Goal: Task Accomplishment & Management: Use online tool/utility

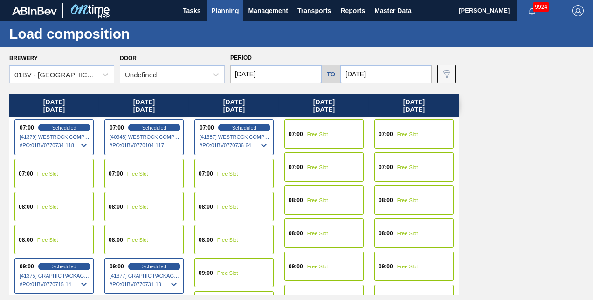
click at [268, 72] on input "[DATE]" at bounding box center [275, 74] width 91 height 19
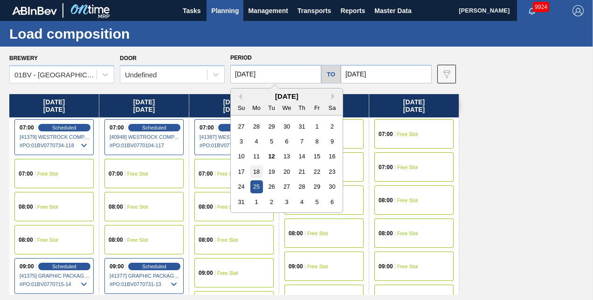
click at [253, 171] on div "18" at bounding box center [256, 172] width 13 height 13
type input "[DATE]"
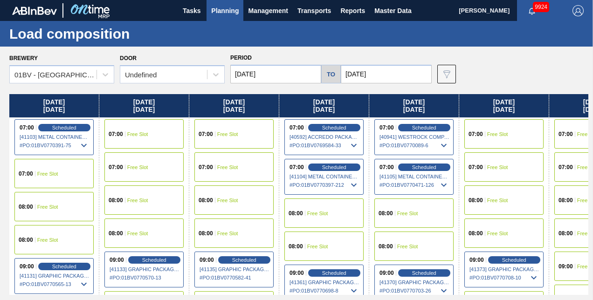
click at [388, 71] on input "[DATE]" at bounding box center [386, 74] width 91 height 19
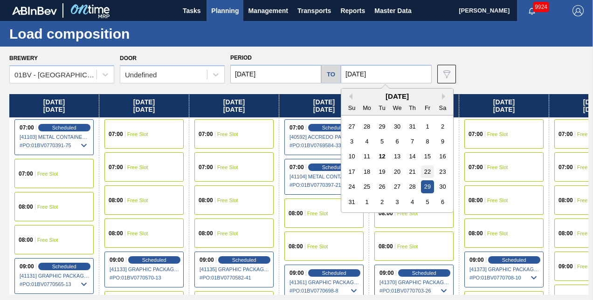
click at [427, 171] on div "22" at bounding box center [427, 172] width 13 height 13
type input "[DATE]"
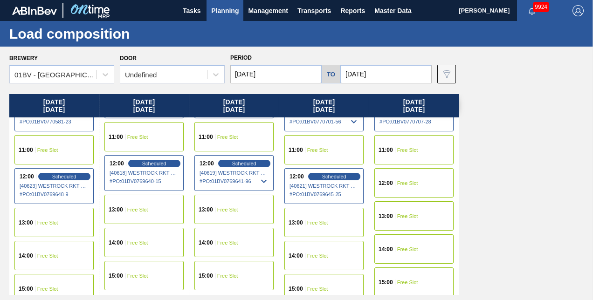
scroll to position [323, 0]
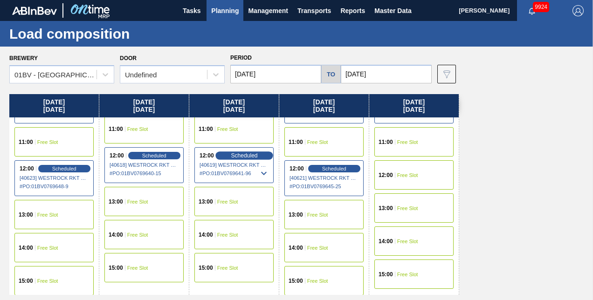
click at [235, 153] on span "Scheduled" at bounding box center [244, 156] width 27 height 6
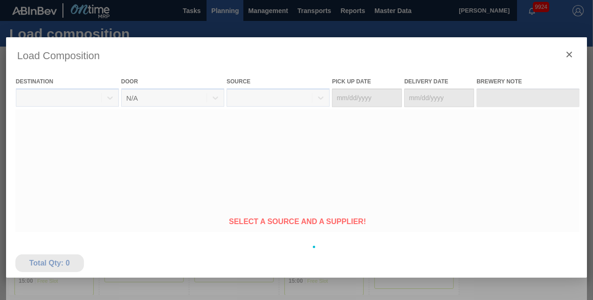
type Date "[DATE]"
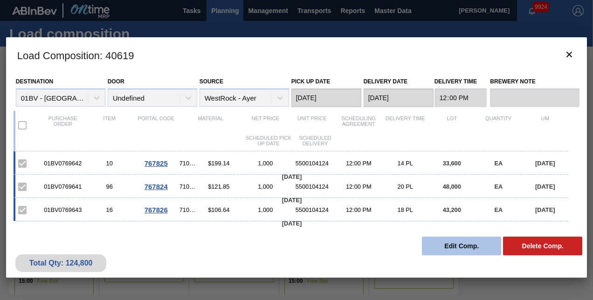
click at [452, 244] on button "Edit Comp." at bounding box center [461, 246] width 79 height 19
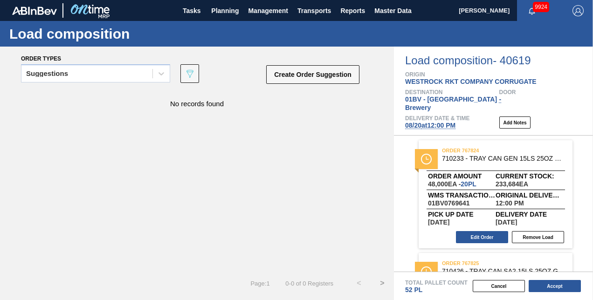
click at [302, 157] on div "No records found" at bounding box center [197, 180] width 394 height 181
click at [479, 231] on button "Edit Order" at bounding box center [482, 237] width 52 height 12
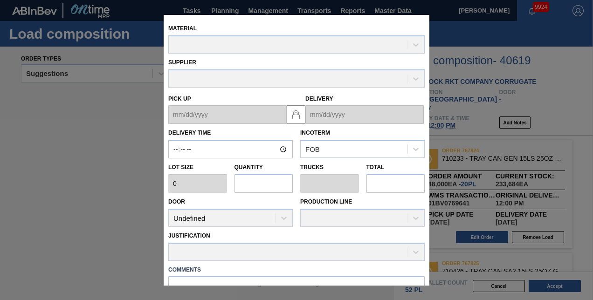
type input "12:00:00"
type input "2,400"
type input "20"
type input "0.385"
type input "48,000"
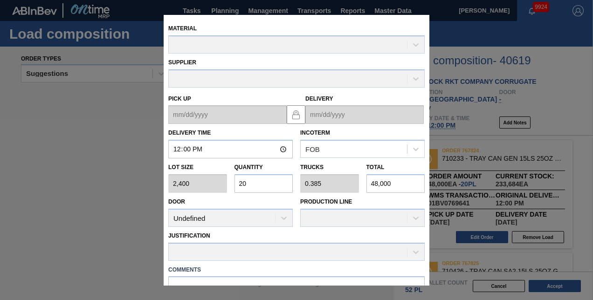
type up "[DATE]"
type input "[DATE]"
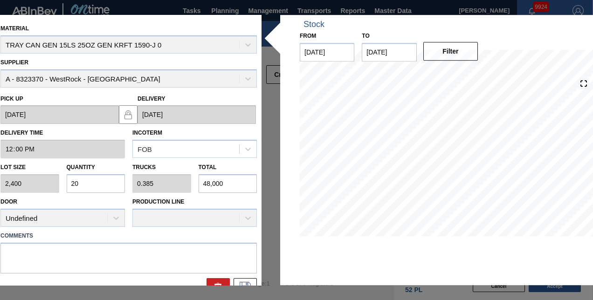
click at [50, 178] on div "Lot size 2,400 Quantity 20 Trucks 0.385 Total 48,000" at bounding box center [129, 176] width 264 height 35
click at [88, 185] on input "20" at bounding box center [96, 183] width 59 height 19
click at [87, 185] on input "20" at bounding box center [96, 183] width 59 height 19
type input "2"
type input "0.038"
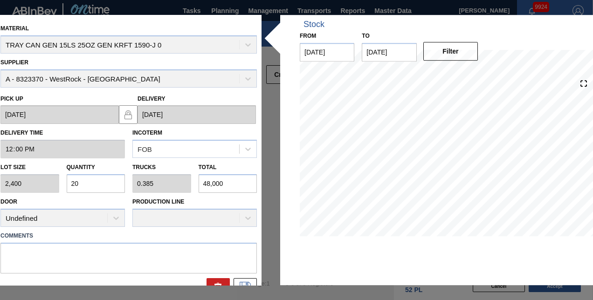
type input "4,800"
type input "0"
type input "8"
type input "0.154"
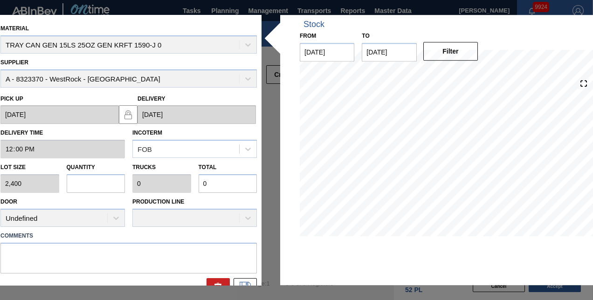
type input "19,200"
type input "8"
click at [243, 281] on button at bounding box center [245, 287] width 23 height 19
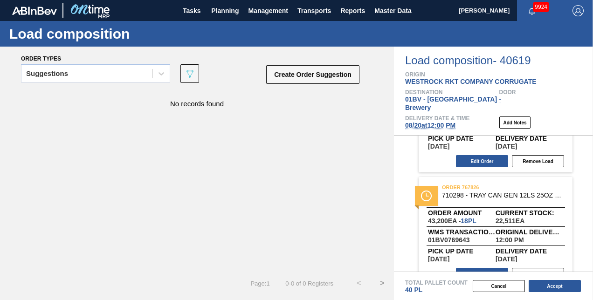
scroll to position [199, 0]
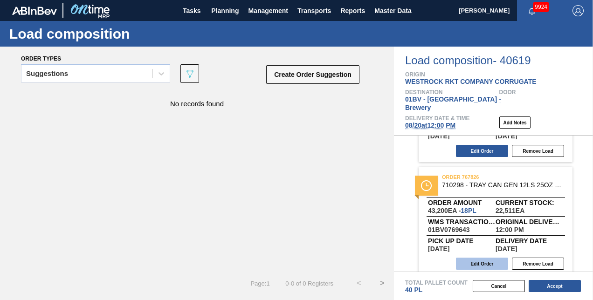
click at [473, 258] on button "Edit Order" at bounding box center [482, 264] width 52 height 12
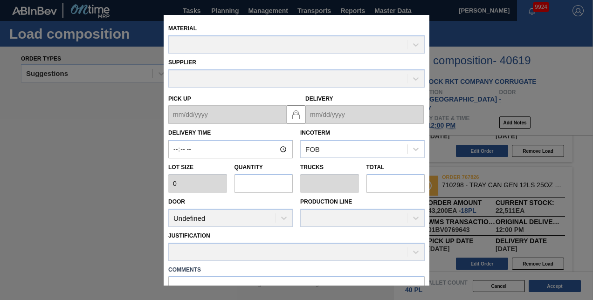
type input "12:00:00"
type input "2,400"
type input "18"
type input "0.346"
type input "43,200"
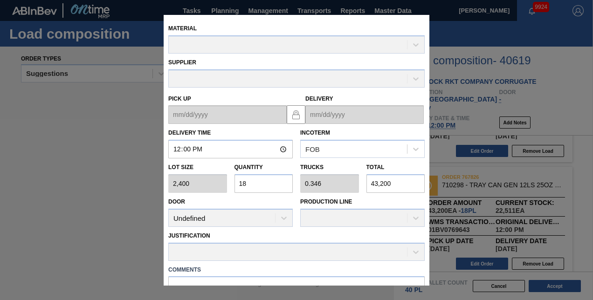
type up "[DATE]"
type input "[DATE]"
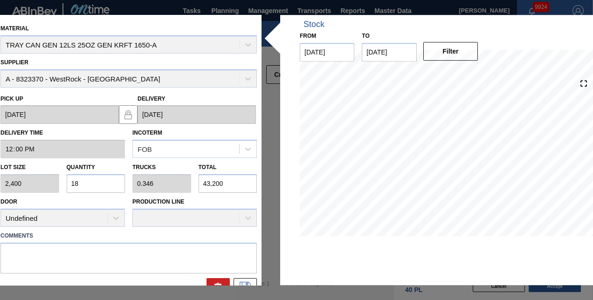
drag, startPoint x: 85, startPoint y: 180, endPoint x: 69, endPoint y: 176, distance: 16.3
click at [70, 176] on input "18" at bounding box center [96, 183] width 59 height 19
type input "3"
type input "0.058"
type input "7,200"
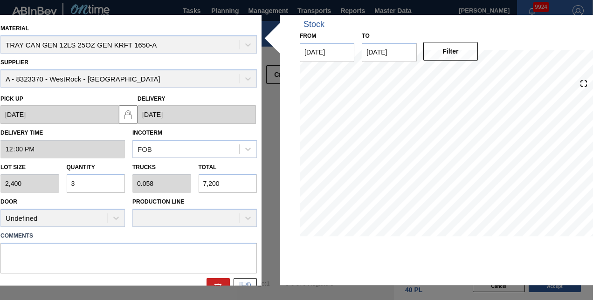
type input "30"
type input "0.577"
type input "72,000"
type input "30"
click at [242, 282] on icon at bounding box center [245, 287] width 15 height 11
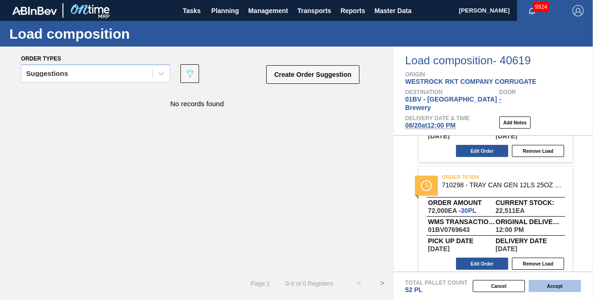
click at [542, 286] on button "Accept" at bounding box center [555, 286] width 52 height 12
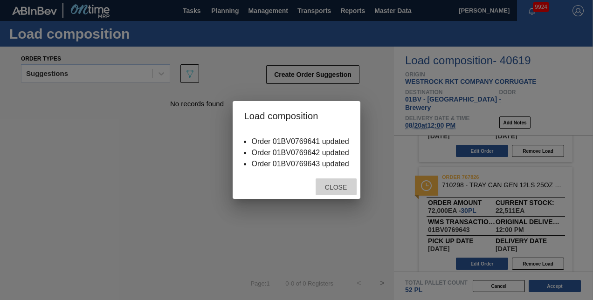
click at [331, 187] on span "Close" at bounding box center [336, 187] width 37 height 7
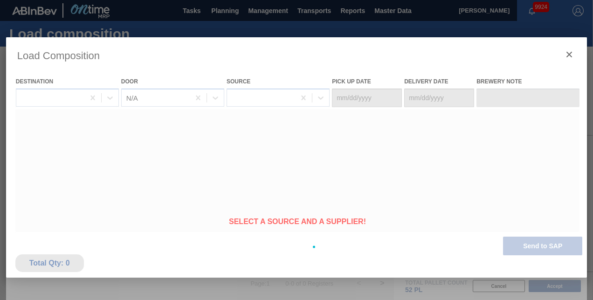
type Date "[DATE]"
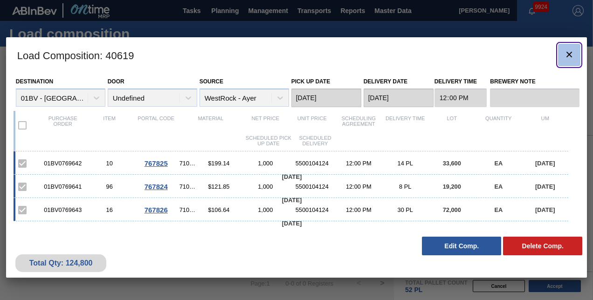
click at [567, 55] on icon "botão de ícone" at bounding box center [569, 54] width 11 height 11
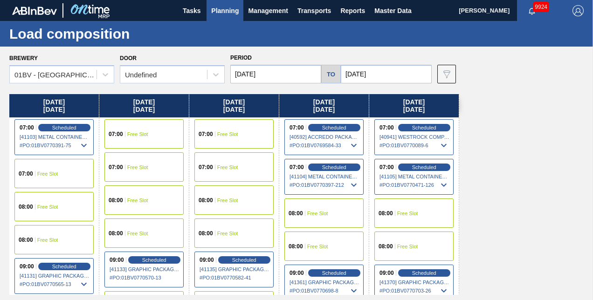
click at [224, 8] on span "Planning" at bounding box center [225, 10] width 28 height 11
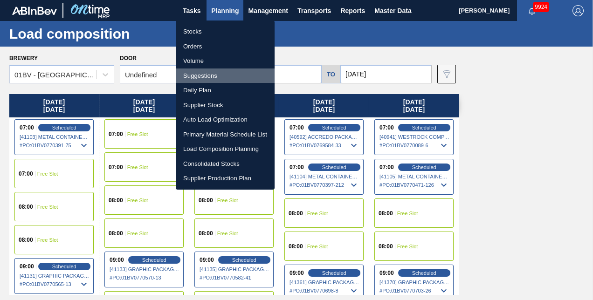
click at [197, 73] on li "Suggestions" at bounding box center [225, 76] width 99 height 15
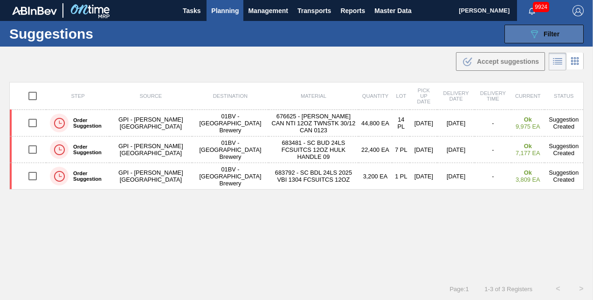
click at [541, 33] on div "089F7B8B-B2A5-4AFE-B5C0-19BA573D28AC Filter" at bounding box center [544, 33] width 31 height 11
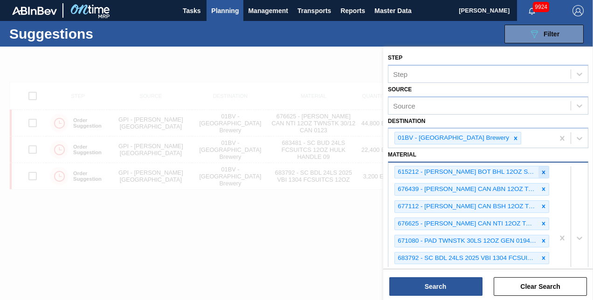
click at [544, 170] on icon at bounding box center [544, 172] width 7 height 7
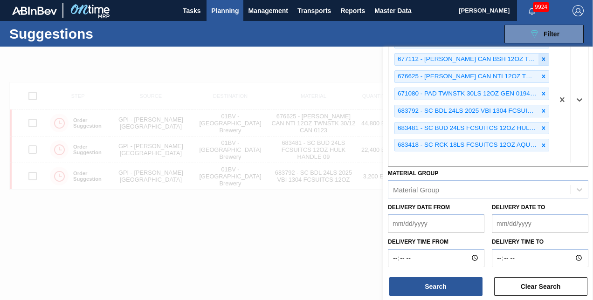
click at [543, 58] on icon at bounding box center [544, 59] width 3 height 3
click at [543, 57] on icon at bounding box center [544, 59] width 7 height 7
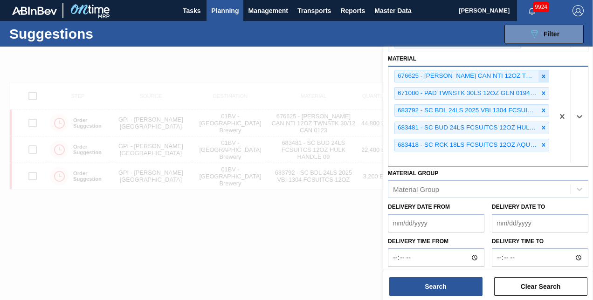
click at [544, 74] on icon at bounding box center [544, 76] width 7 height 7
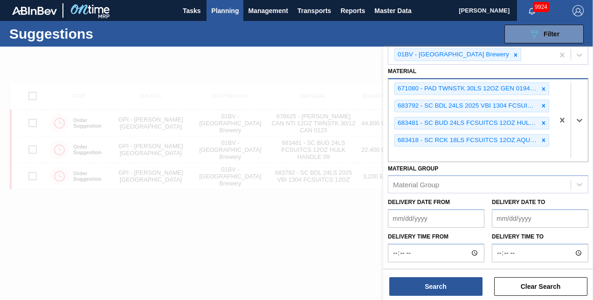
scroll to position [79, 0]
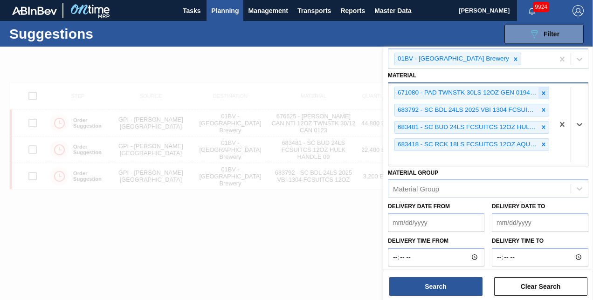
click at [541, 92] on icon at bounding box center [544, 93] width 7 height 7
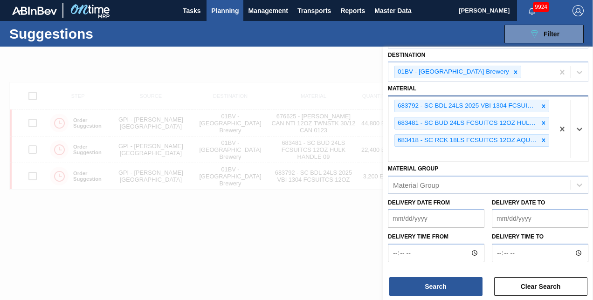
scroll to position [63, 0]
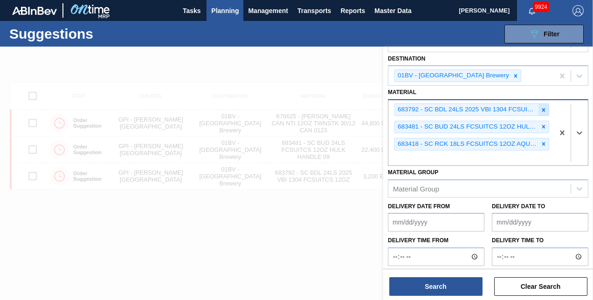
click at [543, 108] on icon at bounding box center [544, 109] width 3 height 3
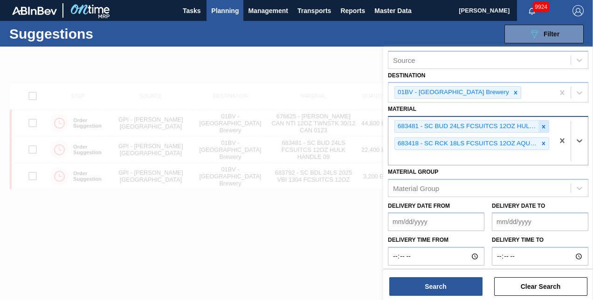
click at [543, 127] on icon at bounding box center [544, 127] width 7 height 7
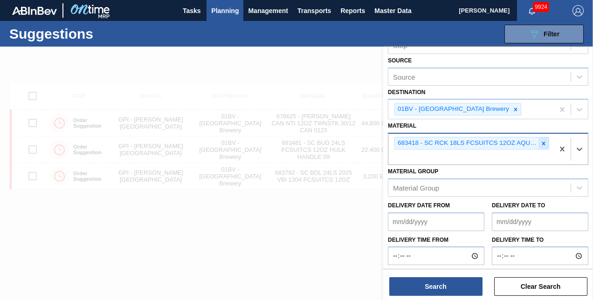
click at [543, 140] on icon at bounding box center [544, 143] width 7 height 7
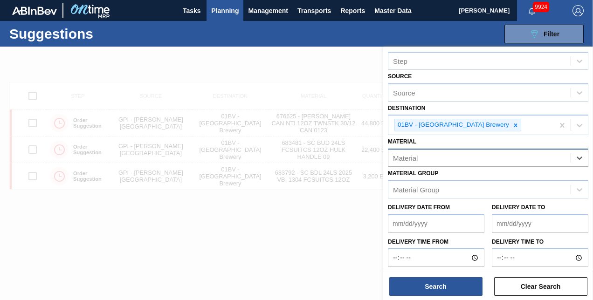
scroll to position [0, 0]
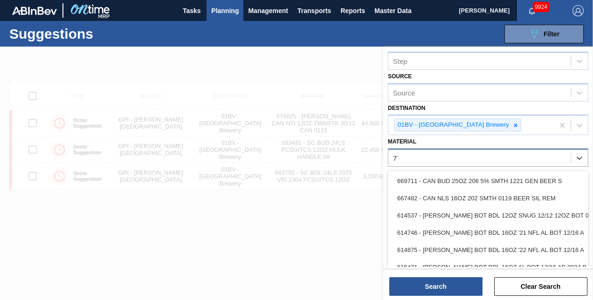
type input "7"
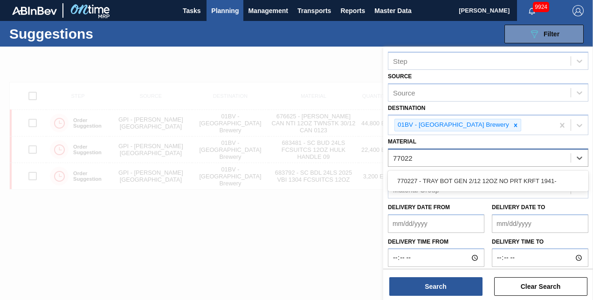
type input "770227"
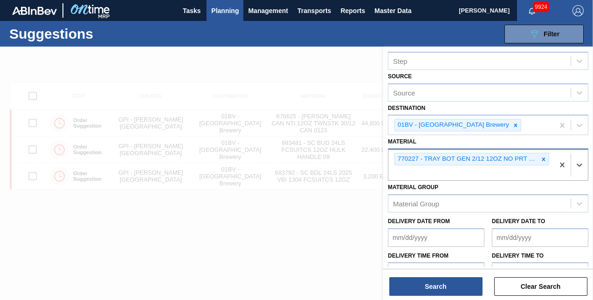
scroll to position [29, 0]
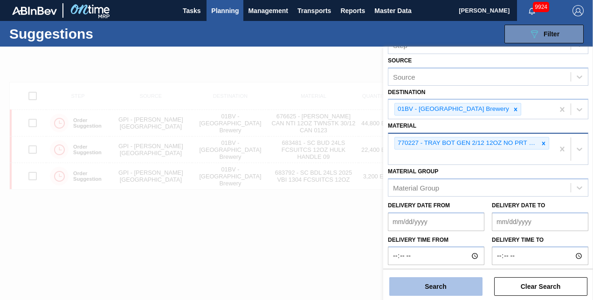
click at [429, 285] on button "Search" at bounding box center [436, 287] width 93 height 19
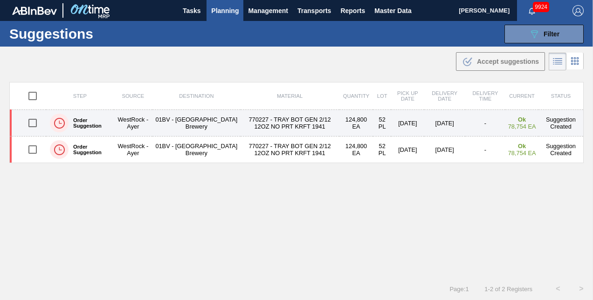
click at [34, 121] on input "checkbox" at bounding box center [33, 123] width 20 height 20
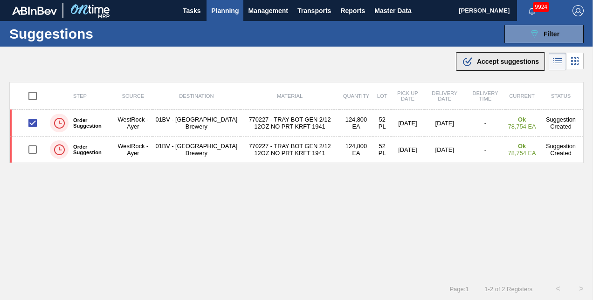
click at [484, 59] on span "Accept suggestions" at bounding box center [508, 61] width 62 height 7
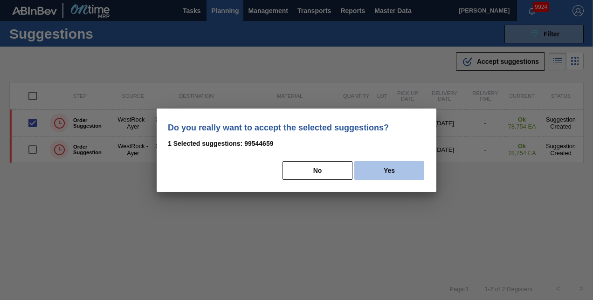
click at [388, 168] on button "Yes" at bounding box center [390, 170] width 70 height 19
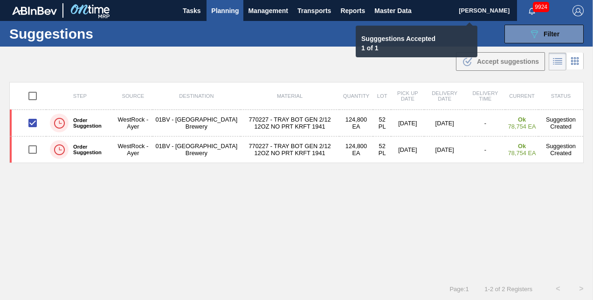
checkbox input "false"
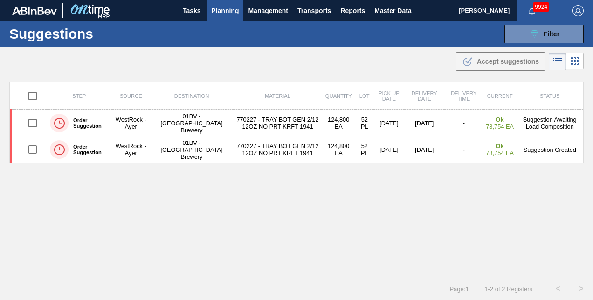
click at [224, 13] on span "Planning" at bounding box center [225, 10] width 28 height 11
click at [220, 10] on span "Planning" at bounding box center [225, 10] width 28 height 11
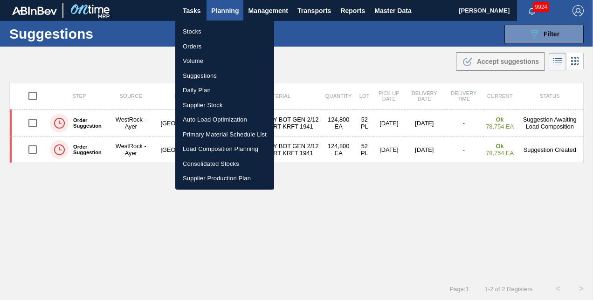
click at [217, 150] on li "Load Composition Planning" at bounding box center [224, 149] width 99 height 15
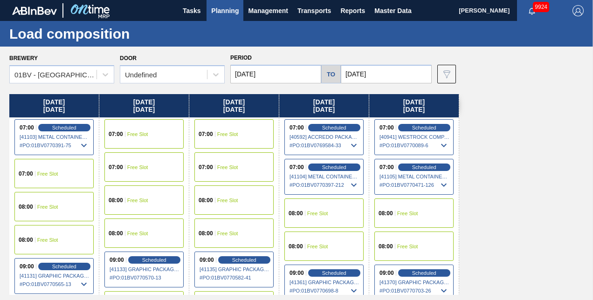
click at [385, 71] on input "[DATE]" at bounding box center [386, 74] width 91 height 19
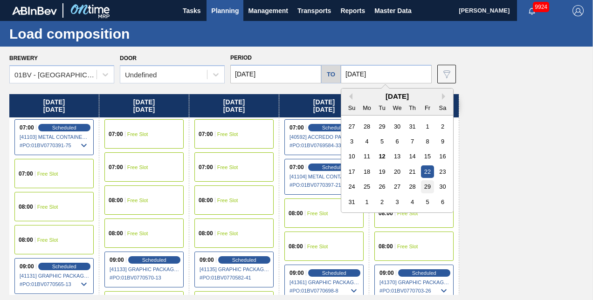
click at [428, 186] on div "29" at bounding box center [427, 187] width 13 height 13
type input "[DATE]"
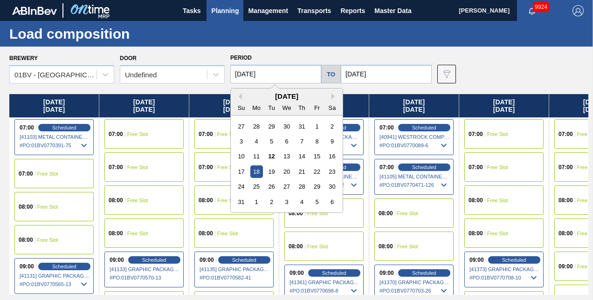
click at [274, 73] on input "[DATE]" at bounding box center [275, 74] width 91 height 19
click at [257, 185] on div "25" at bounding box center [256, 187] width 13 height 13
type input "[DATE]"
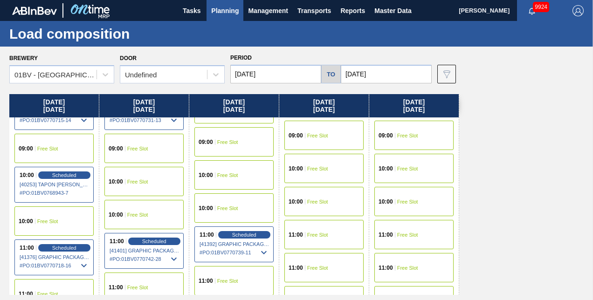
scroll to position [140, 0]
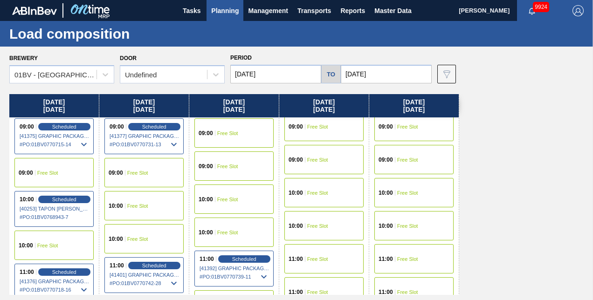
click at [44, 241] on div "10:00 Free Slot" at bounding box center [53, 245] width 79 height 29
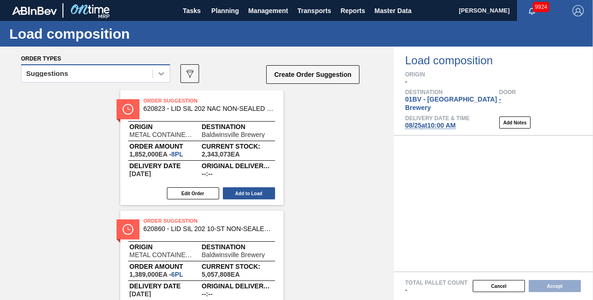
click at [159, 75] on icon at bounding box center [161, 73] width 9 height 9
click at [161, 75] on icon at bounding box center [162, 73] width 6 height 3
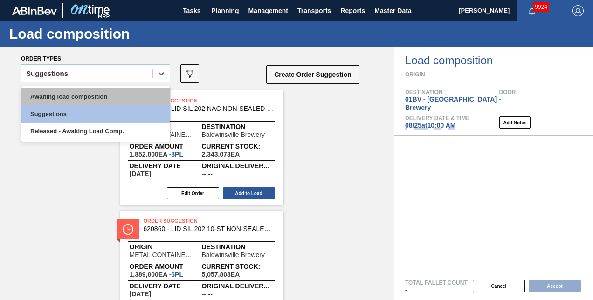
click at [86, 94] on div "Awaiting load composition" at bounding box center [95, 96] width 149 height 17
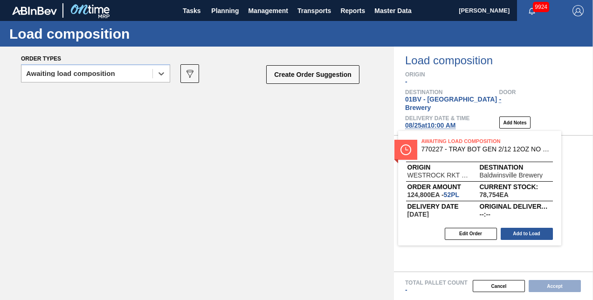
drag, startPoint x: 160, startPoint y: 98, endPoint x: 443, endPoint y: 139, distance: 286.0
click at [443, 139] on div "Order types option Awaiting load composition, selected. Select is focused ,type…" at bounding box center [296, 174] width 593 height 254
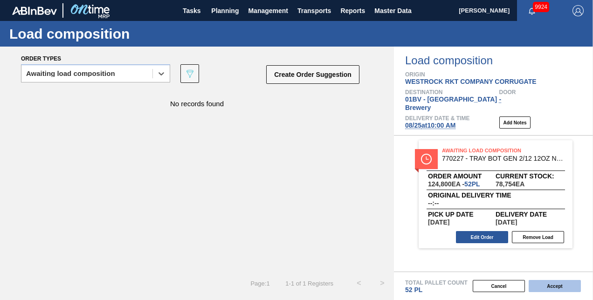
click at [546, 287] on button "Accept" at bounding box center [555, 286] width 52 height 12
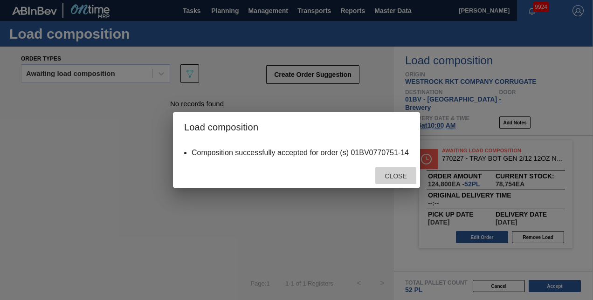
click at [395, 178] on span "Close" at bounding box center [395, 176] width 37 height 7
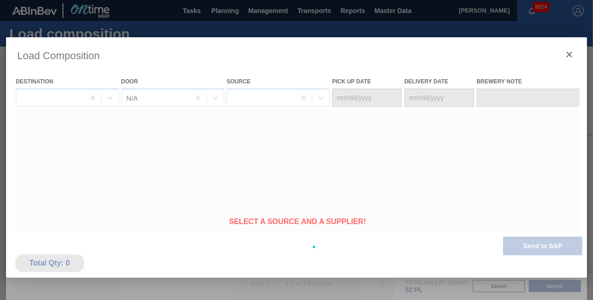
type Date "[DATE]"
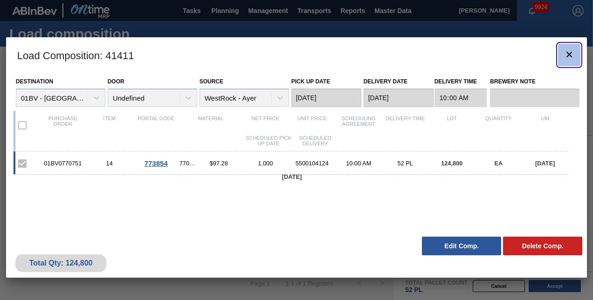
click at [571, 52] on icon "botão de ícone" at bounding box center [569, 54] width 11 height 11
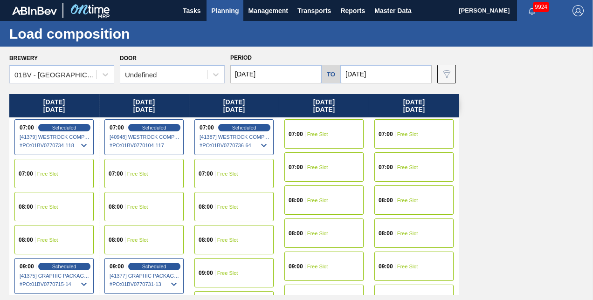
click at [390, 73] on input "[DATE]" at bounding box center [386, 74] width 91 height 19
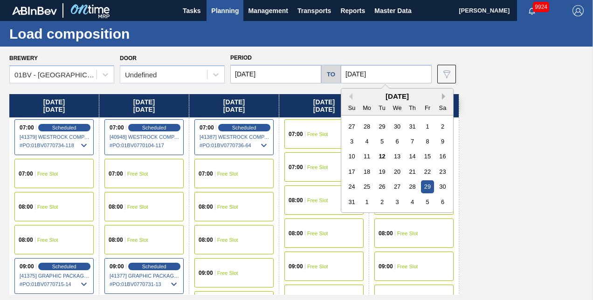
click at [445, 95] on button "Next Month" at bounding box center [445, 96] width 7 height 7
click at [427, 140] on div "12" at bounding box center [427, 141] width 13 height 13
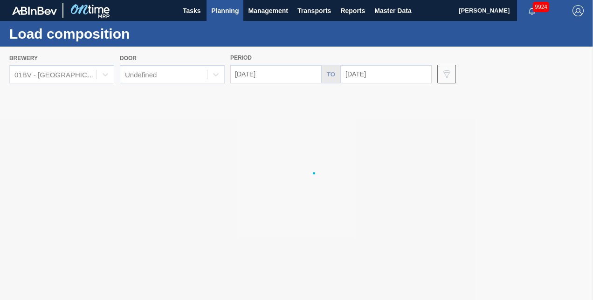
type input "[DATE]"
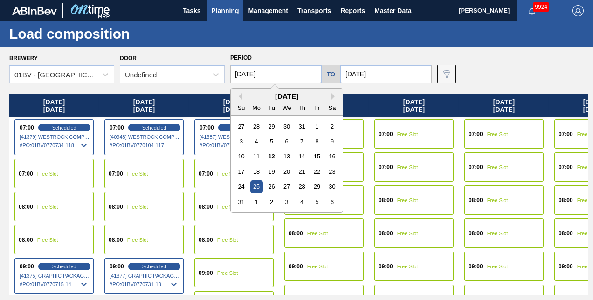
click at [277, 76] on input "[DATE]" at bounding box center [275, 74] width 91 height 19
click at [332, 95] on button "Next Month" at bounding box center [335, 96] width 7 height 7
click at [255, 140] on div "8" at bounding box center [256, 141] width 13 height 13
type input "[DATE]"
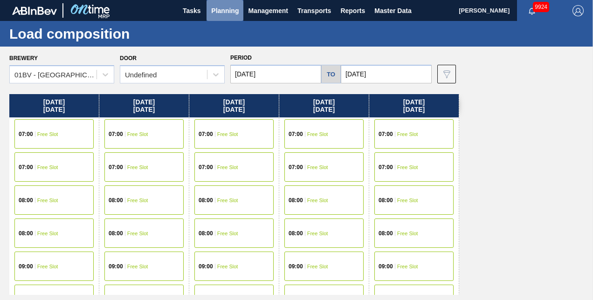
click at [219, 10] on span "Planning" at bounding box center [225, 10] width 28 height 11
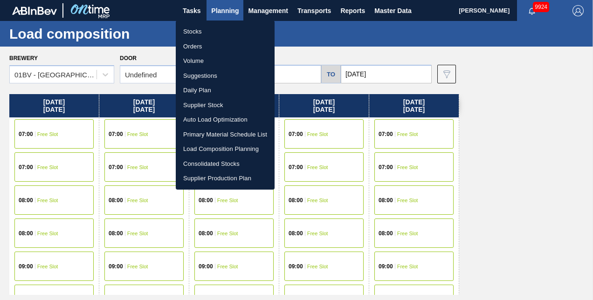
click at [189, 75] on li "Suggestions" at bounding box center [225, 76] width 99 height 15
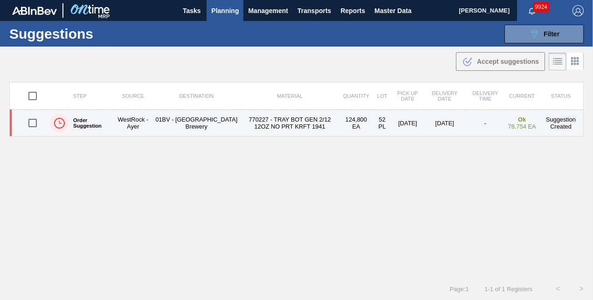
drag, startPoint x: 35, startPoint y: 124, endPoint x: 60, endPoint y: 124, distance: 24.7
click at [36, 124] on input "checkbox" at bounding box center [33, 123] width 20 height 20
checkbox input "true"
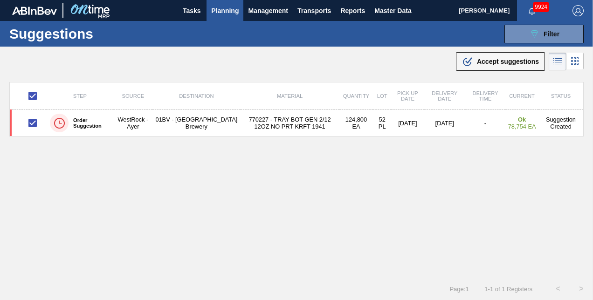
click at [480, 62] on span "Accept suggestions" at bounding box center [508, 61] width 62 height 7
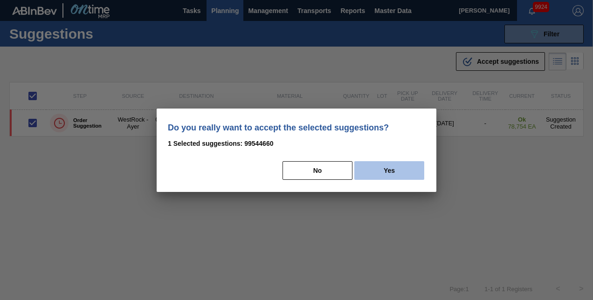
click at [396, 169] on button "Yes" at bounding box center [390, 170] width 70 height 19
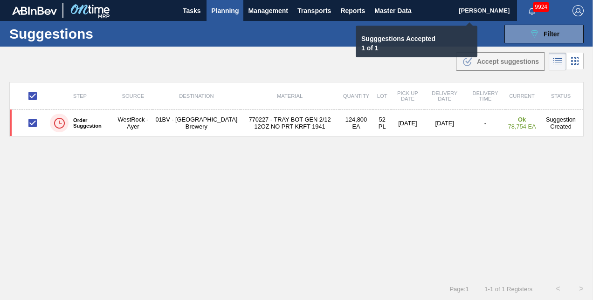
checkbox input "false"
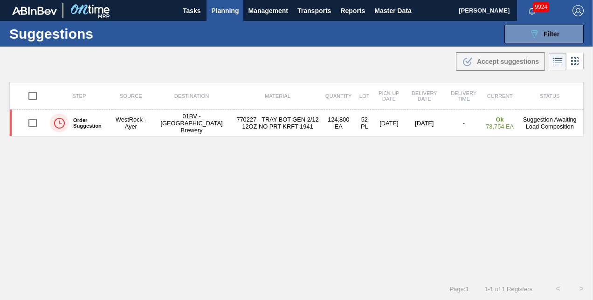
click at [220, 9] on span "Planning" at bounding box center [225, 10] width 28 height 11
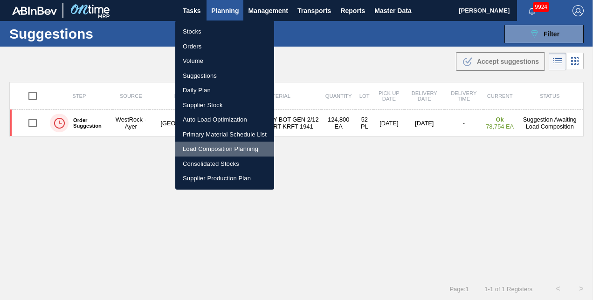
click at [216, 147] on li "Load Composition Planning" at bounding box center [224, 149] width 99 height 15
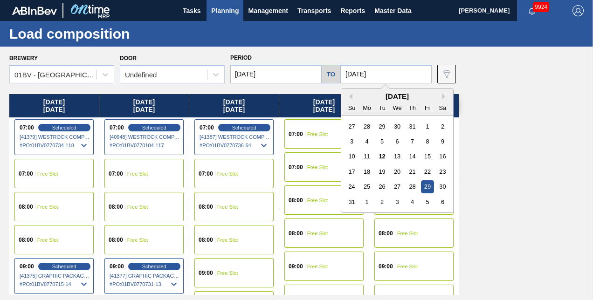
click at [390, 76] on input "[DATE]" at bounding box center [386, 74] width 91 height 19
click at [444, 97] on button "Next Month" at bounding box center [445, 96] width 7 height 7
click at [430, 141] on div "12" at bounding box center [427, 141] width 13 height 13
type input "[DATE]"
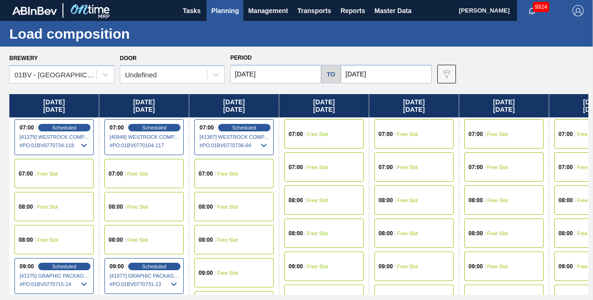
click at [271, 72] on input "[DATE]" at bounding box center [275, 74] width 91 height 19
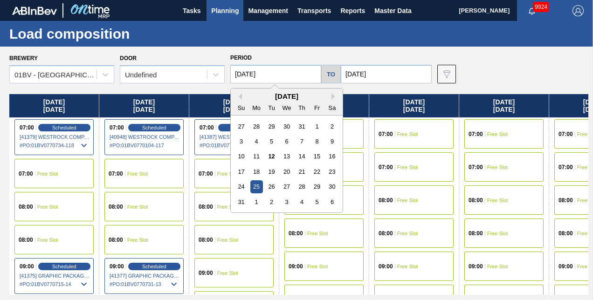
click at [331, 96] on div "August 2025" at bounding box center [287, 96] width 112 height 8
click at [332, 95] on button "Next Month" at bounding box center [335, 96] width 7 height 7
click at [256, 141] on div "8" at bounding box center [256, 141] width 13 height 13
type input "[DATE]"
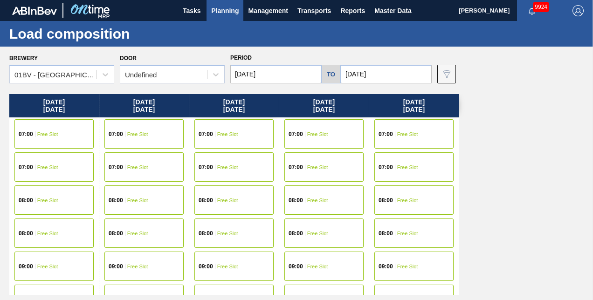
scroll to position [93, 0]
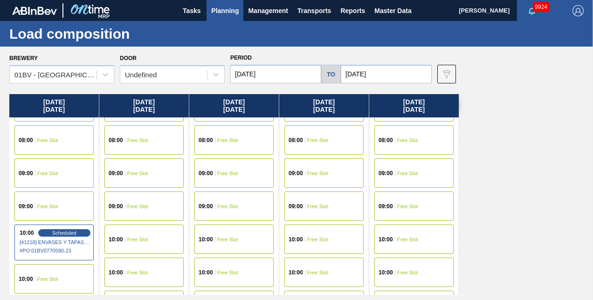
click at [47, 277] on span "Free Slot" at bounding box center [47, 280] width 21 height 6
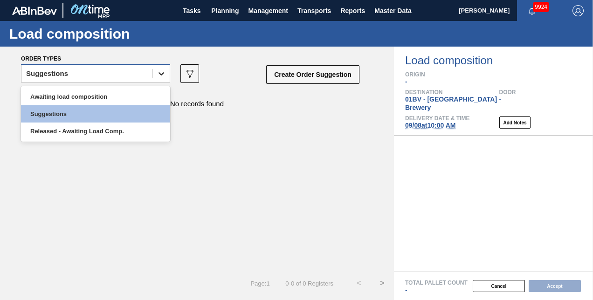
click at [165, 72] on icon at bounding box center [161, 73] width 9 height 9
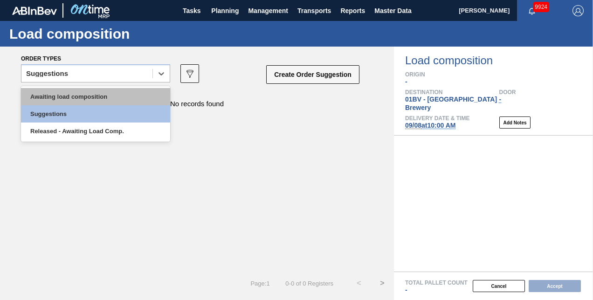
click at [117, 94] on div "Awaiting load composition" at bounding box center [95, 96] width 149 height 17
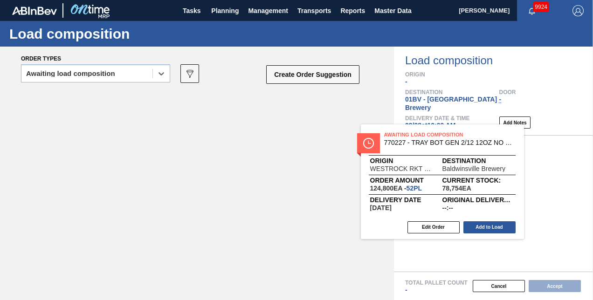
drag, startPoint x: 178, startPoint y: 102, endPoint x: 405, endPoint y: 133, distance: 229.3
click at [405, 133] on div "Order types option Awaiting load composition, selected. Select is focused ,type…" at bounding box center [296, 174] width 593 height 254
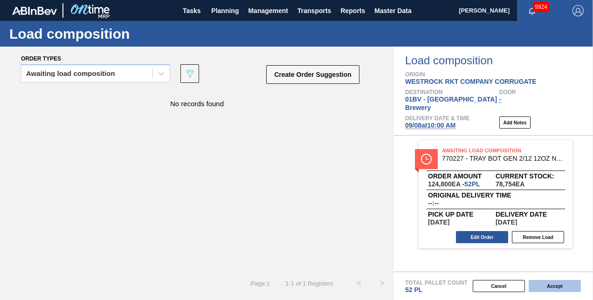
click at [550, 287] on button "Accept" at bounding box center [555, 286] width 52 height 12
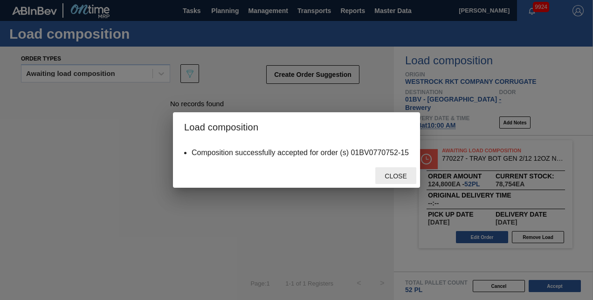
click at [390, 175] on span "Close" at bounding box center [395, 176] width 37 height 7
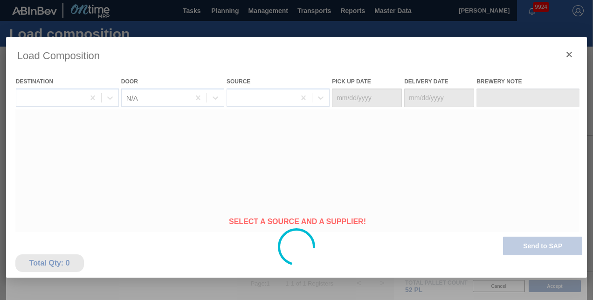
type Date "[DATE]"
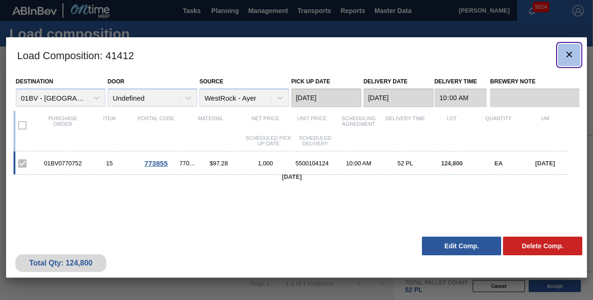
click at [570, 53] on icon "botão de ícone" at bounding box center [570, 55] width 6 height 6
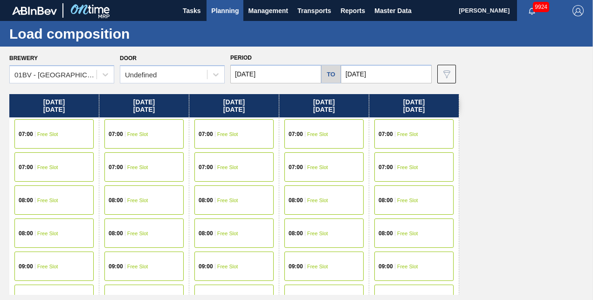
click at [286, 73] on input "[DATE]" at bounding box center [275, 74] width 91 height 19
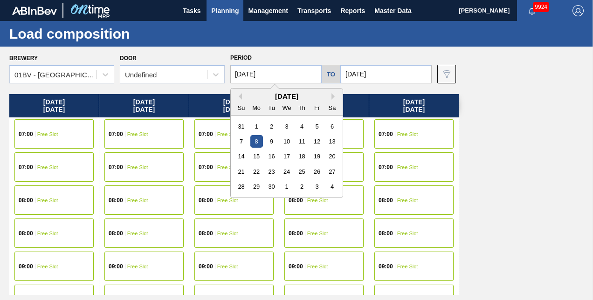
click at [222, 13] on span "Planning" at bounding box center [225, 10] width 28 height 11
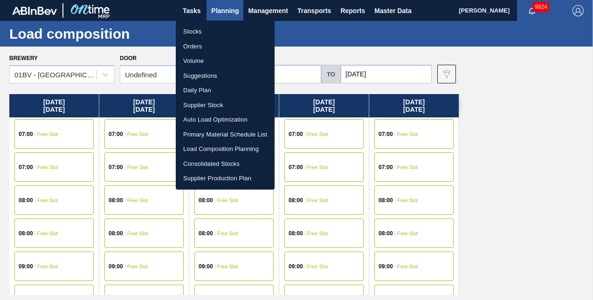
click at [201, 75] on li "Suggestions" at bounding box center [225, 76] width 99 height 15
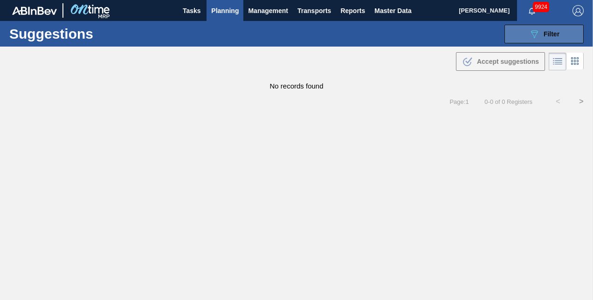
click at [519, 35] on button "089F7B8B-B2A5-4AFE-B5C0-19BA573D28AC Filter" at bounding box center [544, 34] width 79 height 19
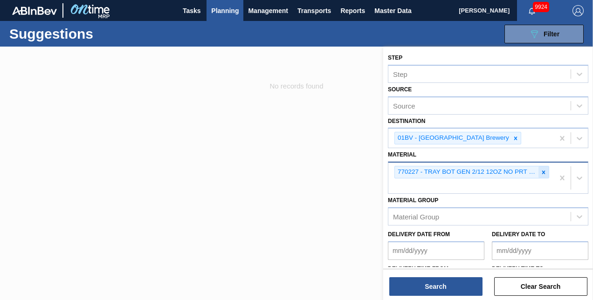
click at [543, 171] on icon at bounding box center [544, 172] width 3 height 3
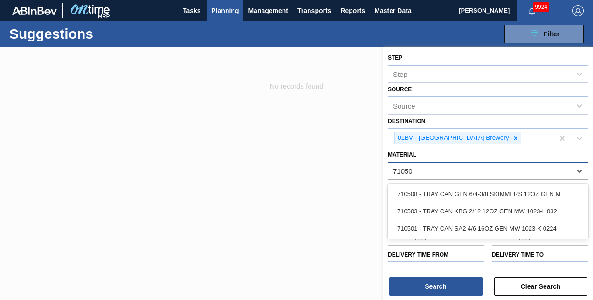
type input "710501"
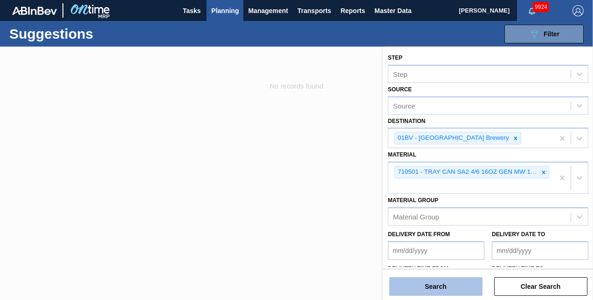
click at [435, 289] on button "Search" at bounding box center [436, 287] width 93 height 19
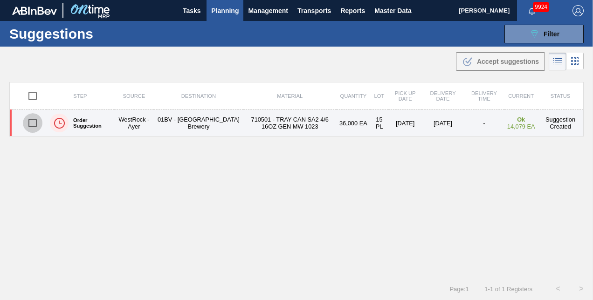
click at [31, 123] on input "checkbox" at bounding box center [33, 123] width 20 height 20
checkbox input "true"
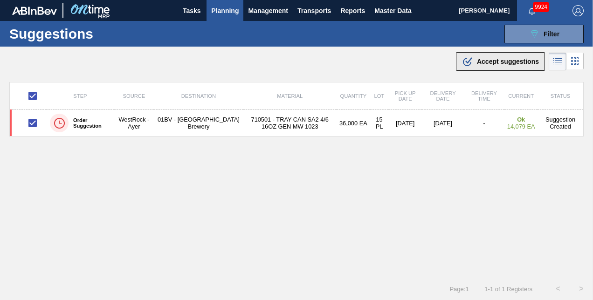
click at [479, 62] on span "Accept suggestions" at bounding box center [508, 61] width 62 height 7
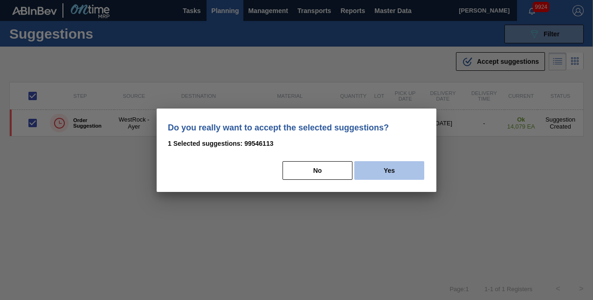
click at [391, 170] on button "Yes" at bounding box center [390, 170] width 70 height 19
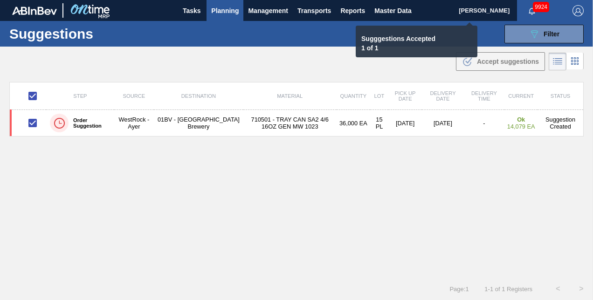
checkbox input "false"
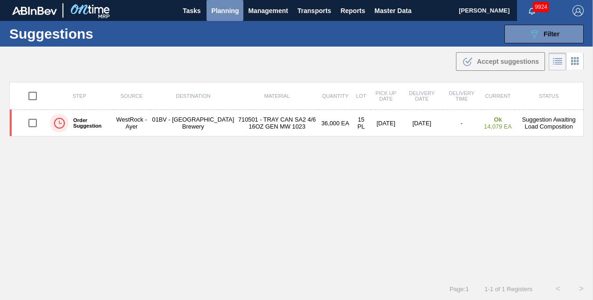
click at [220, 10] on span "Planning" at bounding box center [225, 10] width 28 height 11
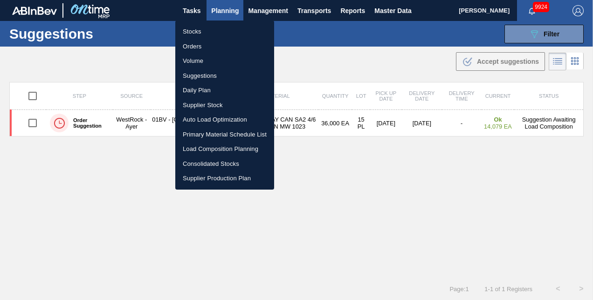
click at [215, 148] on li "Load Composition Planning" at bounding box center [224, 149] width 99 height 15
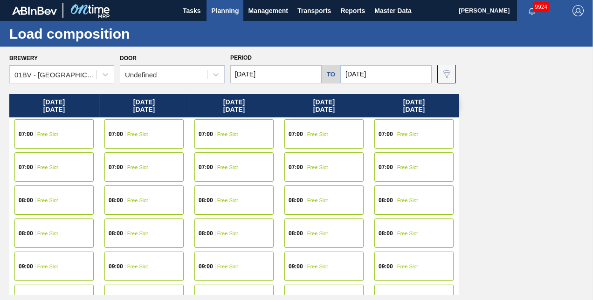
click at [383, 70] on input "[DATE]" at bounding box center [386, 74] width 91 height 19
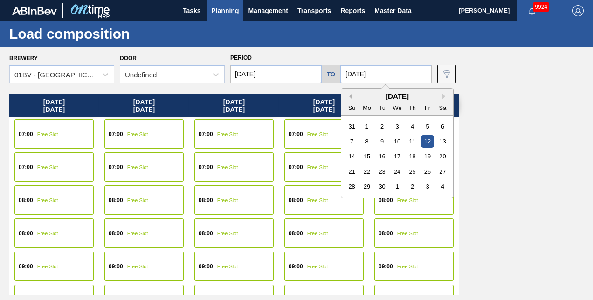
click at [351, 97] on button "Previous Month" at bounding box center [349, 96] width 7 height 7
click at [426, 170] on div "22" at bounding box center [427, 172] width 13 height 13
type input "[DATE]"
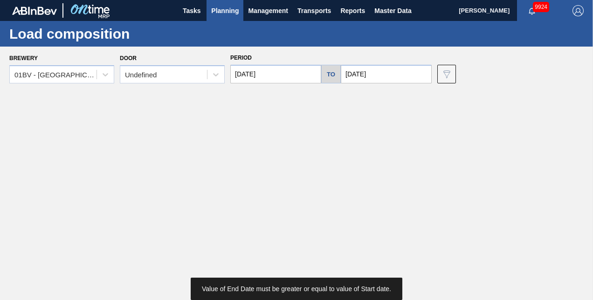
click at [273, 74] on input "[DATE]" at bounding box center [275, 74] width 91 height 19
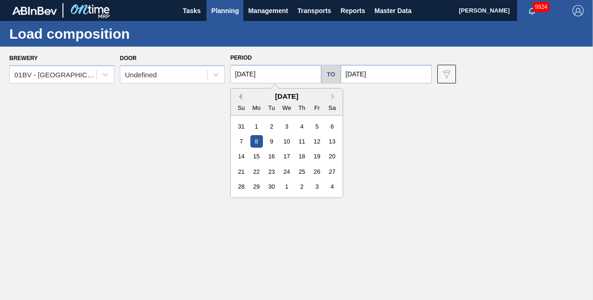
click at [241, 96] on button "Previous Month" at bounding box center [239, 96] width 7 height 7
click at [257, 170] on div "18" at bounding box center [256, 172] width 13 height 13
type input "[DATE]"
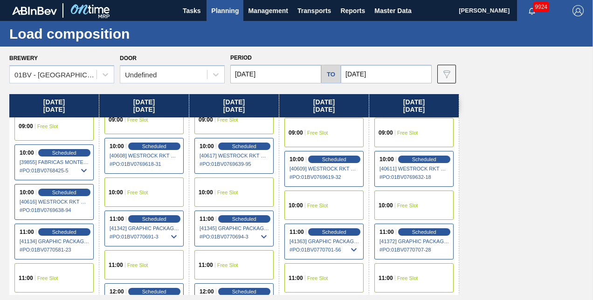
scroll to position [323, 0]
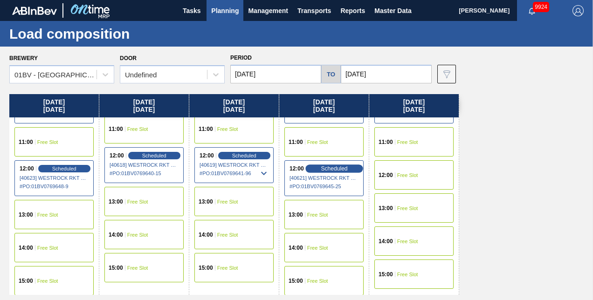
click at [326, 166] on span "Scheduled" at bounding box center [334, 169] width 27 height 6
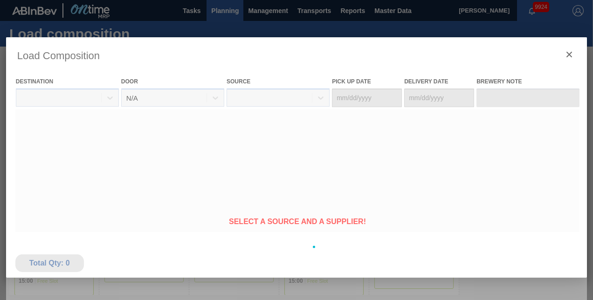
type Date "[DATE]"
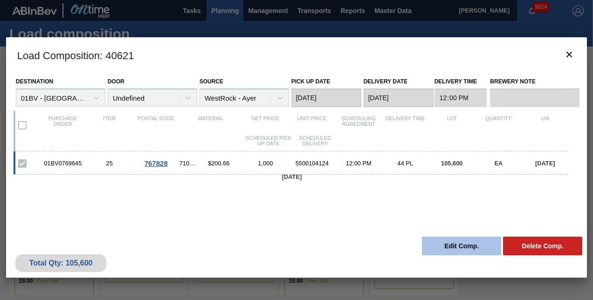
click at [438, 244] on button "Edit Comp." at bounding box center [461, 246] width 79 height 19
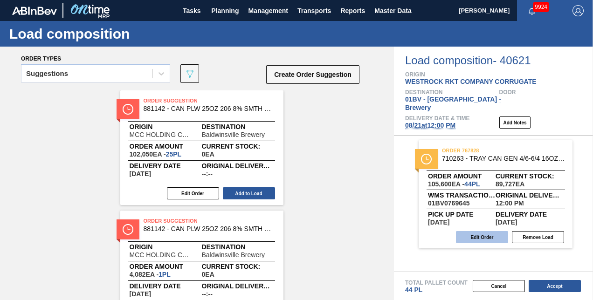
click at [474, 231] on button "Edit Order" at bounding box center [482, 237] width 52 height 12
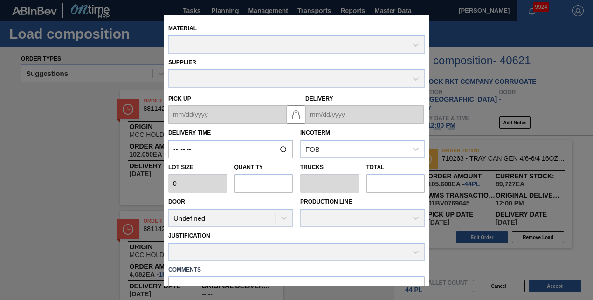
type input "12:00:00"
type input "2,400"
type input "44"
type input "1"
type input "105,600"
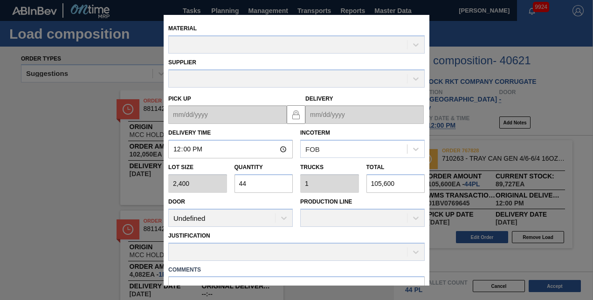
type up "[DATE]"
type input "[DATE]"
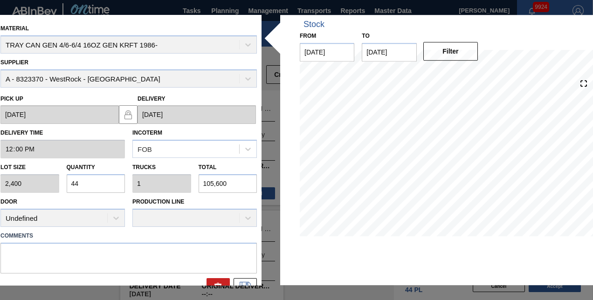
click at [92, 183] on input "44" at bounding box center [96, 183] width 59 height 19
type input "4"
type input "0.091"
type input "9,600"
type input "0"
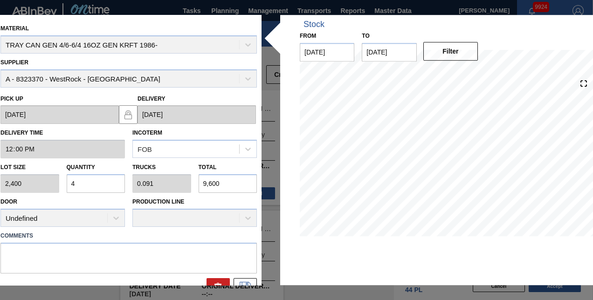
type input "0"
type input "2"
type input "0.045"
type input "4,800"
type input "22"
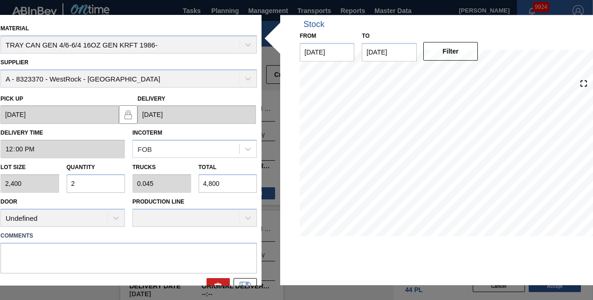
type input "0.5"
type input "52,800"
type input "22"
click at [242, 280] on button at bounding box center [245, 287] width 23 height 19
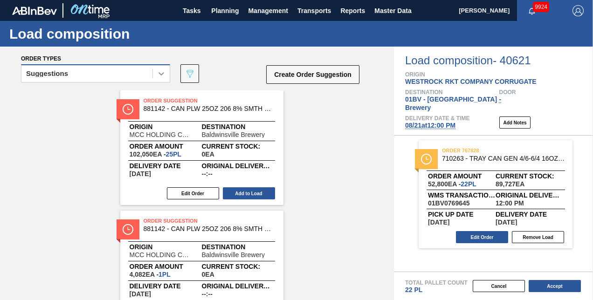
click at [160, 74] on icon at bounding box center [162, 73] width 6 height 3
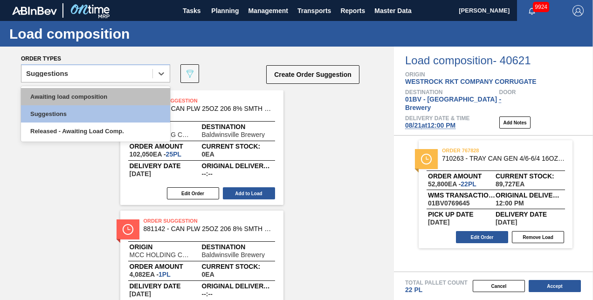
click at [88, 97] on div "Awaiting load composition" at bounding box center [95, 96] width 149 height 17
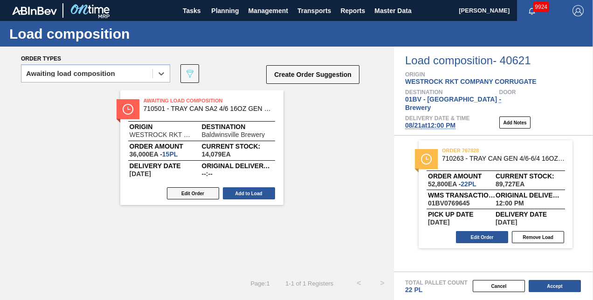
click at [194, 194] on button "Edit Order" at bounding box center [193, 194] width 52 height 12
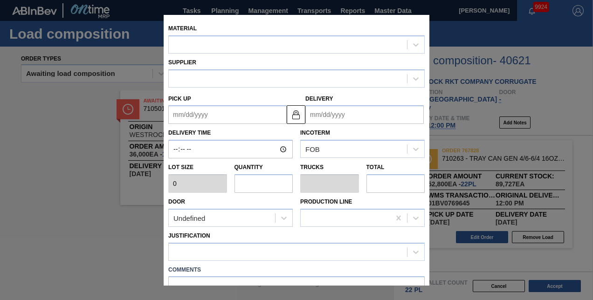
type input "2,400"
type input "15"
type input "0.341"
type input "36,000"
type up "[DATE]"
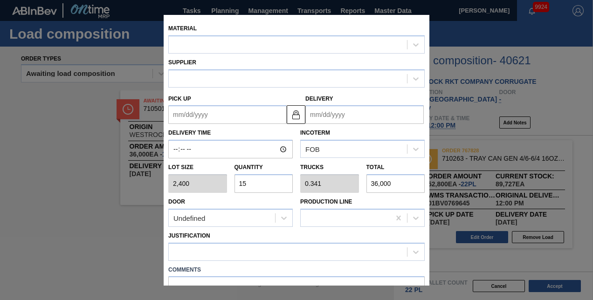
type input "[DATE]"
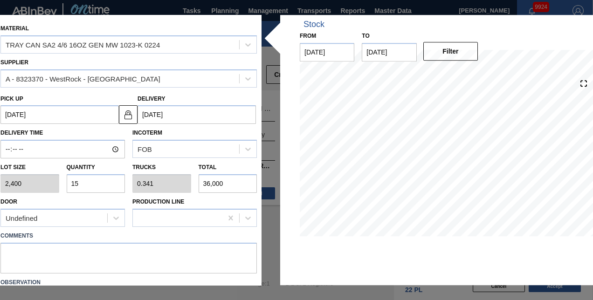
click at [85, 180] on input "15" at bounding box center [96, 183] width 59 height 19
type input "1"
type input "0.023"
type input "2,400"
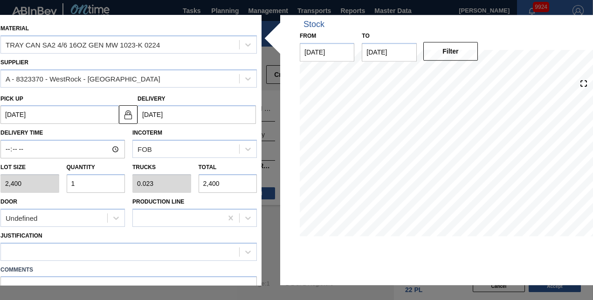
type input "0"
type input "2"
type input "0.045"
type input "4,800"
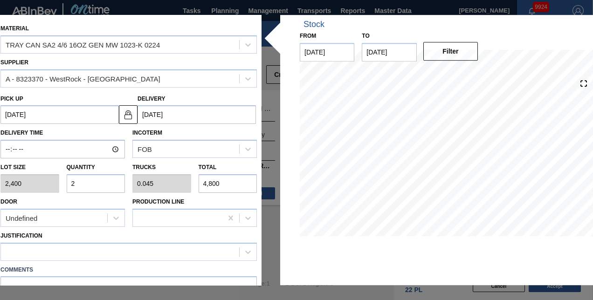
type input "22"
type input "0.5"
type input "52,800"
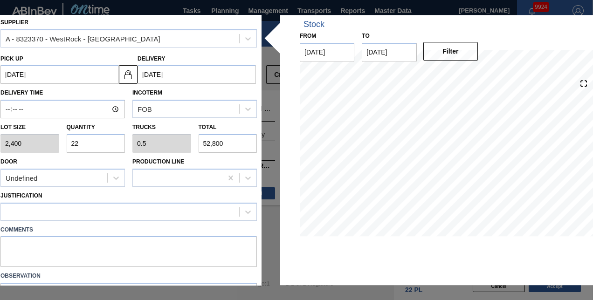
scroll to position [93, 0]
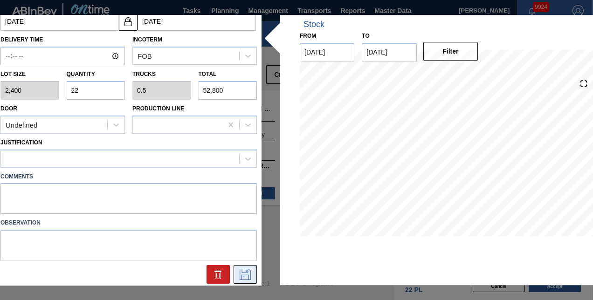
type input "22"
click at [239, 276] on icon at bounding box center [245, 274] width 15 height 11
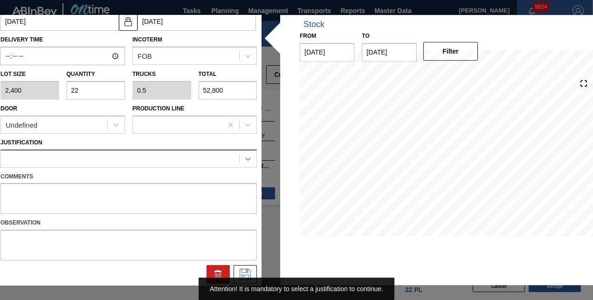
click at [245, 159] on icon at bounding box center [248, 159] width 6 height 3
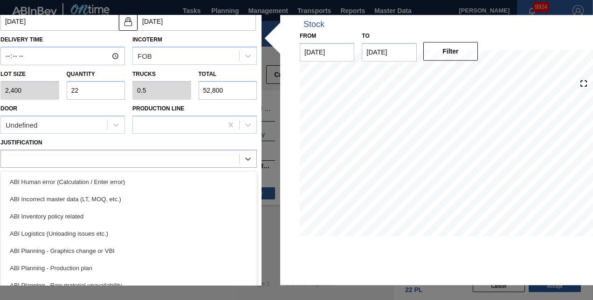
drag, startPoint x: 72, startPoint y: 216, endPoint x: 89, endPoint y: 218, distance: 17.5
click at [72, 216] on div "ABI Inventory policy related" at bounding box center [128, 216] width 257 height 17
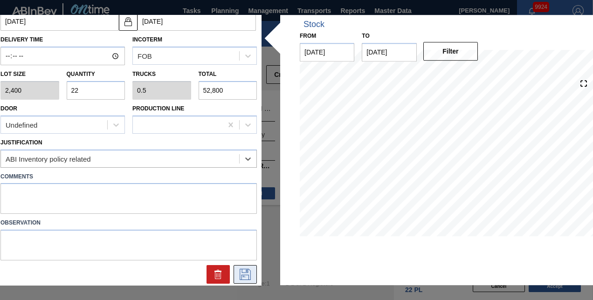
click at [241, 274] on icon at bounding box center [245, 274] width 15 height 11
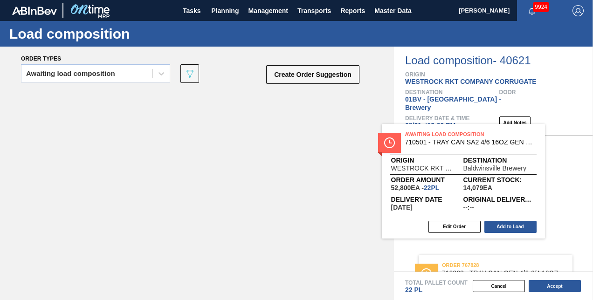
drag, startPoint x: 157, startPoint y: 101, endPoint x: 422, endPoint y: 134, distance: 267.0
click at [422, 134] on div "Order types Awaiting load composition 089F7B8B-B2A5-4AFE-B5C0-19BA573D28AC Crea…" at bounding box center [296, 174] width 593 height 254
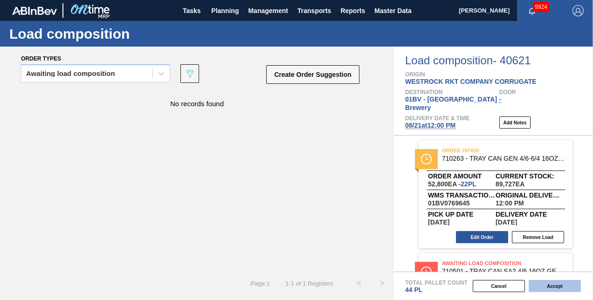
click at [550, 285] on button "Accept" at bounding box center [555, 286] width 52 height 12
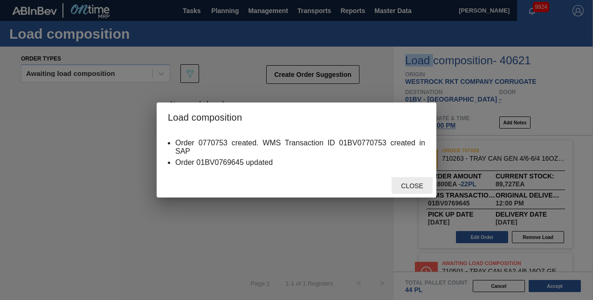
click at [419, 181] on div "Close" at bounding box center [412, 185] width 41 height 17
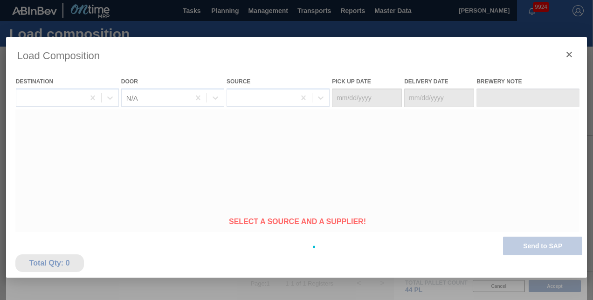
type Date "[DATE]"
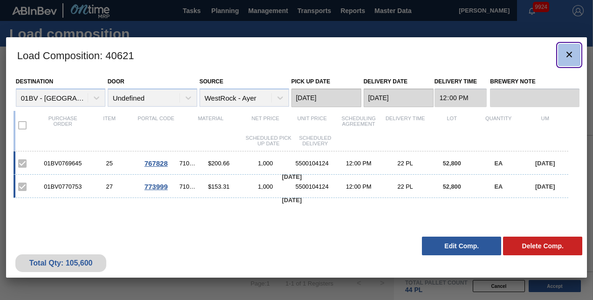
click at [570, 51] on icon "botão de ícone" at bounding box center [569, 54] width 11 height 11
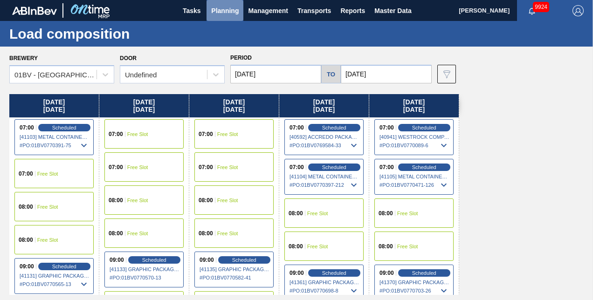
click at [225, 7] on span "Planning" at bounding box center [225, 10] width 28 height 11
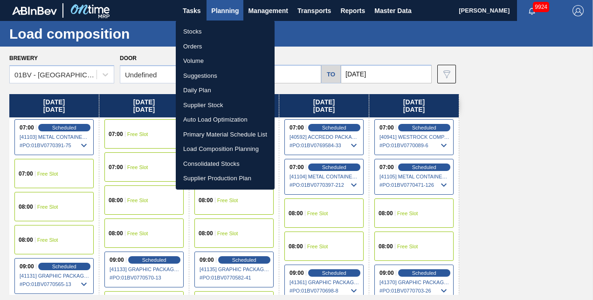
click at [198, 74] on li "Suggestions" at bounding box center [225, 76] width 99 height 15
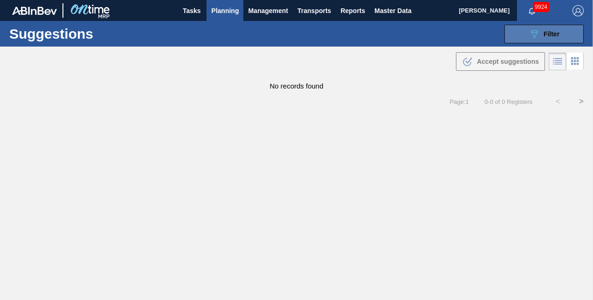
click at [529, 35] on icon "089F7B8B-B2A5-4AFE-B5C0-19BA573D28AC" at bounding box center [534, 33] width 11 height 11
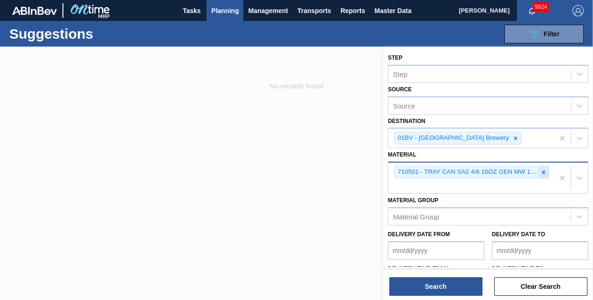
click at [543, 171] on icon at bounding box center [544, 172] width 3 height 3
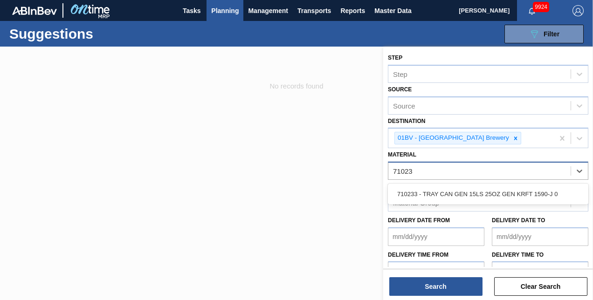
type input "710233"
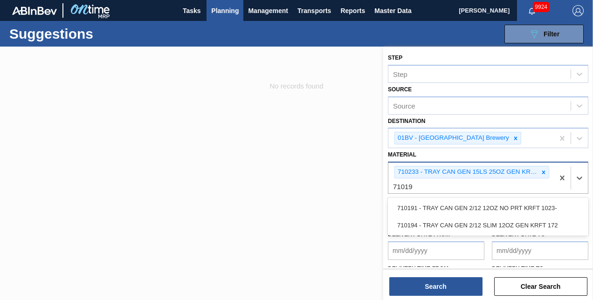
type input "710194"
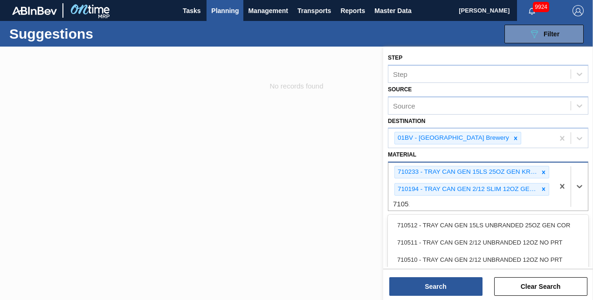
type input "710511"
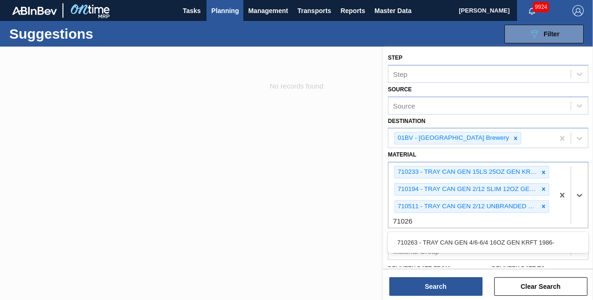
type input "710263"
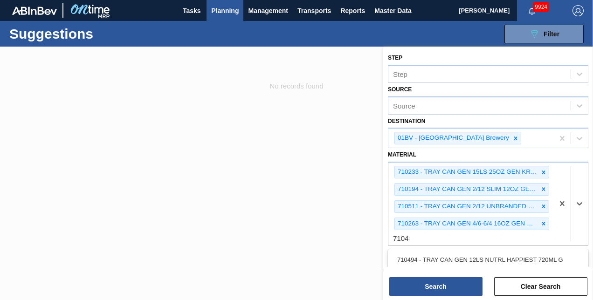
type input "710480"
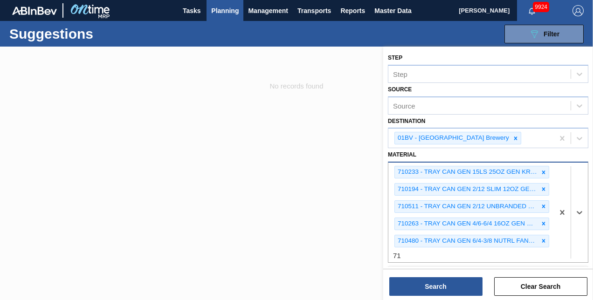
type input "7"
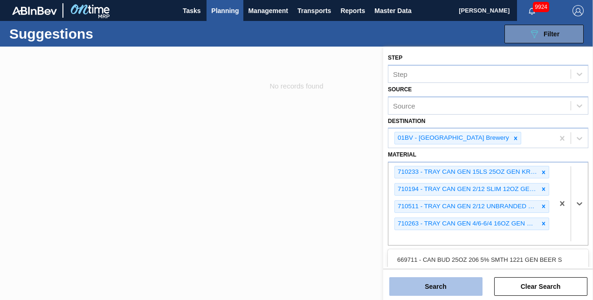
click at [428, 286] on button "Search" at bounding box center [436, 287] width 93 height 19
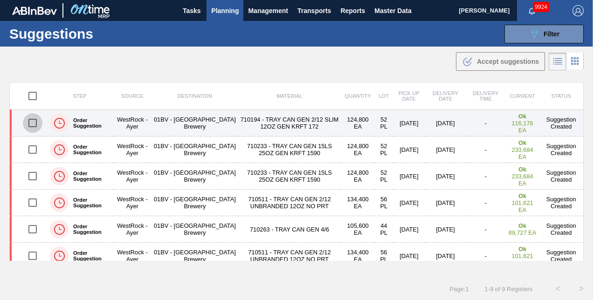
click at [34, 122] on input "checkbox" at bounding box center [33, 123] width 20 height 20
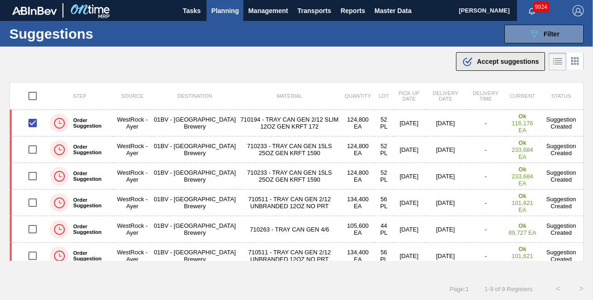
click at [481, 61] on span "Accept suggestions" at bounding box center [508, 61] width 62 height 7
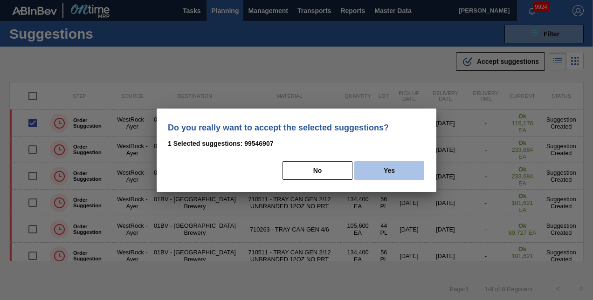
click at [395, 175] on button "Yes" at bounding box center [390, 170] width 70 height 19
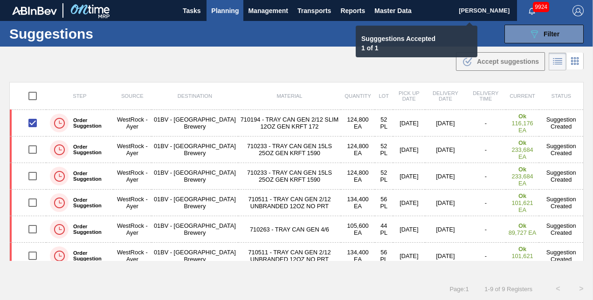
checkbox input "false"
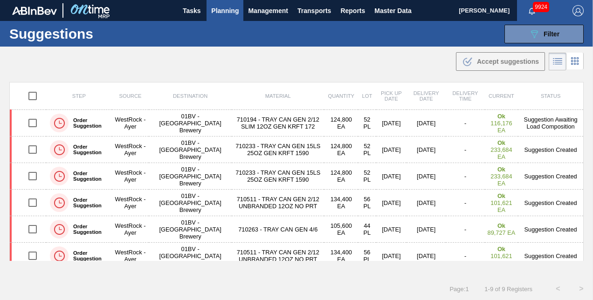
click at [224, 13] on span "Planning" at bounding box center [225, 10] width 28 height 11
click at [221, 9] on span "Planning" at bounding box center [225, 10] width 28 height 11
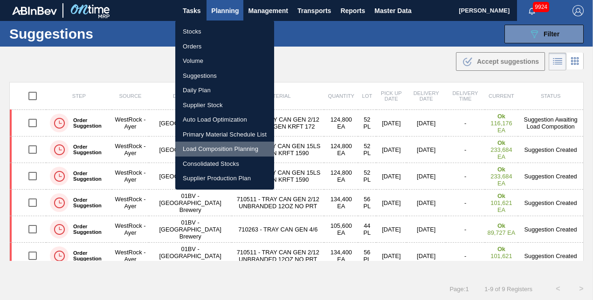
click at [209, 147] on li "Load Composition Planning" at bounding box center [224, 149] width 99 height 15
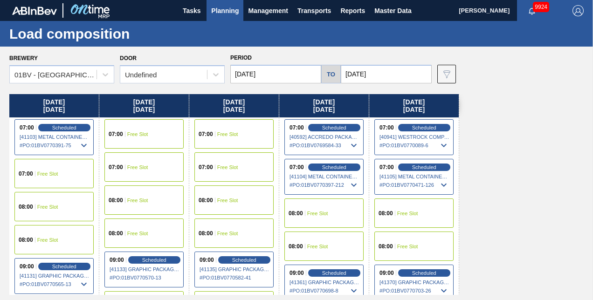
click at [377, 75] on input "[DATE]" at bounding box center [386, 74] width 91 height 19
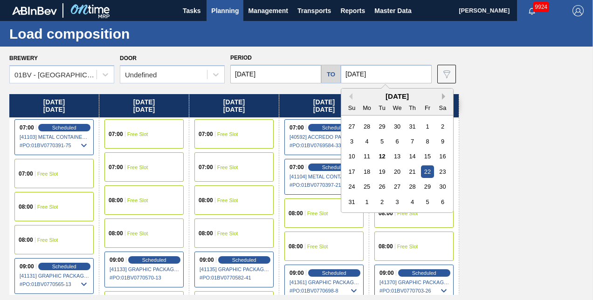
click at [444, 96] on button "Next Month" at bounding box center [445, 96] width 7 height 7
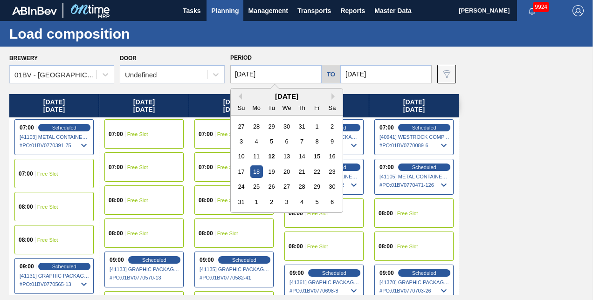
click at [278, 76] on input "[DATE]" at bounding box center [275, 74] width 91 height 19
click at [257, 201] on div "1" at bounding box center [256, 202] width 13 height 13
type input "[DATE]"
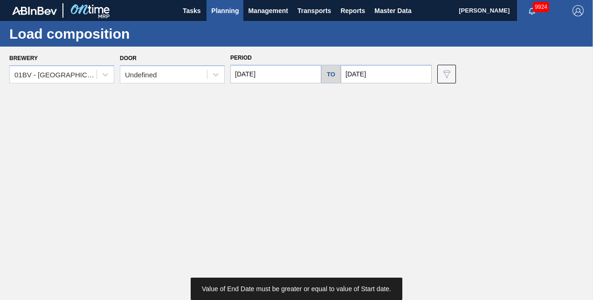
click at [390, 73] on input "[DATE]" at bounding box center [386, 74] width 91 height 19
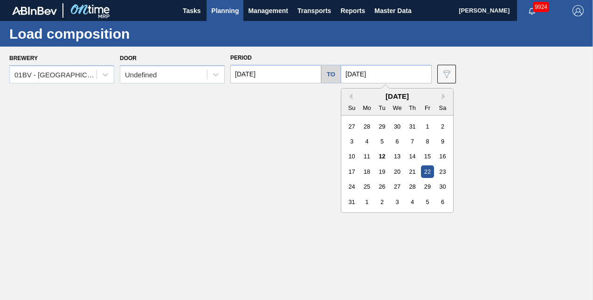
click at [430, 202] on div "5" at bounding box center [427, 202] width 13 height 13
type input "[DATE]"
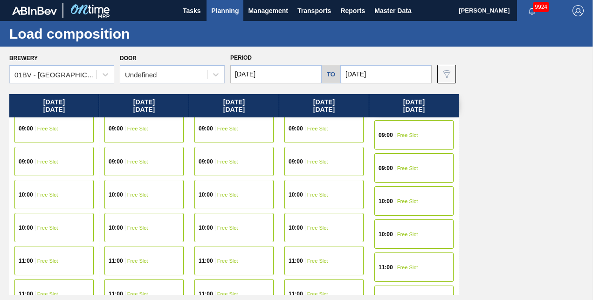
scroll to position [140, 0]
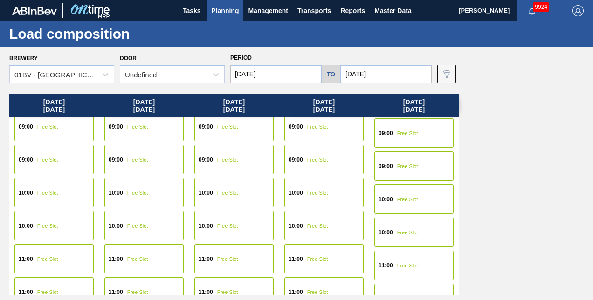
click at [304, 196] on div "10:00 Free Slot" at bounding box center [324, 192] width 79 height 29
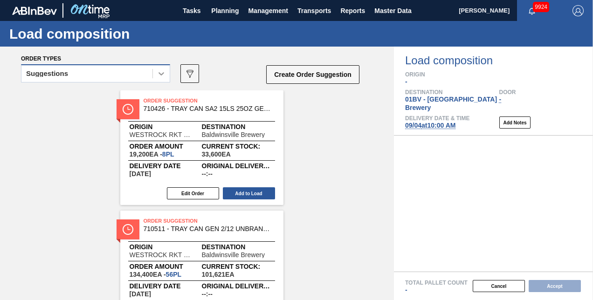
click at [160, 73] on icon at bounding box center [161, 73] width 9 height 9
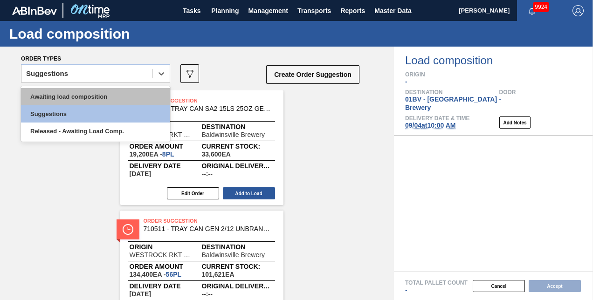
click at [100, 97] on div "Awaiting load composition" at bounding box center [95, 96] width 149 height 17
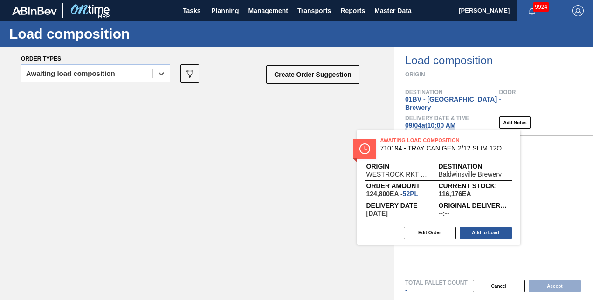
drag, startPoint x: 154, startPoint y: 97, endPoint x: 410, endPoint y: 138, distance: 258.9
click at [410, 138] on div "Order types option Awaiting load composition, selected. Select is focused ,type…" at bounding box center [296, 174] width 593 height 254
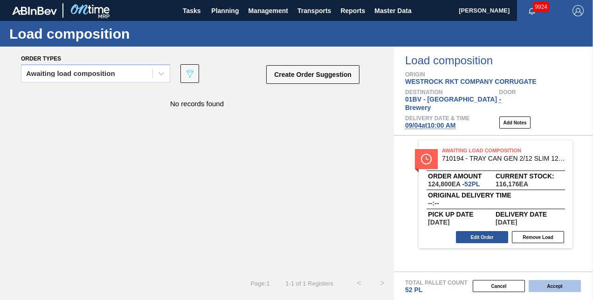
click at [552, 285] on button "Accept" at bounding box center [555, 286] width 52 height 12
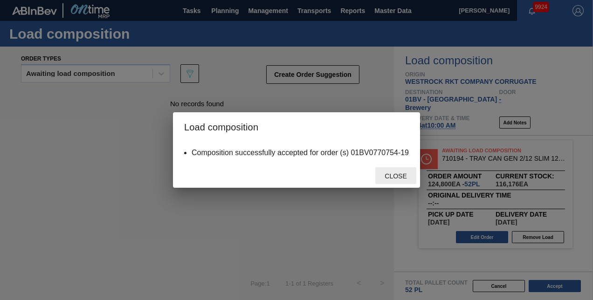
click at [400, 177] on span "Close" at bounding box center [395, 176] width 37 height 7
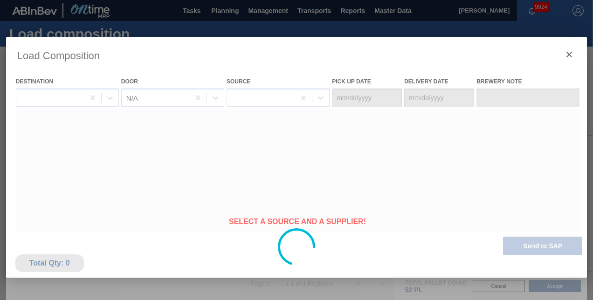
type Date "[DATE]"
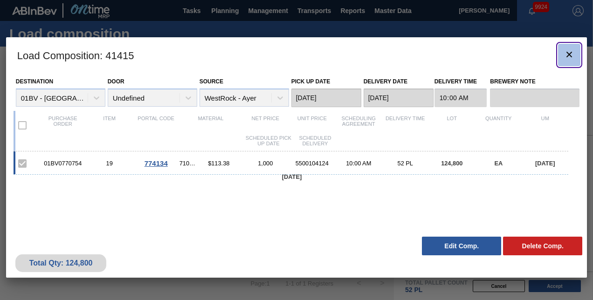
click at [572, 55] on icon "botão de ícone" at bounding box center [569, 54] width 11 height 11
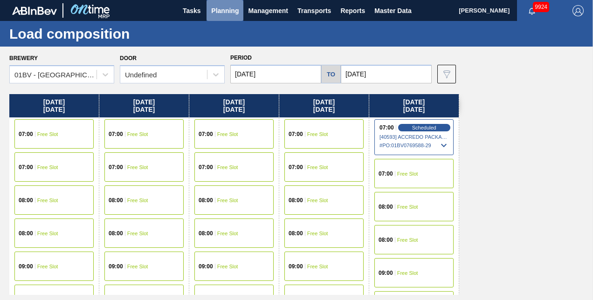
click at [225, 13] on span "Planning" at bounding box center [225, 10] width 28 height 11
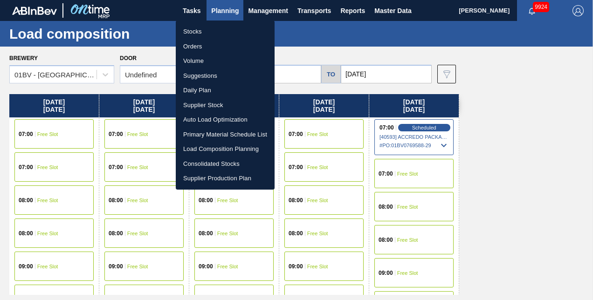
drag, startPoint x: 201, startPoint y: 74, endPoint x: 241, endPoint y: 73, distance: 40.1
click at [201, 74] on li "Suggestions" at bounding box center [225, 76] width 99 height 15
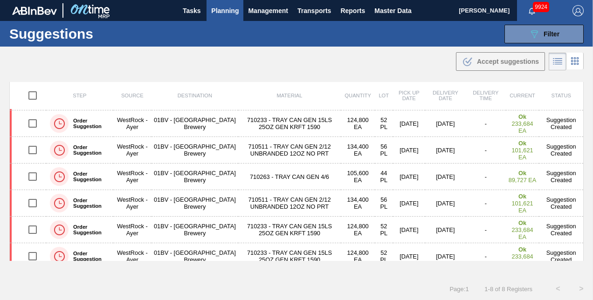
scroll to position [60, 0]
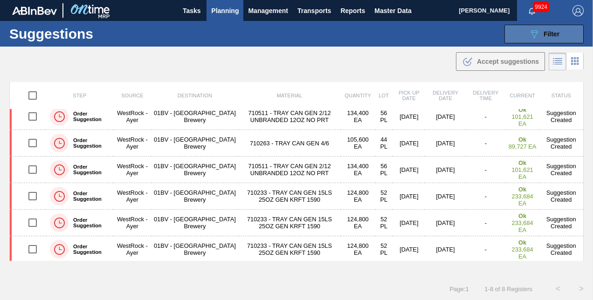
click at [523, 35] on button "089F7B8B-B2A5-4AFE-B5C0-19BA573D28AC Filter" at bounding box center [544, 34] width 79 height 19
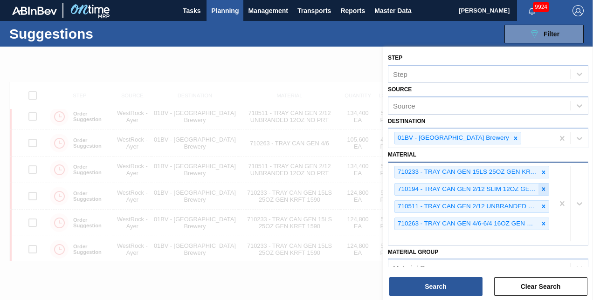
click at [543, 186] on icon at bounding box center [544, 189] width 7 height 7
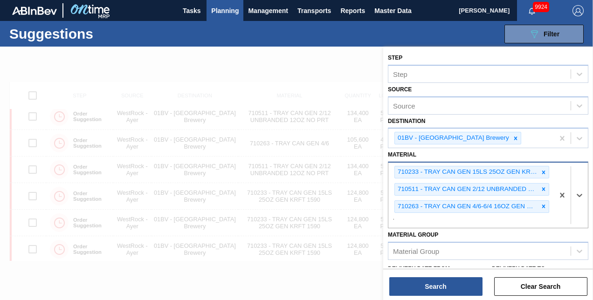
scroll to position [0, 0]
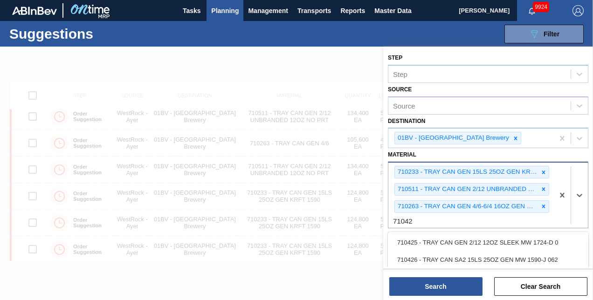
type input "710426"
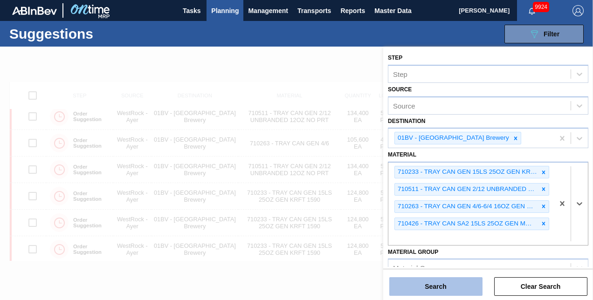
click at [426, 286] on button "Search" at bounding box center [436, 287] width 93 height 19
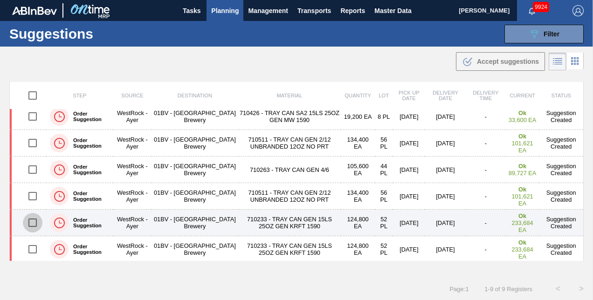
click at [30, 220] on input "checkbox" at bounding box center [33, 223] width 20 height 20
checkbox input "true"
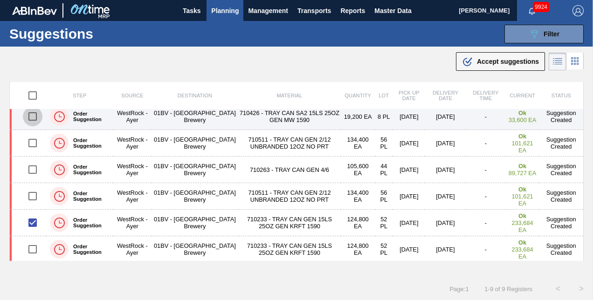
click at [32, 115] on input "checkbox" at bounding box center [33, 117] width 20 height 20
checkbox input "true"
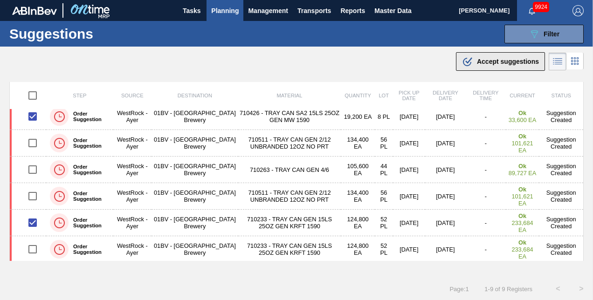
click at [479, 62] on span "Accept suggestions" at bounding box center [508, 61] width 62 height 7
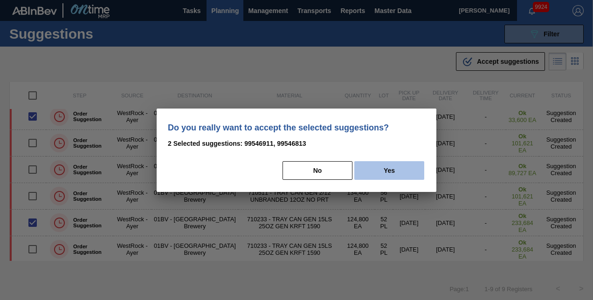
click at [385, 172] on button "Yes" at bounding box center [390, 170] width 70 height 19
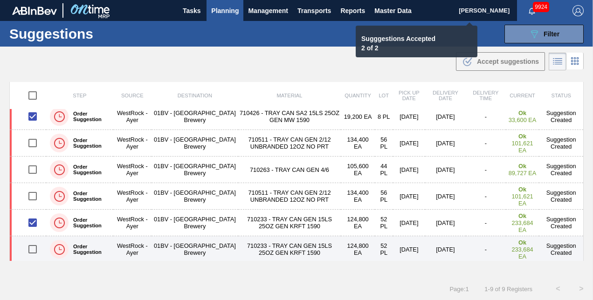
checkbox input "false"
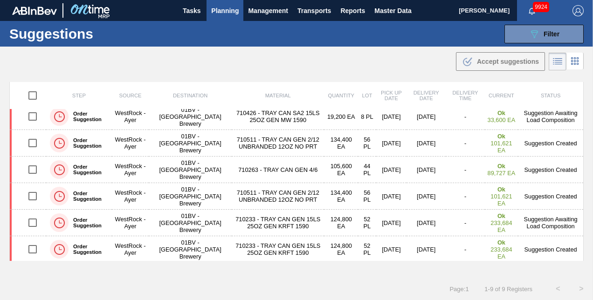
click at [222, 12] on span "Planning" at bounding box center [225, 10] width 28 height 11
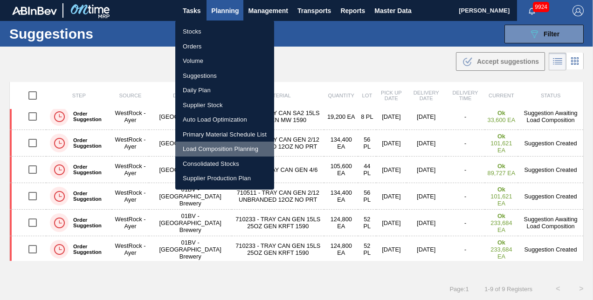
click at [210, 147] on li "Load Composition Planning" at bounding box center [224, 149] width 99 height 15
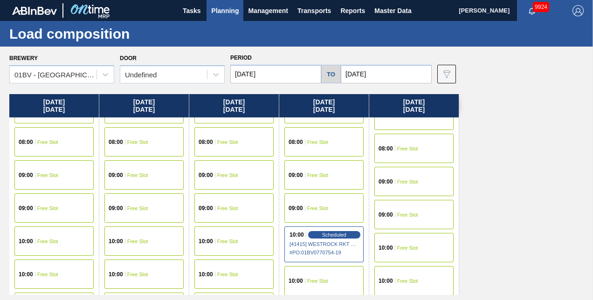
scroll to position [93, 0]
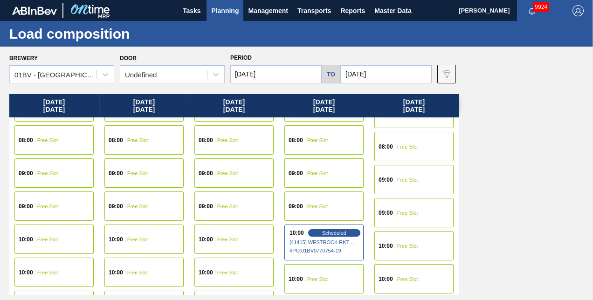
click at [217, 240] on span "Free Slot" at bounding box center [227, 240] width 21 height 6
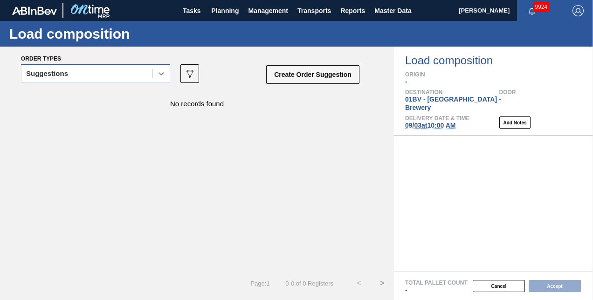
click at [162, 74] on icon at bounding box center [161, 73] width 9 height 9
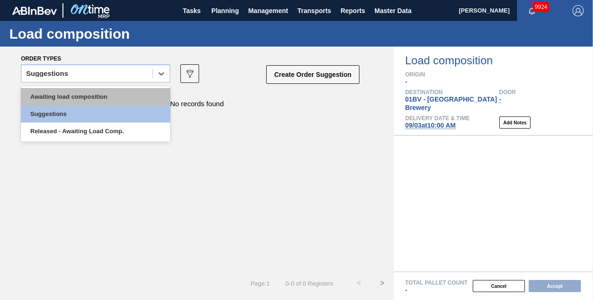
click at [106, 97] on div "Awaiting load composition" at bounding box center [95, 96] width 149 height 17
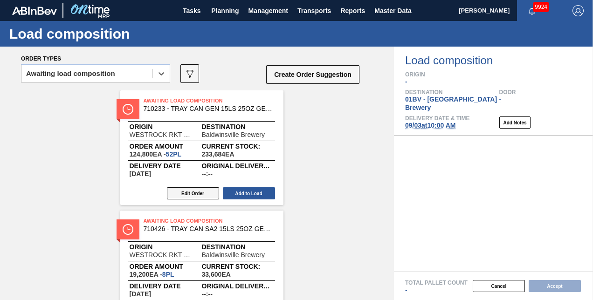
click at [186, 193] on button "Edit Order" at bounding box center [193, 194] width 52 height 12
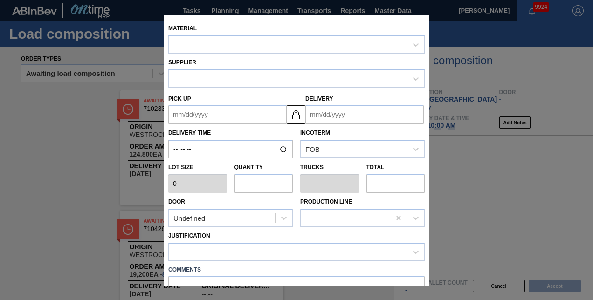
type input "2,400"
type input "52"
type input "1"
type input "124,800"
type up "[DATE]"
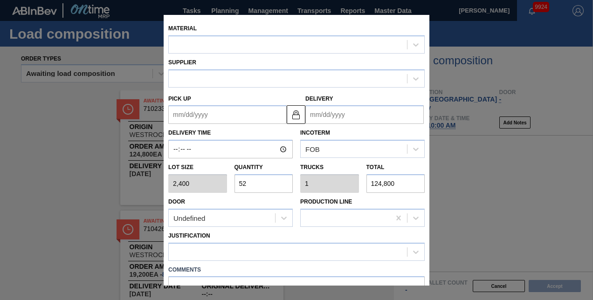
type input "[DATE]"
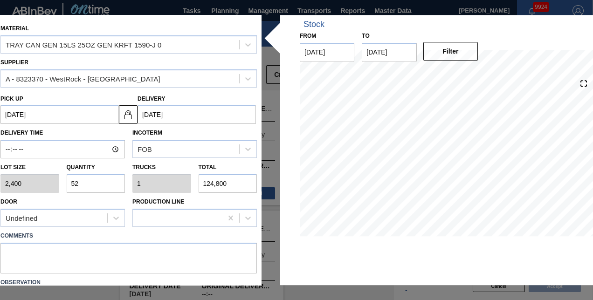
click at [45, 180] on div "Lot size 2,400 Quantity 52 Trucks 1 Total 124,800" at bounding box center [129, 176] width 264 height 35
click at [79, 186] on input "52" at bounding box center [96, 183] width 59 height 19
type input "5"
type input "0.096"
type input "12,000"
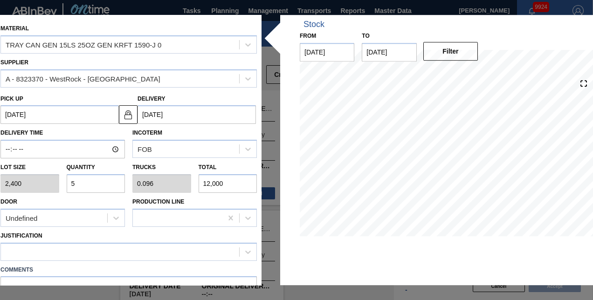
type input "0"
type input "4"
type input "0.077"
type input "9,600"
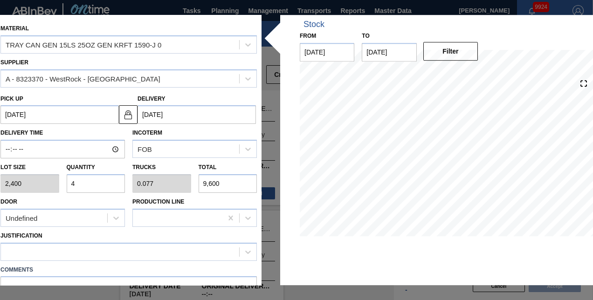
type input "40"
type input "0.769"
type input "96,000"
type input "40"
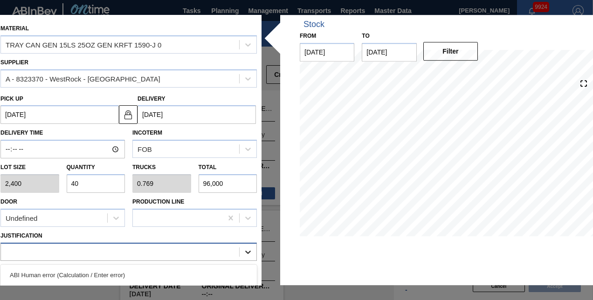
click at [248, 250] on icon at bounding box center [247, 252] width 9 height 9
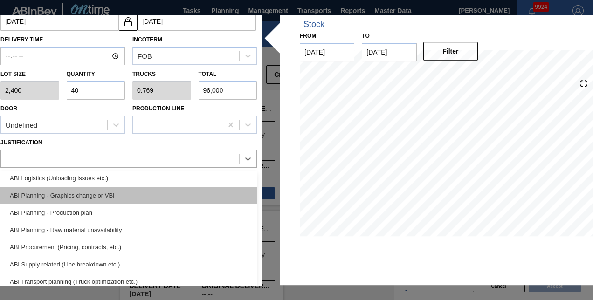
scroll to position [93, 0]
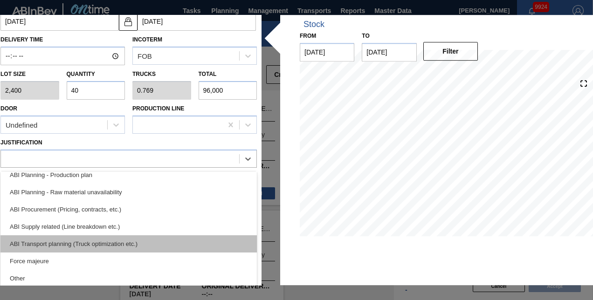
click at [59, 243] on div "ABI Transport planning (Truck optimization etc.)" at bounding box center [128, 244] width 257 height 17
click at [59, 243] on textarea at bounding box center [128, 245] width 257 height 31
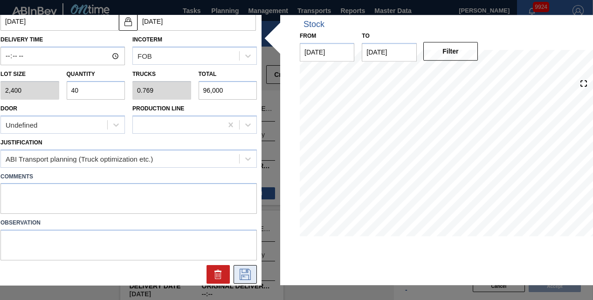
click at [243, 271] on icon at bounding box center [245, 274] width 15 height 11
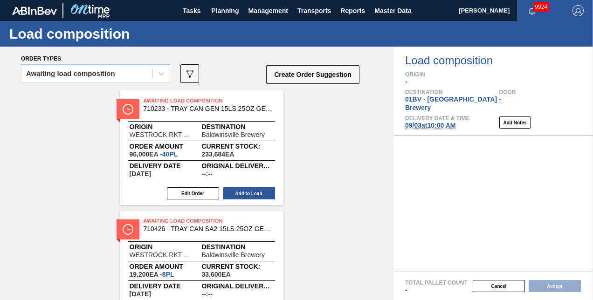
click at [169, 230] on span "710426 - TRAY CAN SA2 15LS 25OZ GEN MW 1590-J 062" at bounding box center [209, 229] width 131 height 7
click at [171, 265] on span "Order amount" at bounding box center [166, 267] width 72 height 6
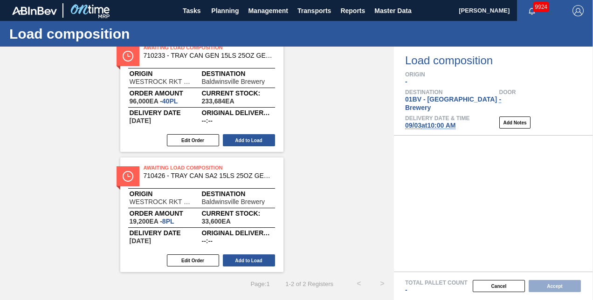
scroll to position [53, 0]
click at [184, 259] on button "Edit Order" at bounding box center [193, 261] width 52 height 12
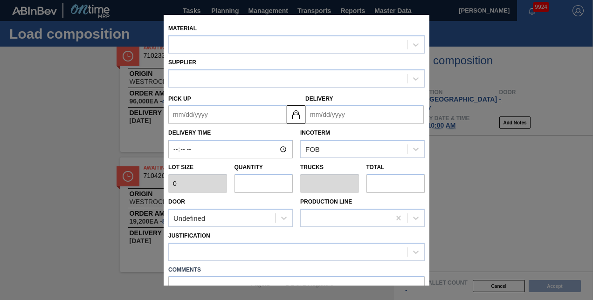
type input "2,400"
type input "8"
type input "0.154"
type input "19,200"
type up "[DATE]"
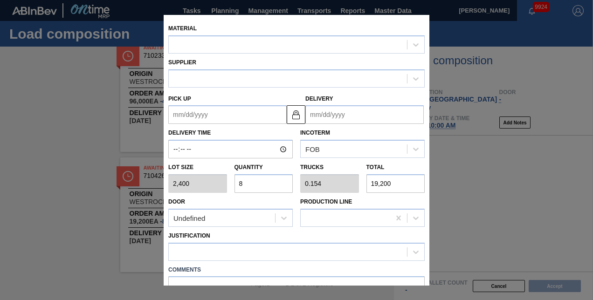
type input "[DATE]"
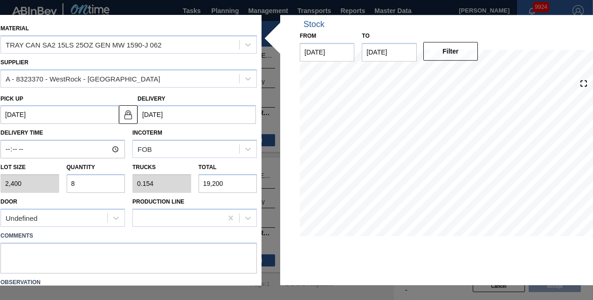
click at [84, 185] on input "8" at bounding box center [96, 183] width 59 height 19
type input "0"
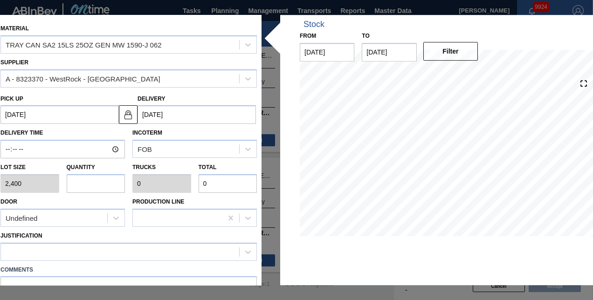
type input "1"
type input "0.019"
type input "2,400"
type input "12"
type input "0.231"
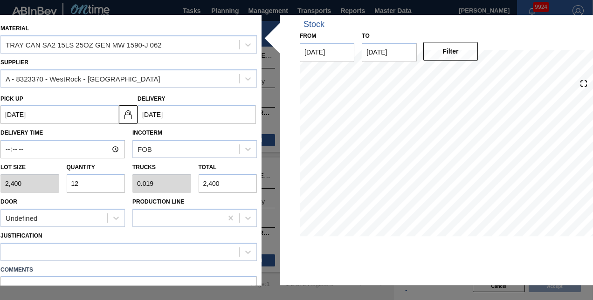
type input "28,800"
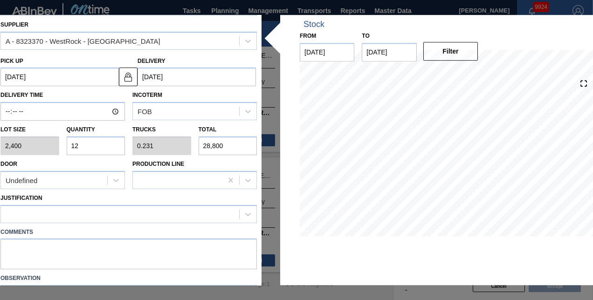
scroll to position [93, 0]
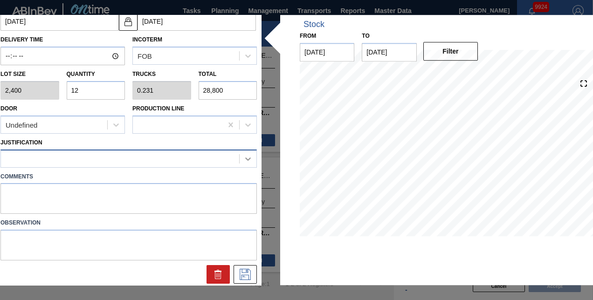
type input "12"
click at [246, 158] on icon at bounding box center [247, 158] width 9 height 9
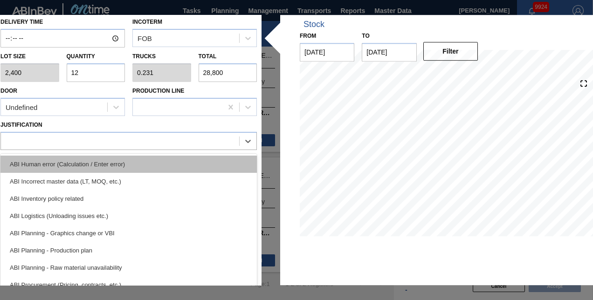
scroll to position [118, 0]
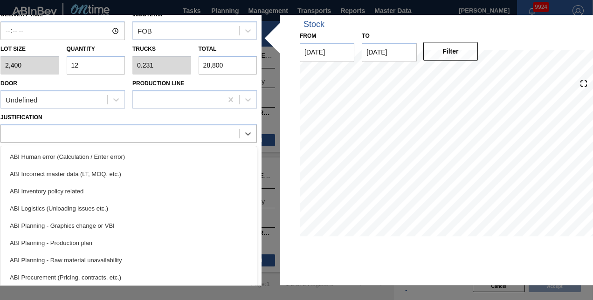
drag, startPoint x: 256, startPoint y: 169, endPoint x: 256, endPoint y: 205, distance: 35.9
click at [256, 205] on div "ABI Human error (Calculation / Enter error) ABI Incorrect master data (LT, MOQ,…" at bounding box center [128, 216] width 257 height 140
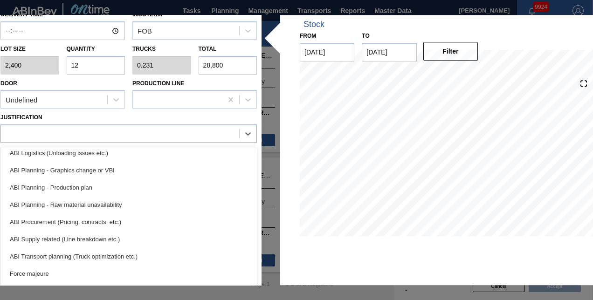
scroll to position [100, 0]
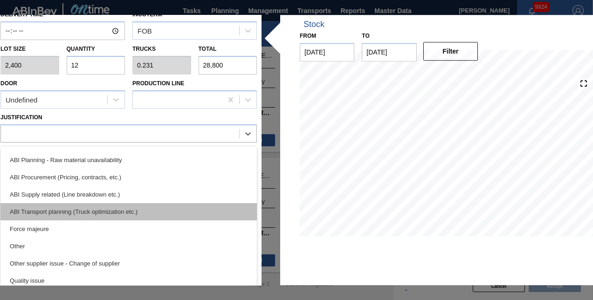
click at [41, 209] on div "ABI Transport planning (Truck optimization etc.)" at bounding box center [128, 211] width 257 height 17
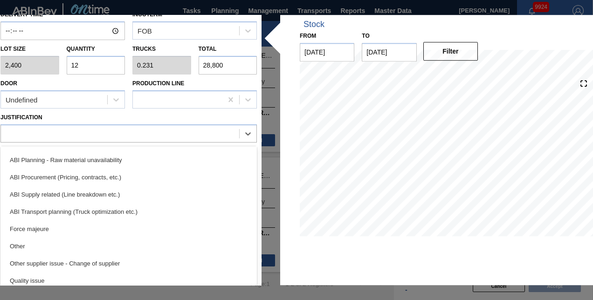
scroll to position [96, 0]
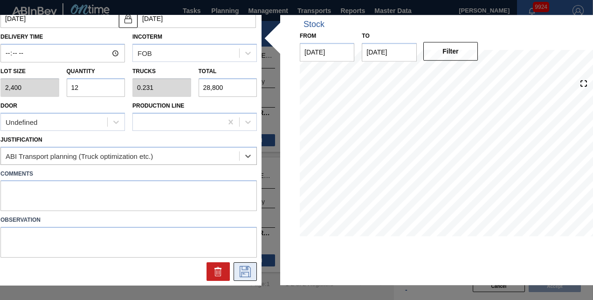
click at [244, 271] on icon at bounding box center [245, 271] width 15 height 11
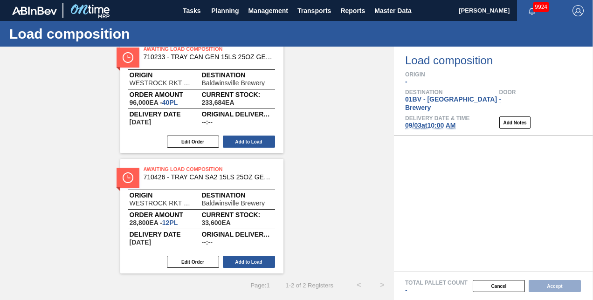
scroll to position [51, 0]
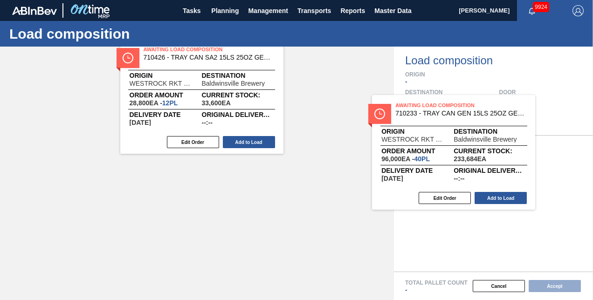
drag, startPoint x: 171, startPoint y: 55, endPoint x: 426, endPoint y: 114, distance: 262.3
click at [426, 114] on div "Order types Awaiting load composition 089F7B8B-B2A5-4AFE-B5C0-19BA573D28AC Crea…" at bounding box center [296, 174] width 593 height 254
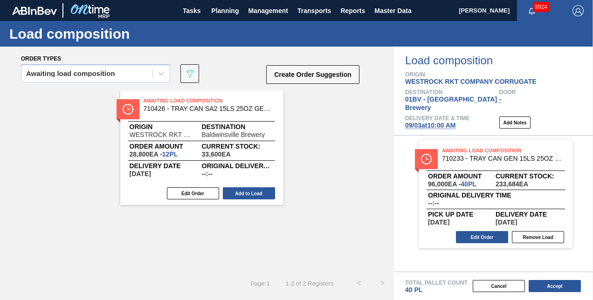
scroll to position [0, 0]
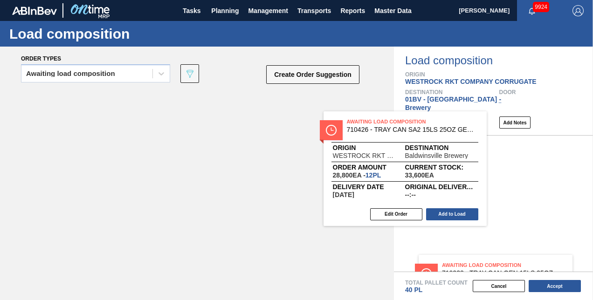
drag, startPoint x: 173, startPoint y: 101, endPoint x: 427, endPoint y: 132, distance: 256.1
click at [425, 128] on div "Order types Awaiting load composition 089F7B8B-B2A5-4AFE-B5C0-19BA573D28AC Crea…" at bounding box center [296, 174] width 593 height 254
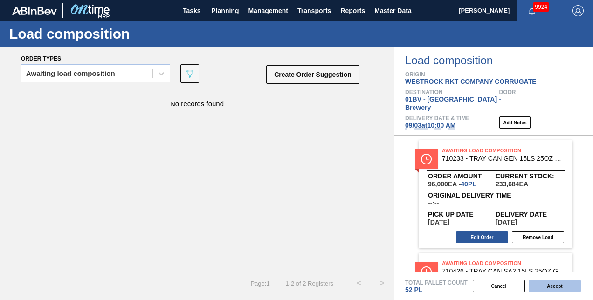
click at [552, 286] on button "Accept" at bounding box center [555, 286] width 52 height 12
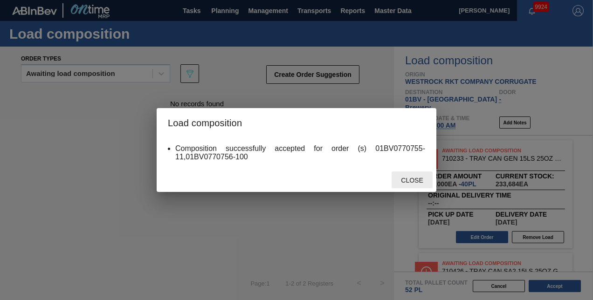
click at [409, 178] on span "Close" at bounding box center [412, 180] width 37 height 7
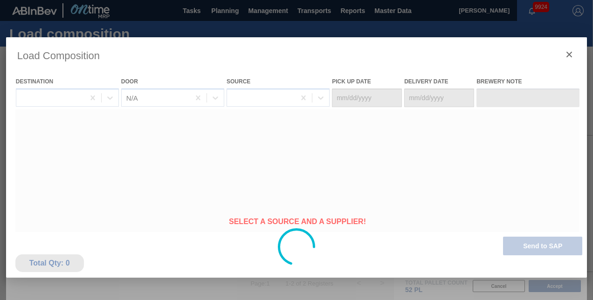
type Date "[DATE]"
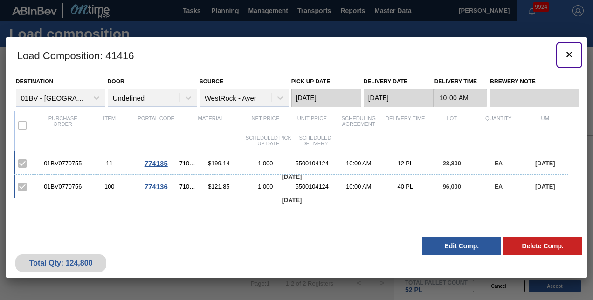
click at [570, 53] on icon "botão de ícone" at bounding box center [569, 54] width 11 height 11
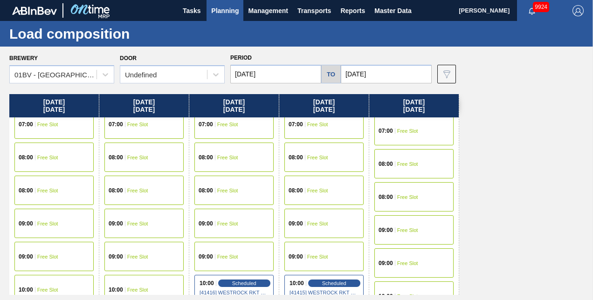
scroll to position [140, 0]
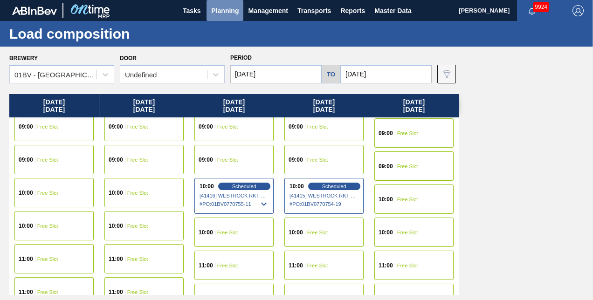
click at [230, 9] on span "Planning" at bounding box center [225, 10] width 28 height 11
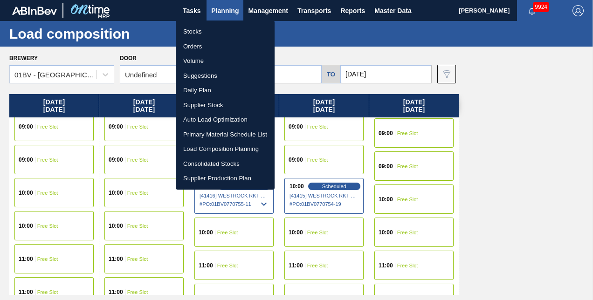
click at [202, 76] on li "Suggestions" at bounding box center [225, 76] width 99 height 15
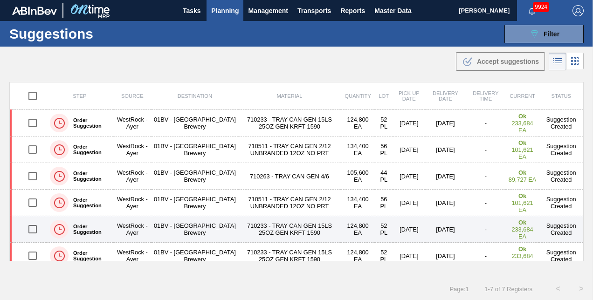
click at [34, 228] on input "checkbox" at bounding box center [33, 230] width 20 height 20
checkbox input "true"
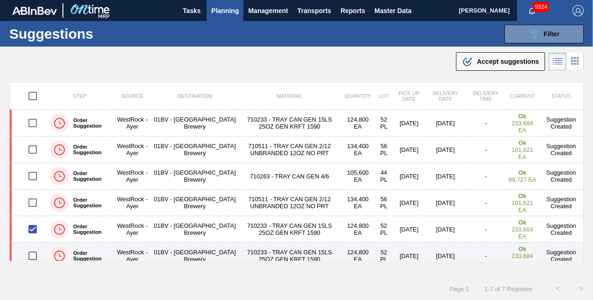
click at [33, 255] on input "checkbox" at bounding box center [33, 256] width 20 height 20
checkbox input "true"
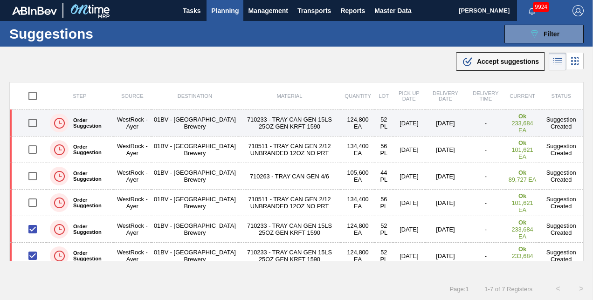
click at [33, 122] on input "checkbox" at bounding box center [33, 123] width 20 height 20
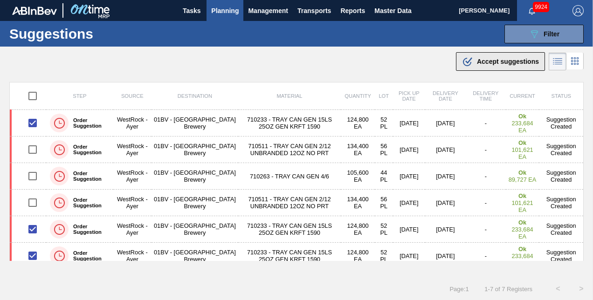
click at [483, 60] on span "Accept suggestions" at bounding box center [508, 61] width 62 height 7
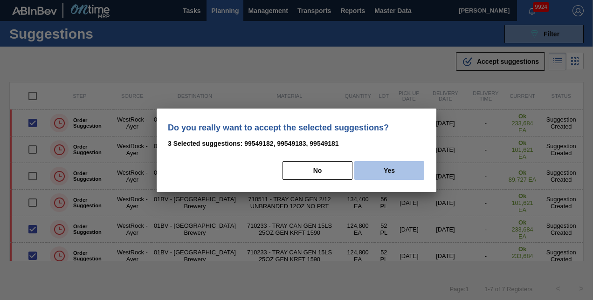
click at [397, 168] on button "Yes" at bounding box center [390, 170] width 70 height 19
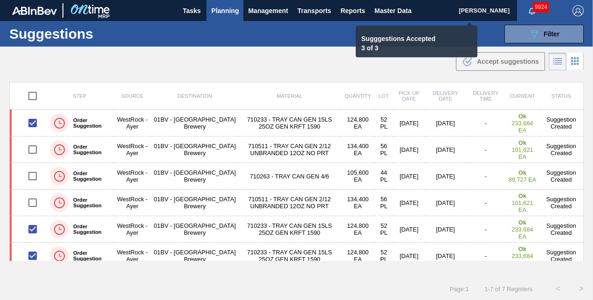
checkbox input "false"
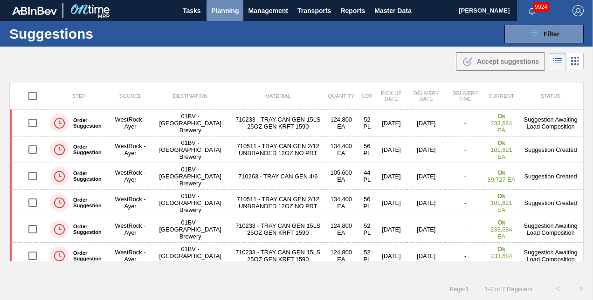
click at [216, 11] on span "Planning" at bounding box center [225, 10] width 28 height 11
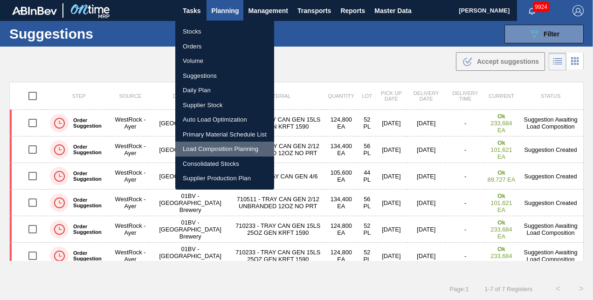
click at [214, 148] on li "Load Composition Planning" at bounding box center [224, 149] width 99 height 15
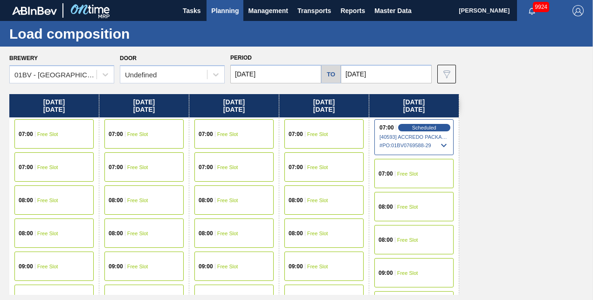
click at [277, 77] on input "[DATE]" at bounding box center [275, 74] width 91 height 19
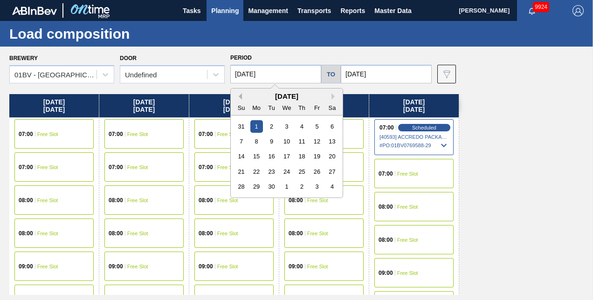
click at [240, 96] on button "Previous Month" at bounding box center [239, 96] width 7 height 7
click at [383, 73] on input "[DATE]" at bounding box center [386, 74] width 91 height 19
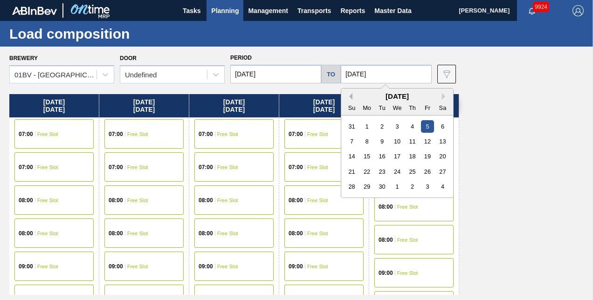
click at [352, 96] on button "Previous Month" at bounding box center [349, 96] width 7 height 7
click at [429, 185] on div "29" at bounding box center [427, 187] width 13 height 13
type input "[DATE]"
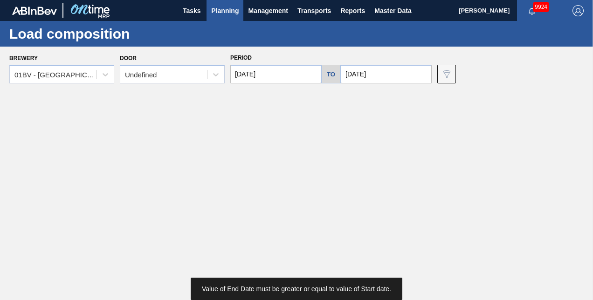
click at [277, 72] on input "[DATE]" at bounding box center [275, 74] width 91 height 19
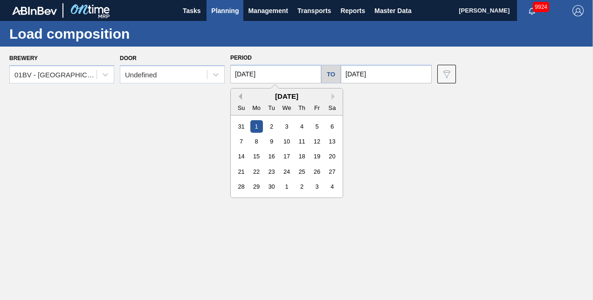
click at [240, 94] on button "Previous Month" at bounding box center [239, 96] width 7 height 7
click at [258, 185] on div "25" at bounding box center [256, 187] width 13 height 13
type input "[DATE]"
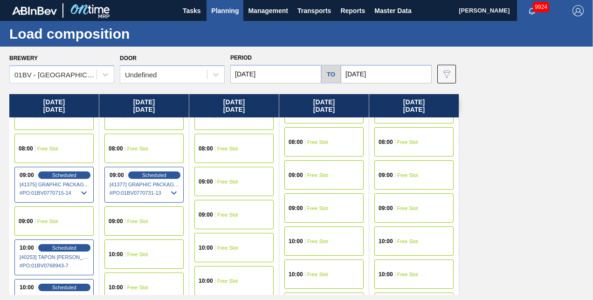
scroll to position [93, 0]
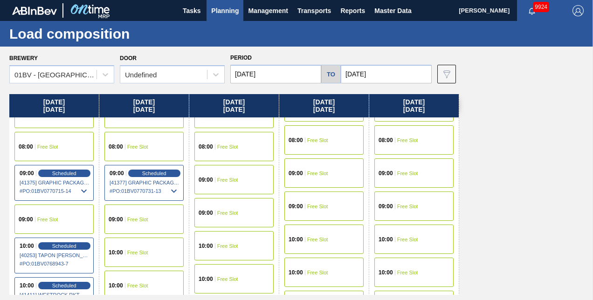
click at [220, 248] on span "Free Slot" at bounding box center [227, 246] width 21 height 6
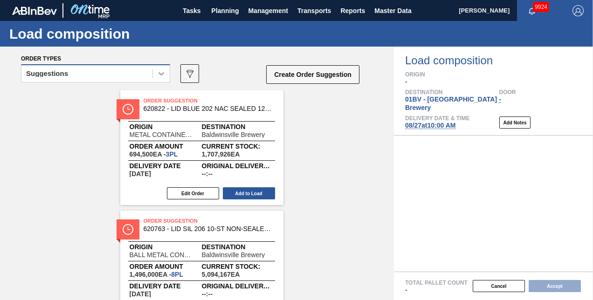
click at [161, 73] on icon at bounding box center [161, 73] width 9 height 9
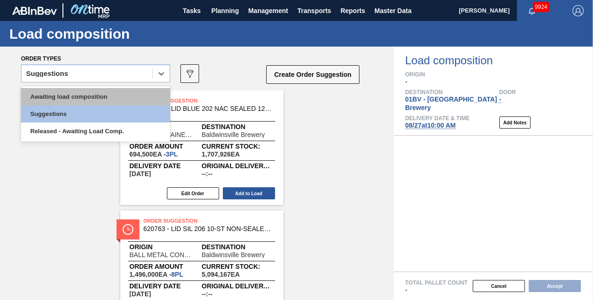
click at [96, 96] on div "Awaiting load composition" at bounding box center [95, 96] width 149 height 17
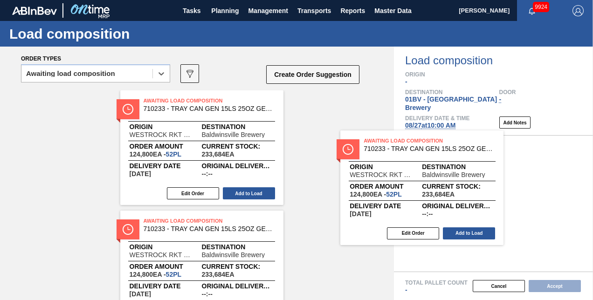
drag, startPoint x: 212, startPoint y: 114, endPoint x: 396, endPoint y: 141, distance: 185.8
click at [396, 141] on div "Order types option Awaiting load composition, selected. Select is focused ,type…" at bounding box center [296, 174] width 593 height 254
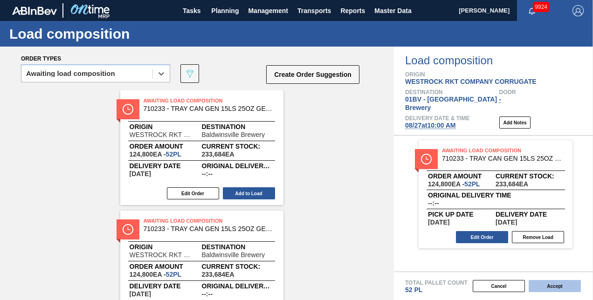
click at [544, 287] on button "Accept" at bounding box center [555, 286] width 52 height 12
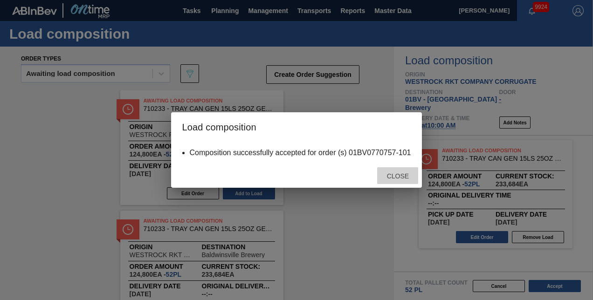
click at [391, 176] on span "Close" at bounding box center [398, 176] width 37 height 7
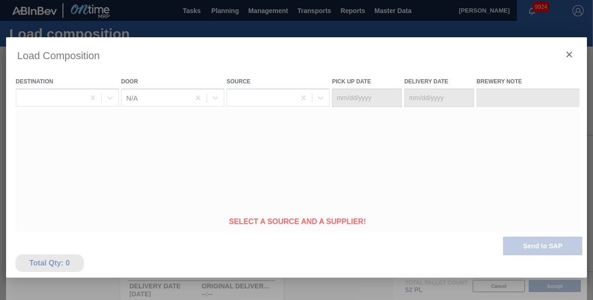
type Date "[DATE]"
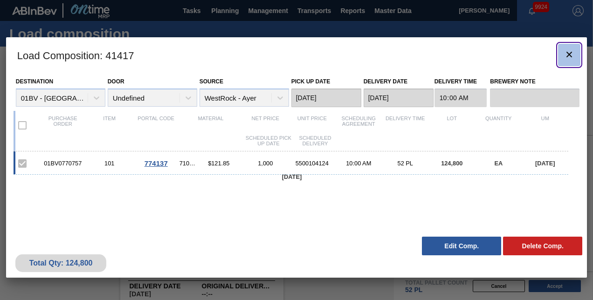
click at [570, 54] on icon "botão de ícone" at bounding box center [570, 55] width 6 height 6
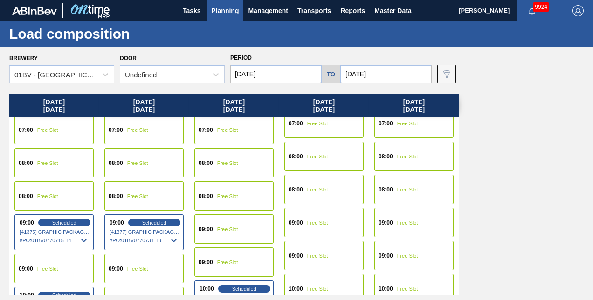
scroll to position [140, 0]
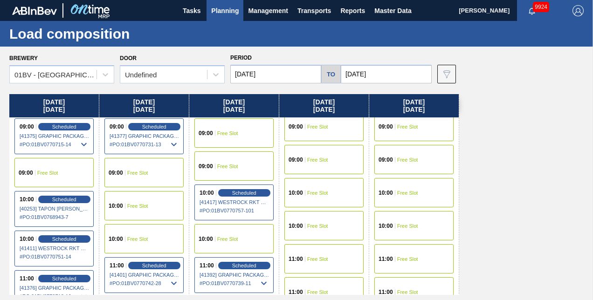
click at [302, 226] on div "10:00" at bounding box center [297, 226] width 17 height 6
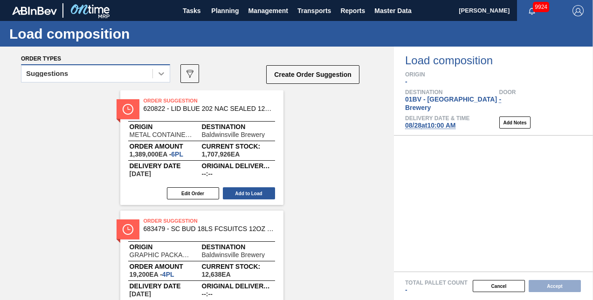
click at [167, 71] on div at bounding box center [161, 73] width 17 height 17
click at [161, 75] on icon at bounding box center [162, 73] width 6 height 3
click at [160, 75] on icon at bounding box center [162, 73] width 6 height 3
click at [160, 74] on icon at bounding box center [162, 73] width 6 height 3
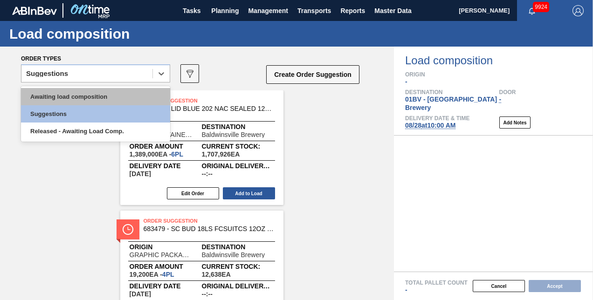
click at [90, 94] on div "Awaiting load composition" at bounding box center [95, 96] width 149 height 17
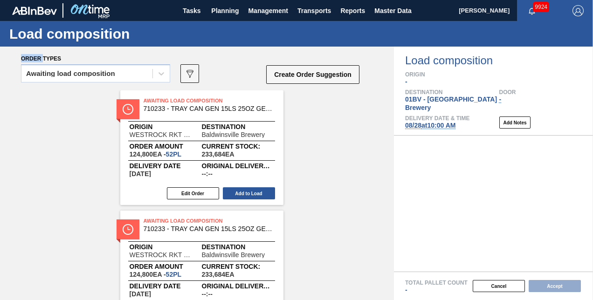
click at [166, 100] on div "Awaiting Load Composition 710233 - TRAY CAN GEN 15LS 25OZ GEN KRFT 1590-J 0 Ori…" at bounding box center [197, 207] width 394 height 235
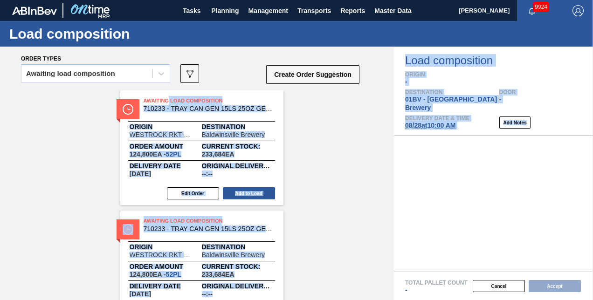
drag, startPoint x: 198, startPoint y: 104, endPoint x: 377, endPoint y: 132, distance: 180.8
click at [417, 137] on div "Order types Awaiting load composition 089F7B8B-B2A5-4AFE-B5C0-19BA573D28AC Crea…" at bounding box center [296, 174] width 593 height 254
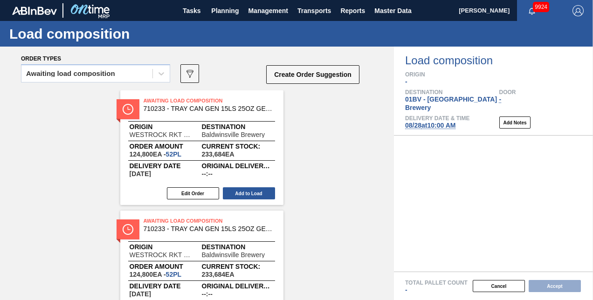
drag, startPoint x: 316, startPoint y: 129, endPoint x: 251, endPoint y: 117, distance: 66.0
click at [312, 128] on div "Awaiting Load Composition 710233 - TRAY CAN GEN 15LS 25OZ GEN KRFT 1590-J 0 Ori…" at bounding box center [197, 207] width 394 height 235
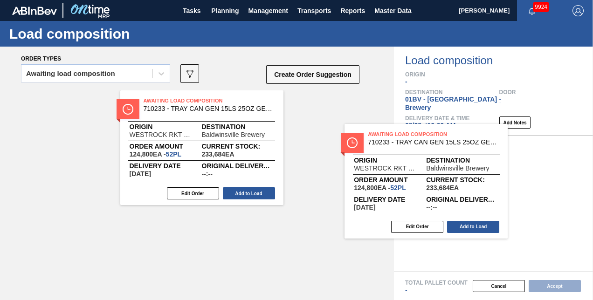
drag, startPoint x: 173, startPoint y: 95, endPoint x: 448, endPoint y: 135, distance: 278.6
click at [448, 135] on div "Order types Awaiting load composition 089F7B8B-B2A5-4AFE-B5C0-19BA573D28AC Crea…" at bounding box center [296, 174] width 593 height 254
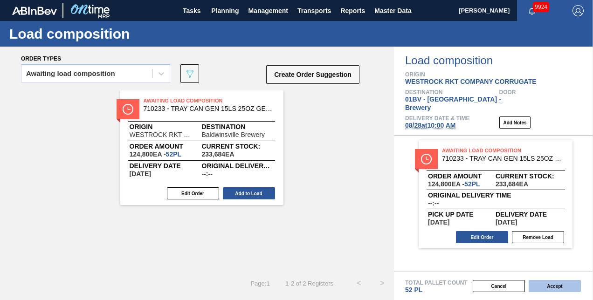
click at [548, 286] on button "Accept" at bounding box center [555, 286] width 52 height 12
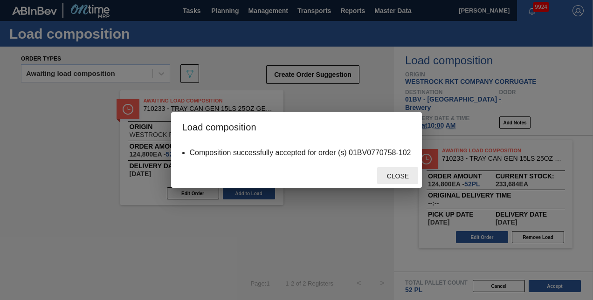
click at [394, 175] on span "Close" at bounding box center [398, 176] width 37 height 7
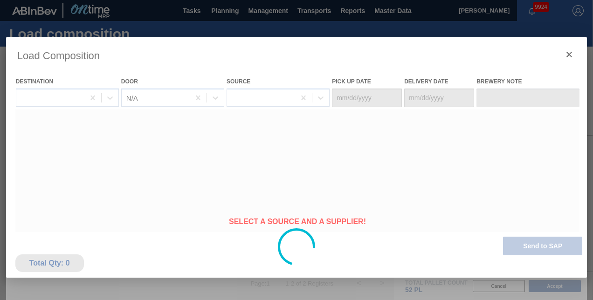
type Date "[DATE]"
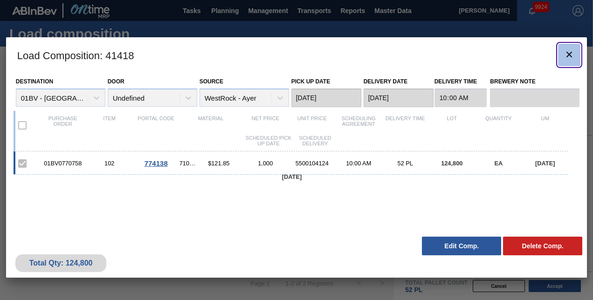
click at [572, 52] on icon "botão de ícone" at bounding box center [570, 55] width 6 height 6
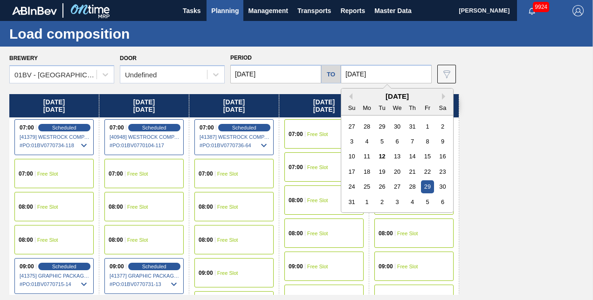
click at [386, 74] on input "[DATE]" at bounding box center [386, 74] width 91 height 19
click at [427, 202] on div "5" at bounding box center [427, 202] width 13 height 13
type input "[DATE]"
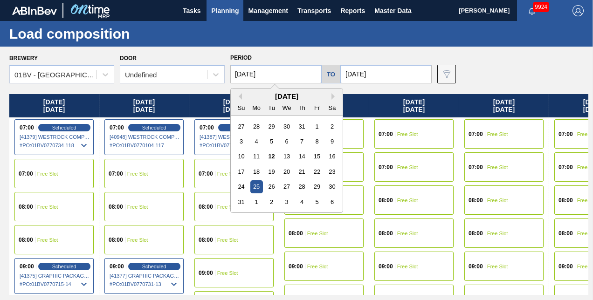
click at [281, 76] on input "[DATE]" at bounding box center [275, 74] width 91 height 19
click at [253, 201] on div "1" at bounding box center [256, 202] width 13 height 13
type input "[DATE]"
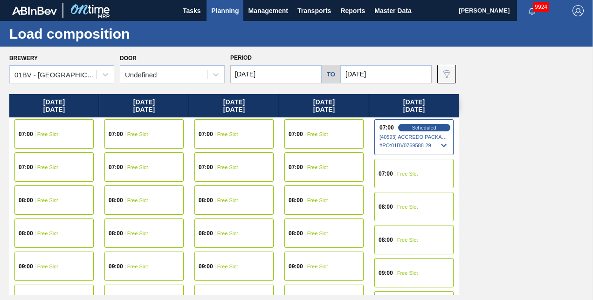
scroll to position [93, 0]
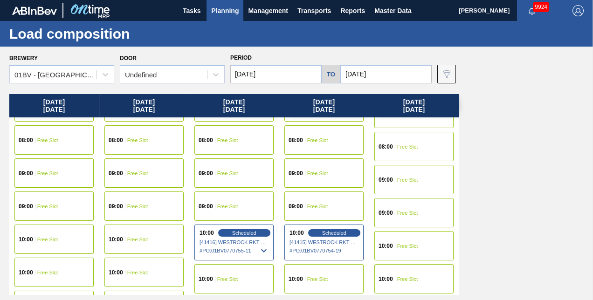
click at [139, 242] on span "Free Slot" at bounding box center [137, 240] width 21 height 6
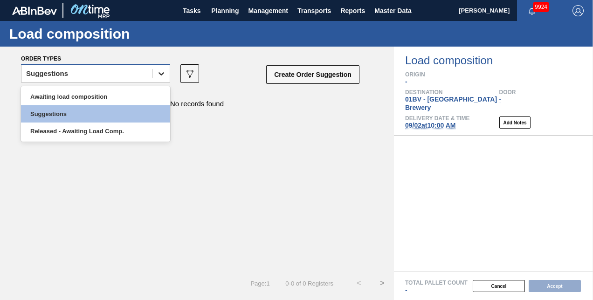
click at [161, 74] on icon at bounding box center [161, 73] width 9 height 9
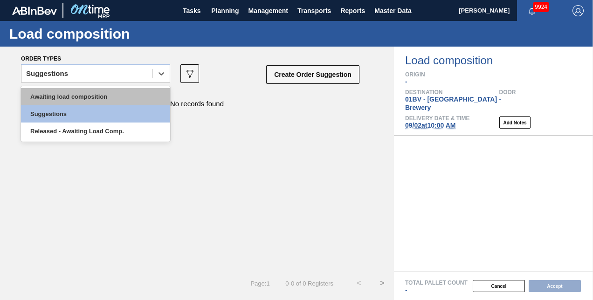
click at [91, 95] on div "Awaiting load composition" at bounding box center [95, 96] width 149 height 17
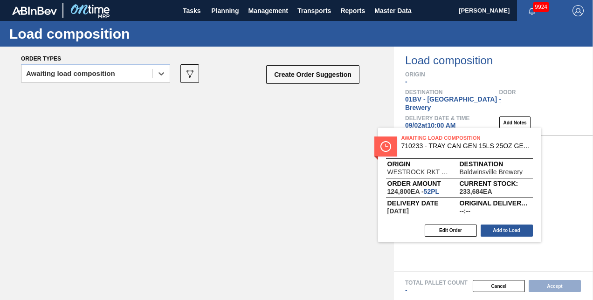
drag, startPoint x: 150, startPoint y: 99, endPoint x: 413, endPoint y: 136, distance: 265.7
click at [413, 136] on div "Order types option Awaiting load composition, selected. Select is focused ,type…" at bounding box center [296, 174] width 593 height 254
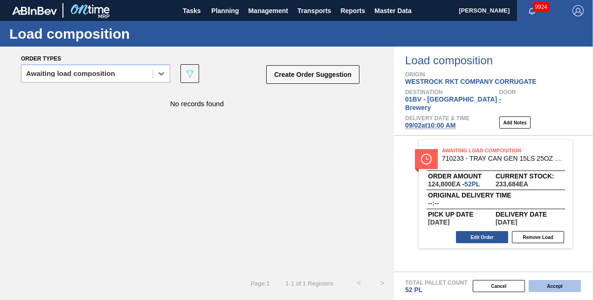
click at [543, 285] on button "Accept" at bounding box center [555, 286] width 52 height 12
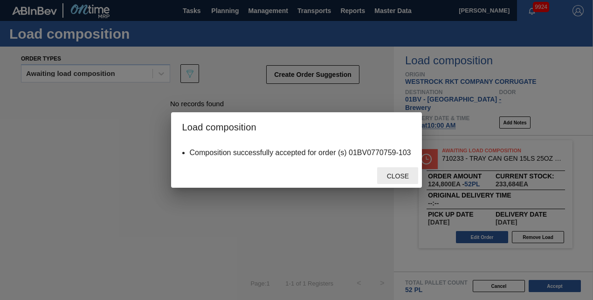
click at [396, 174] on span "Close" at bounding box center [398, 176] width 37 height 7
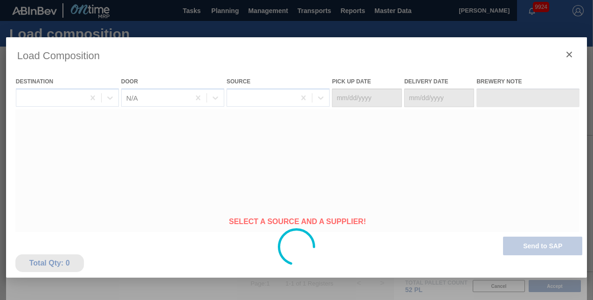
type Date "08/31/2025"
type Date "[DATE]"
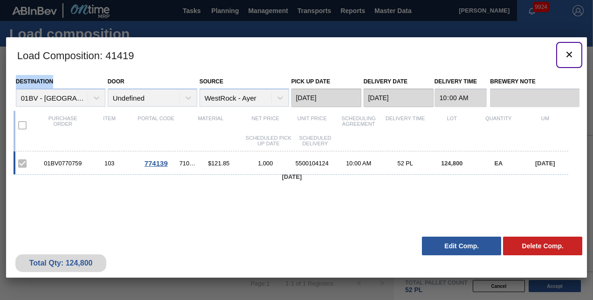
click at [570, 53] on icon "botão de ícone" at bounding box center [569, 54] width 11 height 11
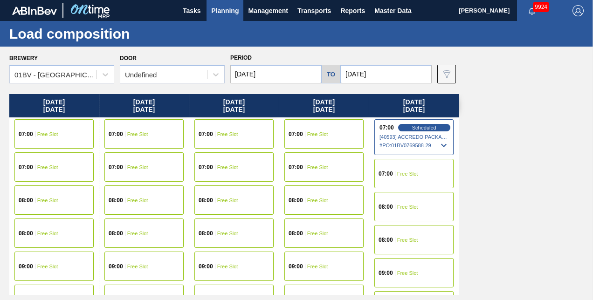
click at [220, 14] on span "Planning" at bounding box center [225, 10] width 28 height 11
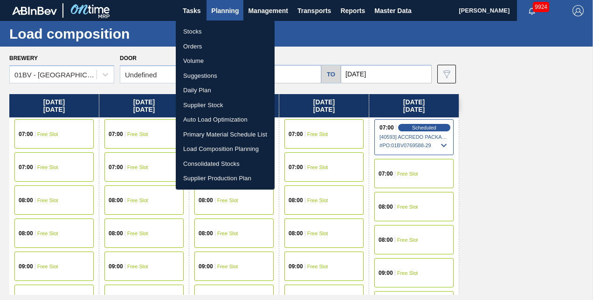
drag, startPoint x: 202, startPoint y: 75, endPoint x: 221, endPoint y: 84, distance: 21.7
click at [202, 75] on li "Suggestions" at bounding box center [225, 76] width 99 height 15
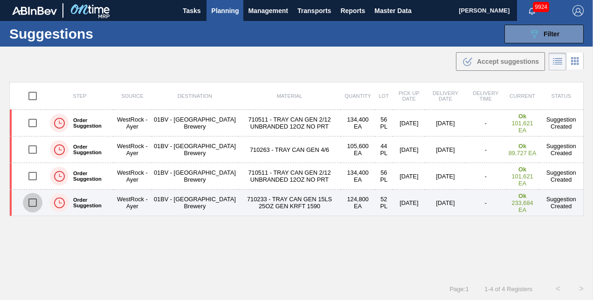
click at [33, 201] on input "checkbox" at bounding box center [33, 203] width 20 height 20
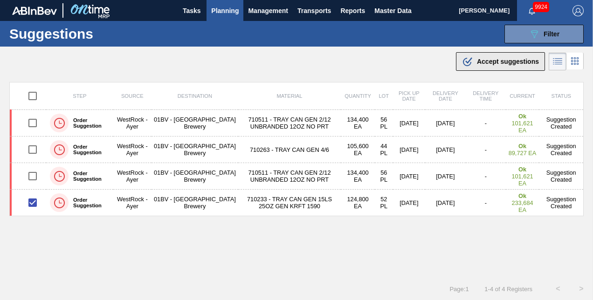
click at [483, 60] on span "Accept suggestions" at bounding box center [508, 61] width 62 height 7
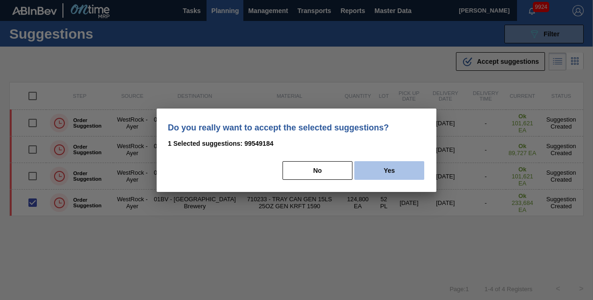
click at [397, 170] on button "Yes" at bounding box center [390, 170] width 70 height 19
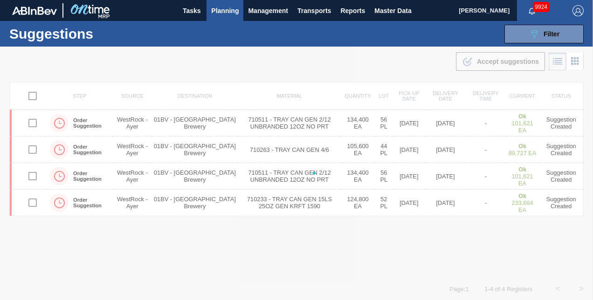
checkbox input "false"
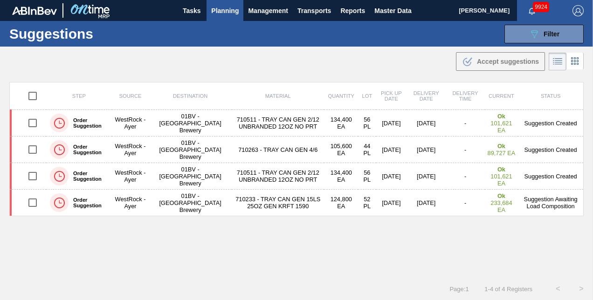
click at [225, 12] on span "Planning" at bounding box center [225, 10] width 28 height 11
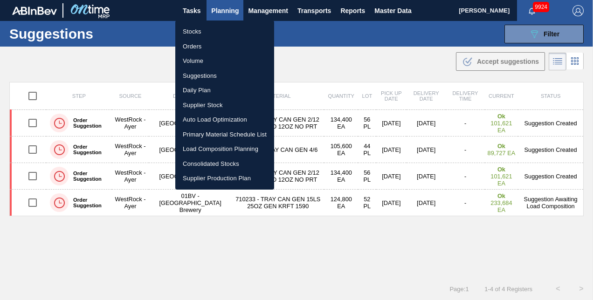
click at [215, 149] on li "Load Composition Planning" at bounding box center [224, 149] width 99 height 15
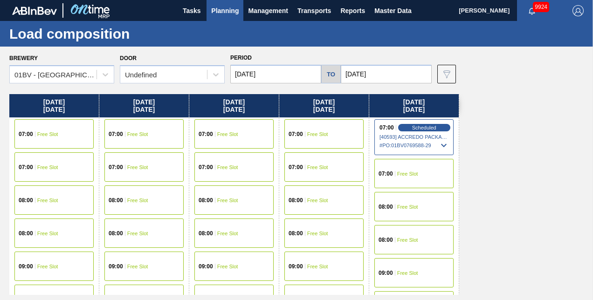
click at [379, 75] on input "[DATE]" at bounding box center [386, 74] width 91 height 19
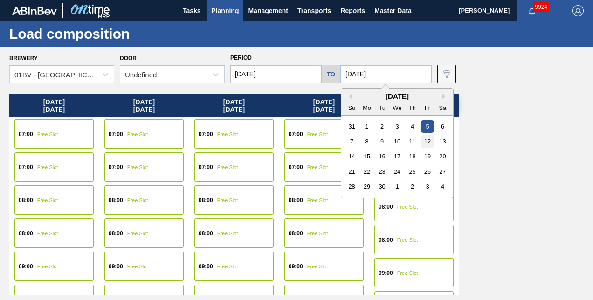
click at [431, 142] on div "12" at bounding box center [427, 141] width 13 height 13
type input "[DATE]"
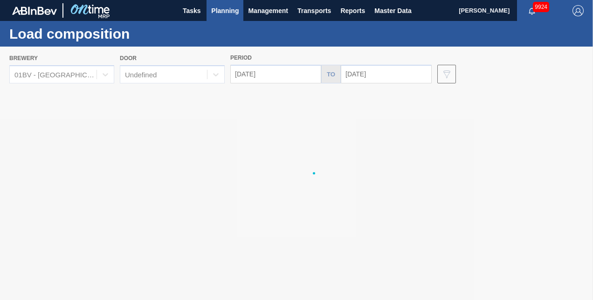
drag, startPoint x: 431, startPoint y: 142, endPoint x: 402, endPoint y: 129, distance: 31.9
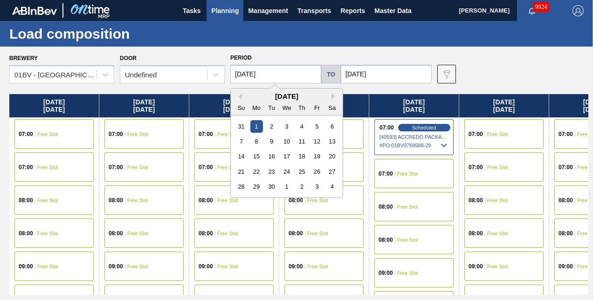
click at [282, 76] on input "[DATE]" at bounding box center [275, 74] width 91 height 19
click at [254, 146] on div "8" at bounding box center [256, 141] width 13 height 13
type input "[DATE]"
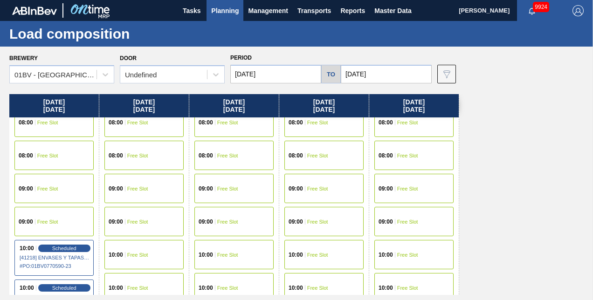
scroll to position [93, 0]
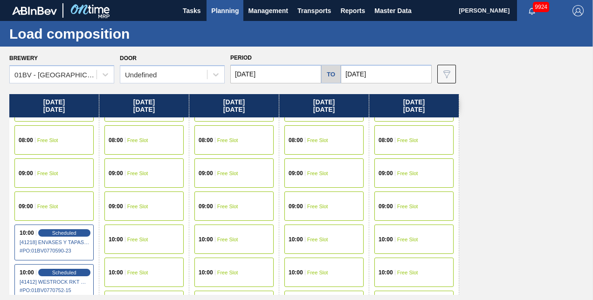
click at [134, 244] on div "10:00 Free Slot" at bounding box center [143, 239] width 79 height 29
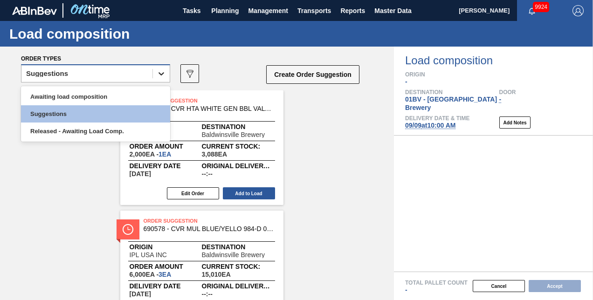
click at [160, 76] on icon at bounding box center [161, 73] width 9 height 9
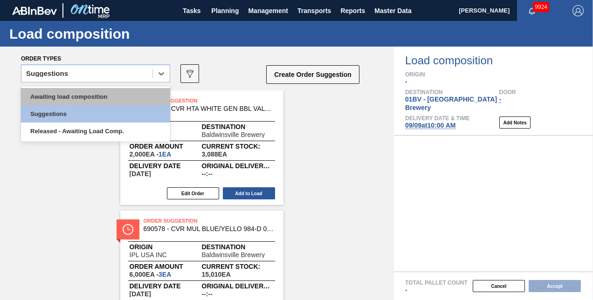
click at [103, 95] on div "Awaiting load composition" at bounding box center [95, 96] width 149 height 17
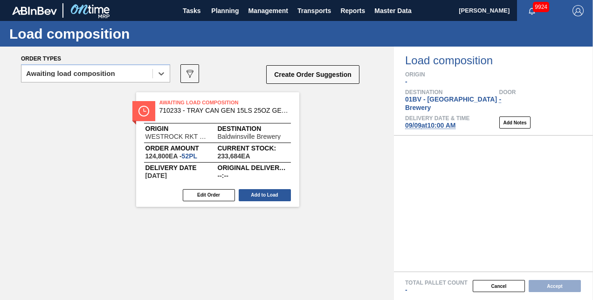
drag, startPoint x: 160, startPoint y: 98, endPoint x: 362, endPoint y: 128, distance: 205.0
click at [260, 110] on div "Awaiting Load Composition 710233 - TRAY CAN GEN 15LS 25OZ GEN KRFT 1590-J 0 Ori…" at bounding box center [197, 180] width 394 height 181
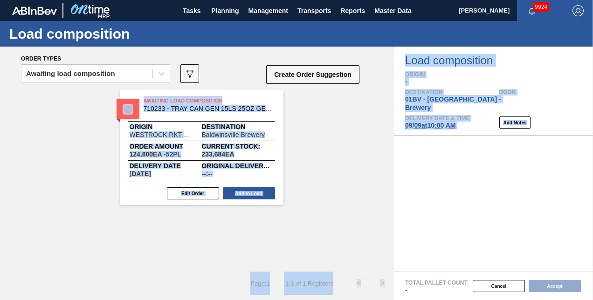
drag, startPoint x: 362, startPoint y: 128, endPoint x: 306, endPoint y: 127, distance: 56.0
click at [425, 138] on div "Order types Awaiting load composition 089F7B8B-B2A5-4AFE-B5C0-19BA573D28AC Crea…" at bounding box center [296, 174] width 593 height 254
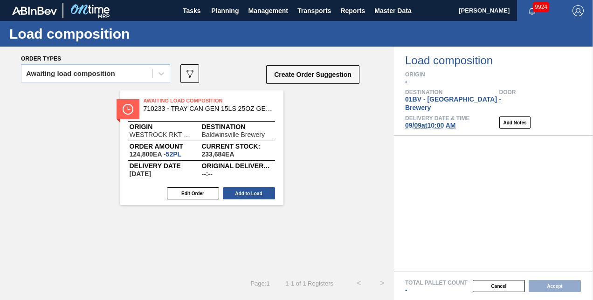
click at [227, 64] on div "Awaiting load composition 089F7B8B-B2A5-4AFE-B5C0-19BA573D28AC Create Order Sug…" at bounding box center [191, 77] width 340 height 28
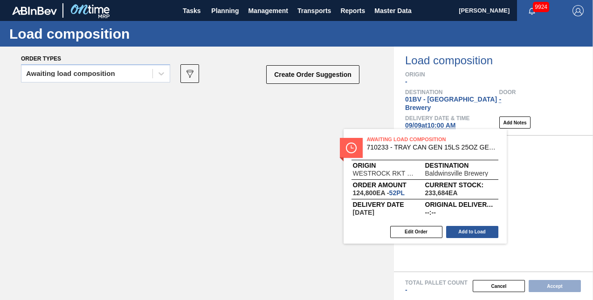
drag, startPoint x: 180, startPoint y: 97, endPoint x: 458, endPoint y: 138, distance: 281.5
click at [458, 138] on div "Order types Awaiting load composition 089F7B8B-B2A5-4AFE-B5C0-19BA573D28AC Crea…" at bounding box center [296, 174] width 593 height 254
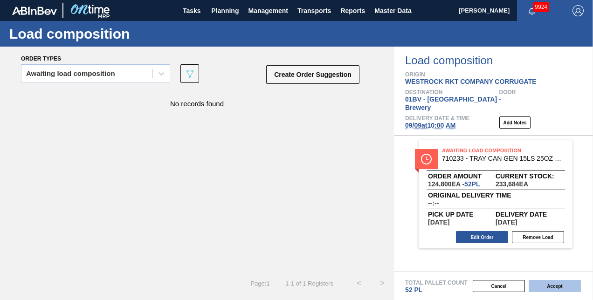
click at [551, 286] on button "Accept" at bounding box center [555, 286] width 52 height 12
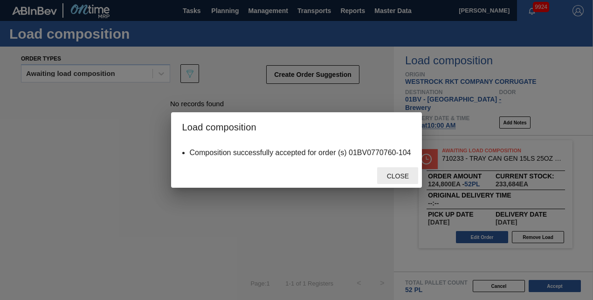
click at [391, 177] on span "Close" at bounding box center [398, 176] width 37 height 7
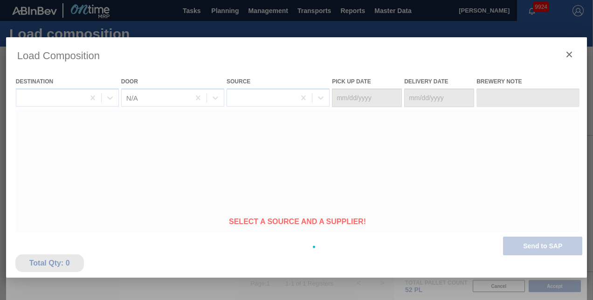
type Date "[DATE]"
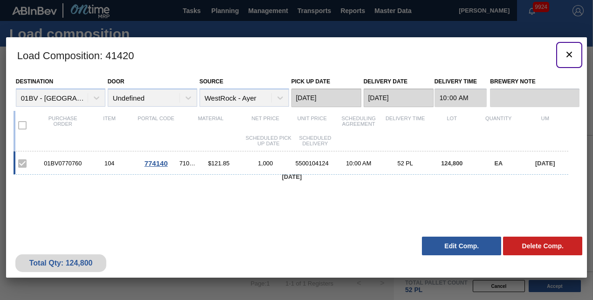
click at [568, 54] on icon "botão de ícone" at bounding box center [569, 54] width 11 height 11
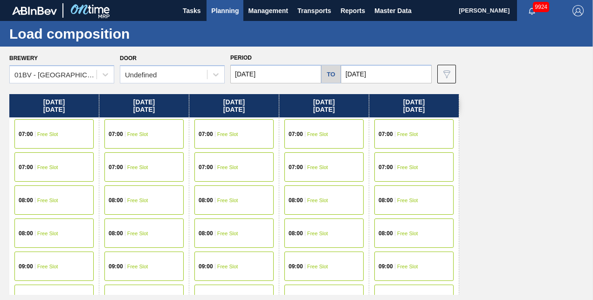
click at [224, 10] on span "Planning" at bounding box center [225, 10] width 28 height 11
click at [219, 11] on span "Planning" at bounding box center [225, 10] width 28 height 11
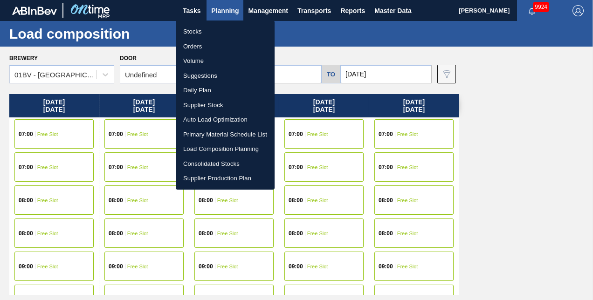
click at [194, 73] on li "Suggestions" at bounding box center [225, 76] width 99 height 15
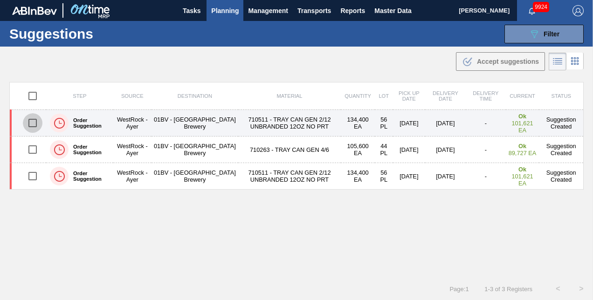
click at [33, 124] on input "checkbox" at bounding box center [33, 123] width 20 height 20
checkbox input "true"
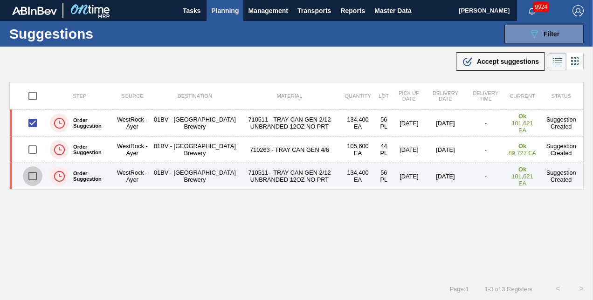
click at [33, 176] on input "checkbox" at bounding box center [33, 177] width 20 height 20
checkbox input "true"
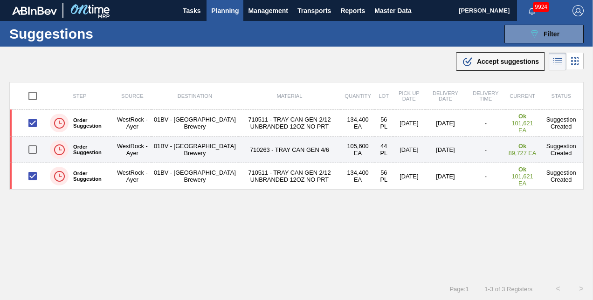
click at [30, 147] on input "checkbox" at bounding box center [33, 150] width 20 height 20
checkbox input "true"
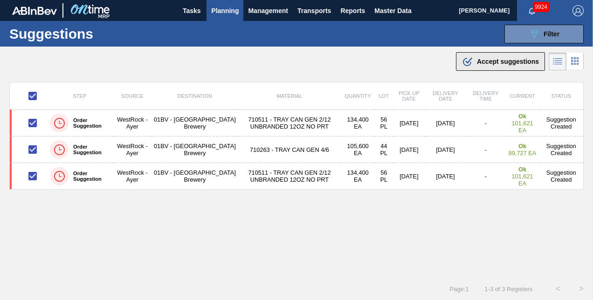
click at [478, 60] on span "Accept suggestions" at bounding box center [508, 61] width 62 height 7
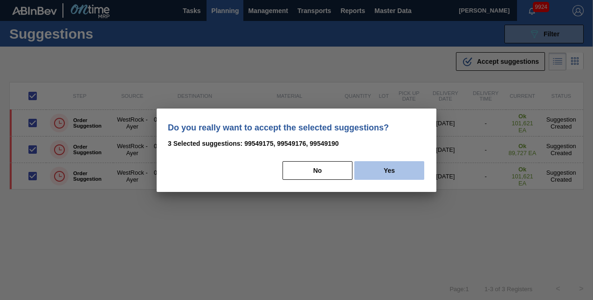
click at [401, 167] on button "Yes" at bounding box center [390, 170] width 70 height 19
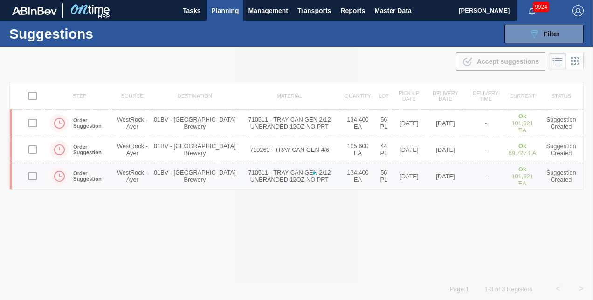
checkbox input "false"
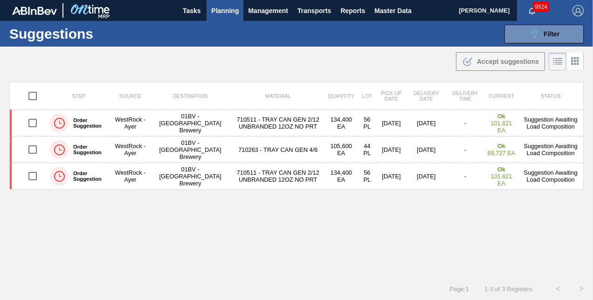
click at [226, 11] on span "Planning" at bounding box center [225, 10] width 28 height 11
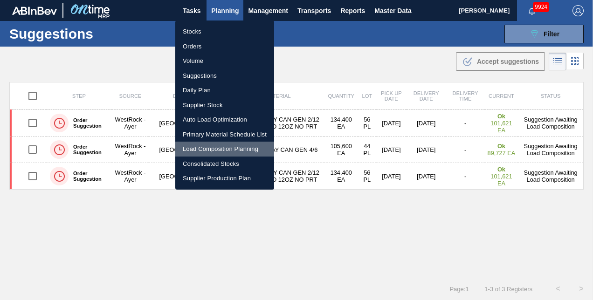
click at [213, 148] on li "Load Composition Planning" at bounding box center [224, 149] width 99 height 15
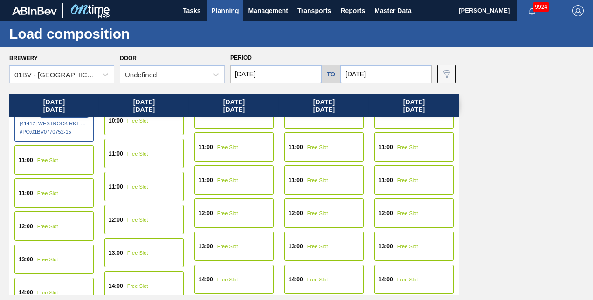
scroll to position [280, 0]
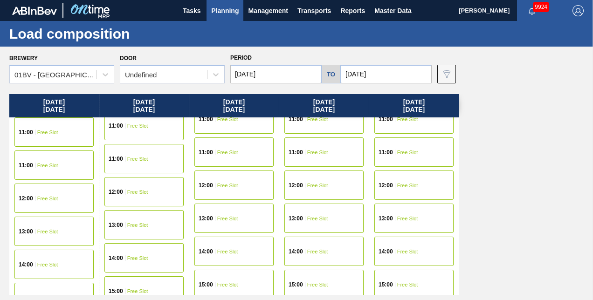
click at [121, 190] on span "12:00" at bounding box center [116, 192] width 14 height 6
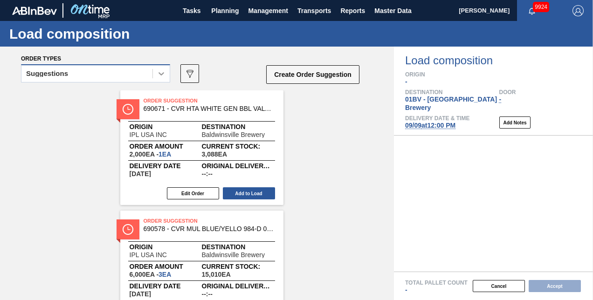
click at [165, 71] on icon at bounding box center [161, 73] width 9 height 9
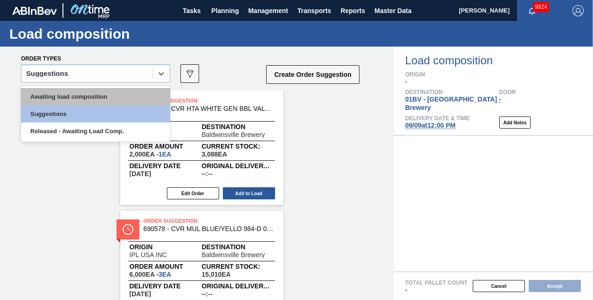
click at [103, 96] on div "Awaiting load composition" at bounding box center [95, 96] width 149 height 17
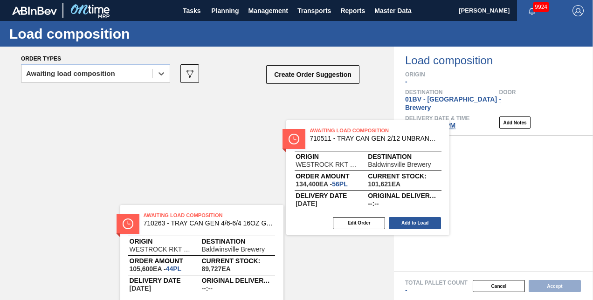
drag, startPoint x: 164, startPoint y: 100, endPoint x: 435, endPoint y: 145, distance: 274.2
click at [435, 145] on div "Order types option Awaiting load composition, selected. Select is focused ,type…" at bounding box center [296, 174] width 593 height 254
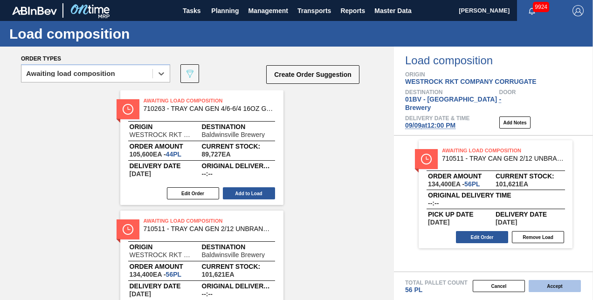
click at [551, 286] on button "Accept" at bounding box center [555, 286] width 52 height 12
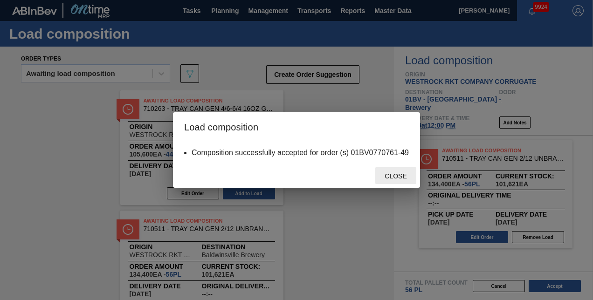
click at [389, 175] on span "Close" at bounding box center [395, 176] width 37 height 7
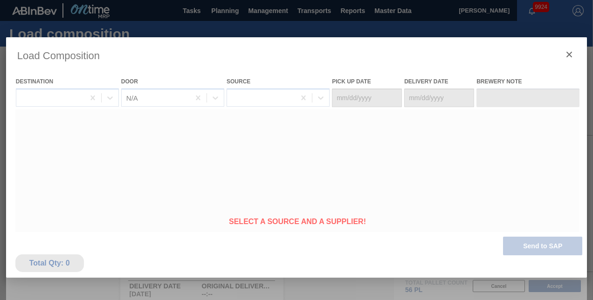
type Date "[DATE]"
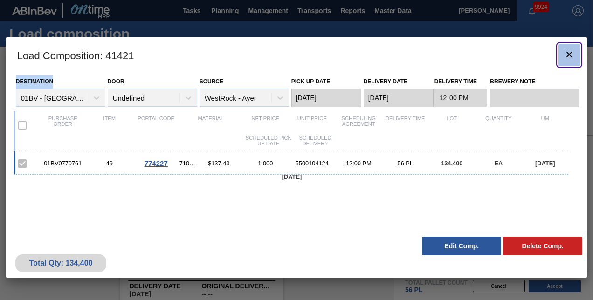
click at [568, 54] on icon "botão de ícone" at bounding box center [569, 54] width 11 height 11
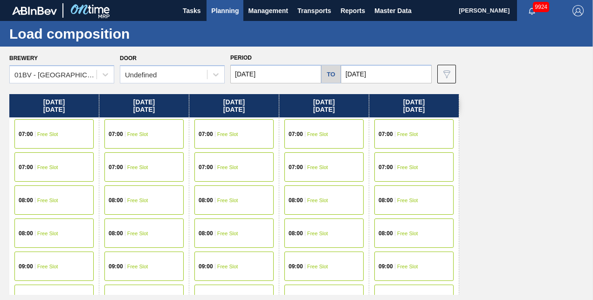
click at [378, 73] on input "[DATE]" at bounding box center [386, 74] width 91 height 19
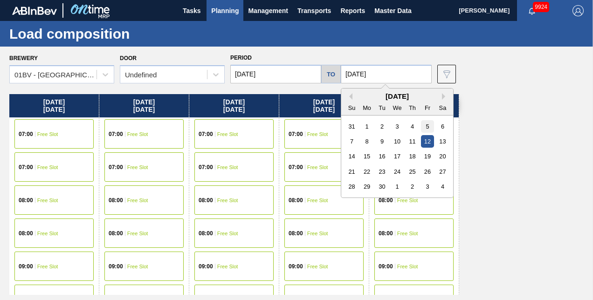
click at [431, 124] on div "5" at bounding box center [427, 126] width 13 height 13
type input "[DATE]"
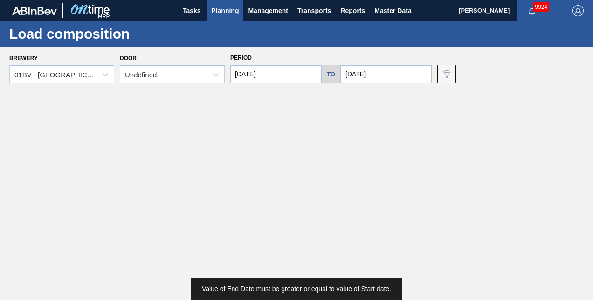
click at [278, 73] on input "[DATE]" at bounding box center [275, 74] width 91 height 19
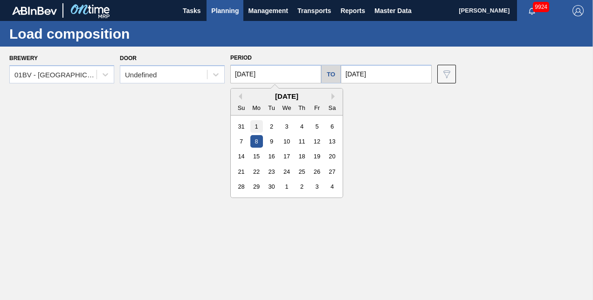
click at [258, 125] on div "1" at bounding box center [256, 126] width 13 height 13
type input "[DATE]"
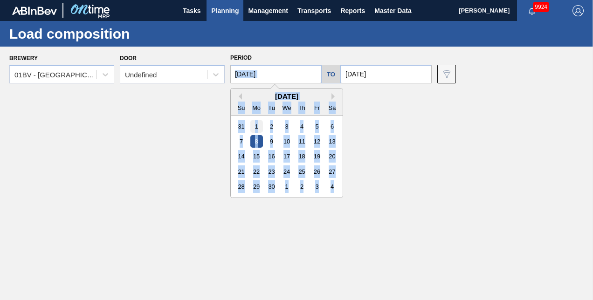
click at [258, 125] on main "Tasks Planning Management Transports Reports Master Data Kristin Lippert 9924 M…" at bounding box center [296, 150] width 593 height 300
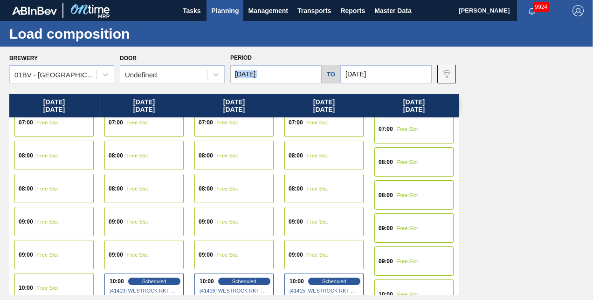
scroll to position [140, 0]
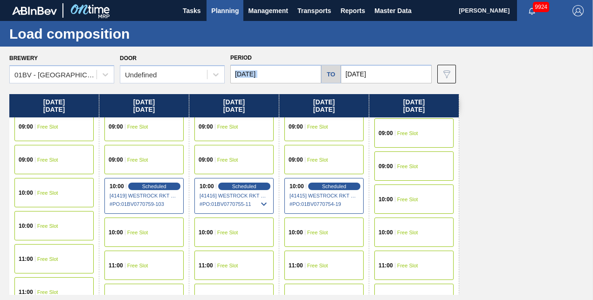
click at [401, 201] on span "Free Slot" at bounding box center [407, 200] width 21 height 6
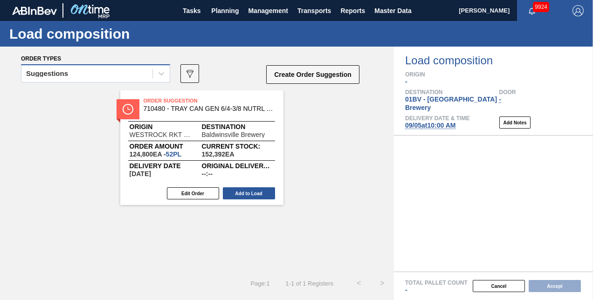
drag, startPoint x: 160, startPoint y: 74, endPoint x: 139, endPoint y: 80, distance: 22.9
click at [160, 74] on icon at bounding box center [161, 73] width 9 height 9
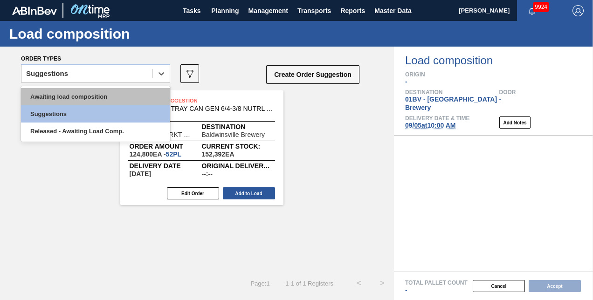
click at [95, 97] on div "Awaiting load composition" at bounding box center [95, 96] width 149 height 17
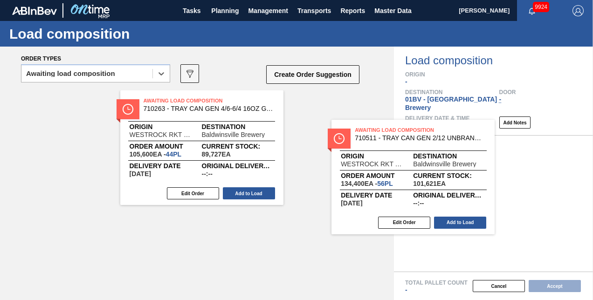
drag, startPoint x: 187, startPoint y: 102, endPoint x: 424, endPoint y: 132, distance: 238.8
click at [424, 132] on div "Order types option Awaiting load composition, selected. Select is focused ,type…" at bounding box center [296, 174] width 593 height 254
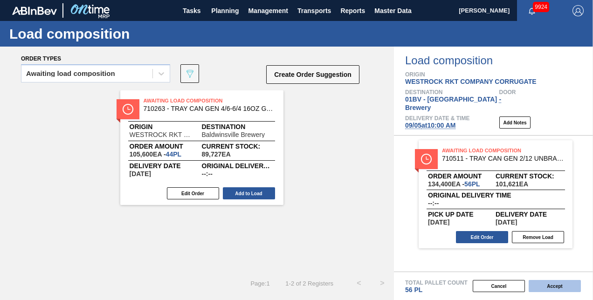
click at [546, 285] on button "Accept" at bounding box center [555, 286] width 52 height 12
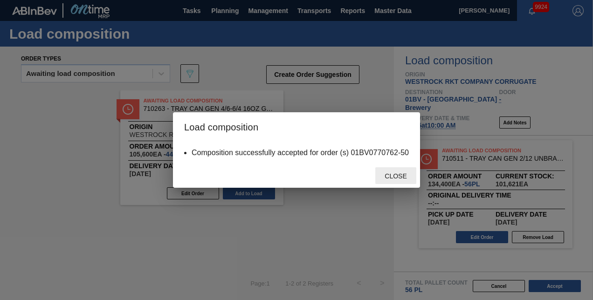
click at [388, 177] on span "Close" at bounding box center [395, 176] width 37 height 7
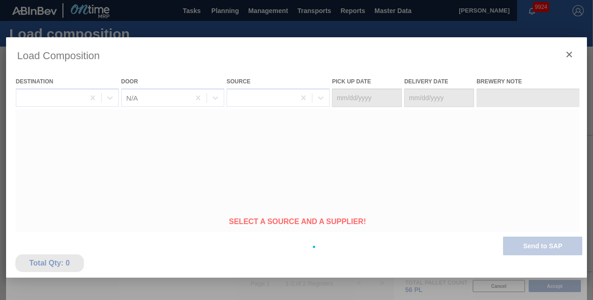
type Date "[DATE]"
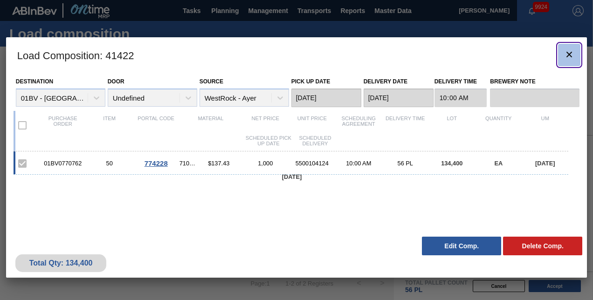
click at [564, 54] on icon "botão de ícone" at bounding box center [569, 54] width 11 height 11
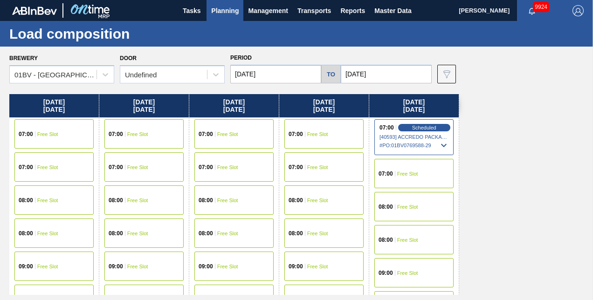
click at [216, 11] on span "Planning" at bounding box center [225, 10] width 28 height 11
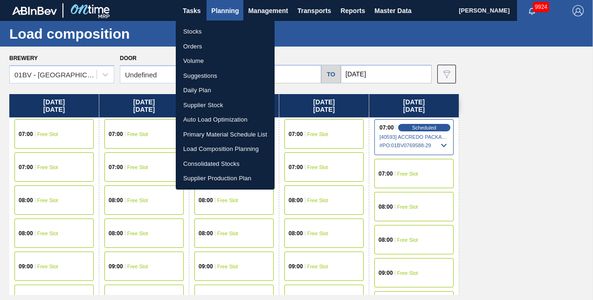
click at [493, 166] on div at bounding box center [296, 150] width 593 height 300
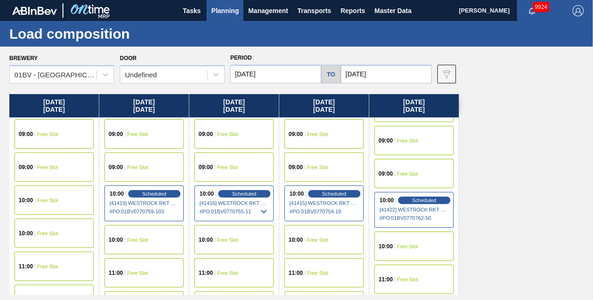
scroll to position [187, 0]
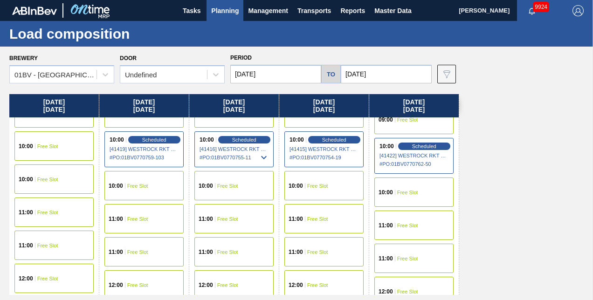
click at [320, 280] on div "12:00 Free Slot" at bounding box center [324, 285] width 79 height 29
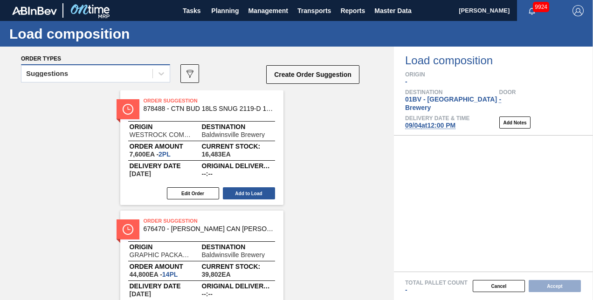
drag, startPoint x: 160, startPoint y: 75, endPoint x: 113, endPoint y: 79, distance: 47.3
click at [160, 75] on icon at bounding box center [161, 73] width 9 height 9
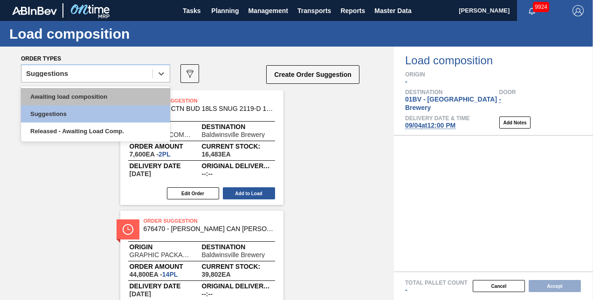
click at [89, 97] on div "Awaiting load composition" at bounding box center [95, 96] width 149 height 17
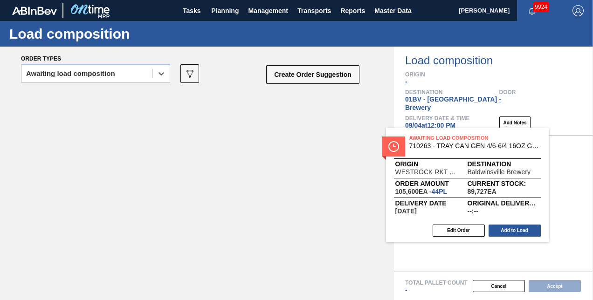
drag, startPoint x: 160, startPoint y: 96, endPoint x: 432, endPoint y: 135, distance: 274.2
click at [432, 135] on div "Order types option Awaiting load composition, selected. Select is focused ,type…" at bounding box center [296, 174] width 593 height 254
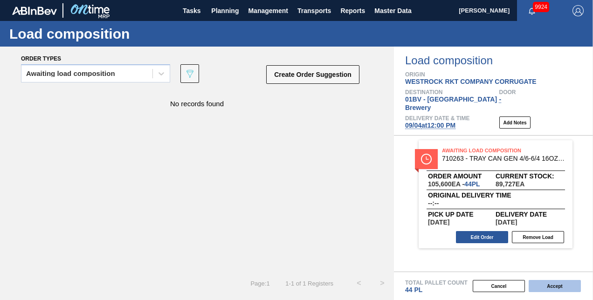
click at [550, 285] on button "Accept" at bounding box center [555, 286] width 52 height 12
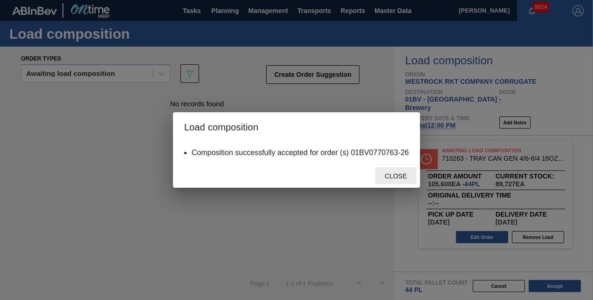
click at [393, 173] on span "Close" at bounding box center [395, 176] width 37 height 7
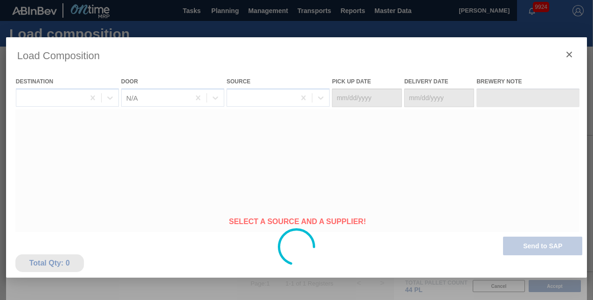
type Date "[DATE]"
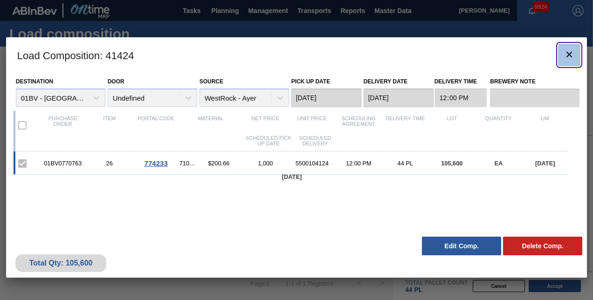
click at [568, 54] on icon "botão de ícone" at bounding box center [569, 54] width 11 height 11
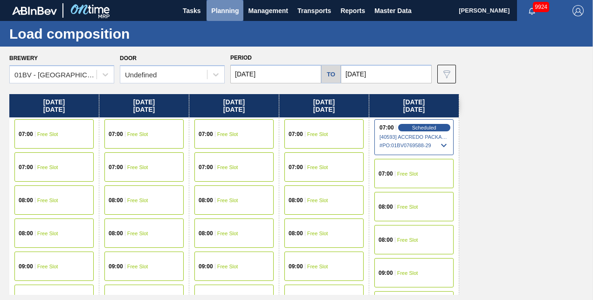
click at [222, 12] on span "Planning" at bounding box center [225, 10] width 28 height 11
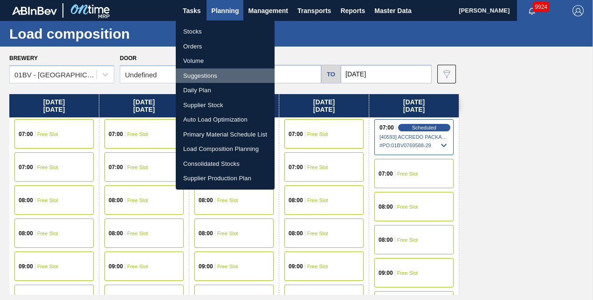
drag, startPoint x: 200, startPoint y: 71, endPoint x: 210, endPoint y: 79, distance: 13.6
click at [201, 71] on li "Suggestions" at bounding box center [225, 76] width 99 height 15
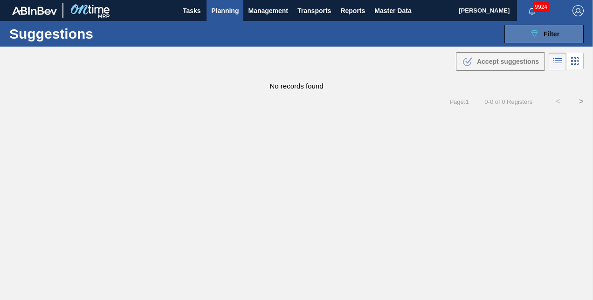
click at [530, 33] on icon "089F7B8B-B2A5-4AFE-B5C0-19BA573D28AC" at bounding box center [534, 33] width 11 height 11
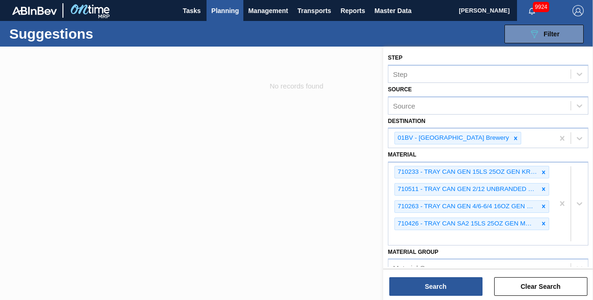
click at [267, 121] on div at bounding box center [296, 197] width 593 height 300
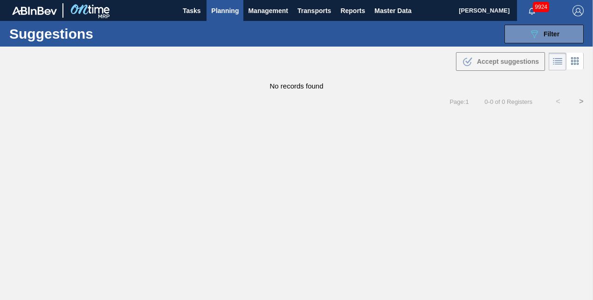
click at [228, 10] on span "Planning" at bounding box center [225, 10] width 28 height 11
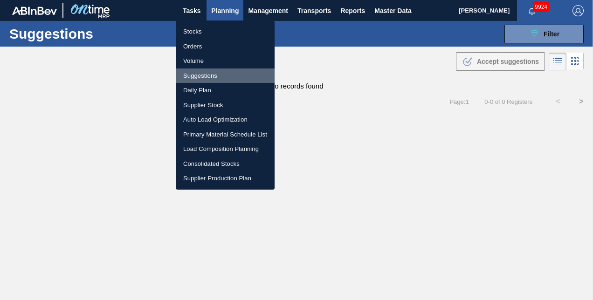
click at [201, 77] on li "Suggestions" at bounding box center [225, 76] width 99 height 15
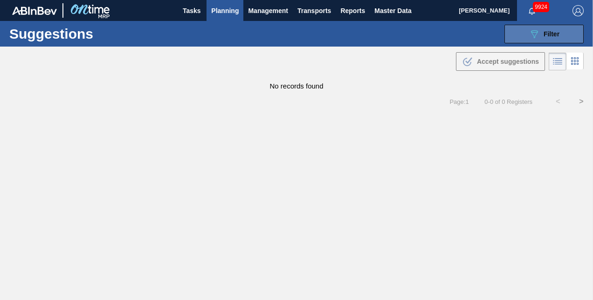
click at [524, 35] on button "089F7B8B-B2A5-4AFE-B5C0-19BA573D28AC Filter" at bounding box center [544, 34] width 79 height 19
click at [539, 33] on icon "089F7B8B-B2A5-4AFE-B5C0-19BA573D28AC" at bounding box center [534, 33] width 11 height 11
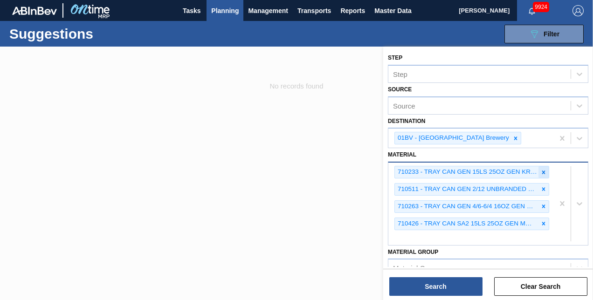
click at [543, 170] on icon at bounding box center [544, 172] width 7 height 7
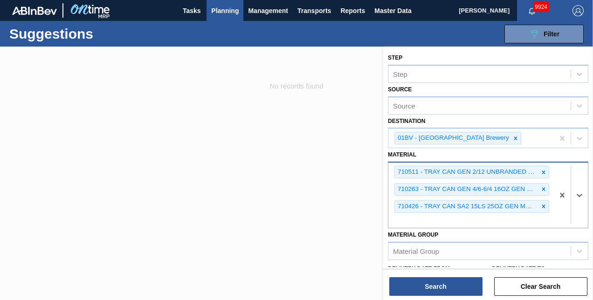
click at [543, 170] on icon at bounding box center [544, 172] width 7 height 7
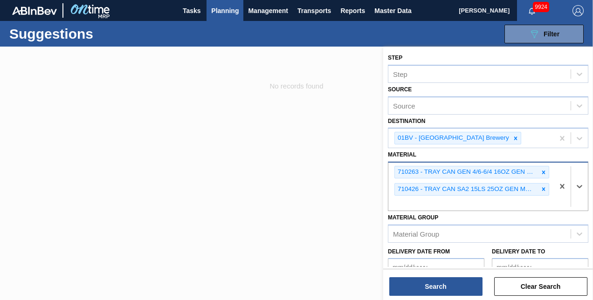
click at [543, 170] on icon at bounding box center [544, 172] width 7 height 7
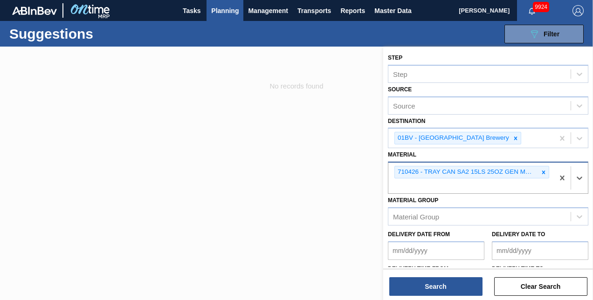
click at [543, 170] on icon at bounding box center [544, 172] width 7 height 7
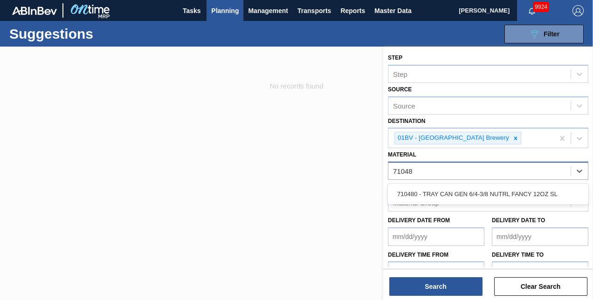
type input "710480"
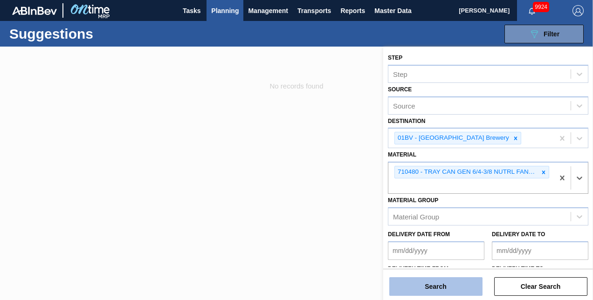
click at [436, 283] on button "Search" at bounding box center [436, 287] width 93 height 19
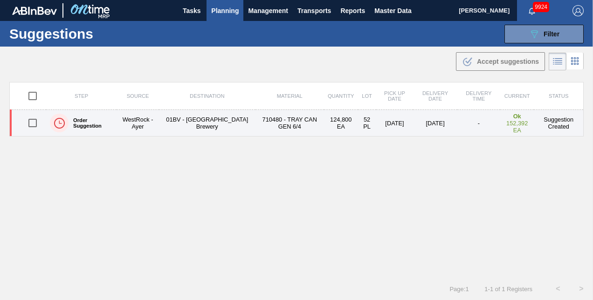
click at [33, 122] on input "checkbox" at bounding box center [33, 123] width 20 height 20
checkbox input "true"
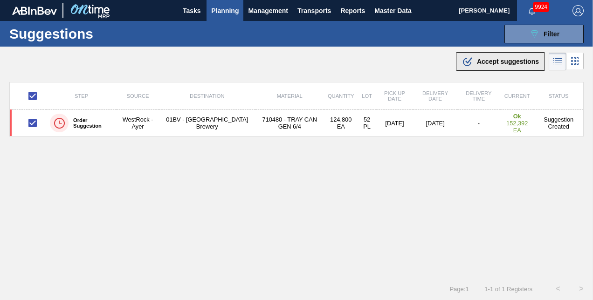
click at [488, 62] on span "Accept suggestions" at bounding box center [508, 61] width 62 height 7
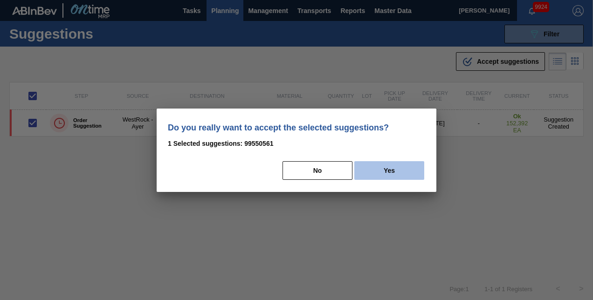
click at [390, 168] on button "Yes" at bounding box center [390, 170] width 70 height 19
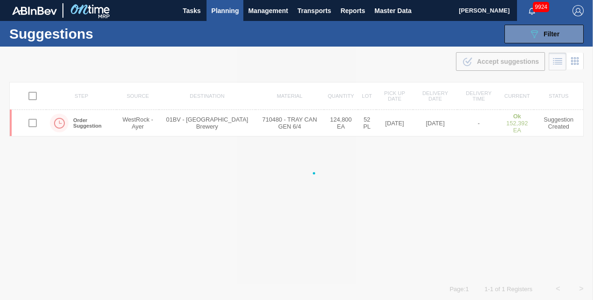
checkbox input "false"
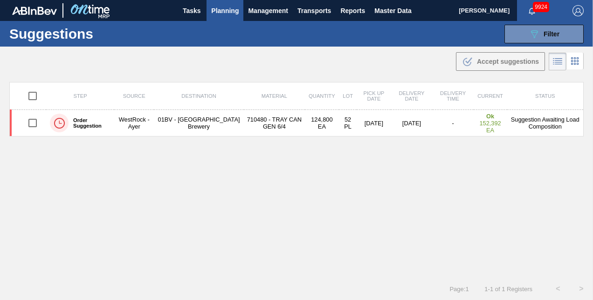
click at [218, 9] on span "Planning" at bounding box center [225, 10] width 28 height 11
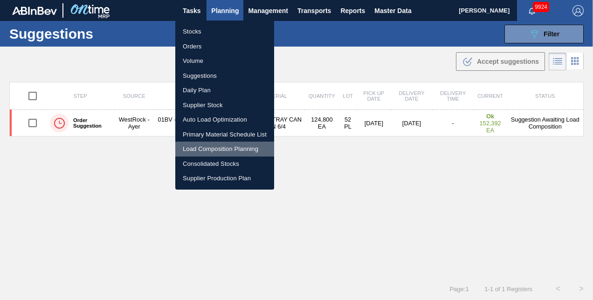
click at [208, 148] on li "Load Composition Planning" at bounding box center [224, 149] width 99 height 15
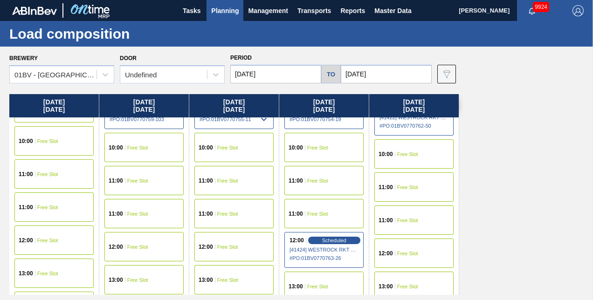
scroll to position [233, 0]
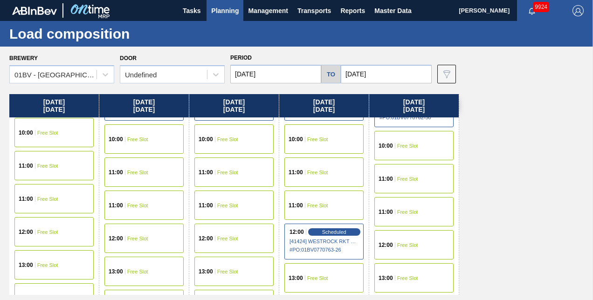
click at [404, 240] on div "12:00 Free Slot" at bounding box center [414, 244] width 79 height 29
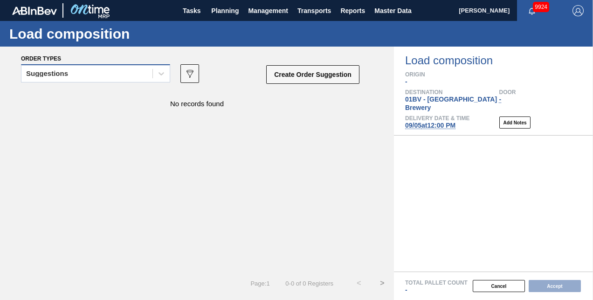
drag, startPoint x: 164, startPoint y: 72, endPoint x: 143, endPoint y: 78, distance: 22.3
click at [163, 72] on icon at bounding box center [161, 73] width 9 height 9
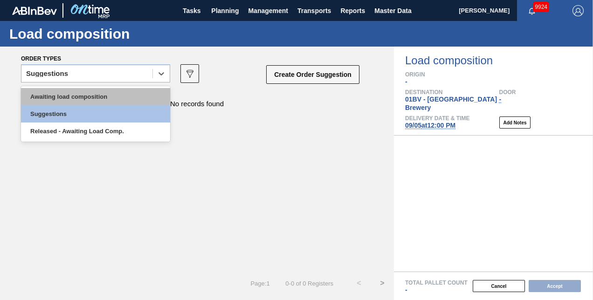
click at [110, 95] on div "Awaiting load composition" at bounding box center [95, 96] width 149 height 17
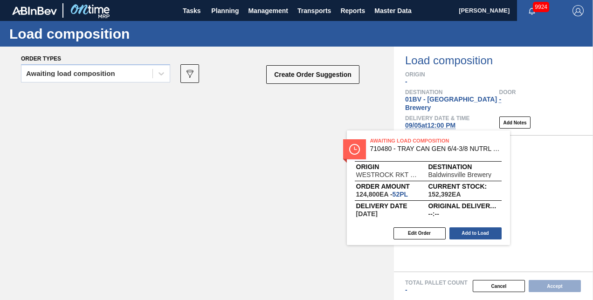
drag, startPoint x: 167, startPoint y: 102, endPoint x: 432, endPoint y: 145, distance: 269.4
click at [432, 145] on div "Order types Awaiting load composition 089F7B8B-B2A5-4AFE-B5C0-19BA573D28AC Crea…" at bounding box center [296, 174] width 593 height 254
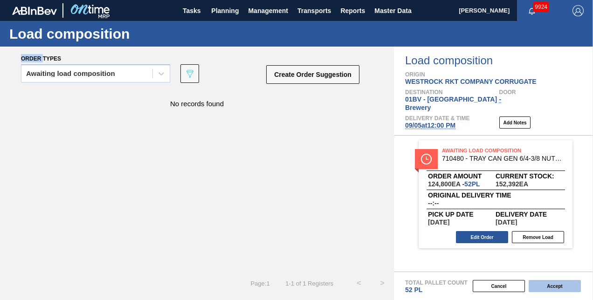
click at [551, 287] on button "Accept" at bounding box center [555, 286] width 52 height 12
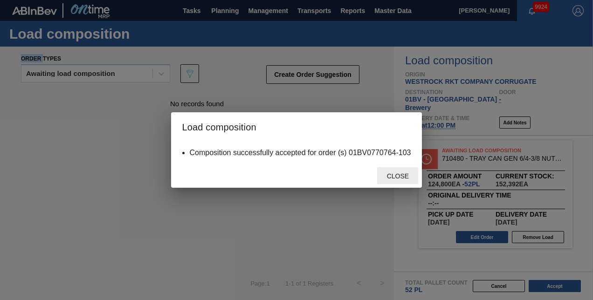
click at [395, 177] on span "Close" at bounding box center [398, 176] width 37 height 7
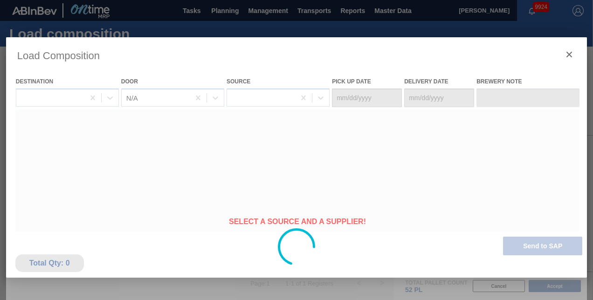
type Date "[DATE]"
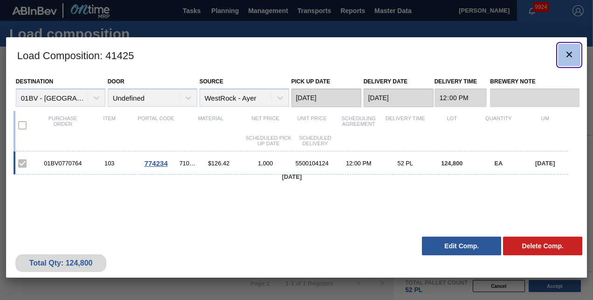
click at [573, 56] on icon "botão de ícone" at bounding box center [569, 54] width 11 height 11
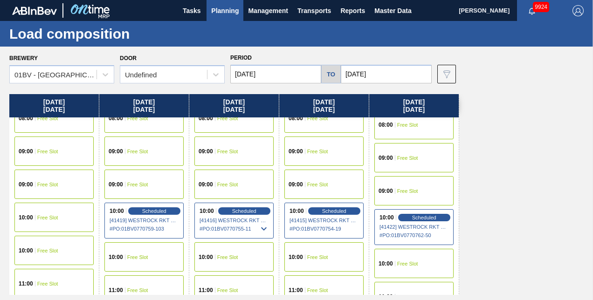
scroll to position [140, 0]
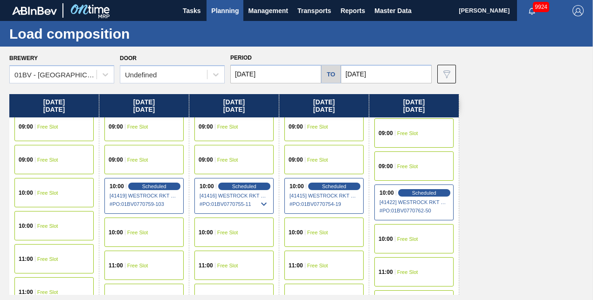
click at [215, 8] on span "Planning" at bounding box center [225, 10] width 28 height 11
click at [221, 9] on span "Planning" at bounding box center [225, 10] width 28 height 11
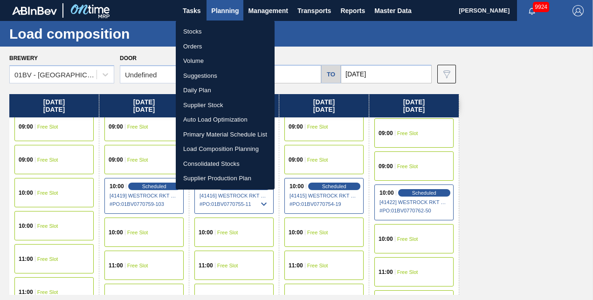
click at [200, 74] on li "Suggestions" at bounding box center [225, 76] width 99 height 15
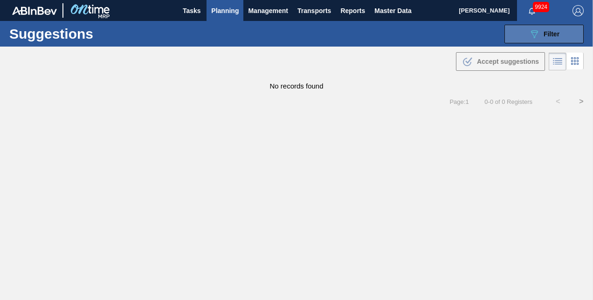
click at [534, 34] on icon "089F7B8B-B2A5-4AFE-B5C0-19BA573D28AC" at bounding box center [534, 33] width 11 height 11
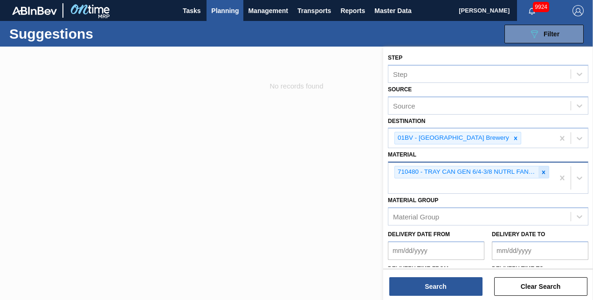
click at [544, 171] on icon at bounding box center [544, 172] width 7 height 7
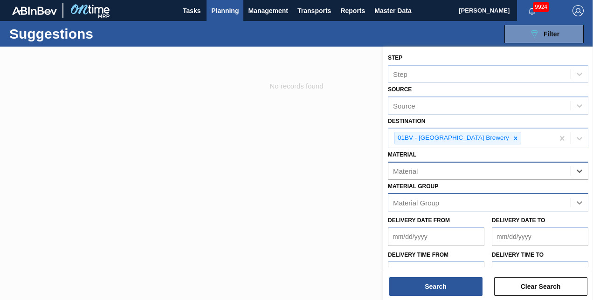
click at [577, 201] on icon at bounding box center [579, 202] width 9 height 9
drag, startPoint x: 587, startPoint y: 218, endPoint x: 587, endPoint y: 226, distance: 8.4
click at [587, 226] on div "Delivery Date to" at bounding box center [540, 230] width 104 height 32
click at [579, 200] on icon at bounding box center [579, 202] width 9 height 9
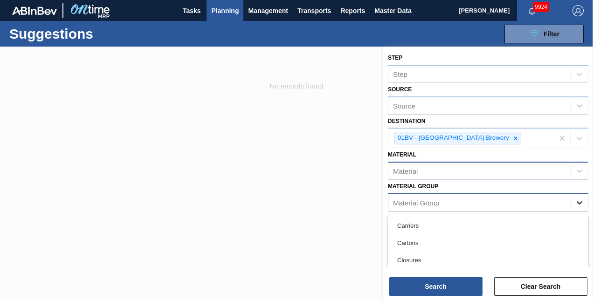
click at [582, 201] on icon at bounding box center [579, 202] width 9 height 9
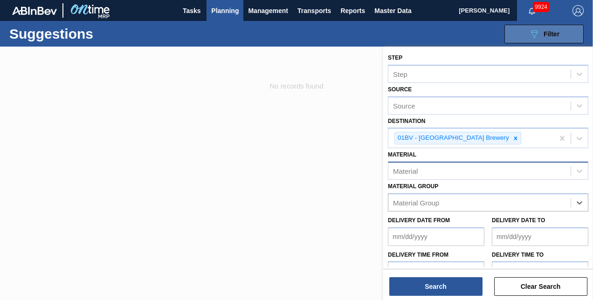
click at [529, 32] on icon "089F7B8B-B2A5-4AFE-B5C0-19BA573D28AC" at bounding box center [534, 33] width 11 height 11
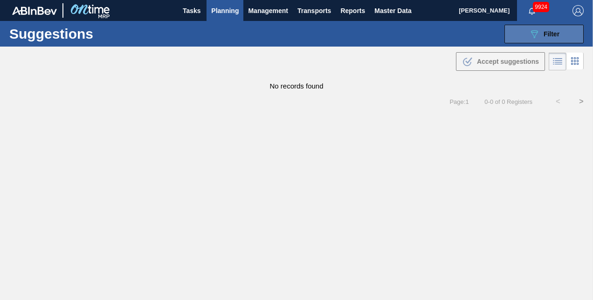
click at [529, 32] on icon "089F7B8B-B2A5-4AFE-B5C0-19BA573D28AC" at bounding box center [534, 33] width 11 height 11
click at [229, 8] on span "Planning" at bounding box center [225, 10] width 28 height 11
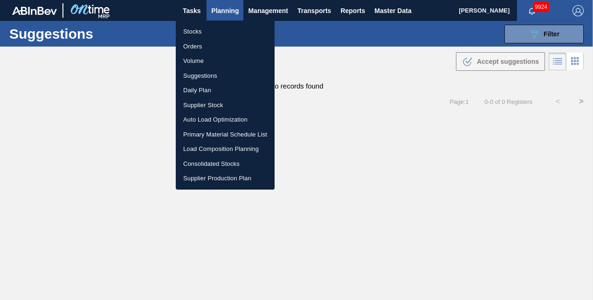
click at [192, 31] on li "Stocks" at bounding box center [225, 31] width 99 height 15
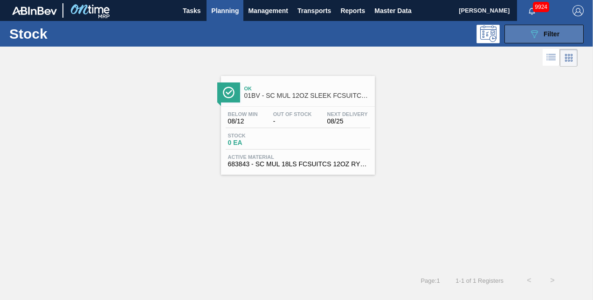
click at [549, 31] on span "Filter" at bounding box center [552, 33] width 16 height 7
click at [543, 34] on div "089F7B8B-B2A5-4AFE-B5C0-19BA573D28AC Filter" at bounding box center [544, 33] width 31 height 11
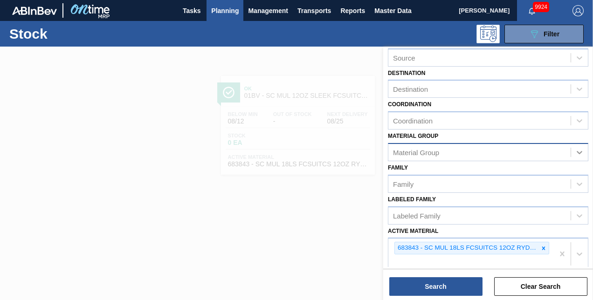
scroll to position [140, 0]
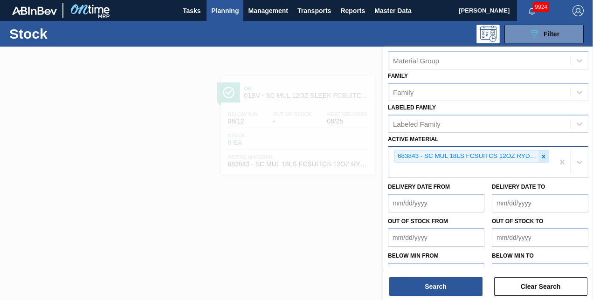
click at [543, 155] on icon at bounding box center [544, 156] width 3 height 3
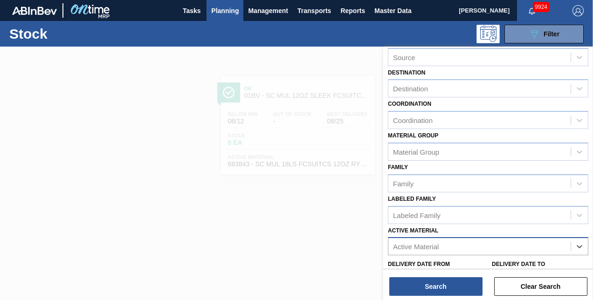
scroll to position [47, 0]
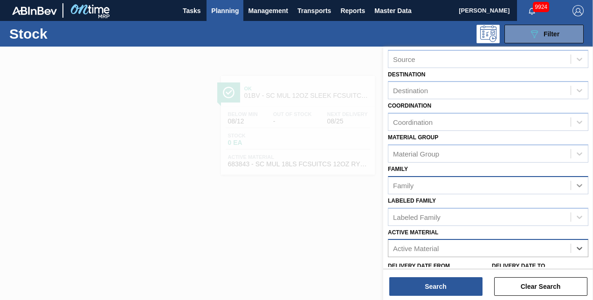
click at [577, 184] on icon at bounding box center [580, 185] width 6 height 3
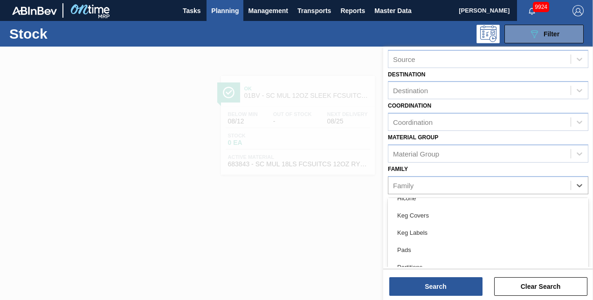
scroll to position [150, 0]
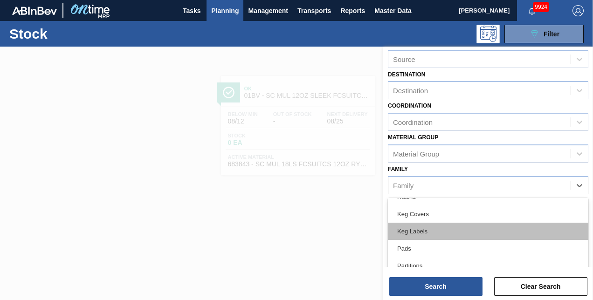
click at [416, 230] on div "Keg Labels" at bounding box center [488, 231] width 201 height 17
click at [416, 230] on div "Active Material Active Material" at bounding box center [488, 242] width 201 height 32
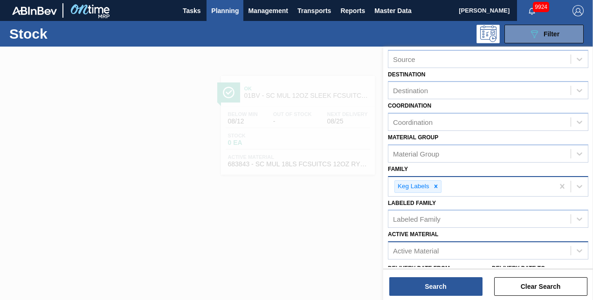
click at [452, 181] on div "Keg Labels" at bounding box center [472, 186] width 166 height 19
click at [494, 185] on icon at bounding box center [495, 186] width 3 height 3
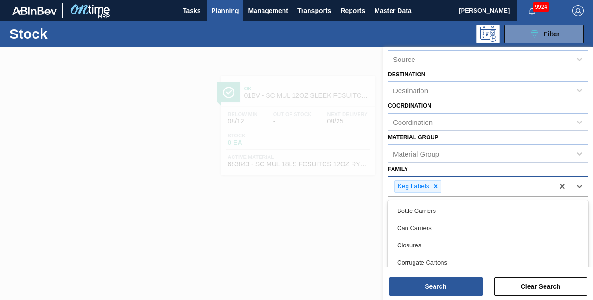
click at [494, 185] on div "Keg Labels" at bounding box center [472, 186] width 166 height 19
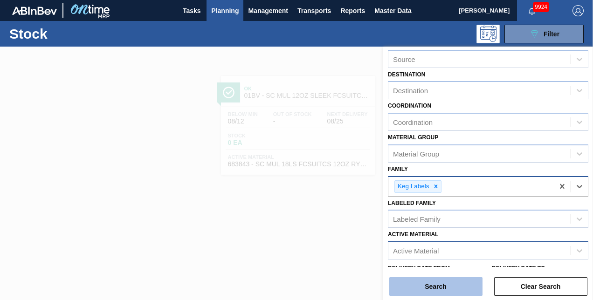
click at [431, 284] on button "Search" at bounding box center [436, 287] width 93 height 19
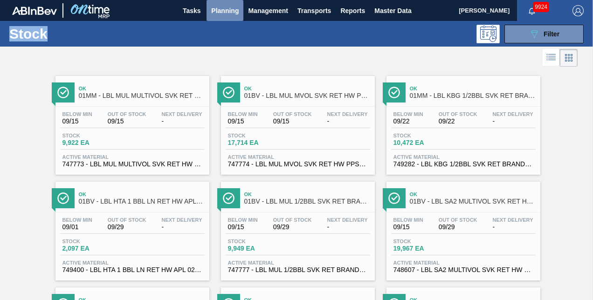
click at [219, 9] on span "Planning" at bounding box center [225, 10] width 28 height 11
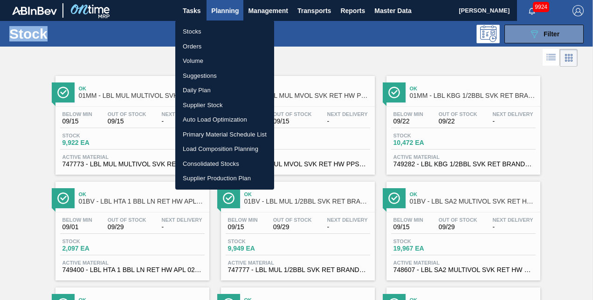
click at [203, 78] on li "Suggestions" at bounding box center [224, 76] width 99 height 15
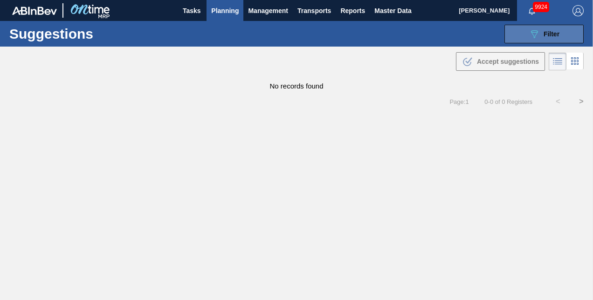
click at [529, 31] on icon "089F7B8B-B2A5-4AFE-B5C0-19BA573D28AC" at bounding box center [534, 33] width 11 height 11
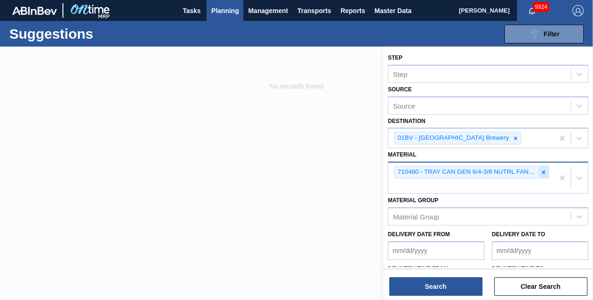
click at [542, 169] on icon at bounding box center [544, 172] width 7 height 7
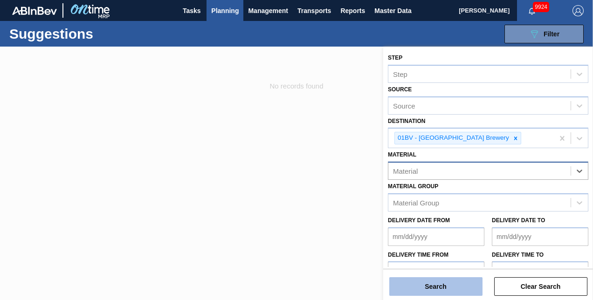
click at [413, 282] on button "Search" at bounding box center [436, 287] width 93 height 19
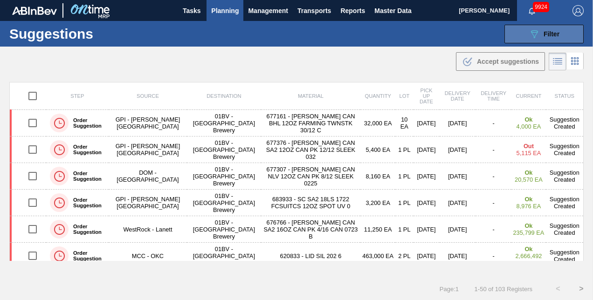
click at [541, 30] on div "089F7B8B-B2A5-4AFE-B5C0-19BA573D28AC Filter" at bounding box center [544, 33] width 31 height 11
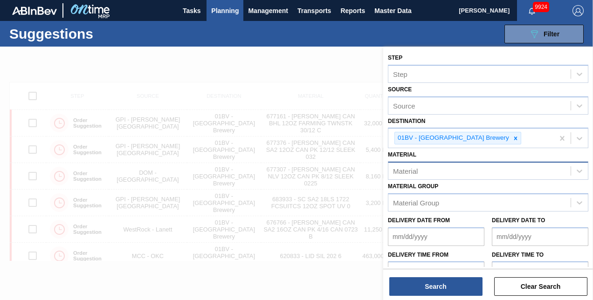
scroll to position [17, 0]
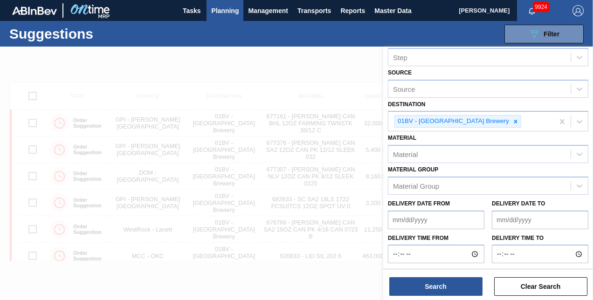
click at [221, 9] on span "Planning" at bounding box center [225, 10] width 28 height 11
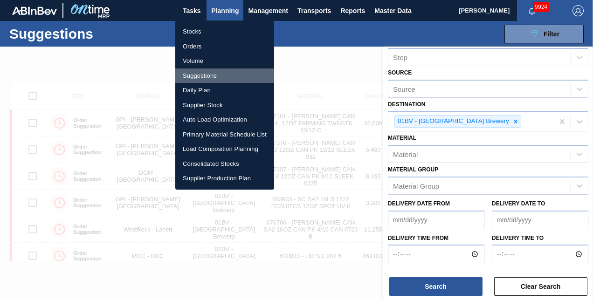
click at [201, 75] on li "Suggestions" at bounding box center [224, 76] width 99 height 15
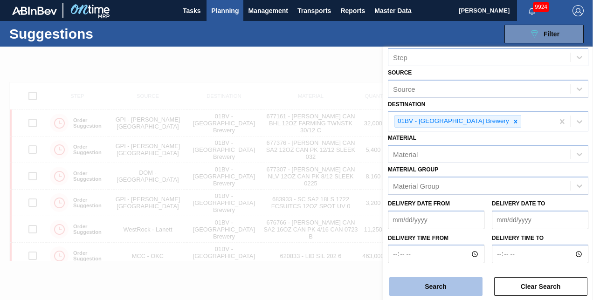
click at [425, 289] on button "Search" at bounding box center [436, 287] width 93 height 19
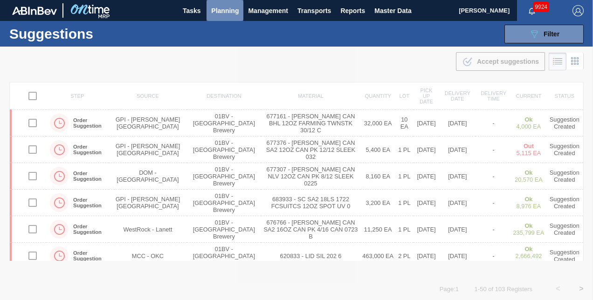
click at [229, 10] on span "Planning" at bounding box center [225, 10] width 28 height 11
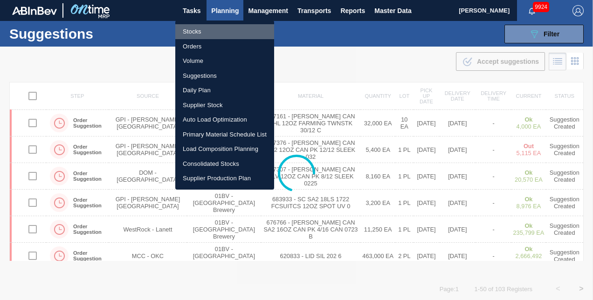
drag, startPoint x: 192, startPoint y: 30, endPoint x: 207, endPoint y: 47, distance: 22.5
click at [193, 30] on li "Stocks" at bounding box center [224, 31] width 99 height 15
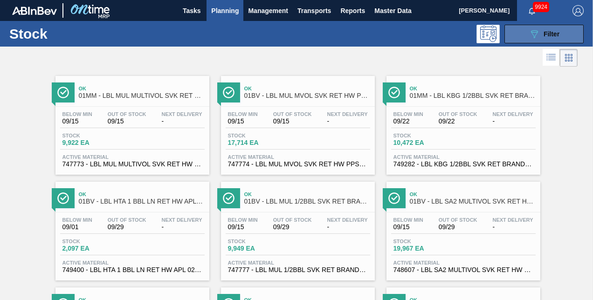
click at [531, 32] on icon at bounding box center [534, 34] width 7 height 8
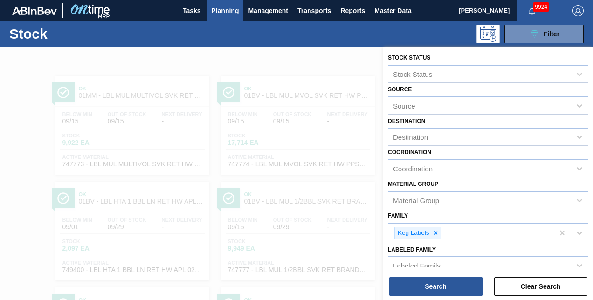
click at [166, 61] on div at bounding box center [296, 197] width 593 height 300
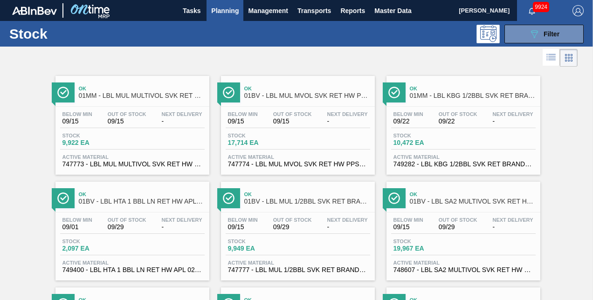
click at [230, 8] on span "Planning" at bounding box center [225, 10] width 28 height 11
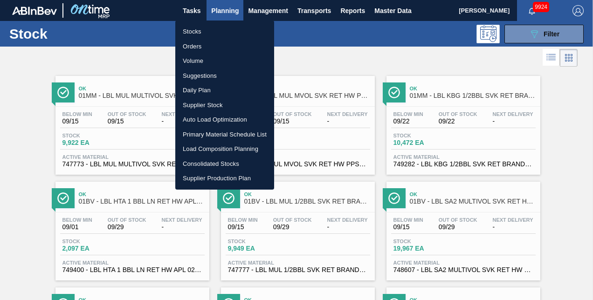
click at [200, 75] on li "Suggestions" at bounding box center [224, 76] width 99 height 15
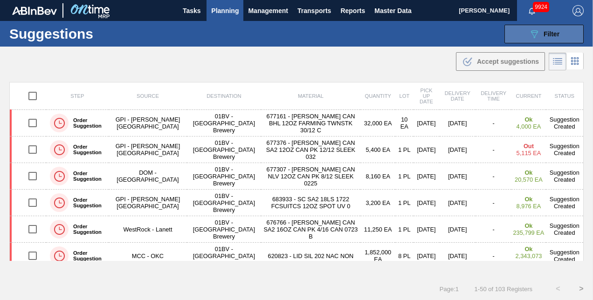
click at [541, 35] on div "089F7B8B-B2A5-4AFE-B5C0-19BA573D28AC Filter" at bounding box center [544, 33] width 31 height 11
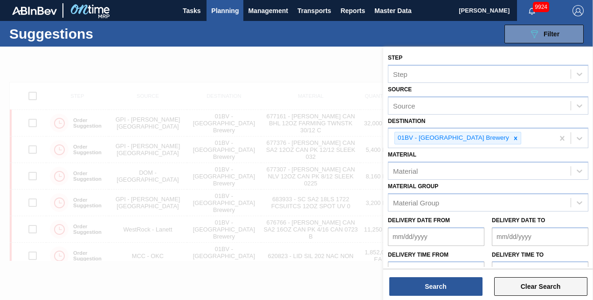
click at [527, 284] on button "Clear Search" at bounding box center [540, 287] width 93 height 19
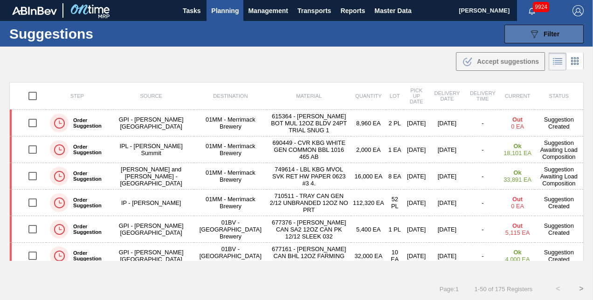
click at [544, 32] on span "Filter" at bounding box center [552, 33] width 16 height 7
click at [548, 32] on span "Filter" at bounding box center [552, 33] width 16 height 7
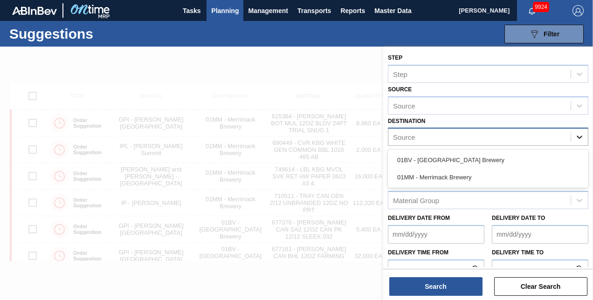
click at [577, 136] on icon at bounding box center [580, 137] width 6 height 3
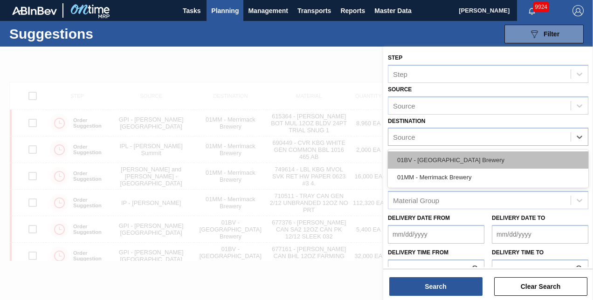
click at [444, 157] on div "01BV - [GEOGRAPHIC_DATA] Brewery" at bounding box center [488, 160] width 201 height 17
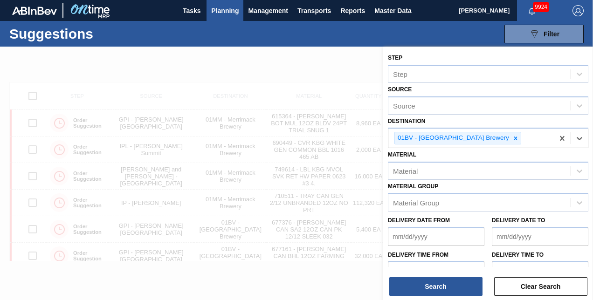
scroll to position [17, 0]
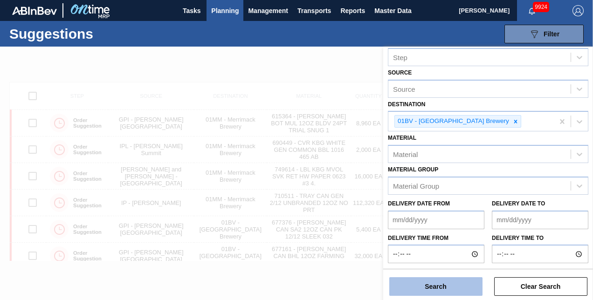
click at [430, 282] on button "Search" at bounding box center [436, 287] width 93 height 19
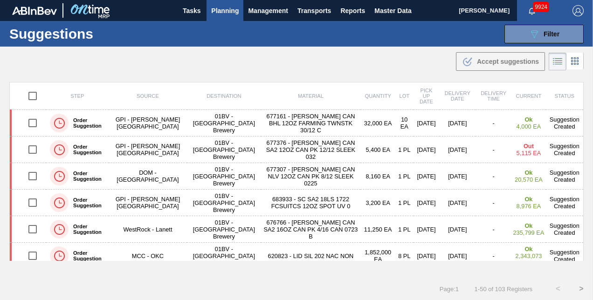
click at [223, 6] on span "Planning" at bounding box center [225, 10] width 28 height 11
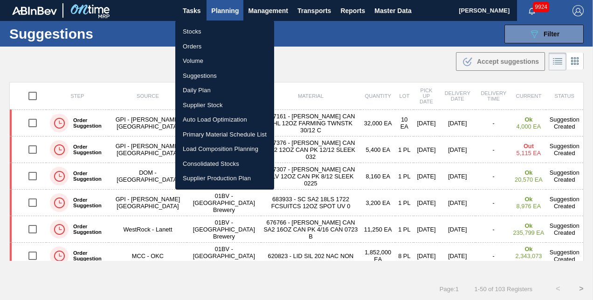
click at [204, 75] on li "Suggestions" at bounding box center [224, 76] width 99 height 15
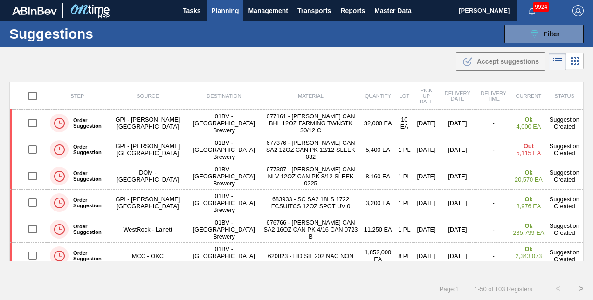
scroll to position [0, 0]
click at [529, 32] on icon "089F7B8B-B2A5-4AFE-B5C0-19BA573D28AC" at bounding box center [534, 33] width 11 height 11
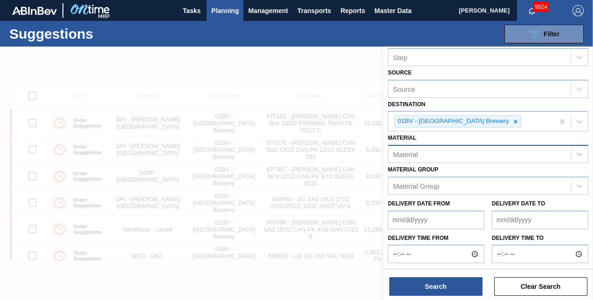
click at [499, 153] on div "Material" at bounding box center [480, 155] width 182 height 14
drag, startPoint x: 228, startPoint y: 56, endPoint x: 246, endPoint y: 56, distance: 18.7
click at [229, 56] on div at bounding box center [296, 197] width 593 height 300
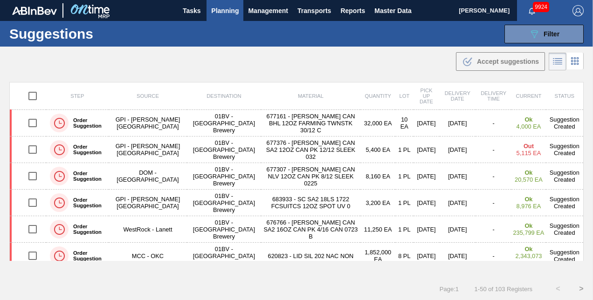
click at [223, 10] on span "Planning" at bounding box center [225, 10] width 28 height 11
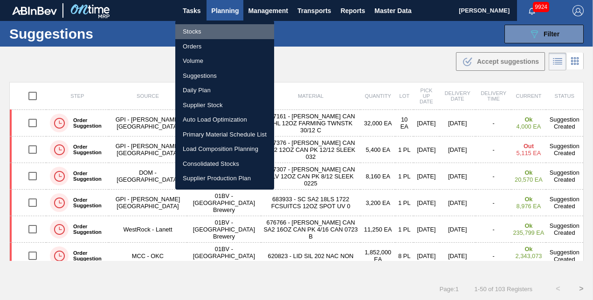
click at [191, 31] on li "Stocks" at bounding box center [224, 31] width 99 height 15
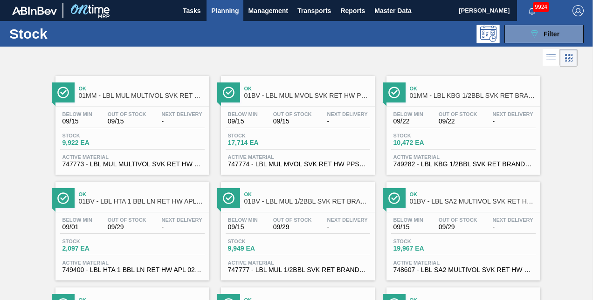
click at [222, 10] on span "Planning" at bounding box center [225, 10] width 28 height 11
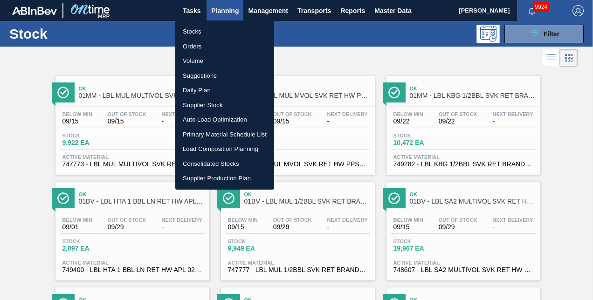
click at [196, 77] on li "Suggestions" at bounding box center [224, 76] width 99 height 15
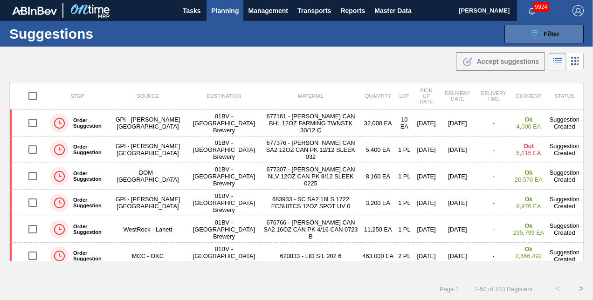
click at [538, 34] on icon "089F7B8B-B2A5-4AFE-B5C0-19BA573D28AC" at bounding box center [534, 33] width 11 height 11
click at [537, 34] on icon "089F7B8B-B2A5-4AFE-B5C0-19BA573D28AC" at bounding box center [534, 33] width 11 height 11
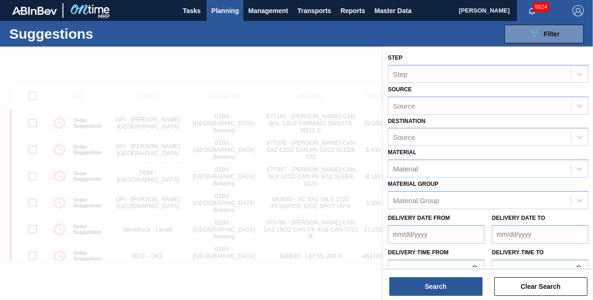
click at [577, 11] on img "button" at bounding box center [578, 10] width 11 height 11
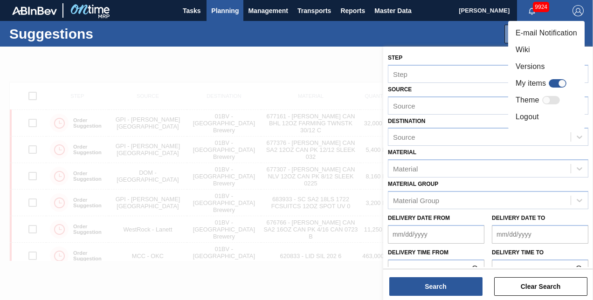
click at [289, 63] on div at bounding box center [296, 150] width 593 height 300
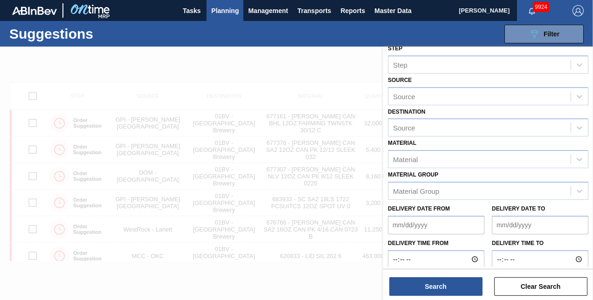
scroll to position [14, 0]
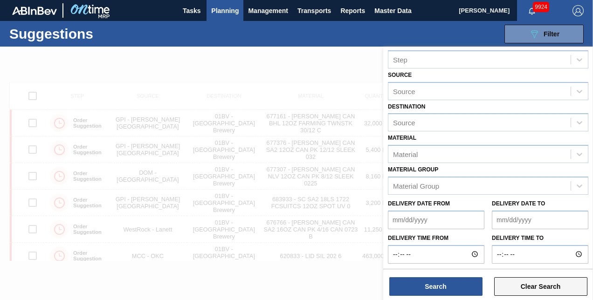
click at [519, 287] on button "Clear Search" at bounding box center [540, 287] width 93 height 19
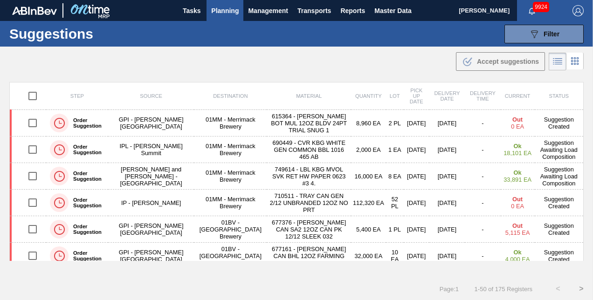
click at [575, 9] on img "button" at bounding box center [578, 10] width 11 height 11
click at [578, 10] on img "button" at bounding box center [578, 10] width 11 height 11
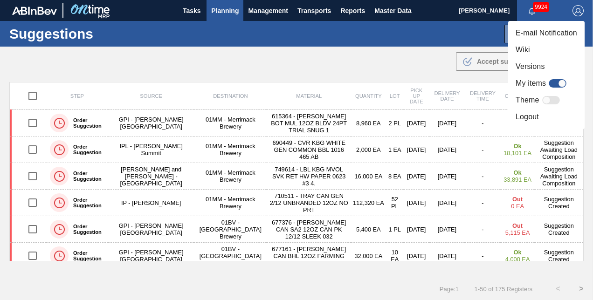
click at [527, 116] on li "Logout" at bounding box center [546, 117] width 77 height 17
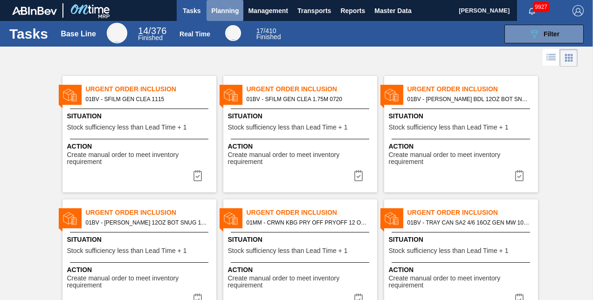
click at [223, 12] on span "Planning" at bounding box center [225, 10] width 28 height 11
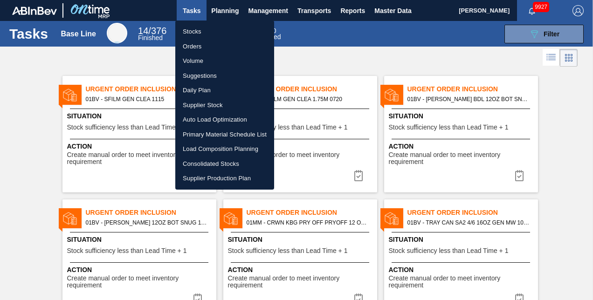
click at [198, 75] on li "Suggestions" at bounding box center [224, 76] width 99 height 15
checkbox input "true"
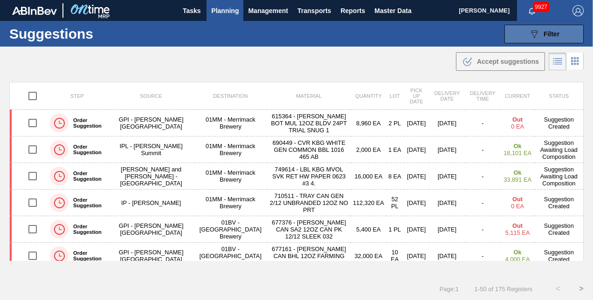
click at [537, 34] on icon "089F7B8B-B2A5-4AFE-B5C0-19BA573D28AC" at bounding box center [534, 33] width 11 height 11
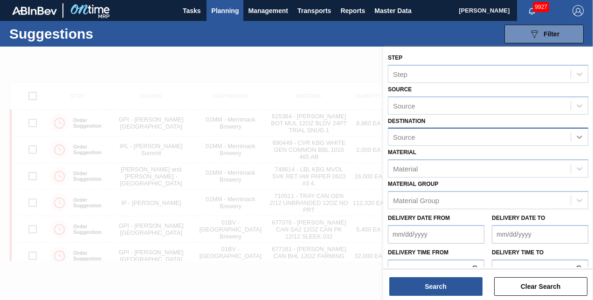
click at [577, 137] on icon at bounding box center [580, 137] width 6 height 3
click at [577, 135] on icon at bounding box center [579, 136] width 9 height 9
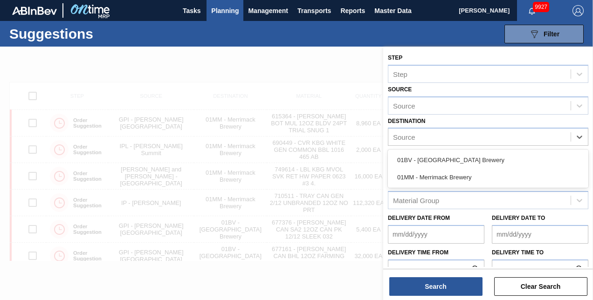
click at [465, 158] on div "01BV - [GEOGRAPHIC_DATA] Brewery" at bounding box center [488, 160] width 201 height 17
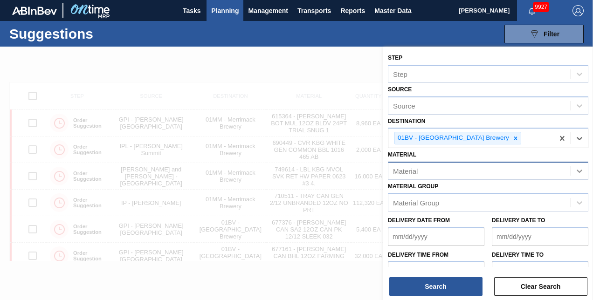
click at [577, 170] on icon at bounding box center [579, 171] width 9 height 9
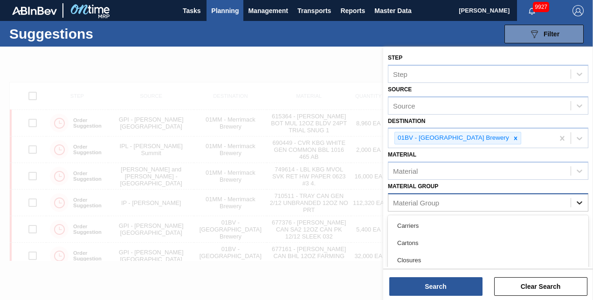
click at [577, 200] on icon at bounding box center [579, 202] width 9 height 9
drag, startPoint x: 585, startPoint y: 221, endPoint x: 587, endPoint y: 239, distance: 17.9
click at [587, 239] on div "Step Step Source Source Destination 01BV - [GEOGRAPHIC_DATA] Brewery Material M…" at bounding box center [488, 166] width 210 height 238
click at [579, 201] on icon at bounding box center [579, 202] width 9 height 9
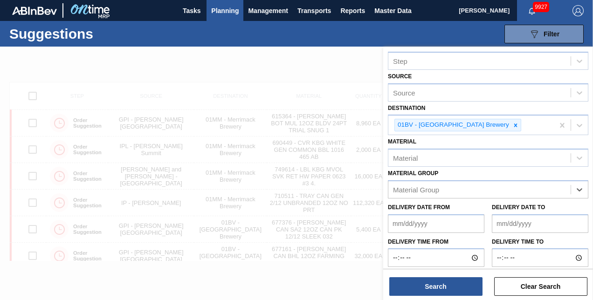
scroll to position [17, 0]
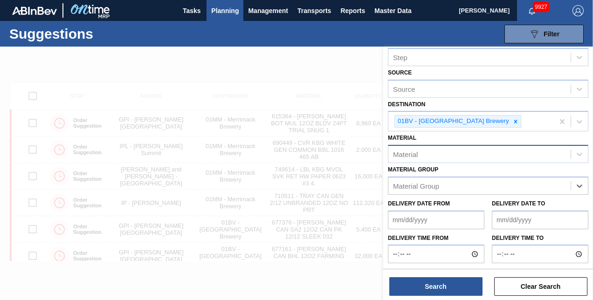
click at [417, 153] on div "Material" at bounding box center [405, 155] width 25 height 8
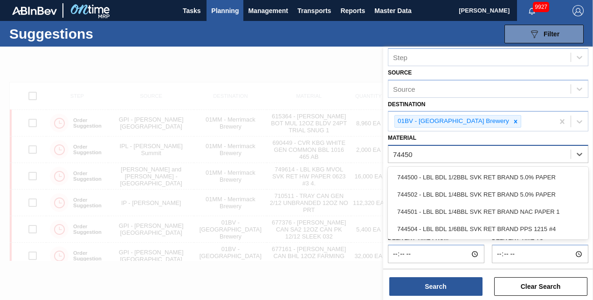
type input "744504"
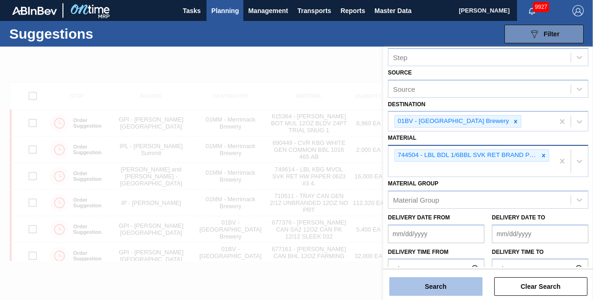
click at [432, 285] on button "Search" at bounding box center [436, 287] width 93 height 19
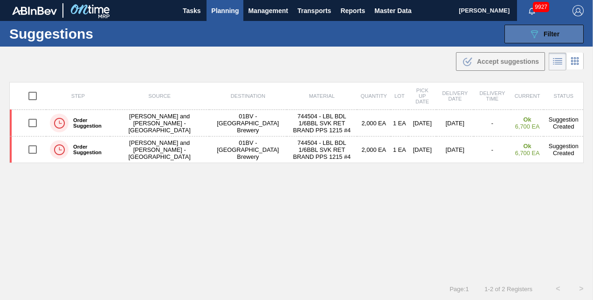
click at [529, 32] on icon "089F7B8B-B2A5-4AFE-B5C0-19BA573D28AC" at bounding box center [534, 33] width 11 height 11
click at [538, 33] on icon "089F7B8B-B2A5-4AFE-B5C0-19BA573D28AC" at bounding box center [534, 33] width 11 height 11
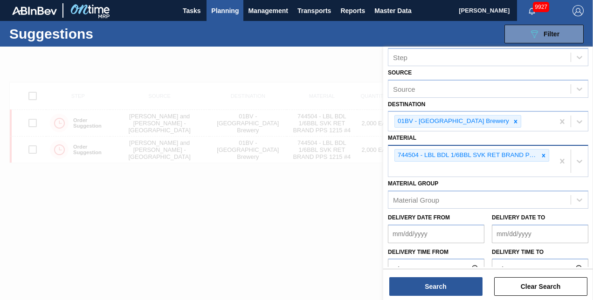
click at [410, 172] on div "744504 - LBL BDL 1/6BBL SVK RET BRAND PPS 1215 #4" at bounding box center [472, 161] width 166 height 31
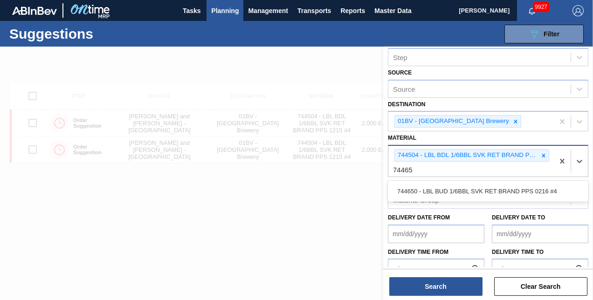
type input "744650"
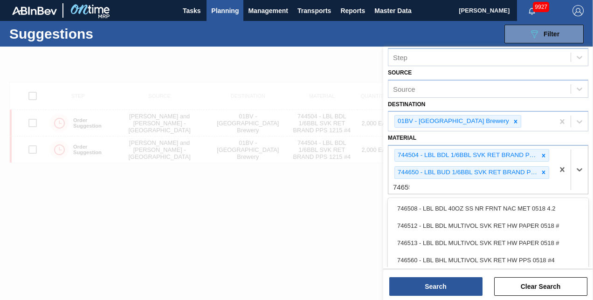
type input "746556"
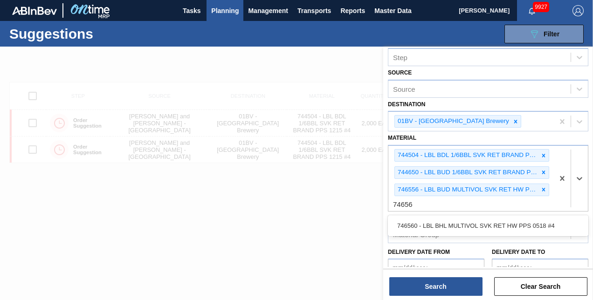
type input "746560"
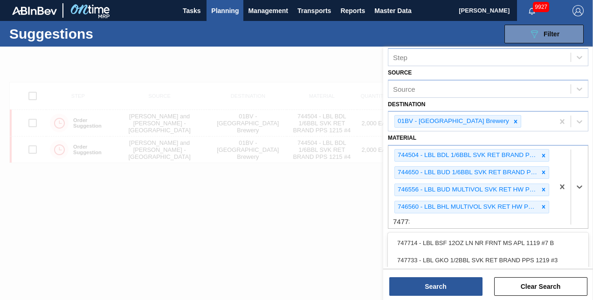
type input "747732"
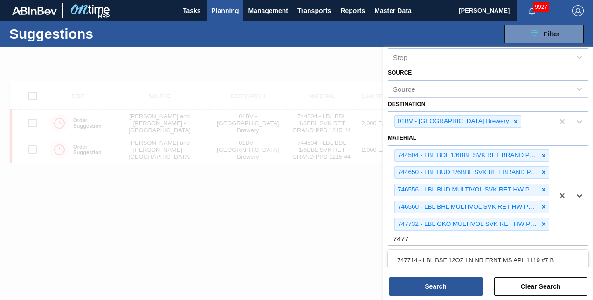
type input "747733"
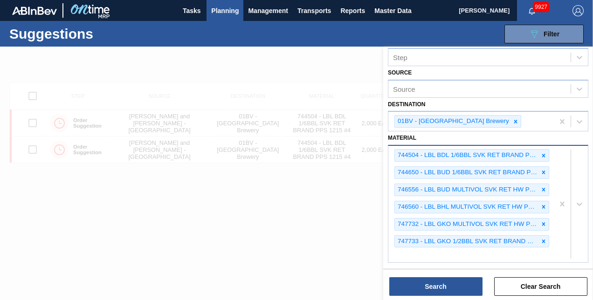
click at [400, 251] on div "744504 - LBL BDL 1/6BBL SVK RET BRAND PPS 1215 #4 744650 - LBL BUD 1/6BBL SVK R…" at bounding box center [472, 204] width 166 height 117
click at [401, 251] on div "744504 - LBL BDL 1/6BBL SVK RET BRAND PPS 1215 #4 744650 - LBL BUD 1/6BBL SVK R…" at bounding box center [472, 204] width 166 height 117
type input "747774"
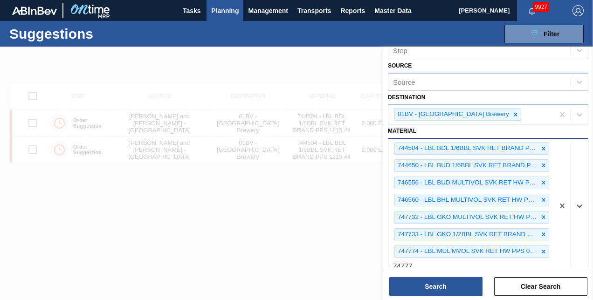
type input "747776"
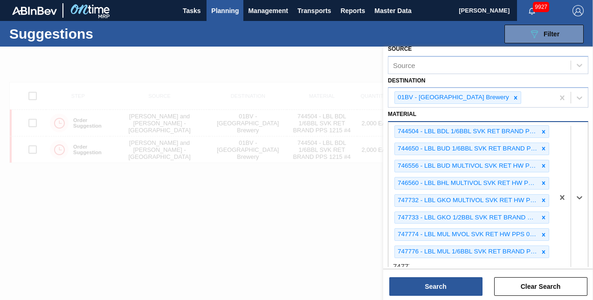
type input "747777"
click at [579, 202] on icon at bounding box center [579, 206] width 9 height 9
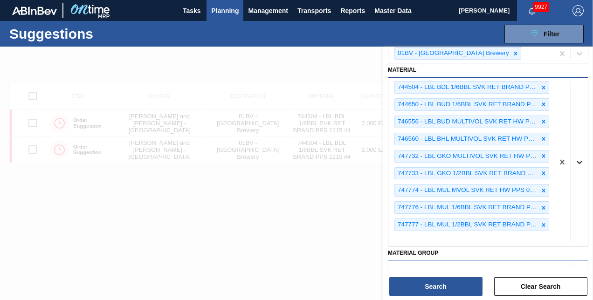
scroll to position [134, 0]
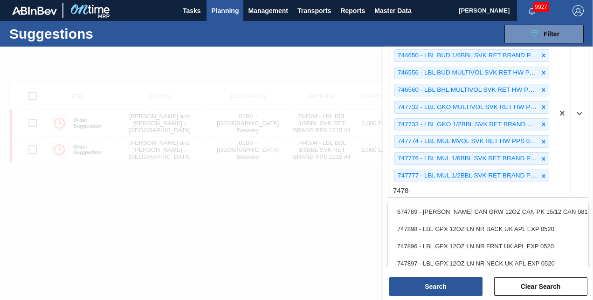
type input "747866"
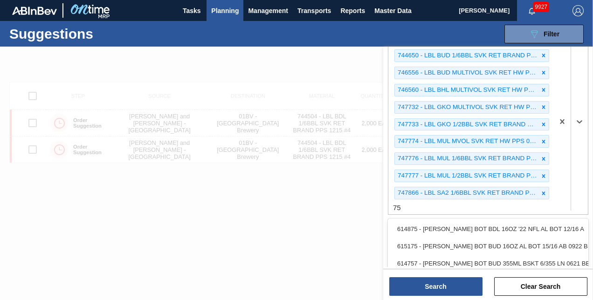
type input "7"
type input "748605"
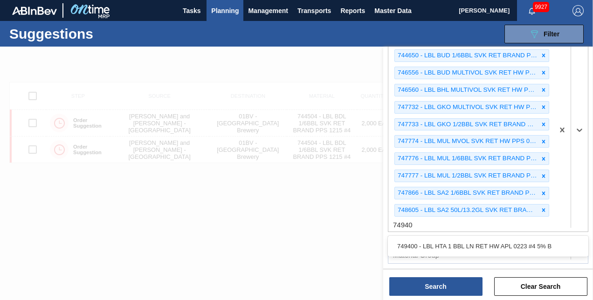
type input "749400"
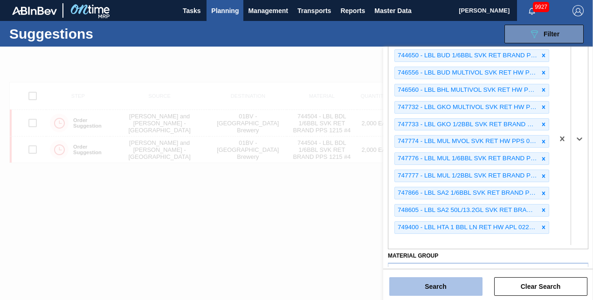
click at [438, 288] on button "Search" at bounding box center [436, 287] width 93 height 19
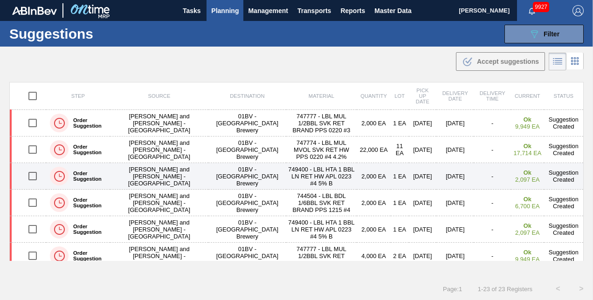
click at [33, 174] on input "checkbox" at bounding box center [33, 177] width 20 height 20
click at [35, 174] on input "checkbox" at bounding box center [33, 177] width 20 height 20
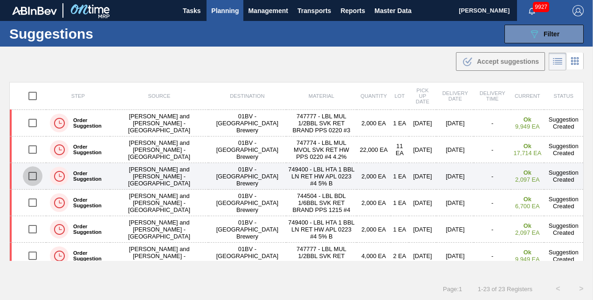
checkbox input "true"
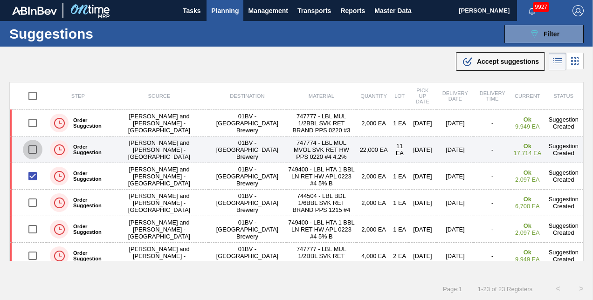
click at [34, 149] on input "checkbox" at bounding box center [33, 150] width 20 height 20
checkbox input "true"
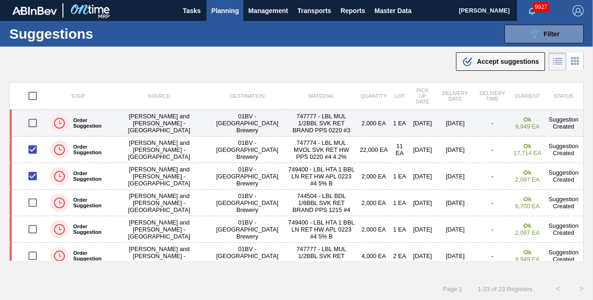
click at [33, 122] on input "checkbox" at bounding box center [33, 123] width 20 height 20
checkbox input "true"
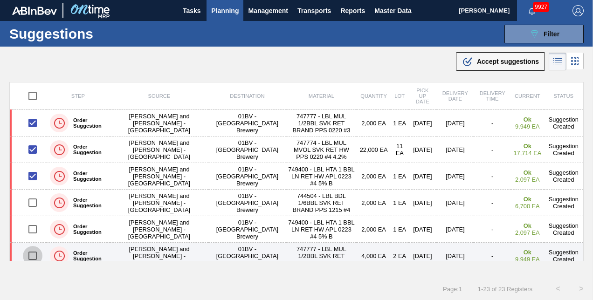
click at [33, 255] on input "checkbox" at bounding box center [33, 256] width 20 height 20
checkbox input "false"
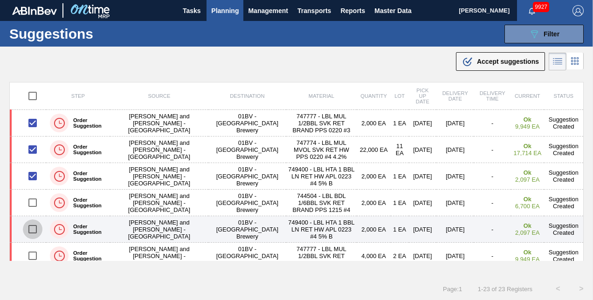
click at [33, 228] on input "checkbox" at bounding box center [33, 230] width 20 height 20
checkbox input "true"
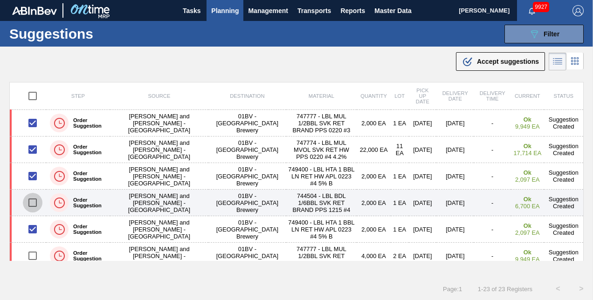
click at [32, 201] on input "checkbox" at bounding box center [33, 203] width 20 height 20
checkbox input "true"
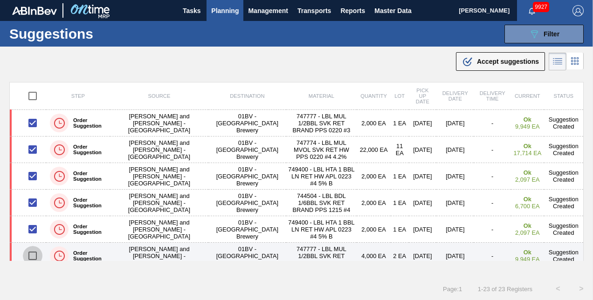
click at [30, 255] on input "checkbox" at bounding box center [33, 256] width 20 height 20
checkbox input "true"
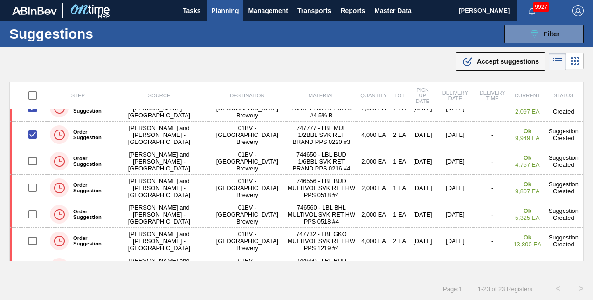
scroll to position [129, 0]
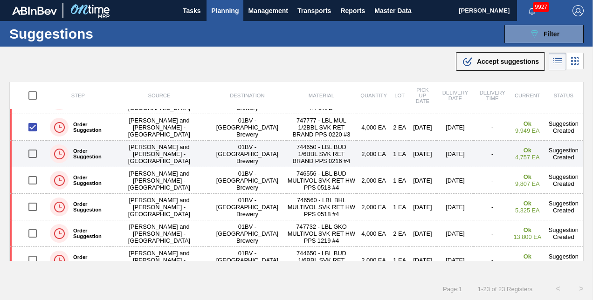
click at [30, 154] on input "checkbox" at bounding box center [33, 154] width 20 height 20
checkbox input "false"
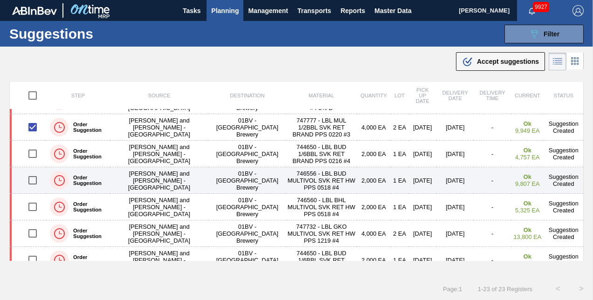
click at [33, 179] on input "checkbox" at bounding box center [33, 181] width 20 height 20
checkbox input "true"
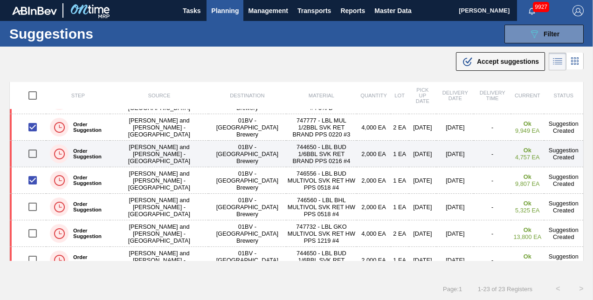
click at [33, 154] on input "checkbox" at bounding box center [33, 154] width 20 height 20
checkbox input "true"
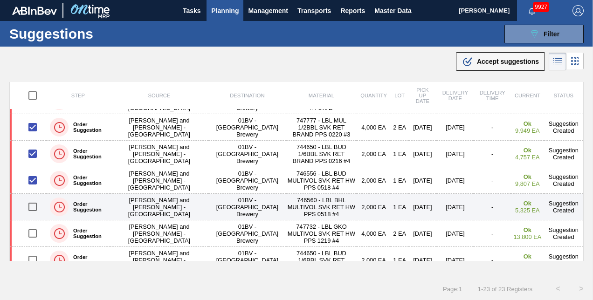
click at [30, 207] on input "checkbox" at bounding box center [33, 207] width 20 height 20
checkbox input "true"
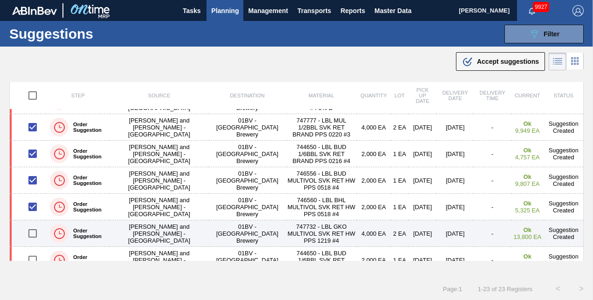
click at [32, 232] on input "checkbox" at bounding box center [33, 234] width 20 height 20
checkbox input "false"
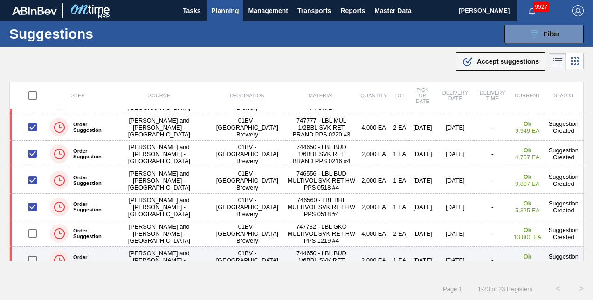
drag, startPoint x: 32, startPoint y: 257, endPoint x: 36, endPoint y: 254, distance: 5.2
click at [32, 257] on input "checkbox" at bounding box center [33, 260] width 20 height 20
checkbox input "true"
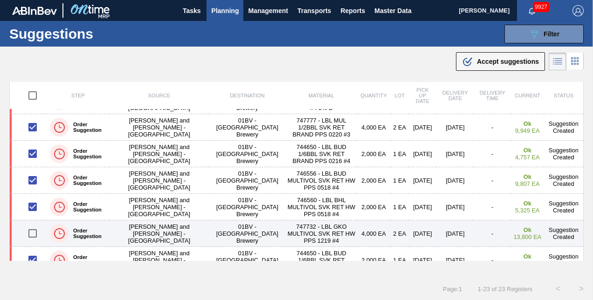
click at [32, 231] on input "checkbox" at bounding box center [33, 234] width 20 height 20
checkbox input "true"
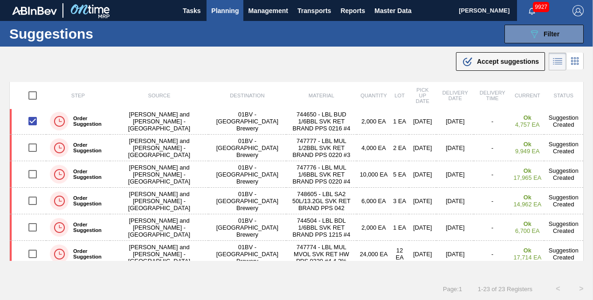
scroll to position [284, 0]
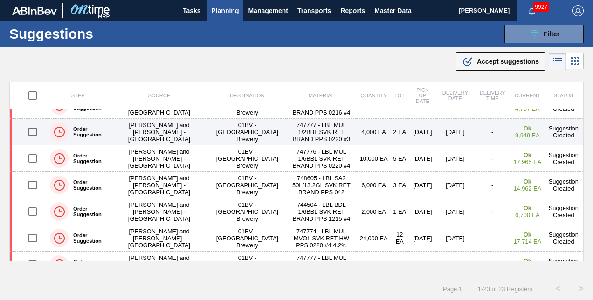
click at [34, 129] on input "checkbox" at bounding box center [33, 132] width 20 height 20
checkbox input "true"
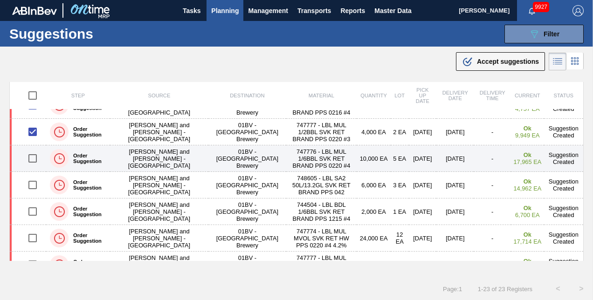
click at [34, 155] on input "checkbox" at bounding box center [33, 159] width 20 height 20
checkbox input "false"
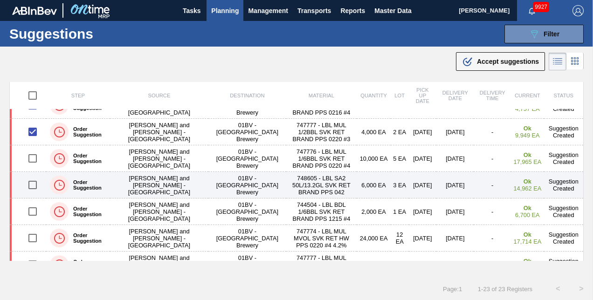
click at [31, 181] on input "checkbox" at bounding box center [33, 185] width 20 height 20
checkbox input "true"
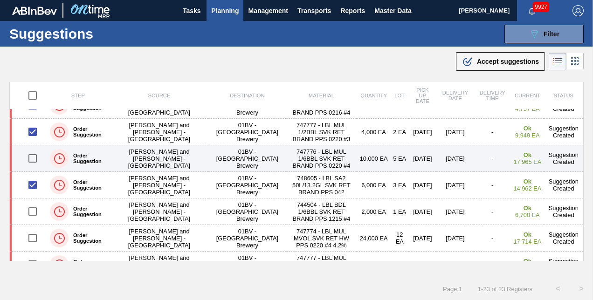
click at [32, 153] on input "checkbox" at bounding box center [33, 159] width 20 height 20
checkbox input "true"
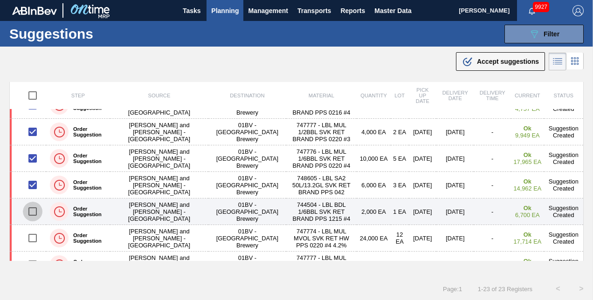
click at [34, 210] on input "checkbox" at bounding box center [33, 212] width 20 height 20
checkbox input "true"
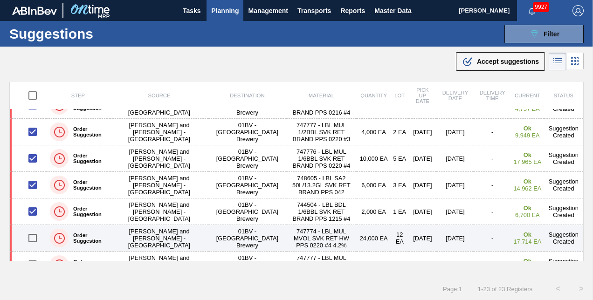
click at [32, 236] on input "checkbox" at bounding box center [33, 239] width 20 height 20
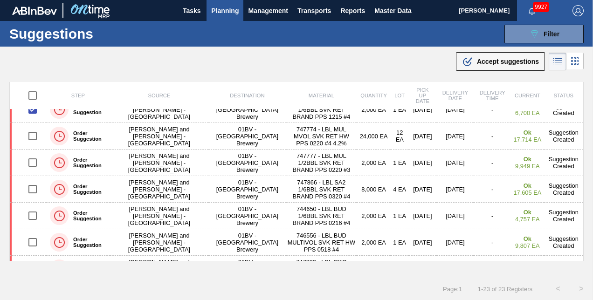
scroll to position [395, 0]
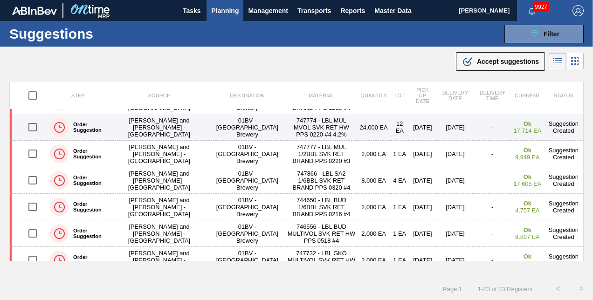
click at [32, 126] on input "checkbox" at bounding box center [33, 128] width 20 height 20
click at [33, 124] on input "checkbox" at bounding box center [33, 128] width 20 height 20
checkbox input "true"
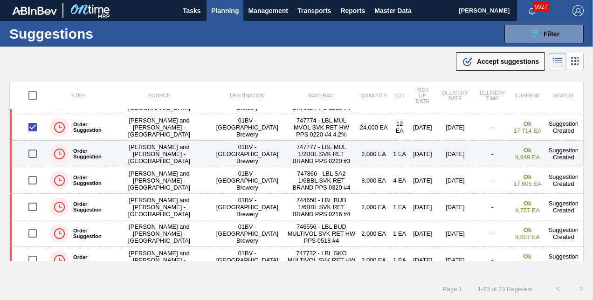
click at [32, 152] on input "checkbox" at bounding box center [33, 154] width 20 height 20
checkbox input "true"
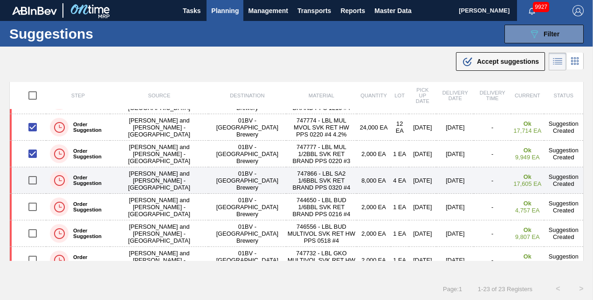
click at [33, 177] on input "checkbox" at bounding box center [33, 181] width 20 height 20
checkbox input "false"
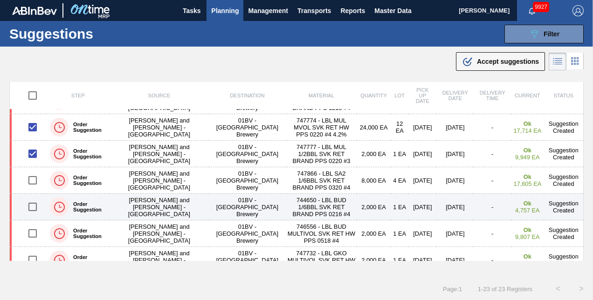
click at [31, 204] on input "checkbox" at bounding box center [33, 207] width 20 height 20
checkbox input "true"
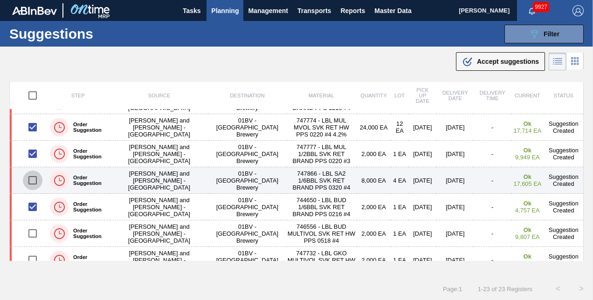
click at [31, 177] on input "checkbox" at bounding box center [33, 181] width 20 height 20
checkbox input "true"
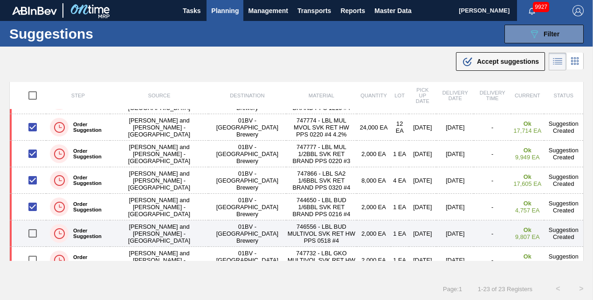
click at [32, 231] on input "checkbox" at bounding box center [33, 234] width 20 height 20
checkbox input "true"
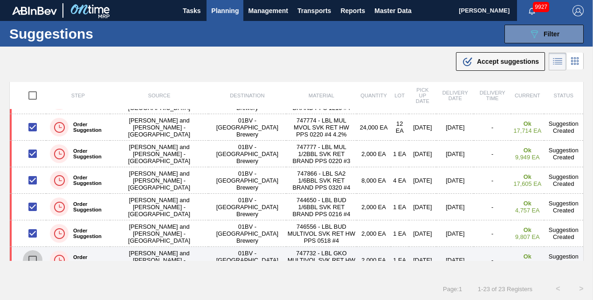
click at [32, 256] on input "checkbox" at bounding box center [33, 260] width 20 height 20
checkbox input "true"
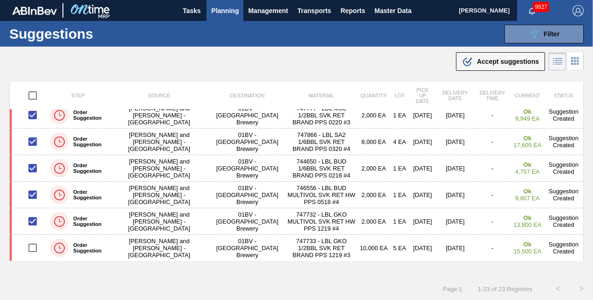
scroll to position [456, 0]
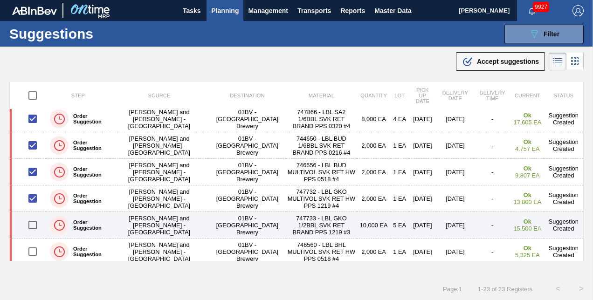
click at [33, 223] on input "checkbox" at bounding box center [33, 226] width 20 height 20
click at [32, 224] on input "checkbox" at bounding box center [33, 226] width 20 height 20
click at [34, 221] on input "checkbox" at bounding box center [33, 226] width 20 height 20
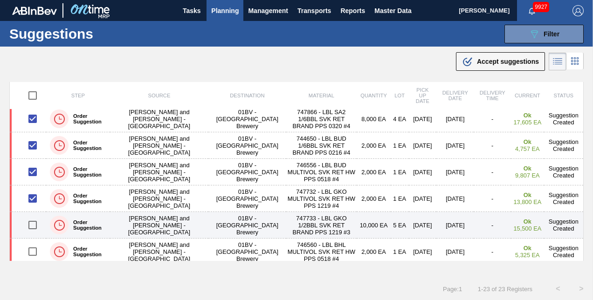
checkbox input "true"
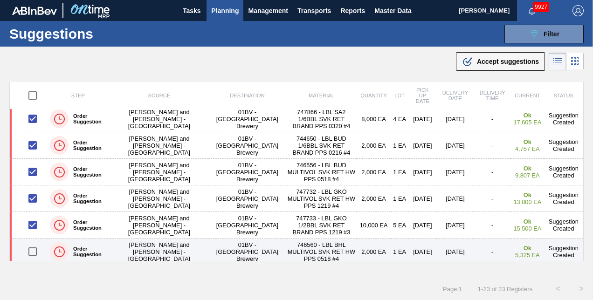
click at [32, 247] on input "checkbox" at bounding box center [33, 252] width 20 height 20
checkbox input "true"
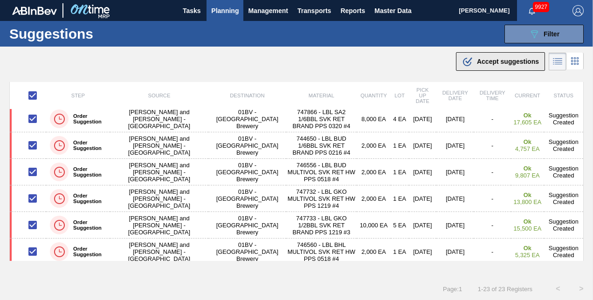
click at [493, 59] on span "Accept suggestions" at bounding box center [508, 61] width 62 height 7
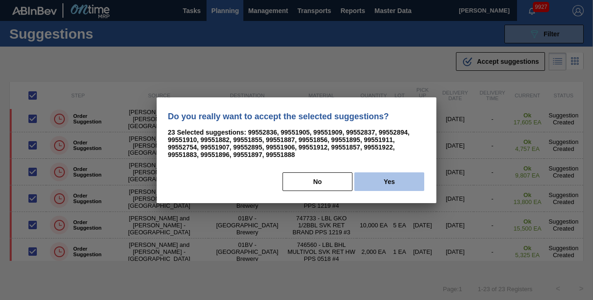
click at [381, 179] on button "Yes" at bounding box center [390, 182] width 70 height 19
click at [381, 179] on div "Do you really want to accept the selected suggestions? 23 Selected suggestions:…" at bounding box center [297, 150] width 280 height 106
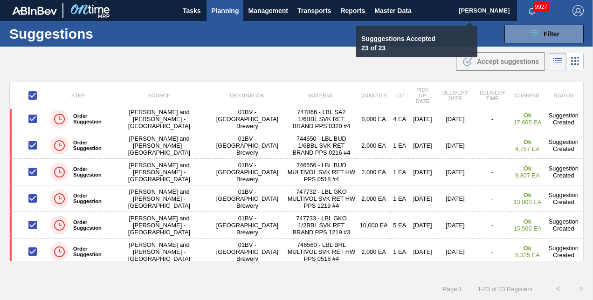
checkbox input "false"
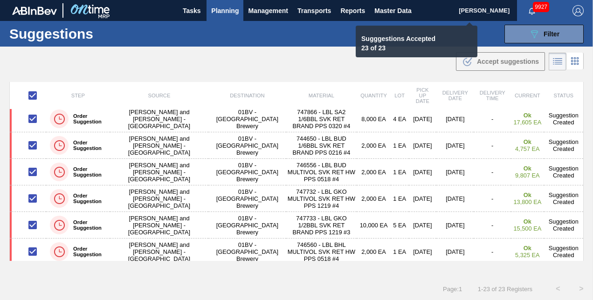
checkbox input "false"
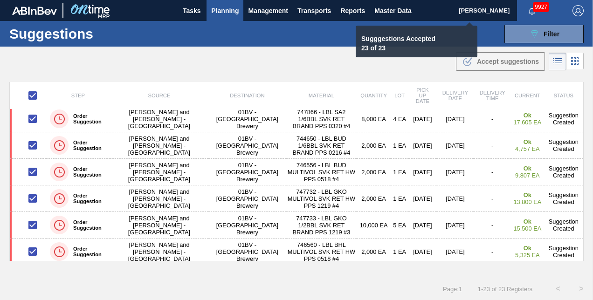
checkbox input "false"
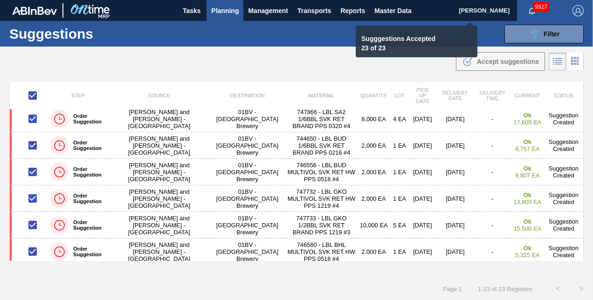
checkbox input "false"
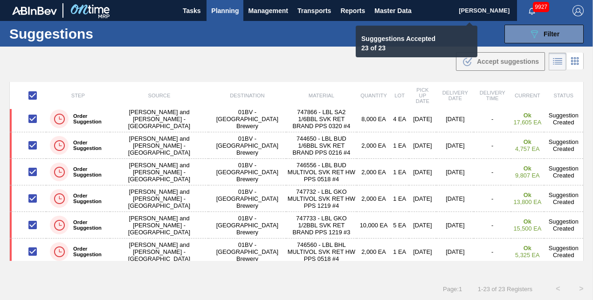
checkbox input "false"
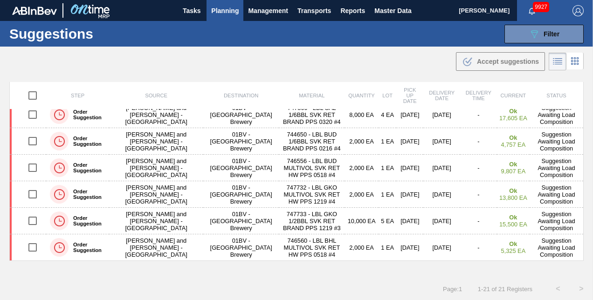
scroll to position [404, 0]
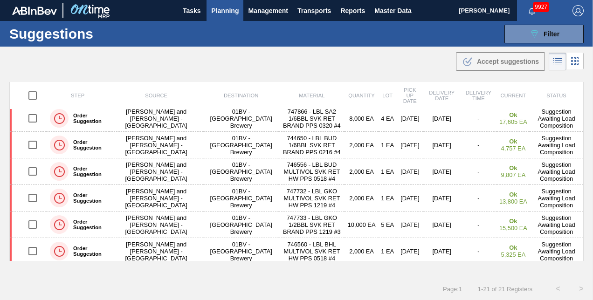
click at [222, 11] on span "Planning" at bounding box center [225, 10] width 28 height 11
click at [223, 7] on span "Planning" at bounding box center [225, 10] width 28 height 11
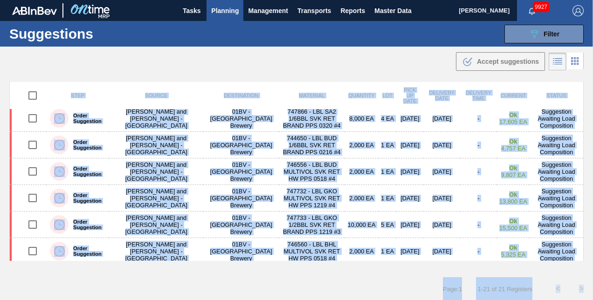
click at [223, 7] on span "Planning" at bounding box center [225, 10] width 28 height 11
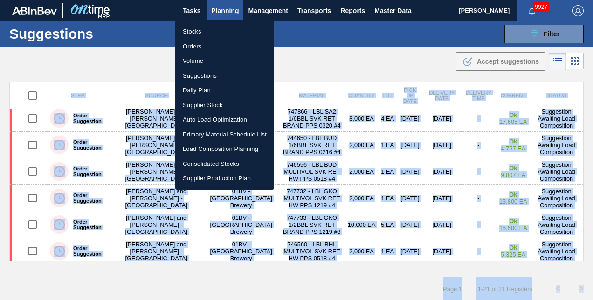
click at [206, 149] on li "Load Composition Planning" at bounding box center [224, 149] width 99 height 15
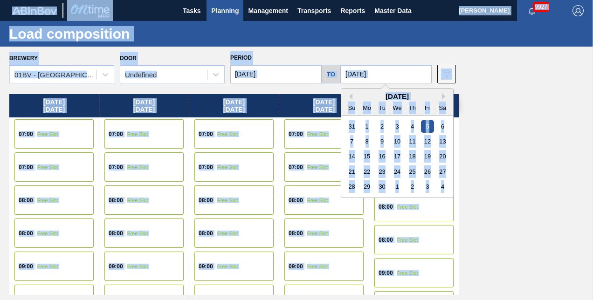
click at [388, 76] on input "[DATE]" at bounding box center [386, 74] width 91 height 19
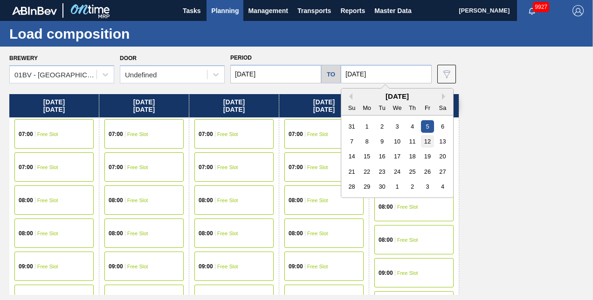
click at [427, 140] on div "12" at bounding box center [427, 141] width 13 height 13
type input "[DATE]"
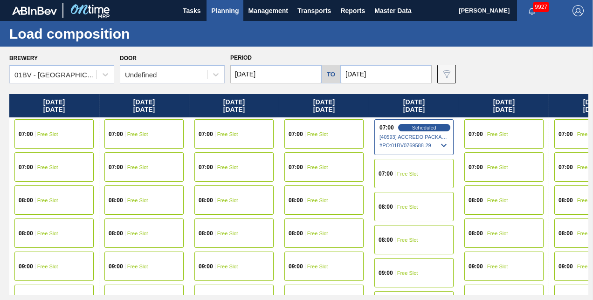
click at [283, 77] on input "[DATE]" at bounding box center [275, 74] width 91 height 19
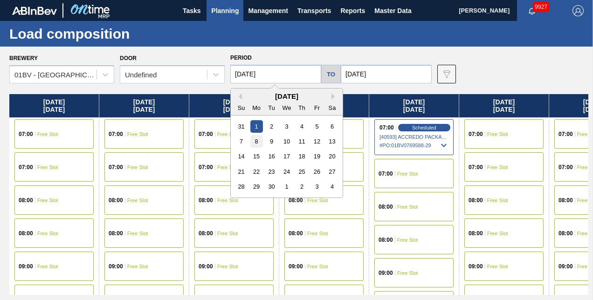
click at [256, 140] on div "8" at bounding box center [256, 141] width 13 height 13
type input "[DATE]"
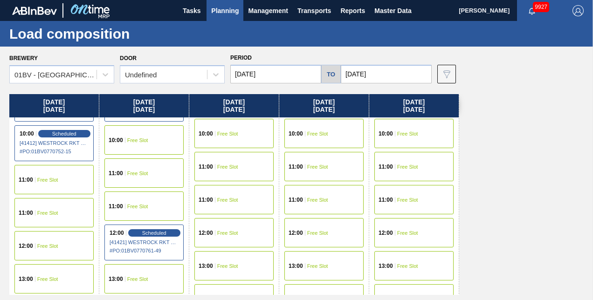
scroll to position [233, 0]
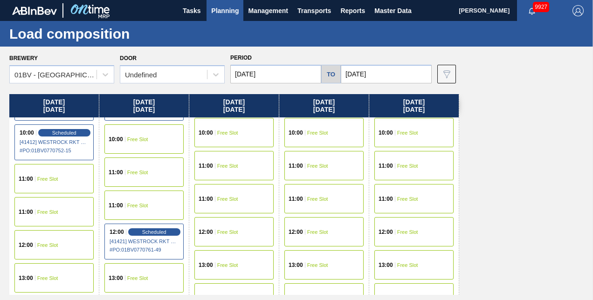
click at [43, 183] on div "11:00 Free Slot" at bounding box center [53, 178] width 79 height 29
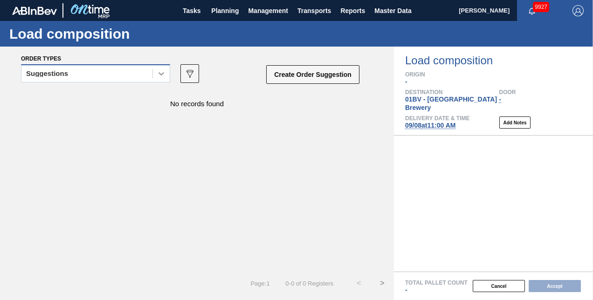
drag, startPoint x: 163, startPoint y: 74, endPoint x: 145, endPoint y: 77, distance: 18.6
click at [162, 74] on icon at bounding box center [162, 73] width 6 height 3
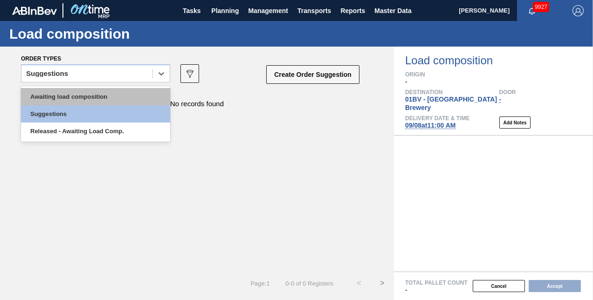
click at [95, 96] on div "Awaiting load composition" at bounding box center [95, 96] width 149 height 17
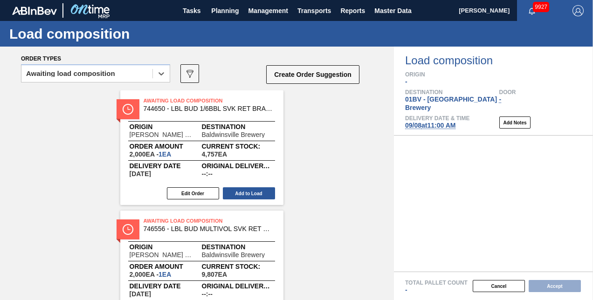
click at [160, 98] on span "Awaiting Load Composition" at bounding box center [209, 100] width 131 height 9
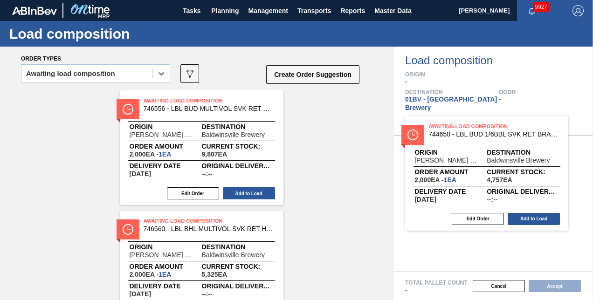
drag, startPoint x: 206, startPoint y: 106, endPoint x: 452, endPoint y: 124, distance: 246.5
click at [452, 124] on div "Order types option Awaiting load composition, selected. Select is focused ,type…" at bounding box center [296, 174] width 593 height 254
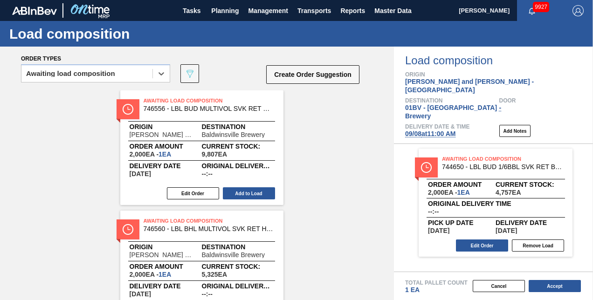
drag, startPoint x: 176, startPoint y: 102, endPoint x: 261, endPoint y: 109, distance: 85.2
click at [177, 103] on span "Awaiting Load Composition" at bounding box center [209, 100] width 131 height 9
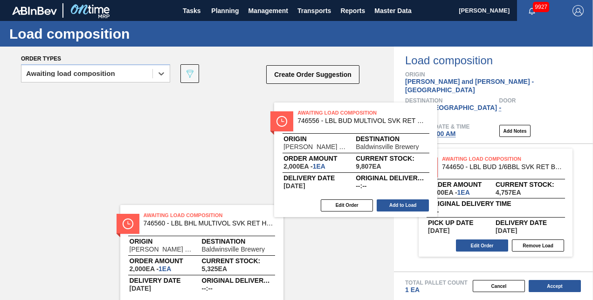
drag, startPoint x: 261, startPoint y: 109, endPoint x: 461, endPoint y: 121, distance: 200.0
click at [461, 121] on div "Order types option Awaiting load composition, selected. Select is focused ,type…" at bounding box center [296, 174] width 593 height 254
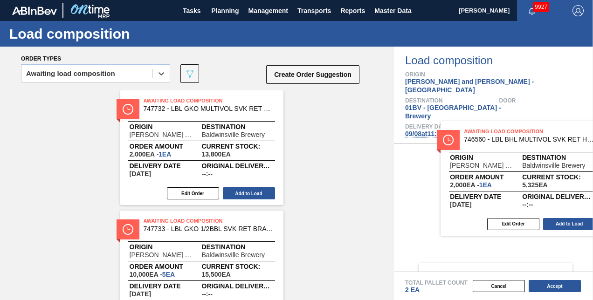
drag, startPoint x: 180, startPoint y: 100, endPoint x: 504, endPoint y: 131, distance: 325.7
click at [504, 131] on div "Order types option Awaiting load composition, selected. Select is focused ,type…" at bounding box center [296, 174] width 593 height 254
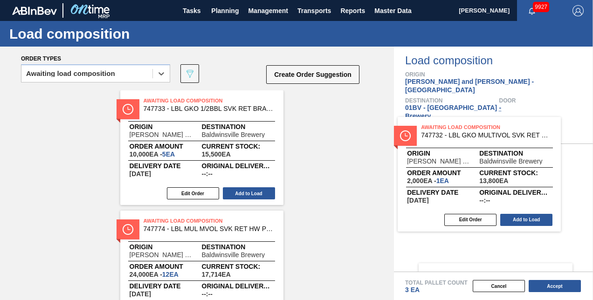
drag, startPoint x: 202, startPoint y: 103, endPoint x: 492, endPoint y: 128, distance: 290.8
click at [492, 128] on div "Order types option Awaiting load composition, selected. Select is focused ,type…" at bounding box center [296, 174] width 593 height 254
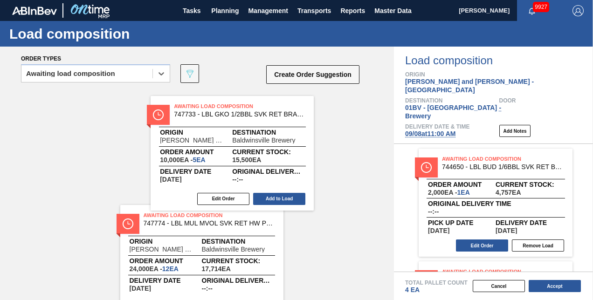
drag, startPoint x: 189, startPoint y: 99, endPoint x: 473, endPoint y: 129, distance: 285.2
click at [460, 128] on div "Order types option Awaiting load composition, selected. Select is focused ,type…" at bounding box center [296, 174] width 593 height 254
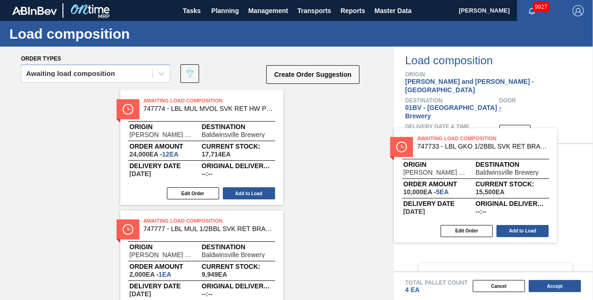
drag, startPoint x: 473, startPoint y: 129, endPoint x: 503, endPoint y: 131, distance: 29.9
click at [503, 144] on div "Awaiting Load Composition 744650 - LBL BUD 1/6BBL SVK RET BRAND PPS 0216 #4 Ord…" at bounding box center [493, 208] width 199 height 128
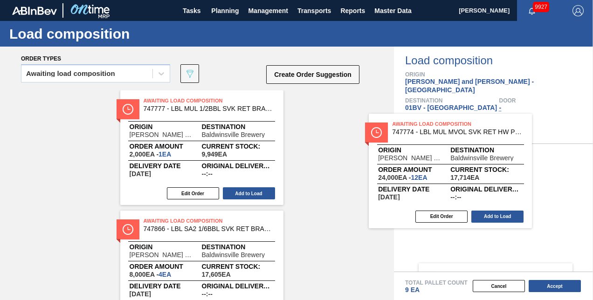
drag, startPoint x: 223, startPoint y: 111, endPoint x: 450, endPoint y: 130, distance: 227.0
click at [449, 130] on div "Order types Awaiting load composition 089F7B8B-B2A5-4AFE-B5C0-19BA573D28AC Crea…" at bounding box center [296, 174] width 593 height 254
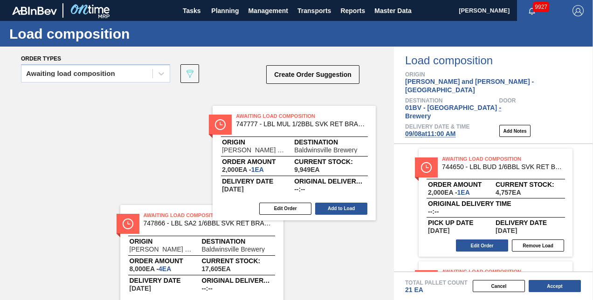
drag, startPoint x: 185, startPoint y: 97, endPoint x: 474, endPoint y: 125, distance: 290.6
click at [474, 125] on div "Order types Awaiting load composition 089F7B8B-B2A5-4AFE-B5C0-19BA573D28AC Crea…" at bounding box center [296, 174] width 593 height 254
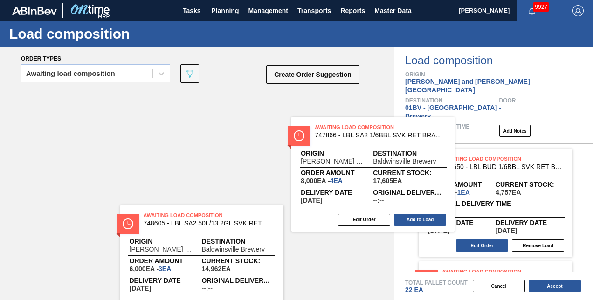
drag, startPoint x: 202, startPoint y: 96, endPoint x: 474, endPoint y: 131, distance: 274.7
click at [474, 132] on div "Order types Awaiting load composition 089F7B8B-B2A5-4AFE-B5C0-19BA573D28AC Crea…" at bounding box center [296, 174] width 593 height 254
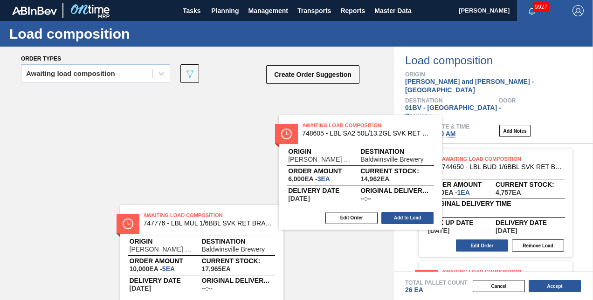
drag, startPoint x: 202, startPoint y: 96, endPoint x: 520, endPoint y: 132, distance: 320.3
click at [520, 132] on div "Order types Awaiting load composition 089F7B8B-B2A5-4AFE-B5C0-19BA573D28AC Crea…" at bounding box center [296, 174] width 593 height 254
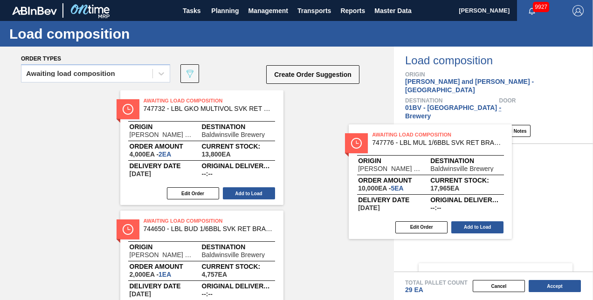
drag, startPoint x: 202, startPoint y: 99, endPoint x: 480, endPoint y: 137, distance: 280.6
click at [480, 137] on div "Order types Awaiting load composition 089F7B8B-B2A5-4AFE-B5C0-19BA573D28AC Crea…" at bounding box center [296, 174] width 593 height 254
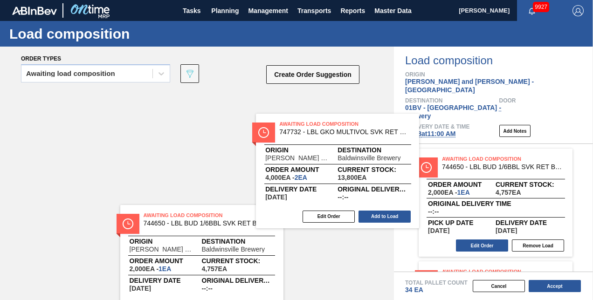
drag, startPoint x: 186, startPoint y: 104, endPoint x: 416, endPoint y: 139, distance: 232.6
click at [405, 139] on div "Order types Awaiting load composition 089F7B8B-B2A5-4AFE-B5C0-19BA573D28AC Crea…" at bounding box center [296, 174] width 593 height 254
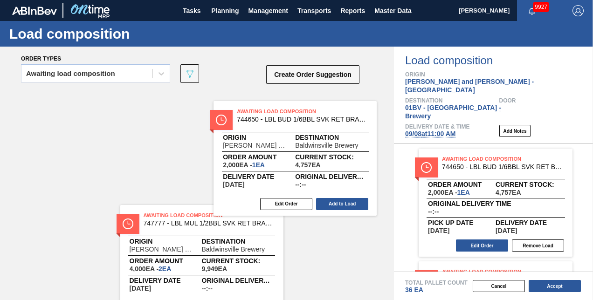
drag, startPoint x: 162, startPoint y: 102, endPoint x: 378, endPoint y: 124, distance: 216.7
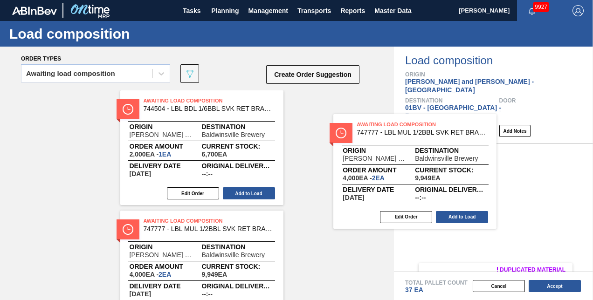
drag, startPoint x: 159, startPoint y: 99, endPoint x: 381, endPoint y: 123, distance: 223.3
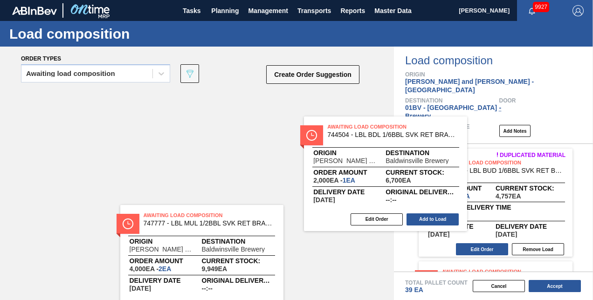
drag, startPoint x: 167, startPoint y: 101, endPoint x: 394, endPoint y: 129, distance: 228.9
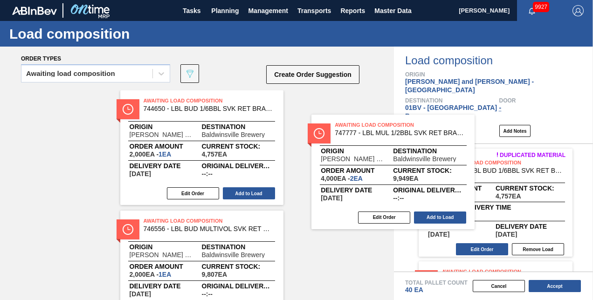
drag, startPoint x: 158, startPoint y: 103, endPoint x: 391, endPoint y: 130, distance: 235.3
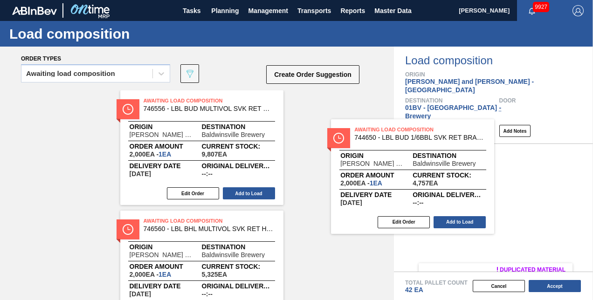
drag, startPoint x: 157, startPoint y: 100, endPoint x: 390, endPoint y: 131, distance: 234.9
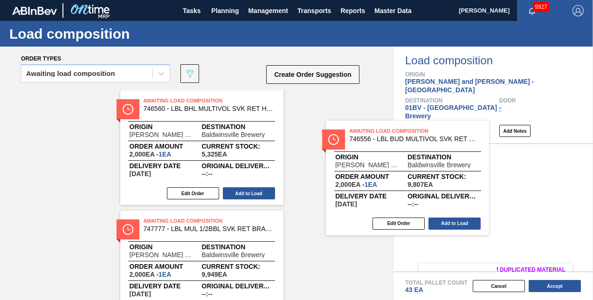
drag, startPoint x: 184, startPoint y: 104, endPoint x: 409, endPoint y: 135, distance: 226.9
click at [401, 135] on div "Order types Awaiting load composition 089F7B8B-B2A5-4AFE-B5C0-19BA573D28AC Crea…" at bounding box center [296, 174] width 593 height 254
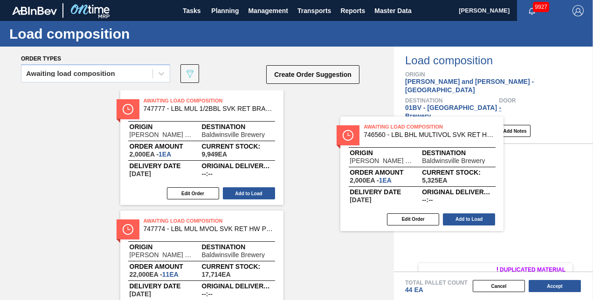
drag, startPoint x: 176, startPoint y: 102, endPoint x: 416, endPoint y: 129, distance: 240.8
click at [416, 129] on div "Order types Awaiting load composition 089F7B8B-B2A5-4AFE-B5C0-19BA573D28AC Crea…" at bounding box center [296, 174] width 593 height 254
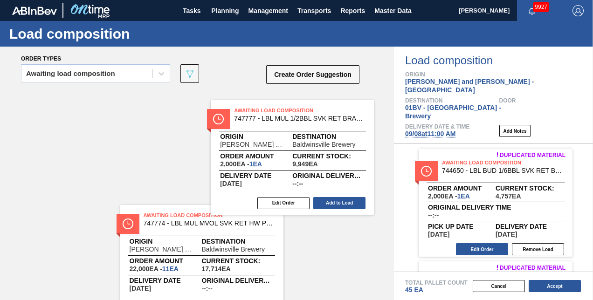
drag, startPoint x: 179, startPoint y: 102, endPoint x: 410, endPoint y: 127, distance: 232.3
click at [410, 127] on div "Order types Awaiting load composition 089F7B8B-B2A5-4AFE-B5C0-19BA573D28AC Crea…" at bounding box center [296, 174] width 593 height 254
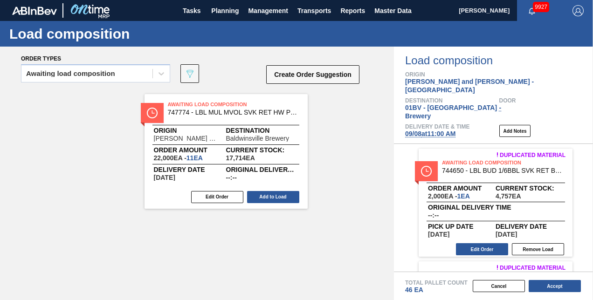
drag, startPoint x: 219, startPoint y: 107, endPoint x: 422, endPoint y: 122, distance: 203.9
click at [420, 122] on div "Order types Awaiting load composition 089F7B8B-B2A5-4AFE-B5C0-19BA573D28AC Crea…" at bounding box center [296, 174] width 593 height 254
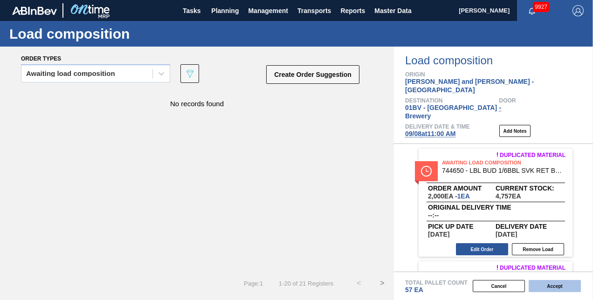
click at [547, 285] on button "Accept" at bounding box center [555, 286] width 52 height 12
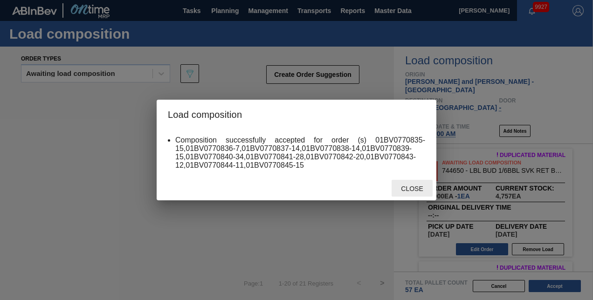
click at [410, 188] on span "Close" at bounding box center [412, 188] width 37 height 7
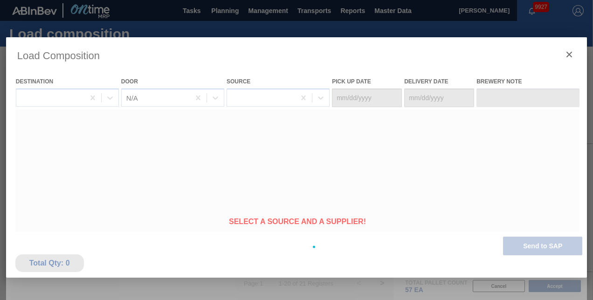
type Date "[DATE]"
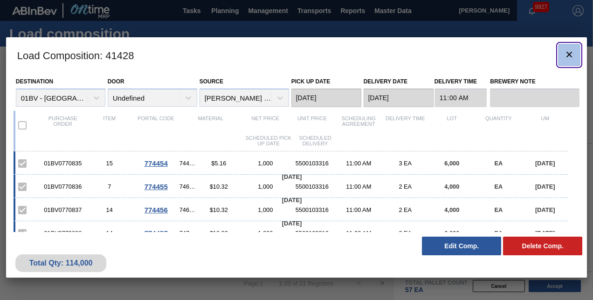
click at [572, 55] on icon "botão de ícone" at bounding box center [569, 54] width 11 height 11
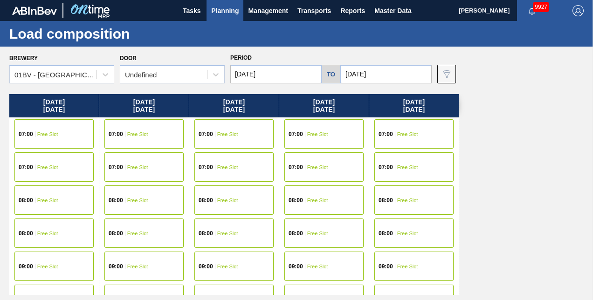
click at [285, 77] on input "[DATE]" at bounding box center [275, 74] width 91 height 19
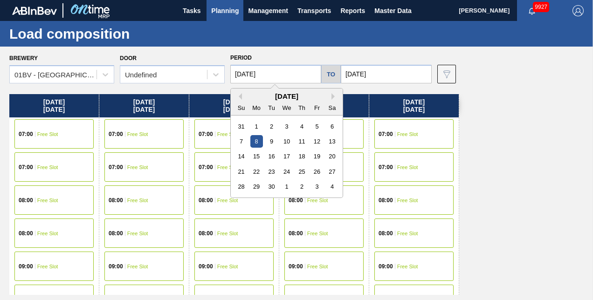
click at [285, 77] on input "[DATE]" at bounding box center [275, 74] width 91 height 19
click at [219, 14] on span "Planning" at bounding box center [225, 10] width 28 height 11
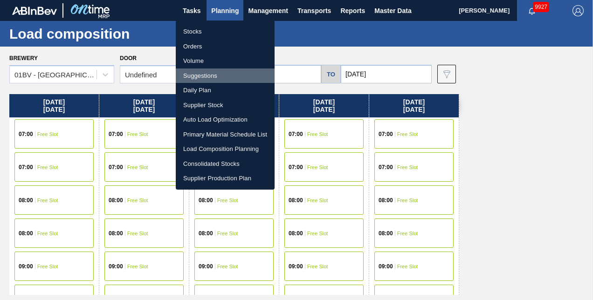
click at [205, 75] on li "Suggestions" at bounding box center [225, 76] width 99 height 15
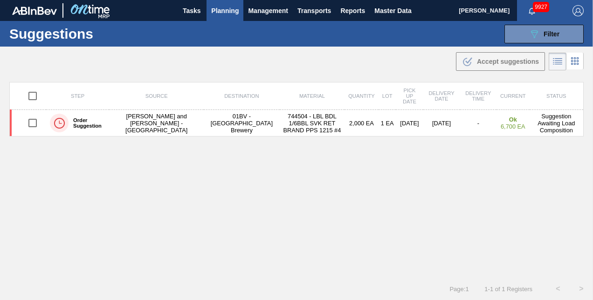
click at [222, 10] on span "Planning" at bounding box center [225, 10] width 28 height 11
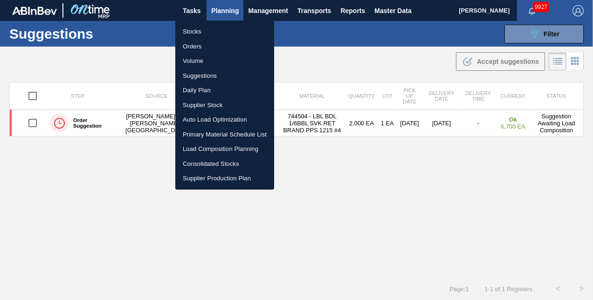
click at [222, 10] on div at bounding box center [296, 150] width 593 height 300
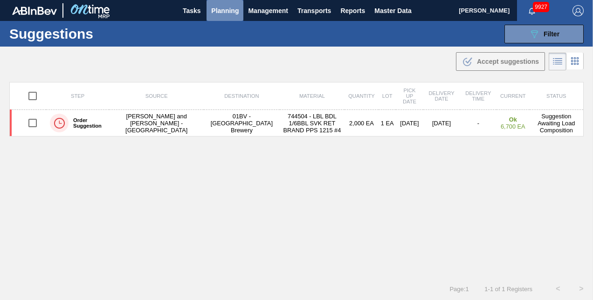
click at [222, 11] on span "Planning" at bounding box center [225, 10] width 28 height 11
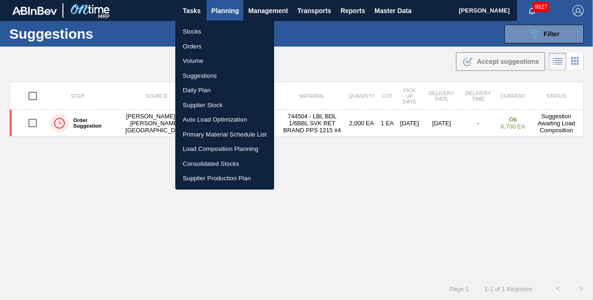
click at [209, 147] on li "Load Composition Planning" at bounding box center [224, 149] width 99 height 15
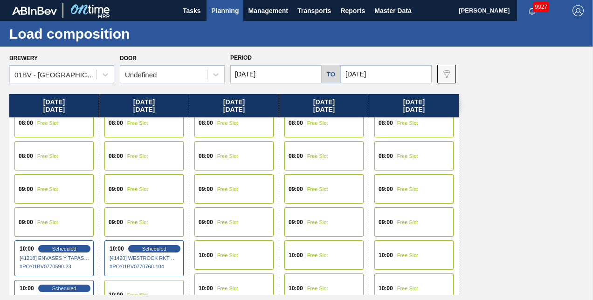
scroll to position [187, 0]
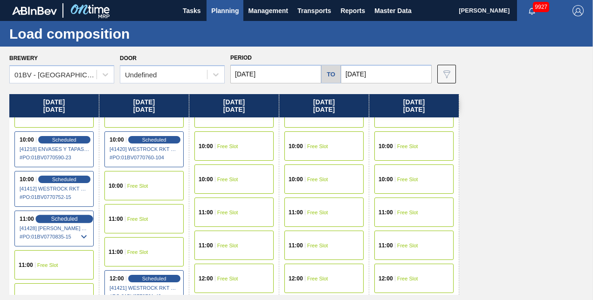
click at [60, 219] on span "Scheduled" at bounding box center [64, 219] width 27 height 6
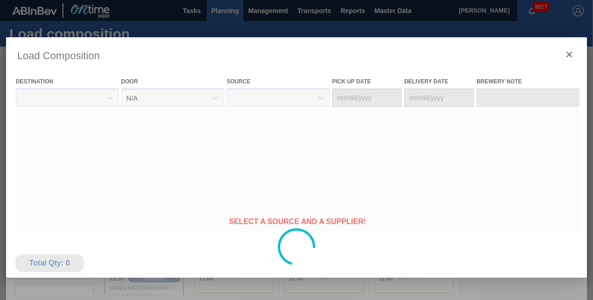
type Date "[DATE]"
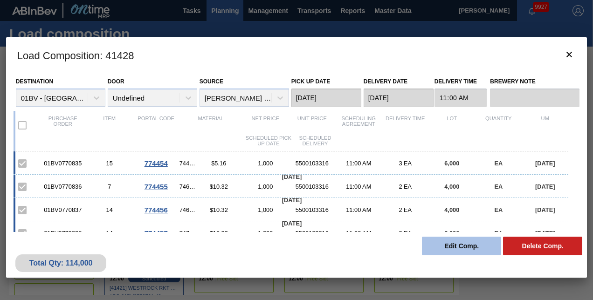
click at [449, 248] on button "Edit Comp." at bounding box center [461, 246] width 79 height 19
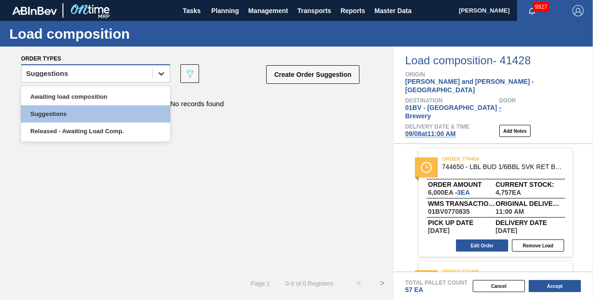
click at [157, 77] on icon at bounding box center [161, 73] width 9 height 9
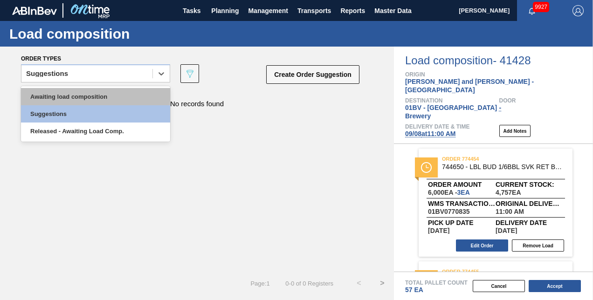
click at [97, 92] on div "Awaiting load composition" at bounding box center [95, 96] width 149 height 17
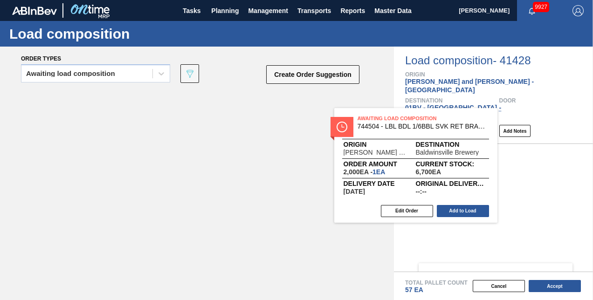
drag, startPoint x: 181, startPoint y: 100, endPoint x: 437, endPoint y: 123, distance: 256.1
click at [437, 123] on div "Order types Awaiting load composition 089F7B8B-B2A5-4AFE-B5C0-19BA573D28AC Crea…" at bounding box center [296, 174] width 593 height 254
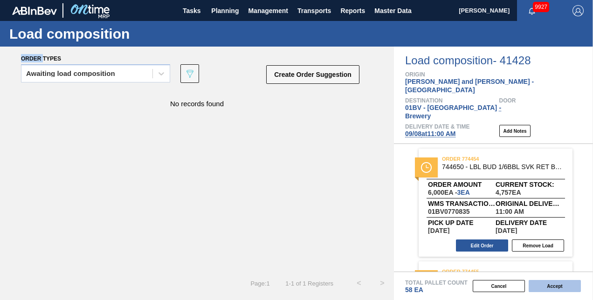
click at [556, 286] on button "Accept" at bounding box center [555, 286] width 52 height 12
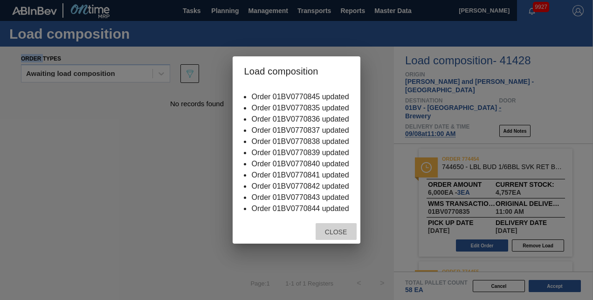
click at [341, 232] on span "Close" at bounding box center [336, 232] width 37 height 7
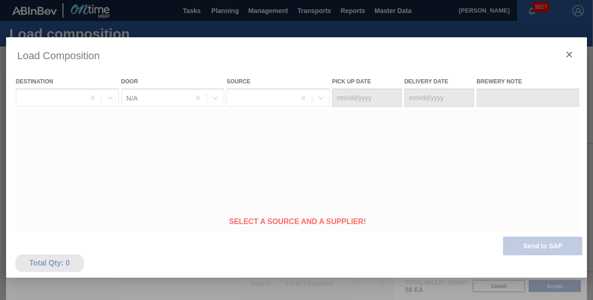
type Date "[DATE]"
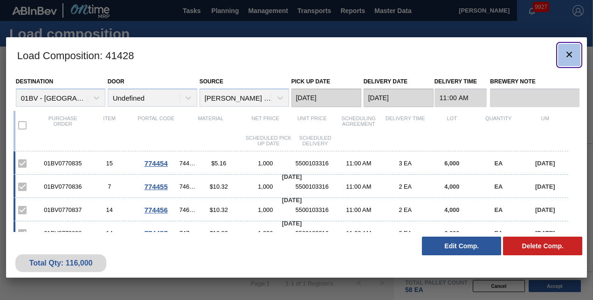
click at [570, 54] on icon "botão de ícone" at bounding box center [570, 55] width 6 height 6
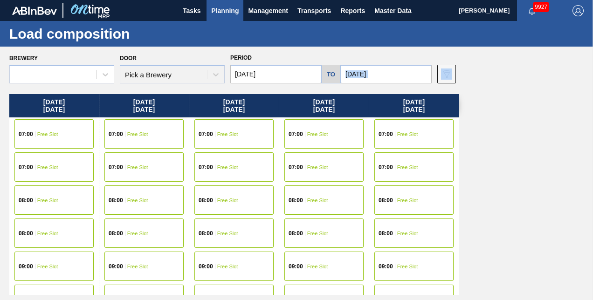
click at [292, 71] on input "[DATE]" at bounding box center [275, 74] width 91 height 19
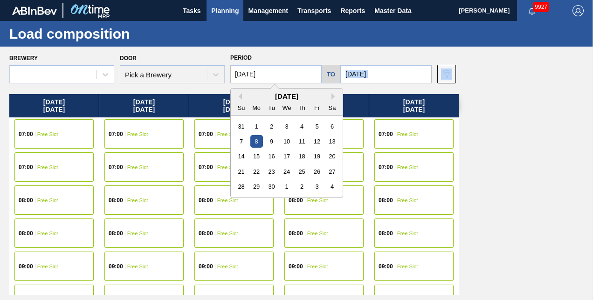
click at [292, 71] on input "[DATE]" at bounding box center [275, 74] width 91 height 19
click at [214, 14] on span "Planning" at bounding box center [225, 10] width 28 height 11
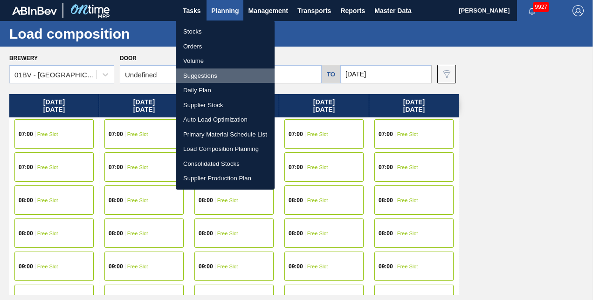
click at [202, 76] on li "Suggestions" at bounding box center [225, 76] width 99 height 15
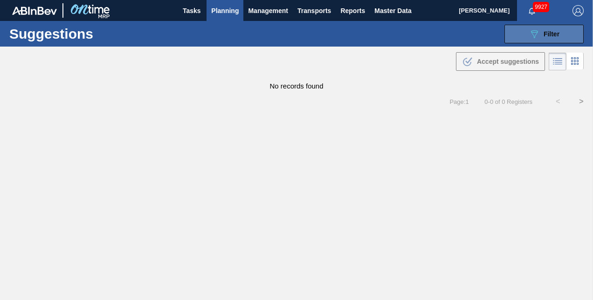
click at [538, 33] on icon "089F7B8B-B2A5-4AFE-B5C0-19BA573D28AC" at bounding box center [534, 33] width 11 height 11
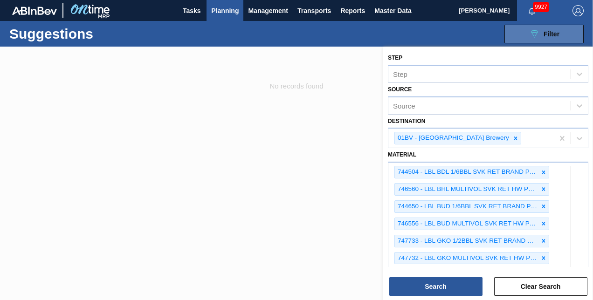
click at [538, 33] on icon "089F7B8B-B2A5-4AFE-B5C0-19BA573D28AC" at bounding box center [534, 33] width 11 height 11
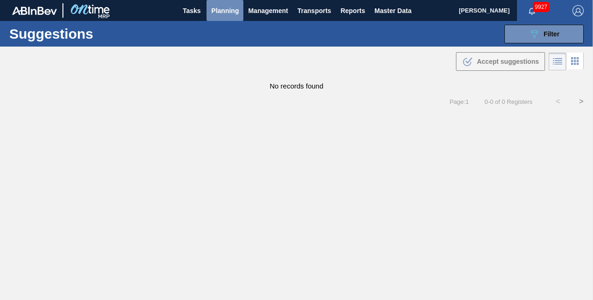
click at [220, 9] on span "Planning" at bounding box center [225, 10] width 28 height 11
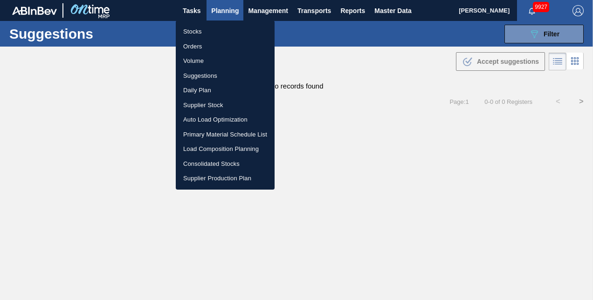
click at [199, 76] on li "Suggestions" at bounding box center [225, 76] width 99 height 15
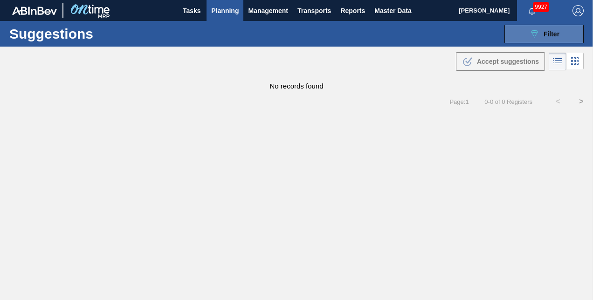
click at [544, 35] on span "Filter" at bounding box center [552, 33] width 16 height 7
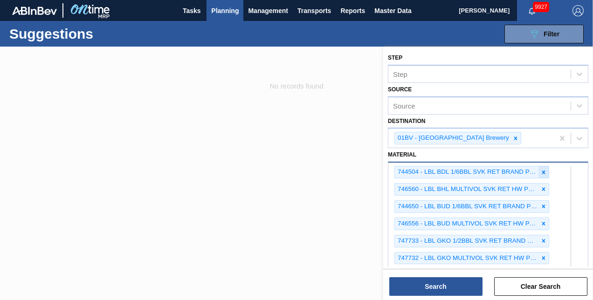
click at [542, 170] on icon at bounding box center [544, 172] width 7 height 7
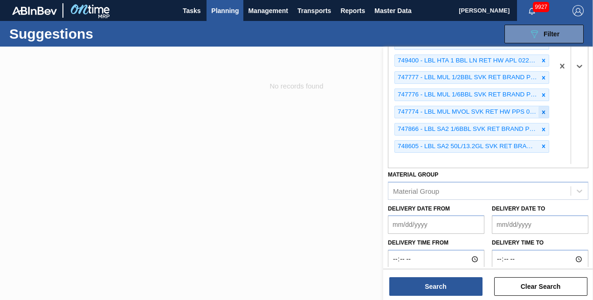
click at [543, 112] on div at bounding box center [544, 112] width 10 height 12
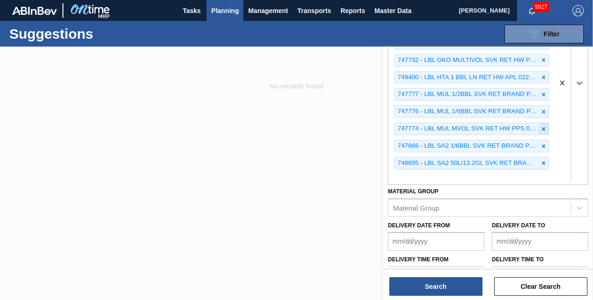
click at [543, 112] on div at bounding box center [544, 112] width 10 height 12
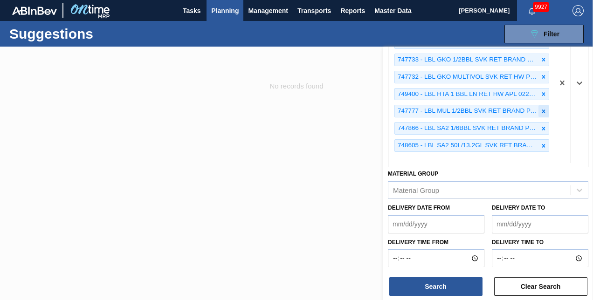
click at [542, 111] on icon at bounding box center [544, 111] width 7 height 7
click at [542, 97] on icon at bounding box center [544, 94] width 7 height 7
click at [542, 111] on icon at bounding box center [544, 110] width 7 height 7
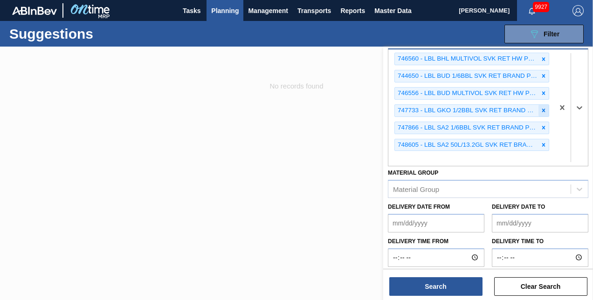
click at [543, 110] on icon at bounding box center [544, 110] width 3 height 3
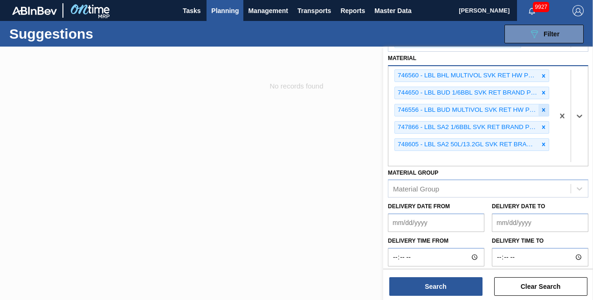
click at [543, 109] on icon at bounding box center [544, 110] width 3 height 3
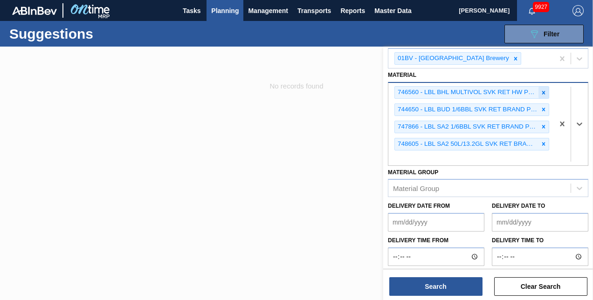
click at [543, 94] on icon at bounding box center [544, 93] width 7 height 7
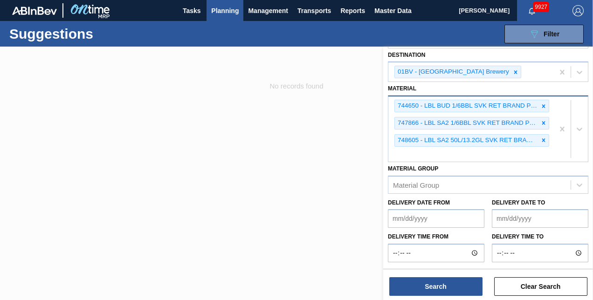
click at [543, 94] on div "Material 744650 - LBL BUD 1/6BBL SVK RET BRAND PPS 0216 #4 747866 - LBL SA2 1/6…" at bounding box center [488, 122] width 201 height 80
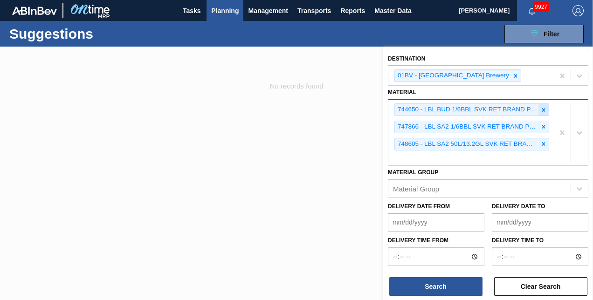
click at [543, 108] on icon at bounding box center [544, 109] width 3 height 3
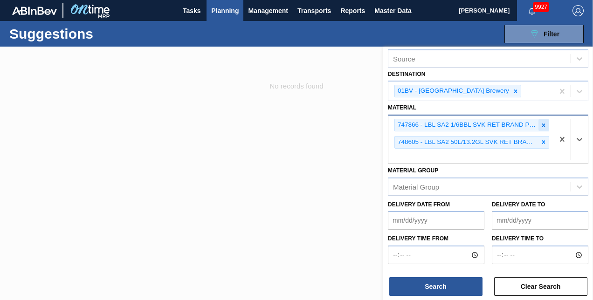
click at [541, 126] on icon at bounding box center [544, 125] width 7 height 7
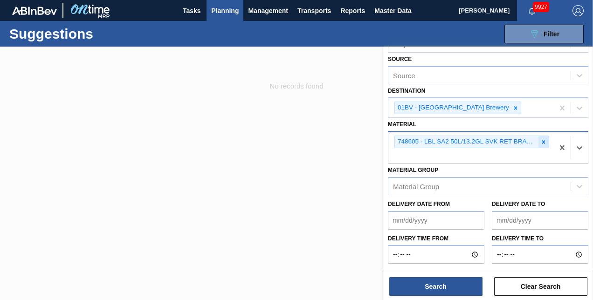
click at [543, 139] on icon at bounding box center [544, 142] width 7 height 7
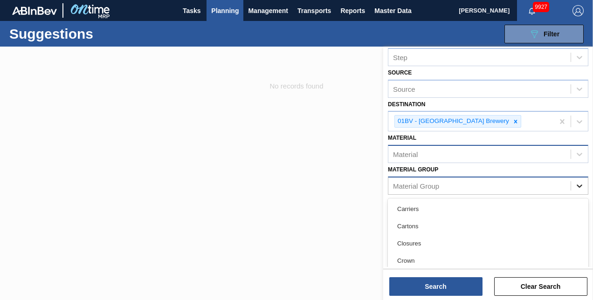
click at [578, 183] on icon at bounding box center [579, 185] width 9 height 9
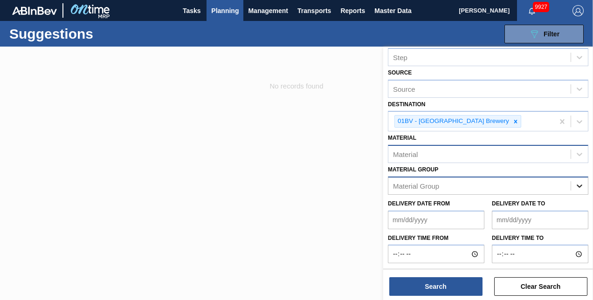
click at [579, 182] on icon at bounding box center [579, 185] width 9 height 9
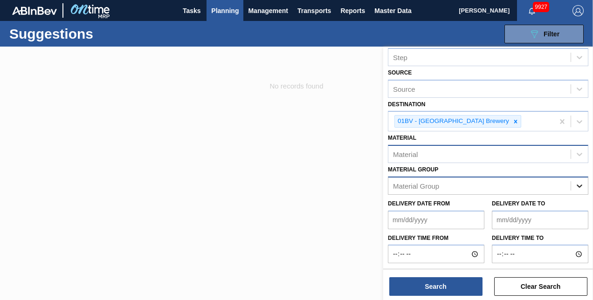
click at [579, 182] on icon at bounding box center [579, 185] width 9 height 9
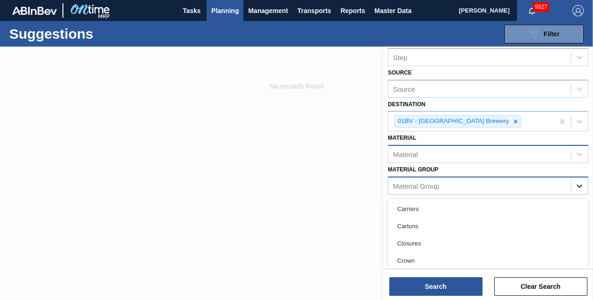
click at [578, 185] on icon at bounding box center [579, 185] width 9 height 9
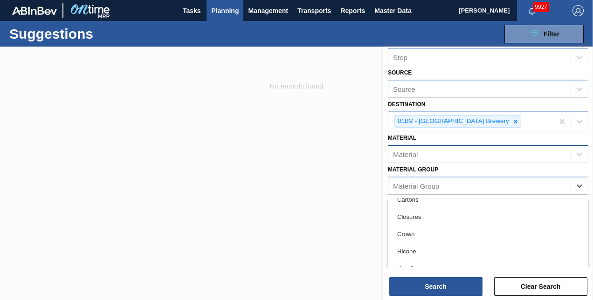
scroll to position [58, 0]
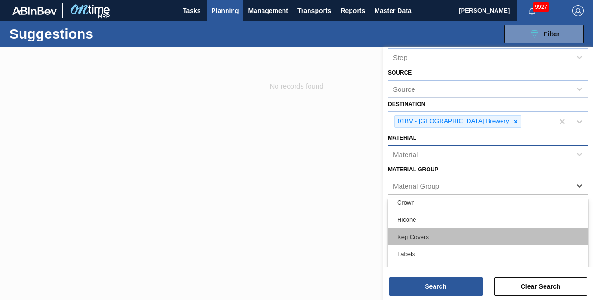
click at [429, 234] on div "Keg Covers" at bounding box center [488, 237] width 201 height 17
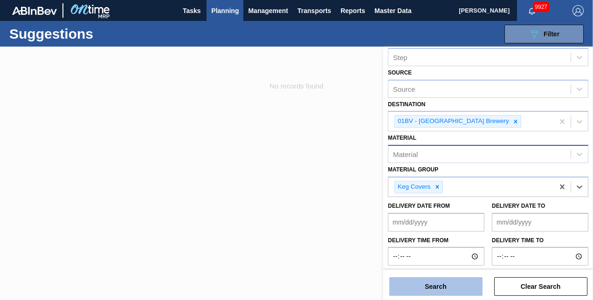
click at [437, 285] on button "Search" at bounding box center [436, 287] width 93 height 19
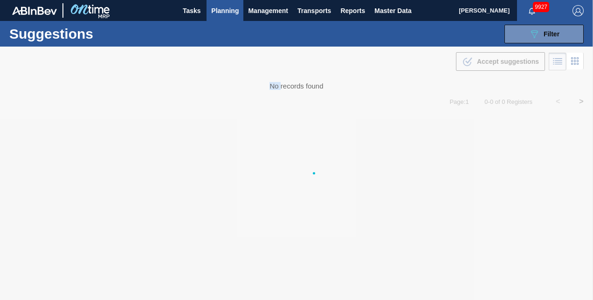
click at [437, 285] on div at bounding box center [296, 174] width 593 height 254
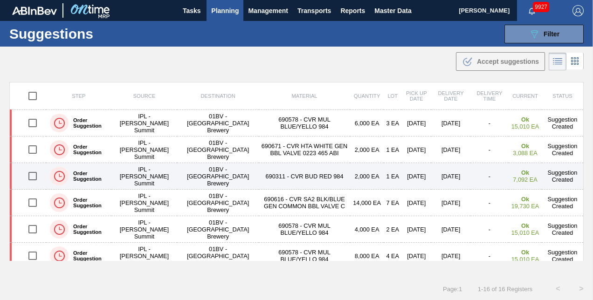
click at [259, 175] on td "690311 - CVR BUD RED 984" at bounding box center [304, 176] width 91 height 27
click at [31, 176] on input "checkbox" at bounding box center [33, 177] width 20 height 20
checkbox input "true"
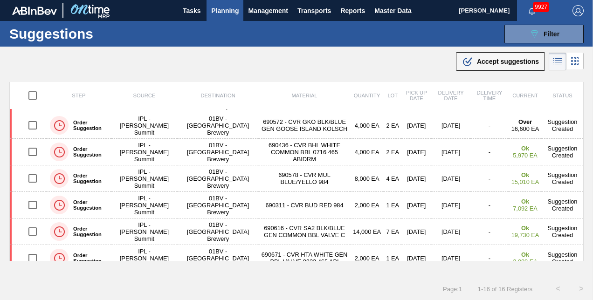
scroll to position [271, 0]
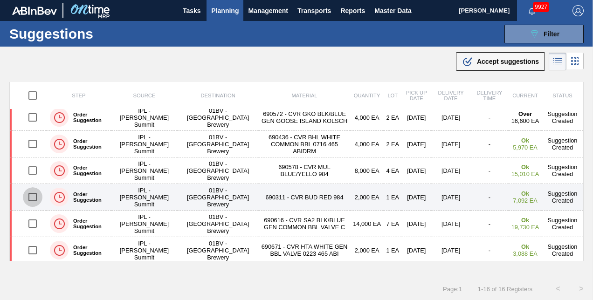
click at [34, 194] on input "checkbox" at bounding box center [33, 198] width 20 height 20
checkbox input "true"
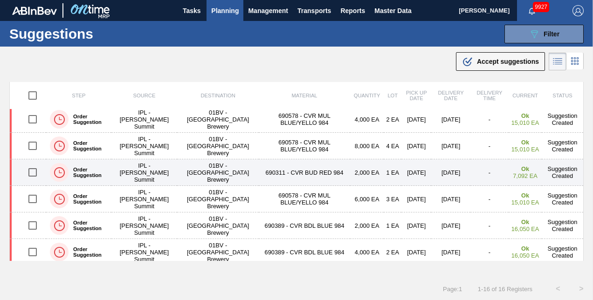
scroll to position [112, 0]
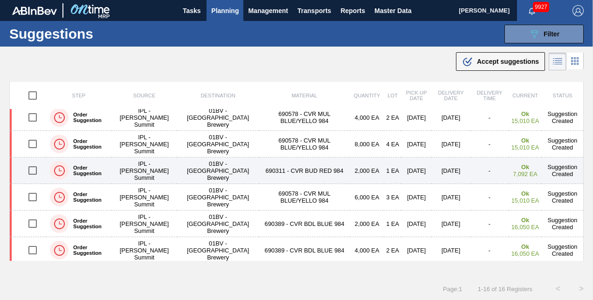
click at [35, 168] on input "checkbox" at bounding box center [33, 171] width 20 height 20
checkbox input "true"
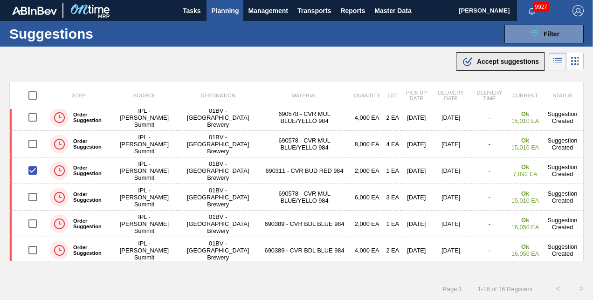
click at [490, 62] on span "Accept suggestions" at bounding box center [508, 61] width 62 height 7
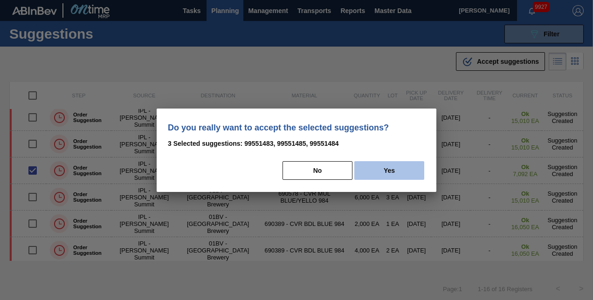
click at [389, 172] on button "Yes" at bounding box center [390, 170] width 70 height 19
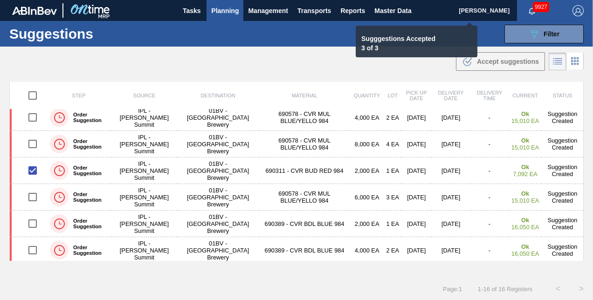
checkbox input "false"
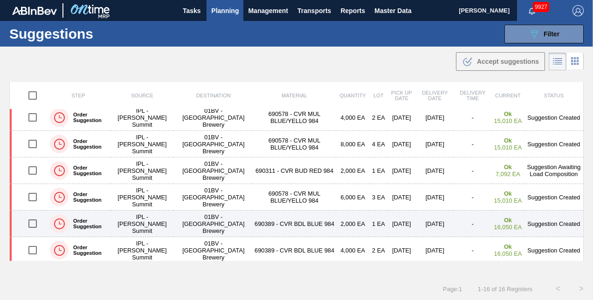
click at [34, 223] on input "checkbox" at bounding box center [33, 224] width 20 height 20
checkbox input "false"
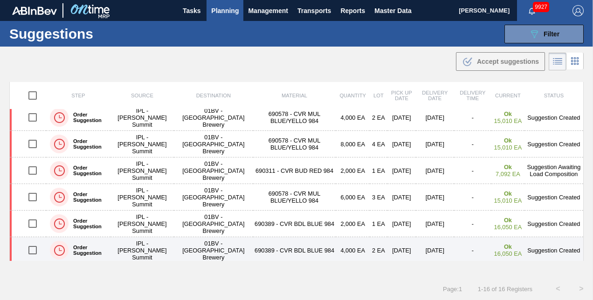
click at [30, 249] on input "checkbox" at bounding box center [33, 251] width 20 height 20
checkbox input "true"
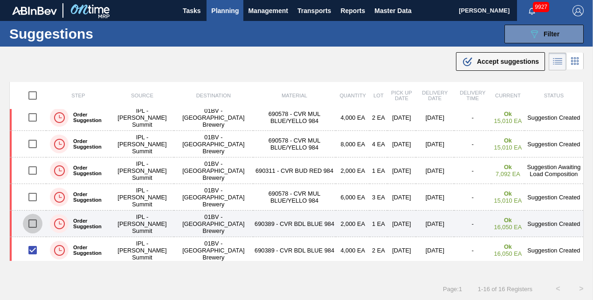
click at [30, 224] on input "checkbox" at bounding box center [33, 224] width 20 height 20
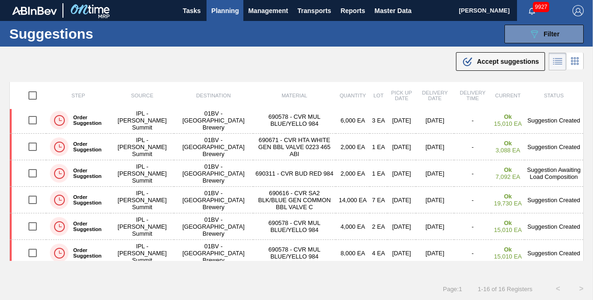
scroll to position [0, 0]
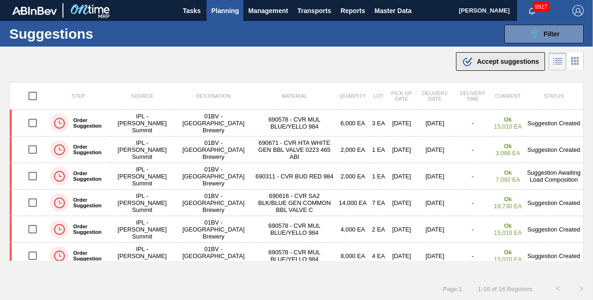
click at [492, 58] on span "Accept suggestions" at bounding box center [508, 61] width 62 height 7
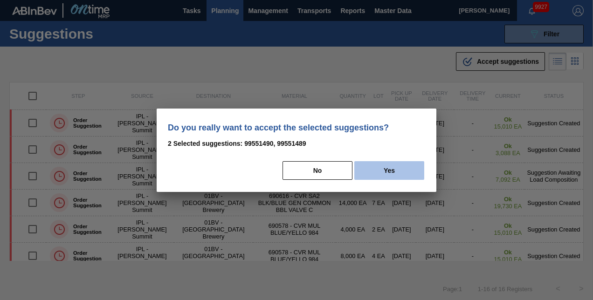
click at [392, 167] on button "Yes" at bounding box center [390, 170] width 70 height 19
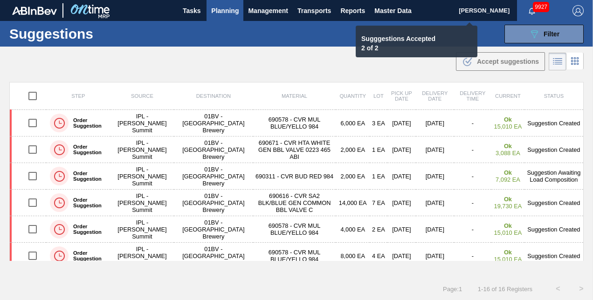
checkbox input "false"
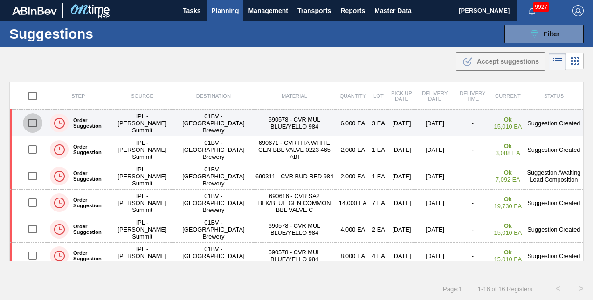
click at [32, 122] on input "checkbox" at bounding box center [33, 123] width 20 height 20
checkbox input "false"
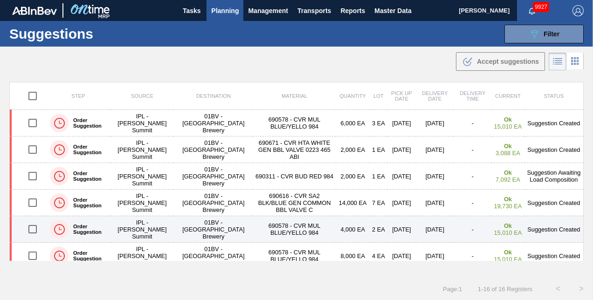
click at [33, 225] on input "checkbox" at bounding box center [33, 230] width 20 height 20
checkbox input "true"
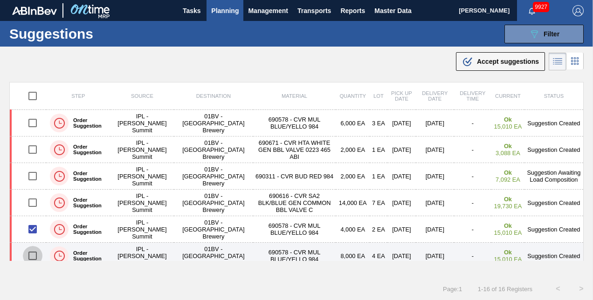
click at [32, 255] on input "checkbox" at bounding box center [33, 256] width 20 height 20
checkbox input "true"
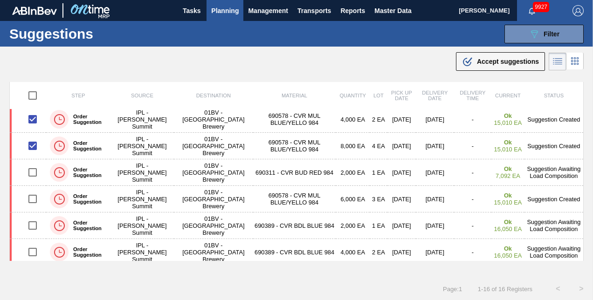
scroll to position [116, 0]
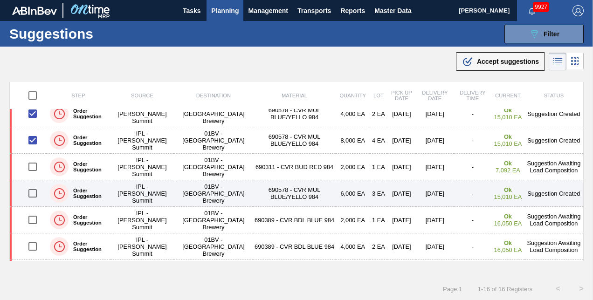
click at [32, 193] on input "checkbox" at bounding box center [33, 194] width 20 height 20
checkbox input "true"
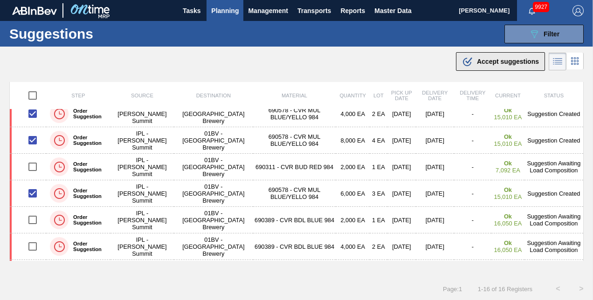
click at [483, 62] on span "Accept suggestions" at bounding box center [508, 61] width 62 height 7
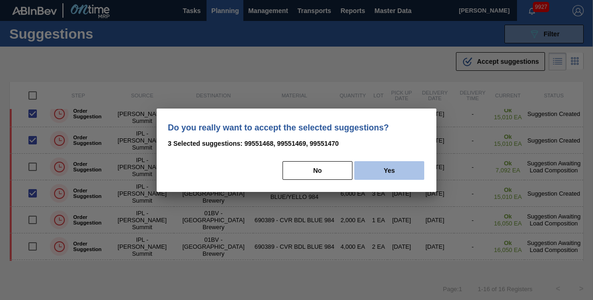
click at [393, 169] on button "Yes" at bounding box center [390, 170] width 70 height 19
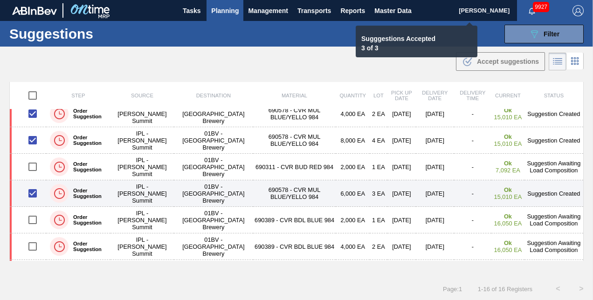
checkbox input "false"
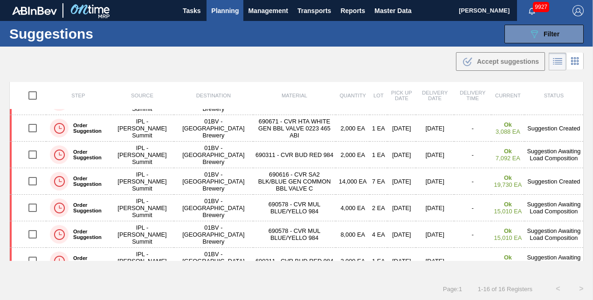
scroll to position [19, 0]
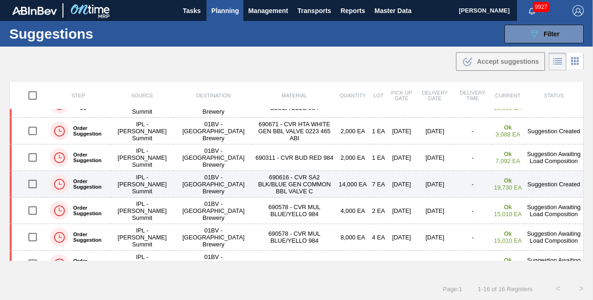
click at [29, 182] on input "checkbox" at bounding box center [33, 184] width 20 height 20
checkbox input "true"
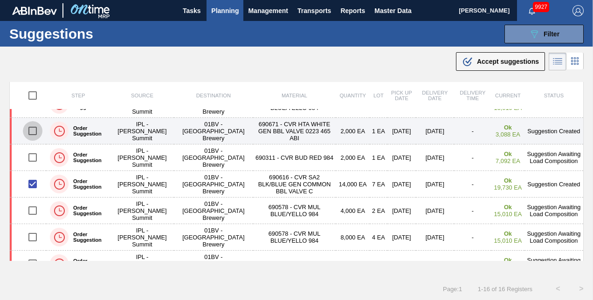
click at [34, 128] on input "checkbox" at bounding box center [33, 131] width 20 height 20
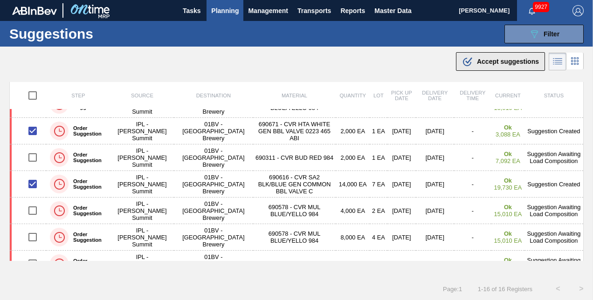
click at [486, 62] on span "Accept suggestions" at bounding box center [508, 61] width 62 height 7
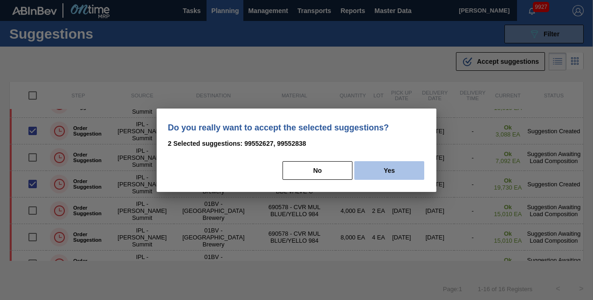
click at [387, 166] on button "Yes" at bounding box center [390, 170] width 70 height 19
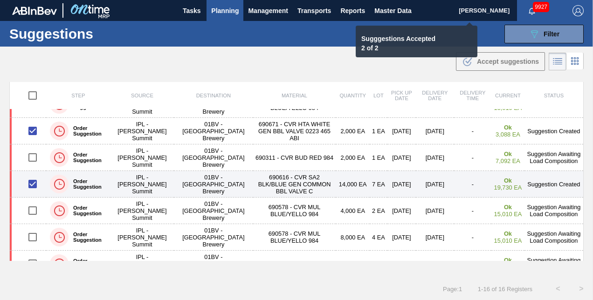
checkbox input "false"
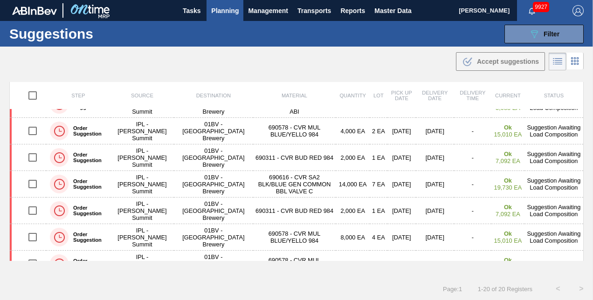
scroll to position [0, 0]
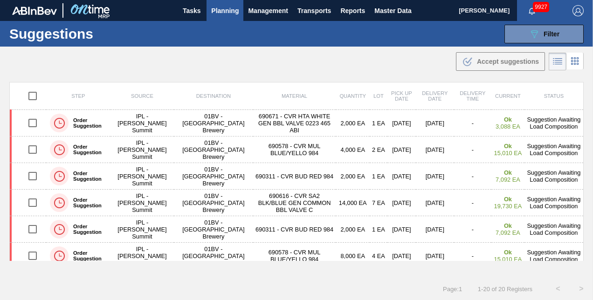
drag, startPoint x: 583, startPoint y: 96, endPoint x: 585, endPoint y: 107, distance: 11.4
click at [585, 107] on div "Step Source Destination Material Quantity Lot Pick up Date Delivery Date Delive…" at bounding box center [296, 179] width 593 height 195
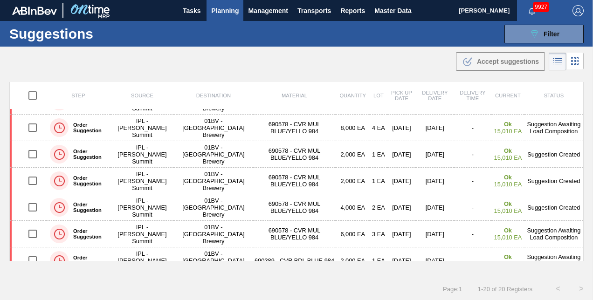
scroll to position [136, 0]
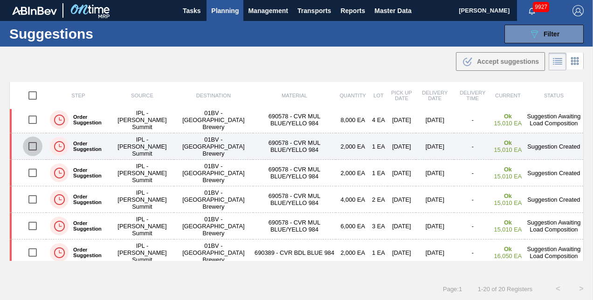
click at [32, 145] on input "checkbox" at bounding box center [33, 147] width 20 height 20
click at [34, 148] on input "checkbox" at bounding box center [33, 147] width 20 height 20
checkbox input "true"
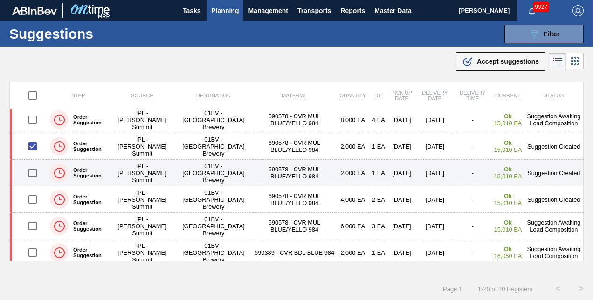
click at [34, 170] on input "checkbox" at bounding box center [33, 173] width 20 height 20
checkbox input "true"
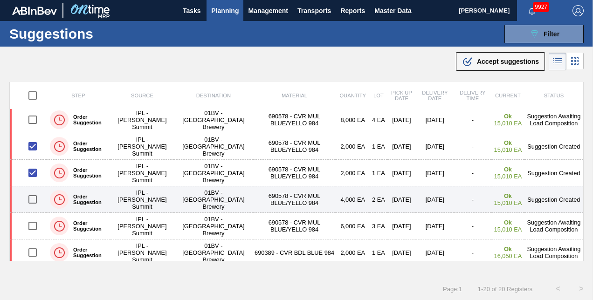
click at [31, 199] on input "checkbox" at bounding box center [33, 200] width 20 height 20
click at [33, 198] on input "checkbox" at bounding box center [33, 200] width 20 height 20
checkbox input "true"
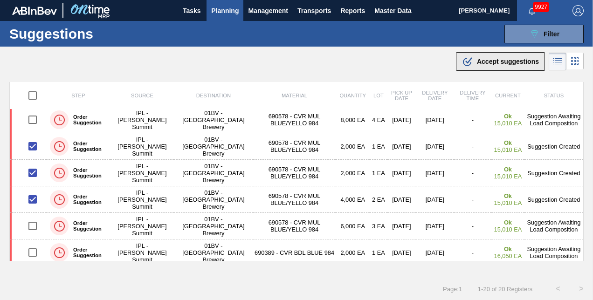
click at [484, 58] on span "Accept suggestions" at bounding box center [508, 61] width 62 height 7
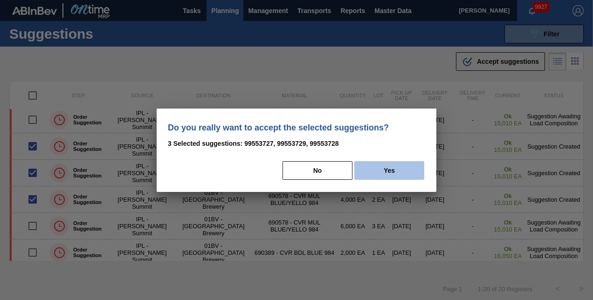
click at [383, 174] on button "Yes" at bounding box center [390, 170] width 70 height 19
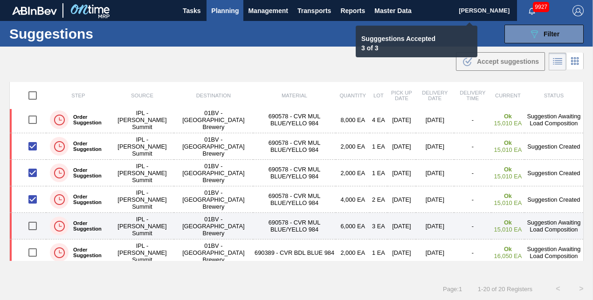
checkbox input "false"
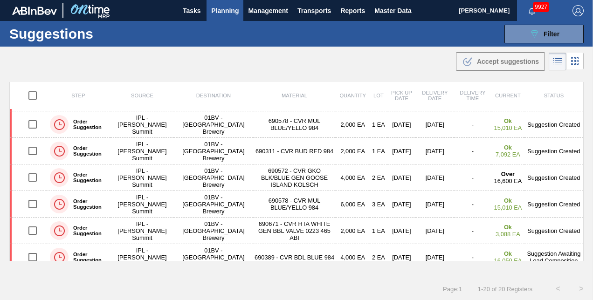
scroll to position [292, 0]
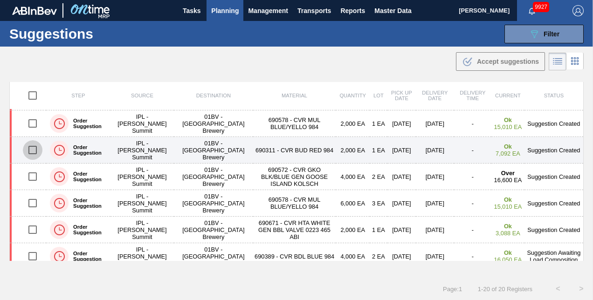
click at [32, 147] on input "checkbox" at bounding box center [33, 150] width 20 height 20
checkbox input "true"
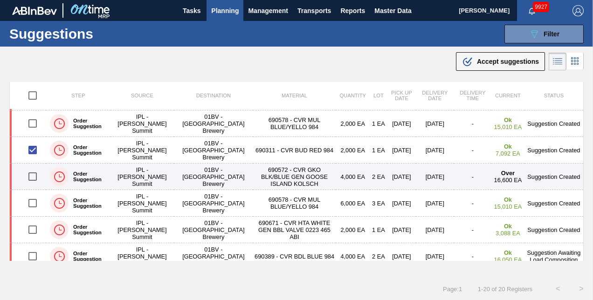
click at [31, 174] on input "checkbox" at bounding box center [33, 177] width 20 height 20
checkbox input "true"
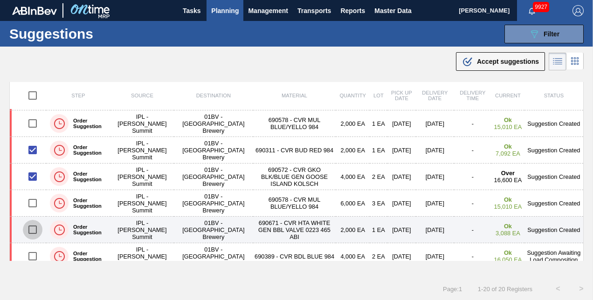
click at [30, 226] on input "checkbox" at bounding box center [33, 230] width 20 height 20
click at [34, 227] on input "checkbox" at bounding box center [33, 230] width 20 height 20
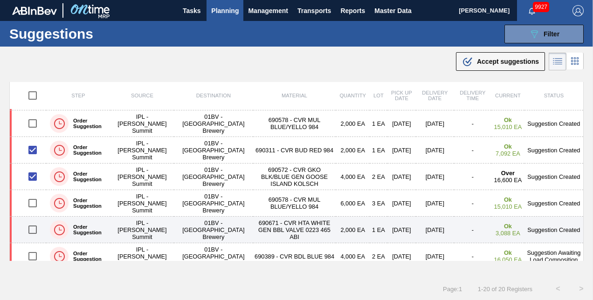
checkbox input "true"
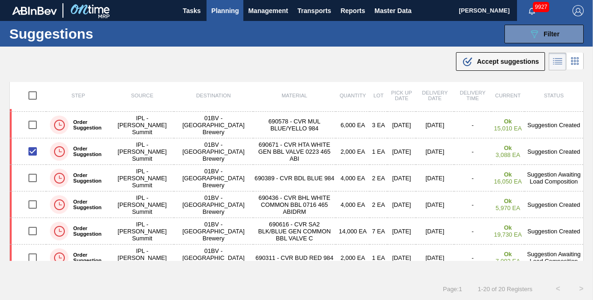
scroll to position [377, 0]
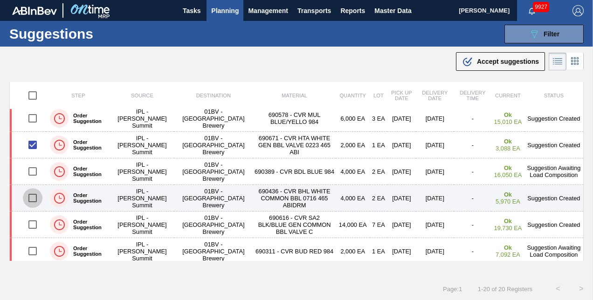
click at [33, 195] on input "checkbox" at bounding box center [33, 198] width 20 height 20
checkbox input "true"
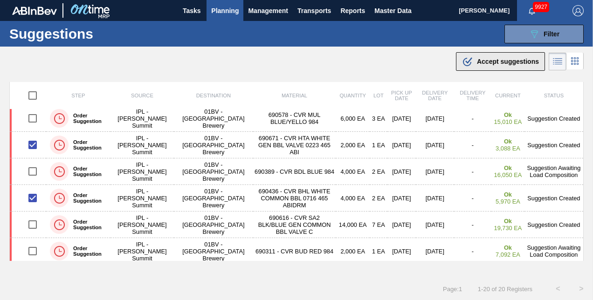
click at [479, 62] on span "Accept suggestions" at bounding box center [508, 61] width 62 height 7
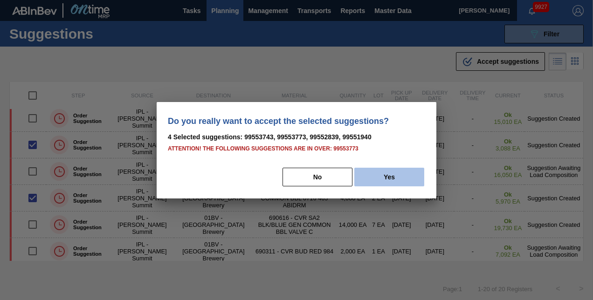
click at [389, 176] on button "Yes" at bounding box center [390, 177] width 70 height 19
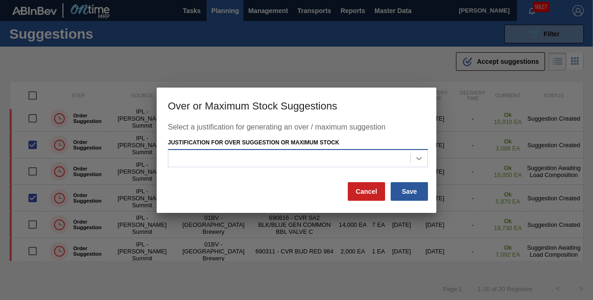
click at [418, 157] on icon at bounding box center [419, 158] width 9 height 9
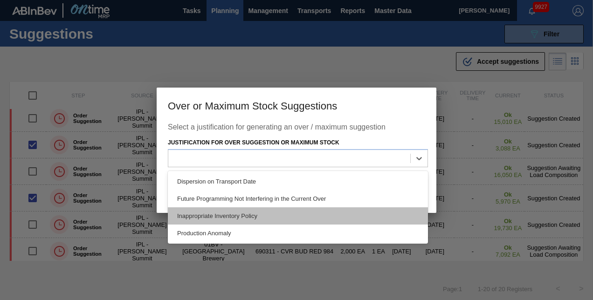
click at [243, 215] on div "Inappropriate Inventory Policy" at bounding box center [298, 216] width 260 height 17
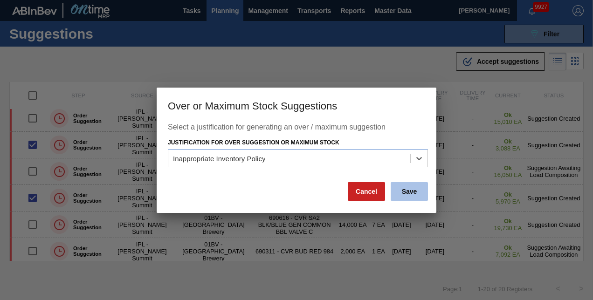
click at [410, 192] on button "Save" at bounding box center [409, 191] width 37 height 19
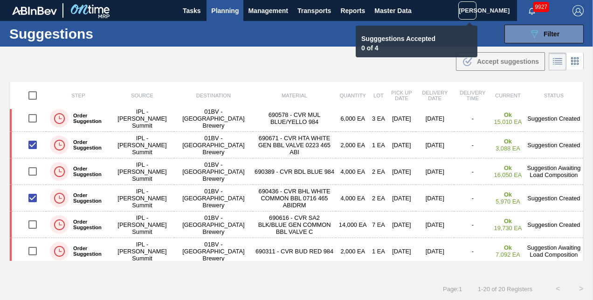
checkbox input "false"
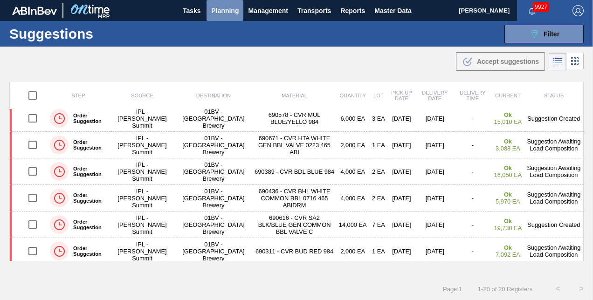
click at [223, 11] on span "Planning" at bounding box center [225, 10] width 28 height 11
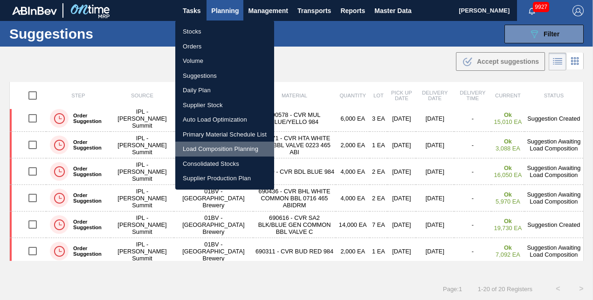
click at [209, 148] on li "Load Composition Planning" at bounding box center [224, 149] width 99 height 15
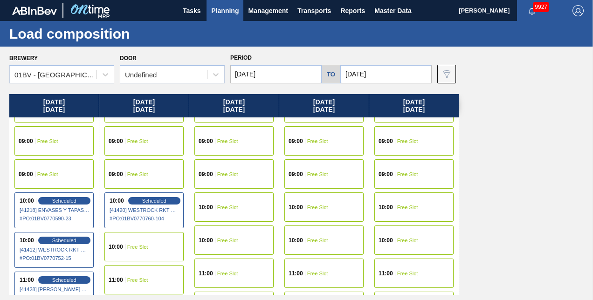
scroll to position [140, 0]
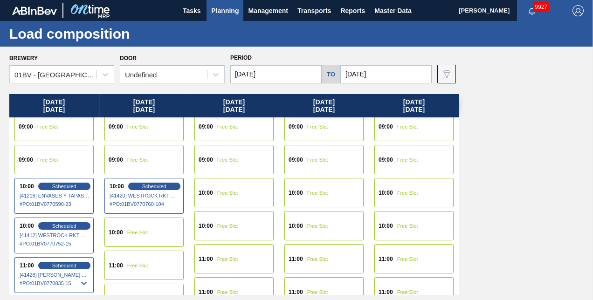
click at [309, 258] on span "Free Slot" at bounding box center [317, 260] width 21 height 6
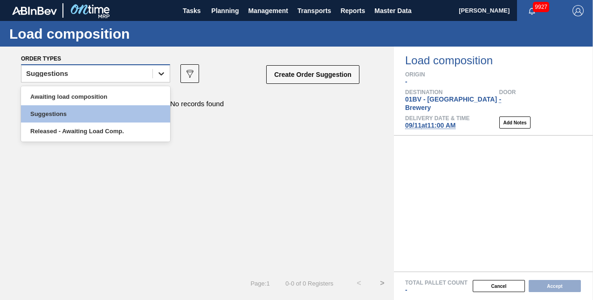
click at [164, 76] on icon at bounding box center [161, 73] width 9 height 9
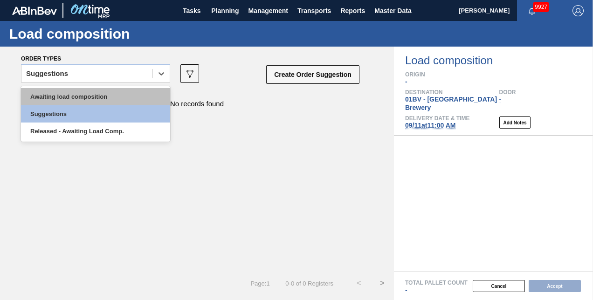
click at [100, 94] on div "Awaiting load composition" at bounding box center [95, 96] width 149 height 17
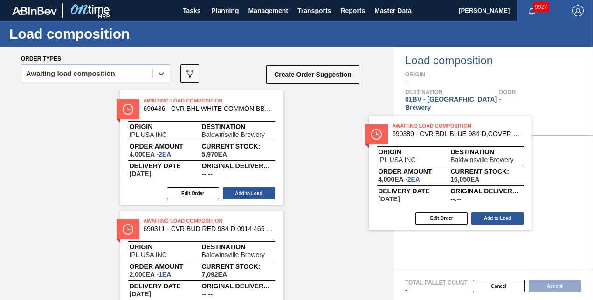
drag, startPoint x: 163, startPoint y: 103, endPoint x: 417, endPoint y: 129, distance: 255.5
click at [417, 129] on div "Order types option Awaiting load composition, selected. Select is focused ,type…" at bounding box center [296, 174] width 593 height 254
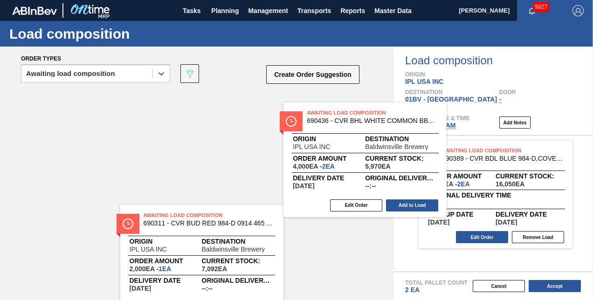
drag, startPoint x: 175, startPoint y: 101, endPoint x: 469, endPoint y: 126, distance: 294.9
click at [469, 126] on div "Order types option Awaiting load composition, selected. Select is focused ,type…" at bounding box center [296, 174] width 593 height 254
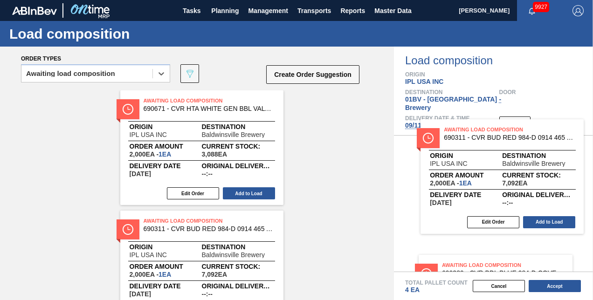
drag, startPoint x: 177, startPoint y: 101, endPoint x: 487, endPoint y: 131, distance: 311.6
click at [488, 131] on div "Order types option Awaiting load composition, selected. Select is focused ,type…" at bounding box center [296, 174] width 593 height 254
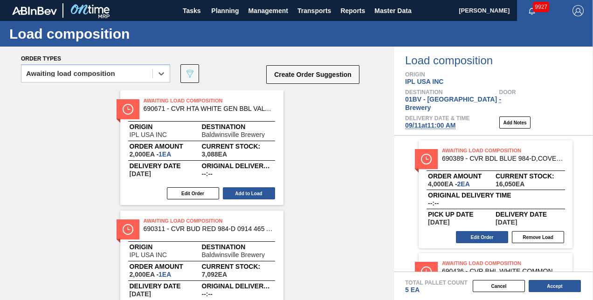
drag, startPoint x: 181, startPoint y: 99, endPoint x: 275, endPoint y: 110, distance: 95.4
click at [182, 100] on span "Awaiting Load Composition" at bounding box center [209, 100] width 131 height 9
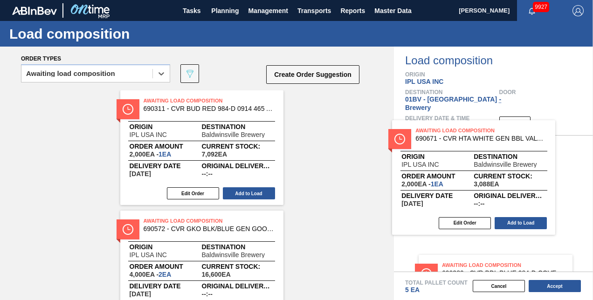
drag, startPoint x: 275, startPoint y: 110, endPoint x: 460, endPoint y: 131, distance: 186.3
click at [460, 131] on div "Order types option Awaiting load composition, selected. Select is focused ,type…" at bounding box center [296, 174] width 593 height 254
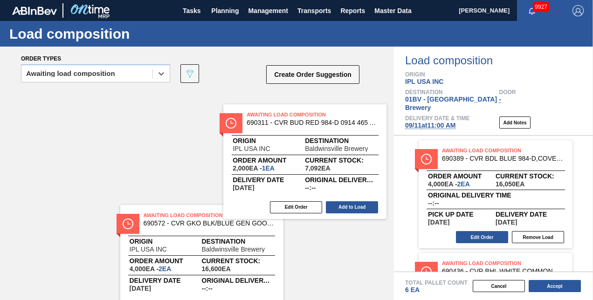
drag, startPoint x: 177, startPoint y: 100, endPoint x: 444, endPoint y: 128, distance: 268.3
click at [444, 128] on div "Order types option Awaiting load composition, selected. Select is focused ,type…" at bounding box center [296, 174] width 593 height 254
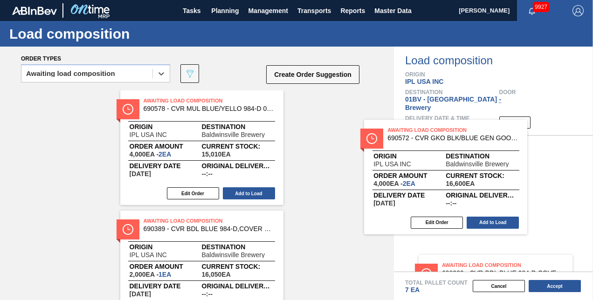
drag, startPoint x: 189, startPoint y: 101, endPoint x: 484, endPoint y: 138, distance: 297.6
click at [487, 139] on div "Order types option Awaiting load composition, selected. Select is focused ,type…" at bounding box center [296, 174] width 593 height 254
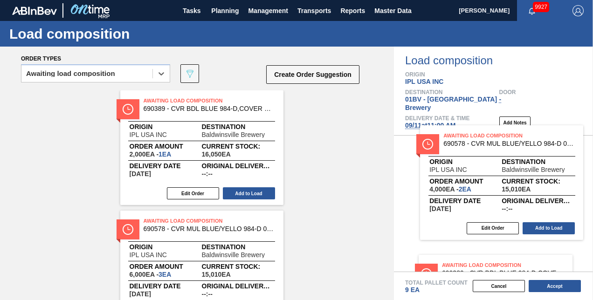
drag, startPoint x: 198, startPoint y: 98, endPoint x: 504, endPoint y: 135, distance: 308.3
click at [504, 135] on div "Order types option Awaiting load composition, selected. Select is focused ,type…" at bounding box center [296, 174] width 593 height 254
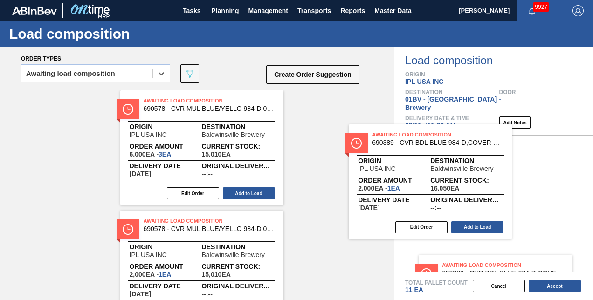
drag, startPoint x: 186, startPoint y: 99, endPoint x: 423, endPoint y: 135, distance: 239.7
click at [423, 135] on div "Order types option Awaiting load composition, selected. Select is focused ,type…" at bounding box center [296, 174] width 593 height 254
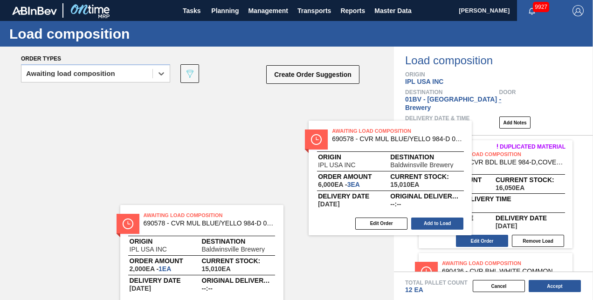
drag, startPoint x: 175, startPoint y: 103, endPoint x: 441, endPoint y: 144, distance: 269.6
click at [441, 144] on div "Order types option Awaiting load composition, selected. Select is focused ,type…" at bounding box center [296, 174] width 593 height 254
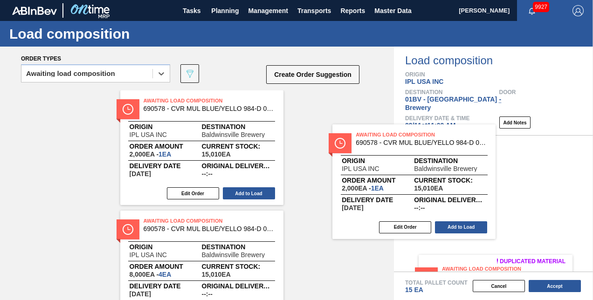
drag, startPoint x: 183, startPoint y: 105, endPoint x: 416, endPoint y: 142, distance: 235.7
click at [419, 142] on div "Order types option Awaiting load composition, selected. Select is focused ,type…" at bounding box center [296, 174] width 593 height 254
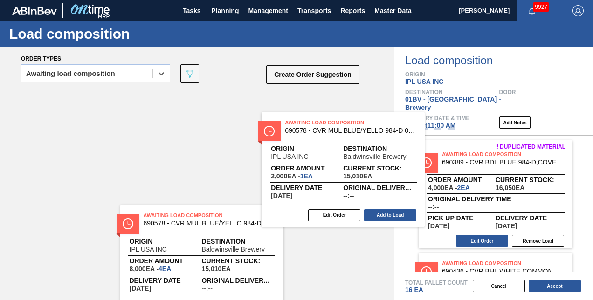
drag, startPoint x: 178, startPoint y: 106, endPoint x: 483, endPoint y: 156, distance: 309.2
click at [483, 156] on div "Order types option Awaiting load composition, selected. Select is focused ,type…" at bounding box center [296, 174] width 593 height 254
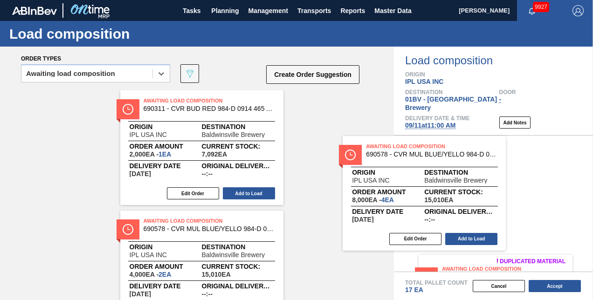
drag, startPoint x: 188, startPoint y: 106, endPoint x: 419, endPoint y: 154, distance: 235.9
click at [442, 155] on div "Order types option Awaiting load composition, selected. Select is focused ,type…" at bounding box center [296, 174] width 593 height 254
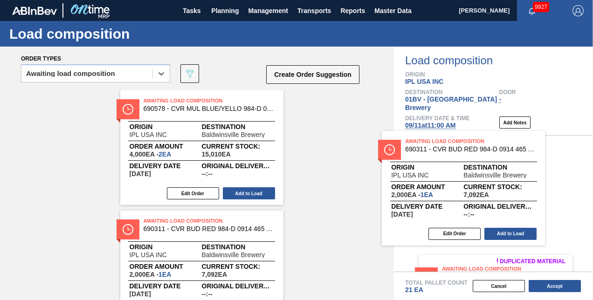
drag, startPoint x: 168, startPoint y: 105, endPoint x: 468, endPoint y: 151, distance: 303.5
click at [468, 151] on div "Order types option Awaiting load composition, selected. Select is focused ,type…" at bounding box center [296, 174] width 593 height 254
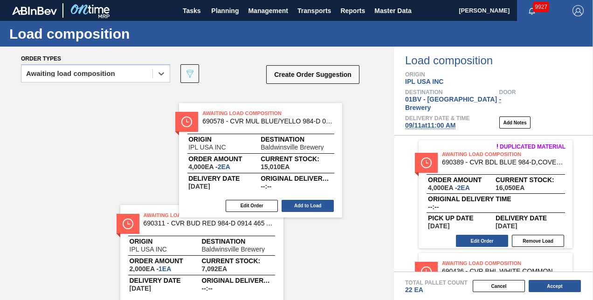
drag, startPoint x: 216, startPoint y: 113, endPoint x: 440, endPoint y: 146, distance: 227.3
click at [440, 146] on div "Order types option Awaiting load composition, selected. Select is focused ,type…" at bounding box center [296, 174] width 593 height 254
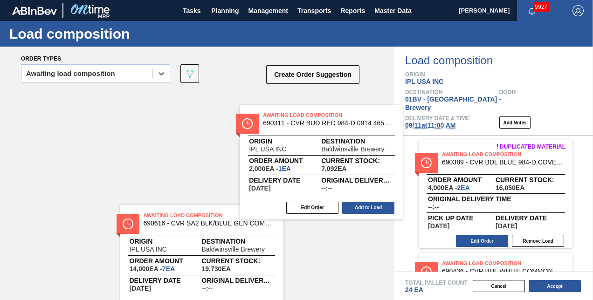
drag, startPoint x: 174, startPoint y: 106, endPoint x: 405, endPoint y: 141, distance: 233.9
click at [405, 141] on div "Order types option Awaiting load composition, selected. Select is focused ,type…" at bounding box center [296, 174] width 593 height 254
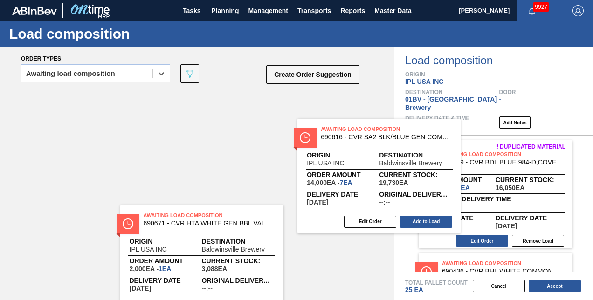
drag, startPoint x: 157, startPoint y: 103, endPoint x: 376, endPoint y: 134, distance: 222.0
click at [376, 134] on div "Awaiting Load Composition 690616 - CVR SA2 BLK/BLUE GEN COMMON BBL VALVE C Orig…" at bounding box center [197, 147] width 394 height 115
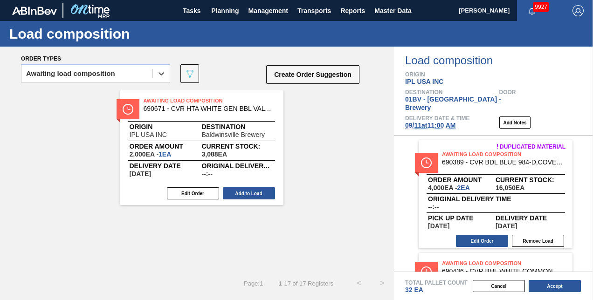
click at [170, 108] on span "690671 - CVR HTA WHITE GEN BBL VALVE 0223 465 ABI" at bounding box center [209, 108] width 131 height 7
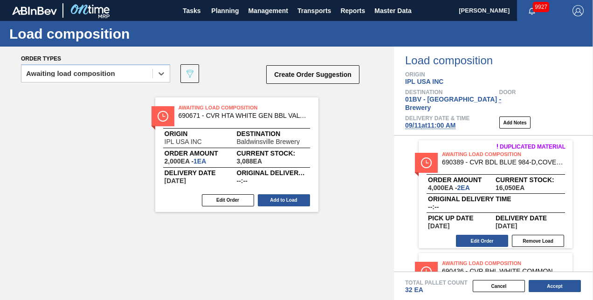
drag, startPoint x: 170, startPoint y: 108, endPoint x: 341, endPoint y: 136, distance: 173.0
click at [340, 136] on div "Awaiting Load Composition 690671 - CVR HTA WHITE GEN BBL VALVE 0223 465 ABI Ori…" at bounding box center [197, 180] width 394 height 181
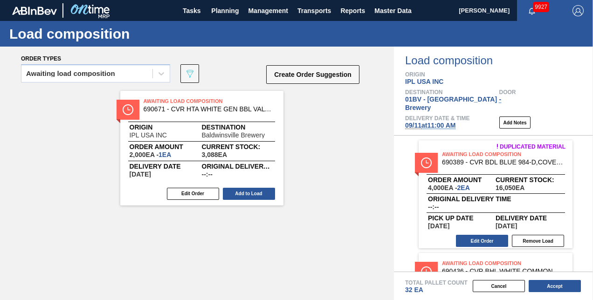
drag, startPoint x: 341, startPoint y: 136, endPoint x: 366, endPoint y: 137, distance: 24.7
click at [346, 136] on div "Awaiting Load Composition 690671 - CVR HTA WHITE GEN BBL VALVE 0223 465 ABI Ori…" at bounding box center [197, 180] width 394 height 181
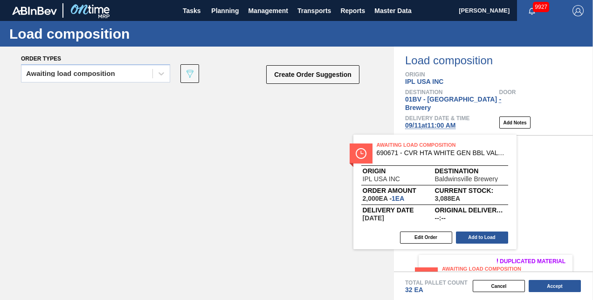
drag, startPoint x: 182, startPoint y: 106, endPoint x: 440, endPoint y: 153, distance: 262.6
click at [436, 153] on div "Order types Awaiting load composition 089F7B8B-B2A5-4AFE-B5C0-19BA573D28AC Crea…" at bounding box center [296, 174] width 593 height 254
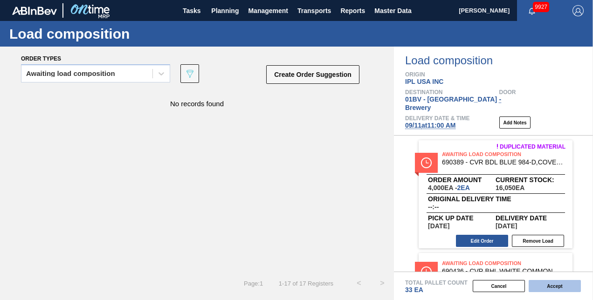
click at [552, 287] on button "Accept" at bounding box center [555, 286] width 52 height 12
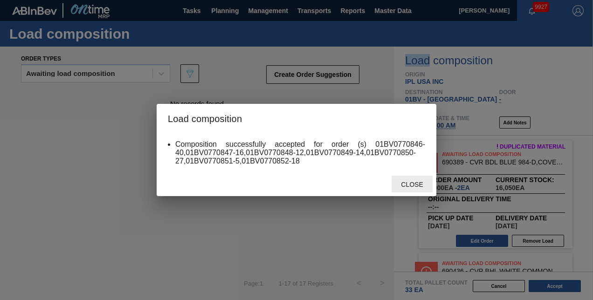
click at [413, 184] on span "Close" at bounding box center [412, 184] width 37 height 7
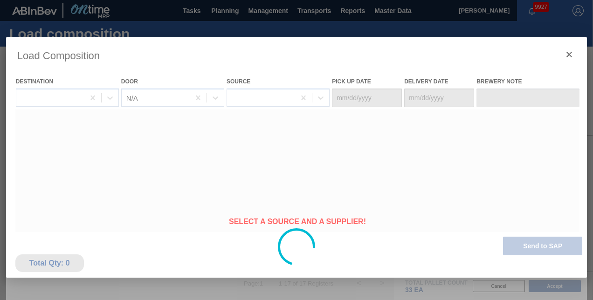
type Date "[DATE]"
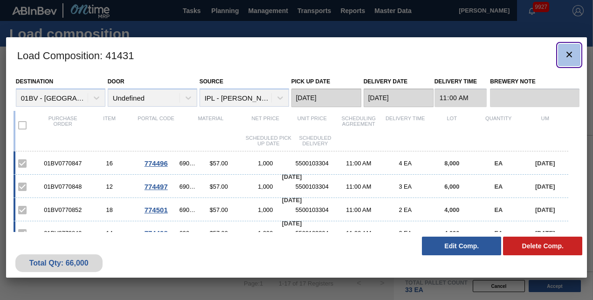
click at [567, 54] on icon "botão de ícone" at bounding box center [569, 54] width 11 height 11
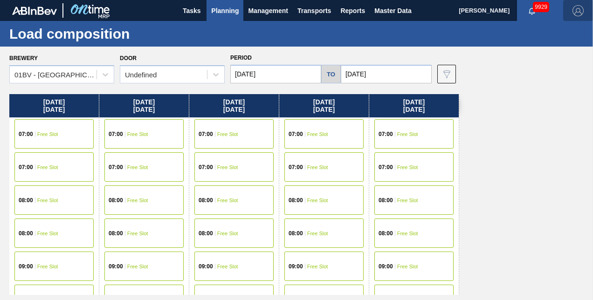
click at [578, 9] on img "button" at bounding box center [578, 10] width 11 height 11
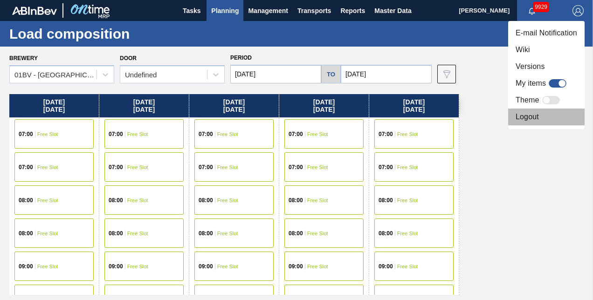
click at [521, 117] on li "Logout" at bounding box center [546, 117] width 77 height 17
